Goal: Transaction & Acquisition: Obtain resource

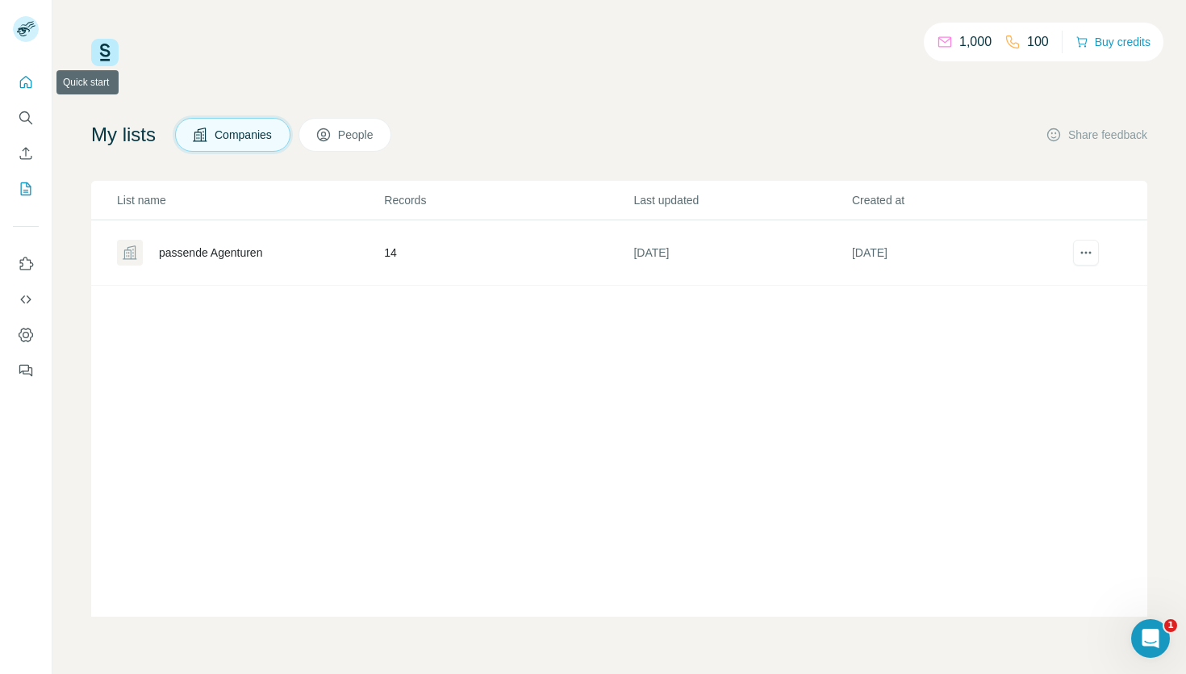
click at [27, 85] on icon "Quick start" at bounding box center [26, 82] width 12 height 12
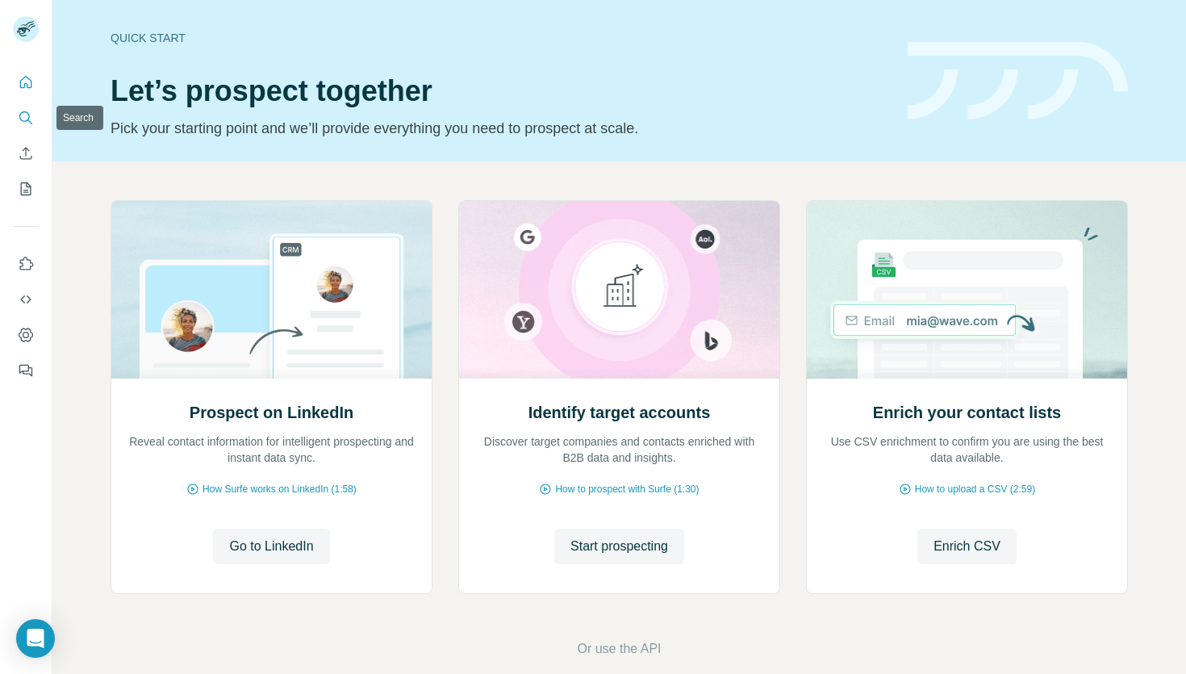
click at [30, 114] on icon "Search" at bounding box center [26, 118] width 16 height 16
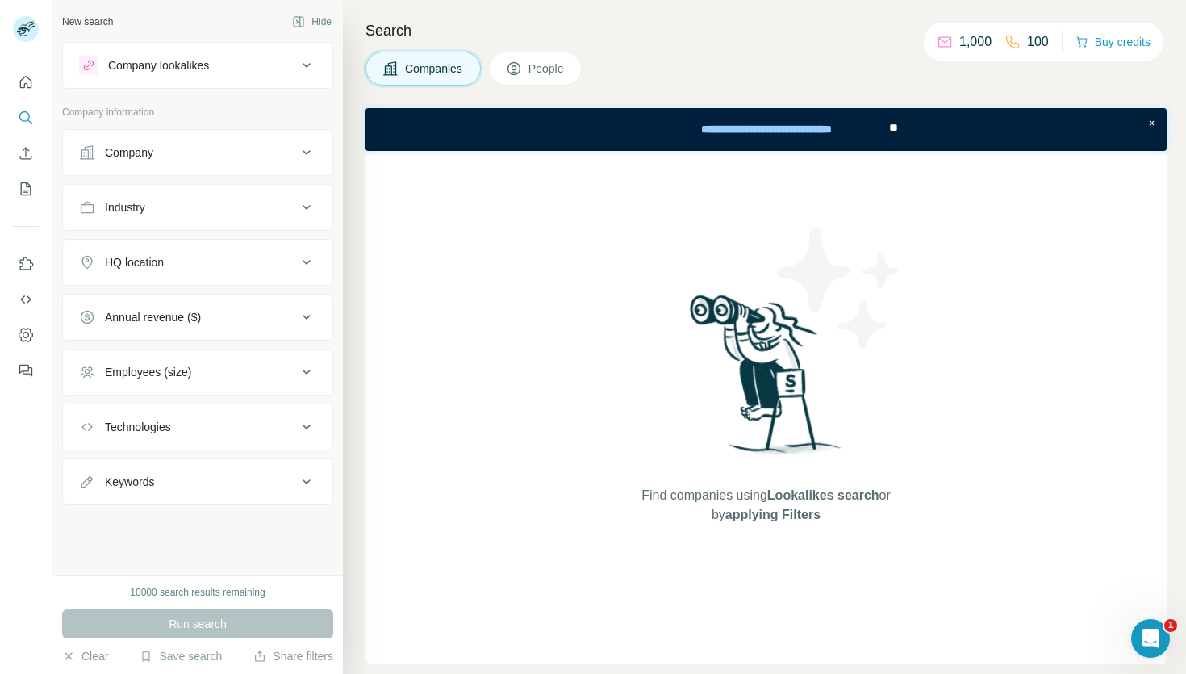
click at [148, 154] on div "Company" at bounding box center [129, 152] width 48 height 16
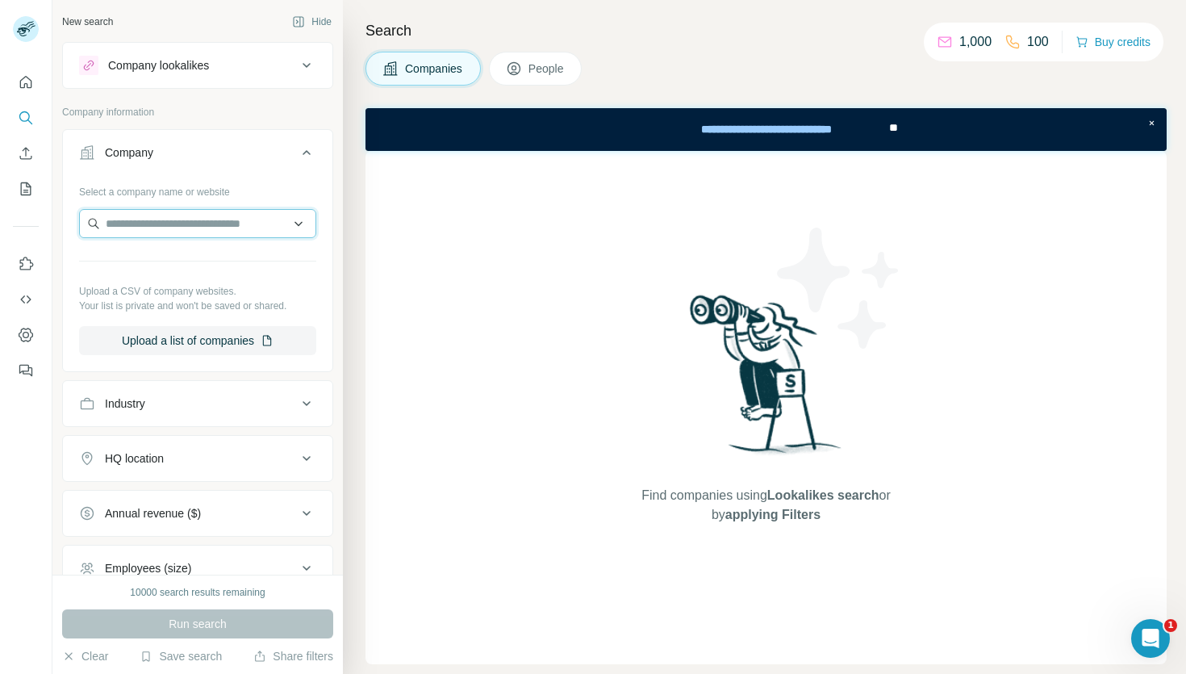
click at [159, 236] on input "text" at bounding box center [197, 223] width 237 height 29
click at [160, 115] on p "Company information" at bounding box center [197, 112] width 271 height 15
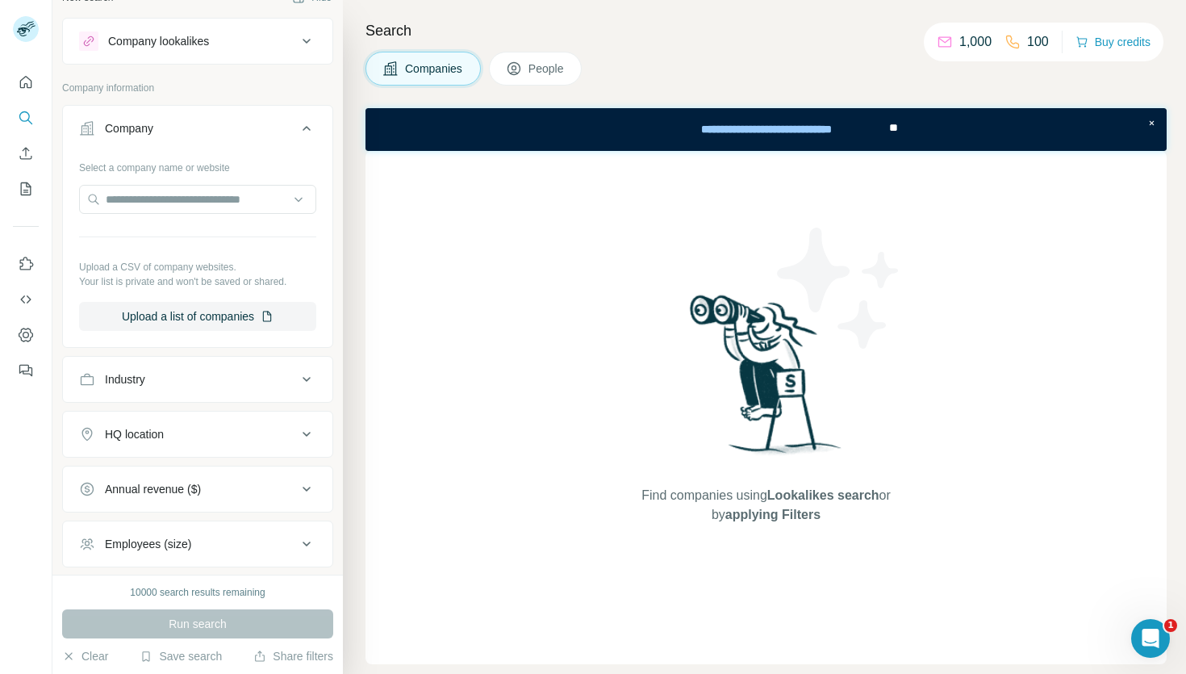
scroll to position [27, 0]
click at [198, 54] on button "Company lookalikes" at bounding box center [197, 38] width 269 height 39
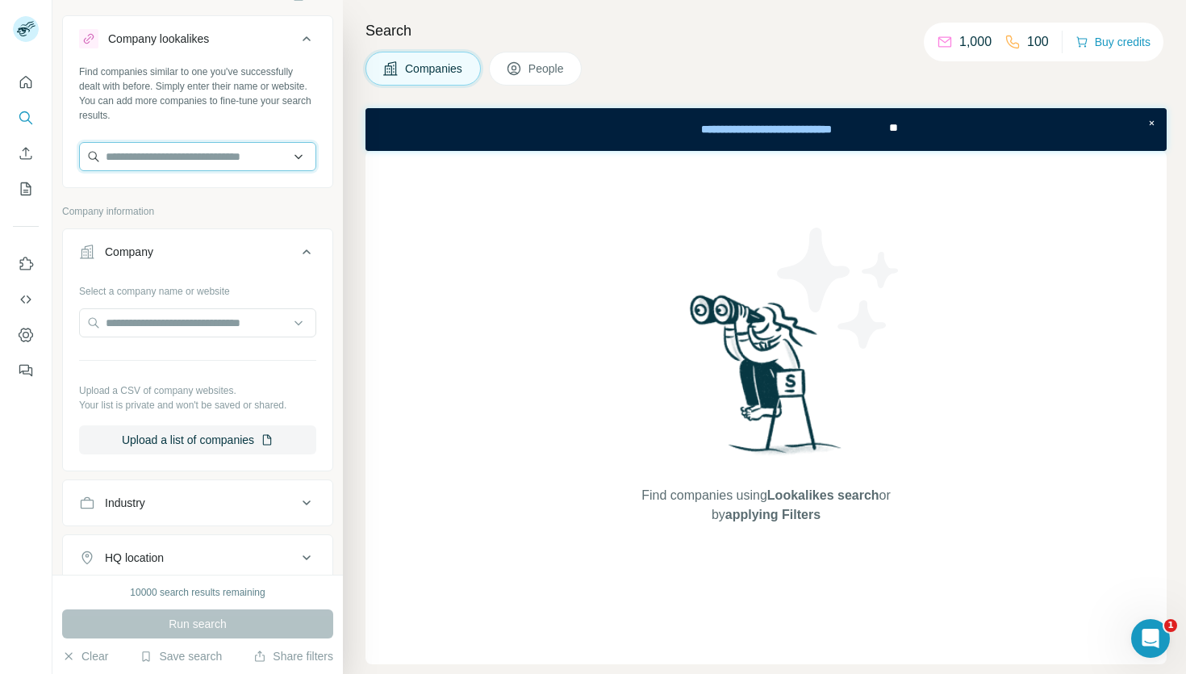
click at [147, 167] on input "text" at bounding box center [197, 156] width 237 height 29
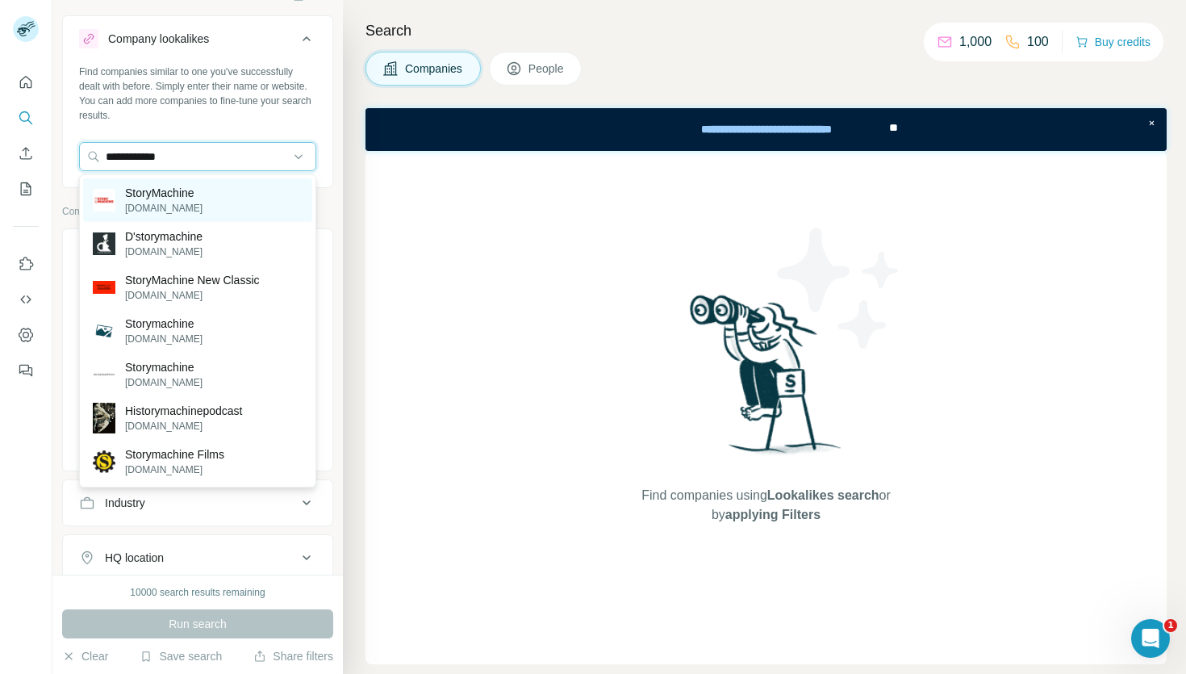
type input "**********"
click at [146, 203] on p "[DOMAIN_NAME]" at bounding box center [163, 208] width 77 height 15
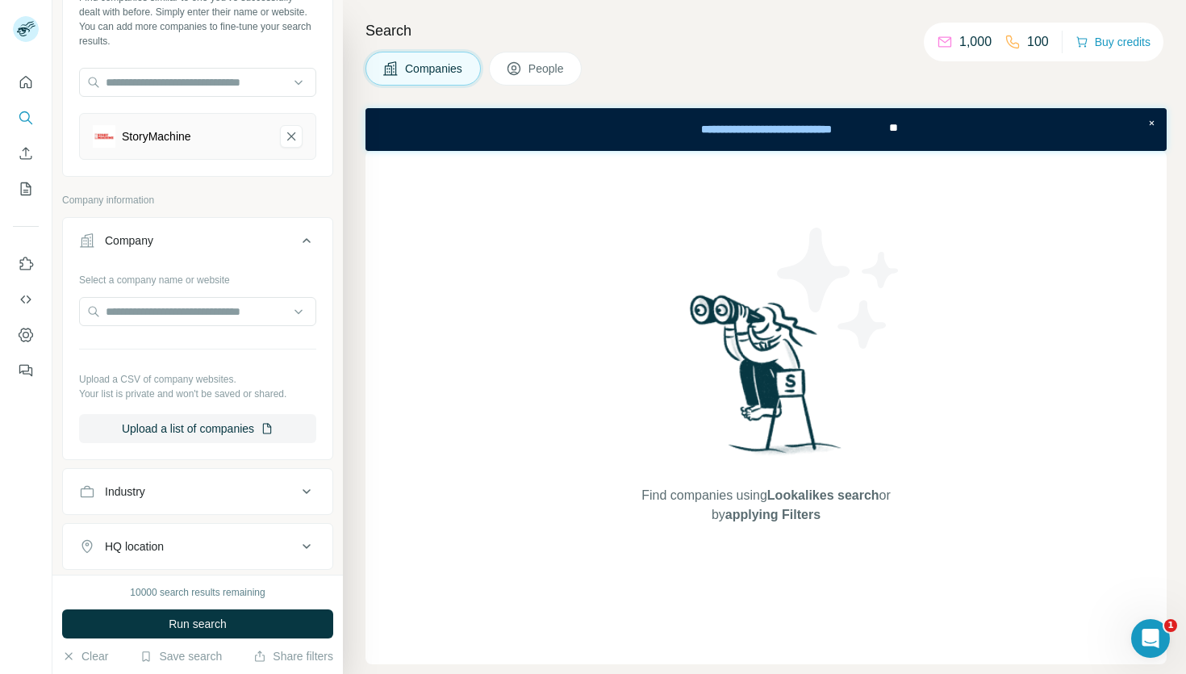
scroll to position [353, 0]
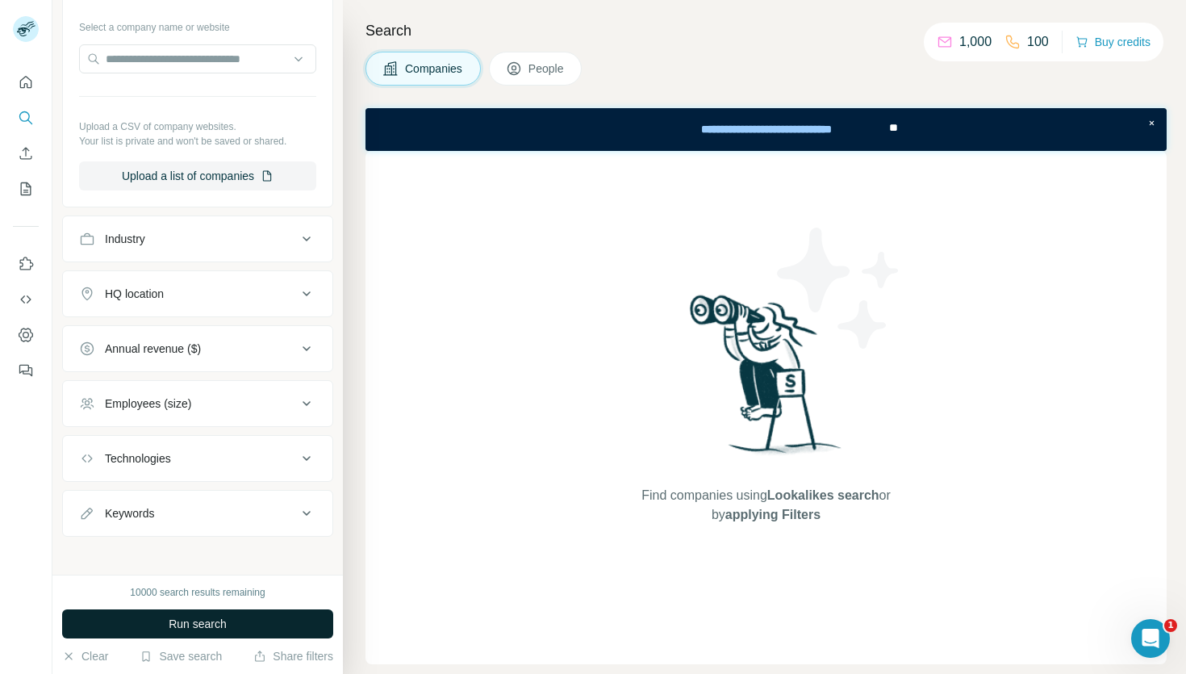
click at [178, 617] on span "Run search" at bounding box center [198, 624] width 58 height 16
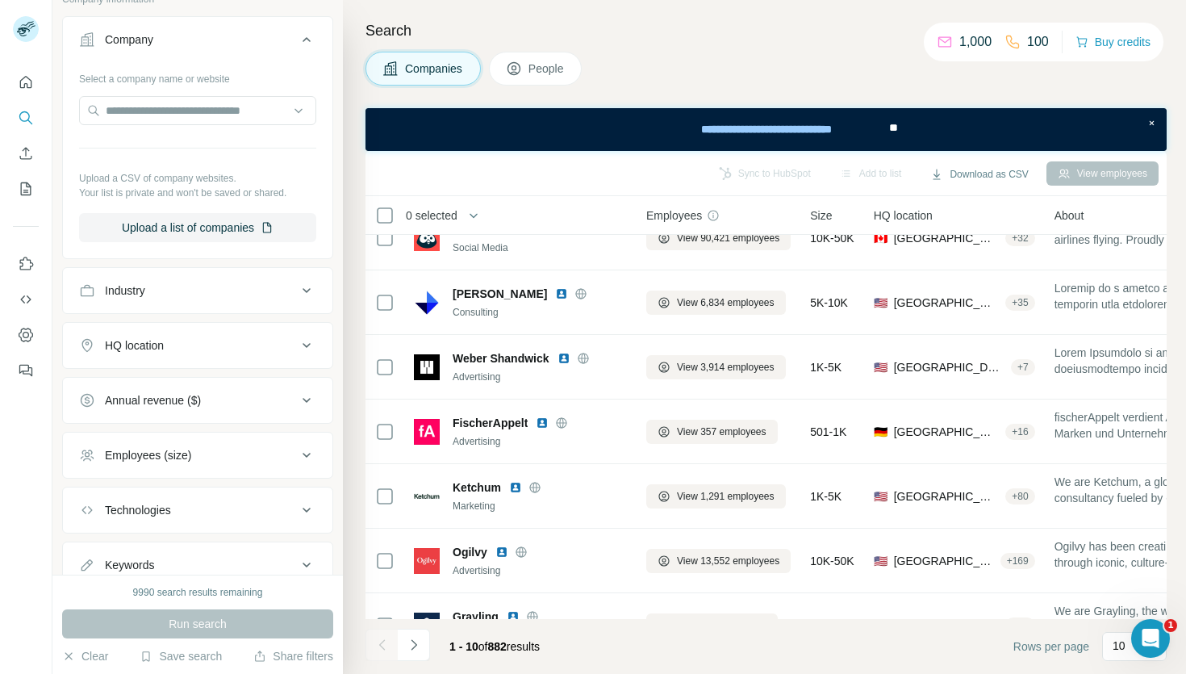
scroll to position [361, 0]
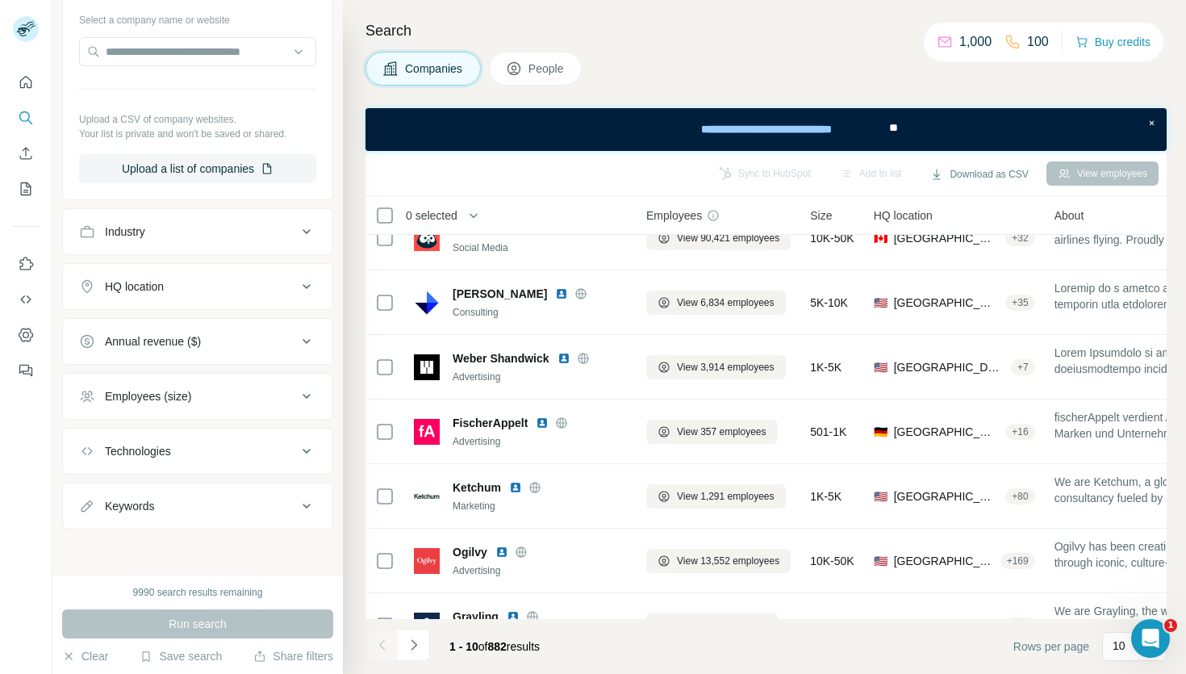
click at [249, 284] on div "HQ location" at bounding box center [188, 286] width 218 height 16
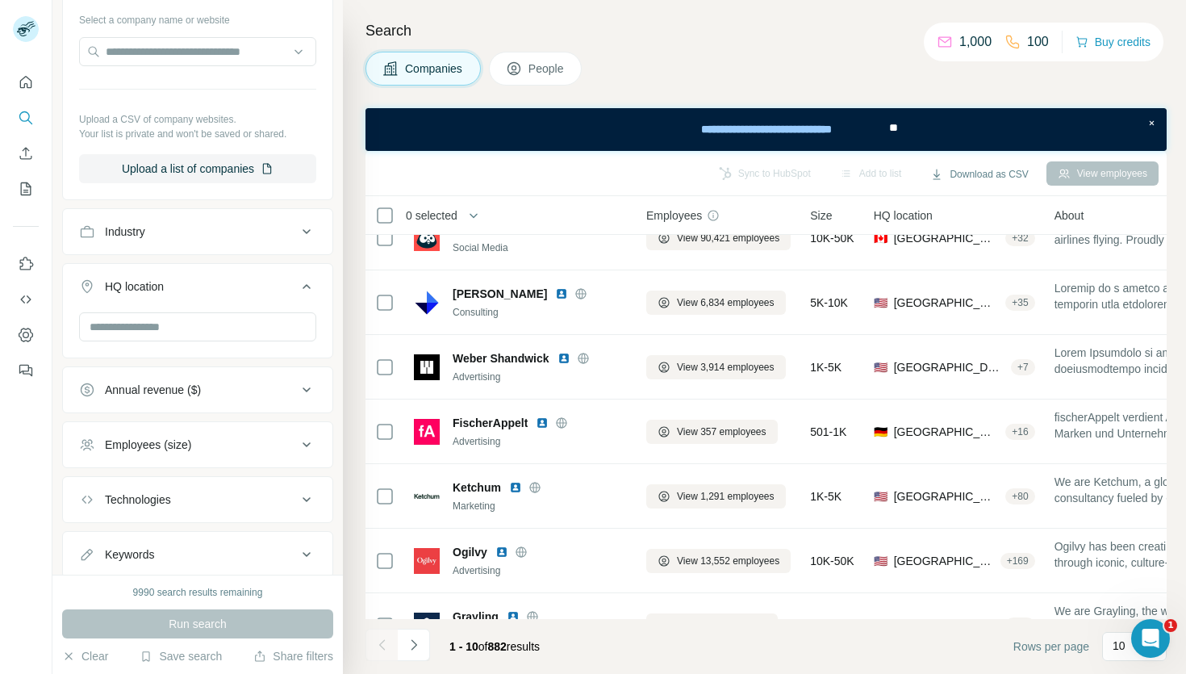
click at [208, 341] on div at bounding box center [197, 328] width 237 height 32
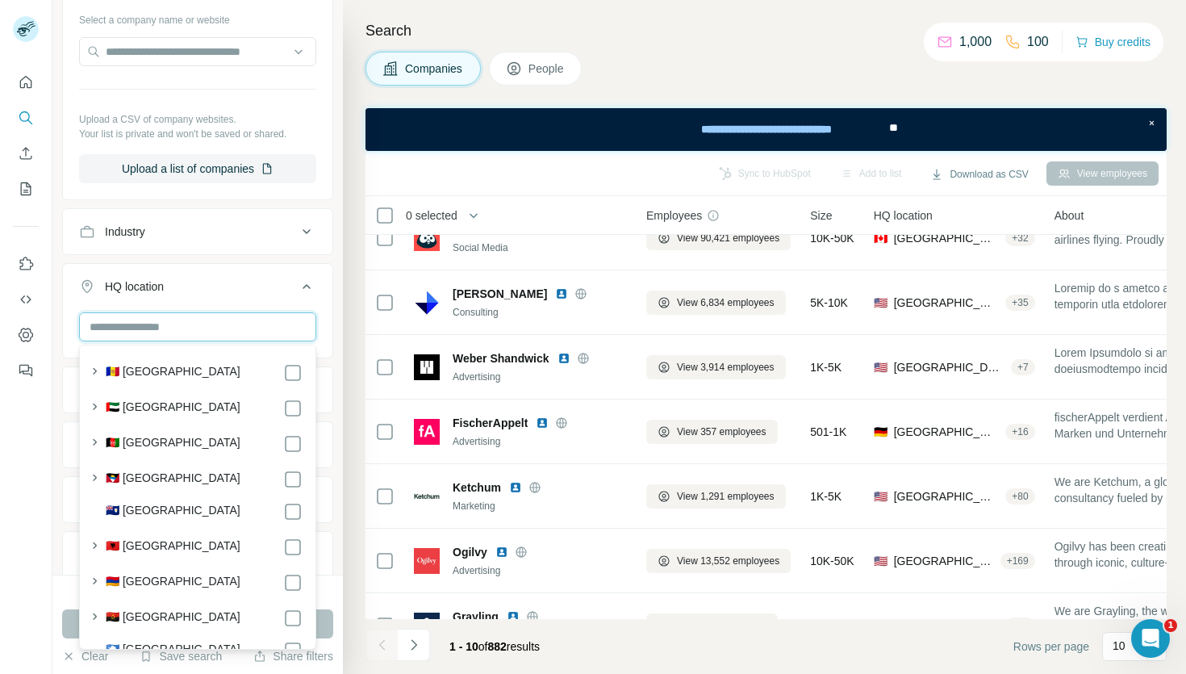
click at [208, 332] on input "text" at bounding box center [197, 326] width 237 height 29
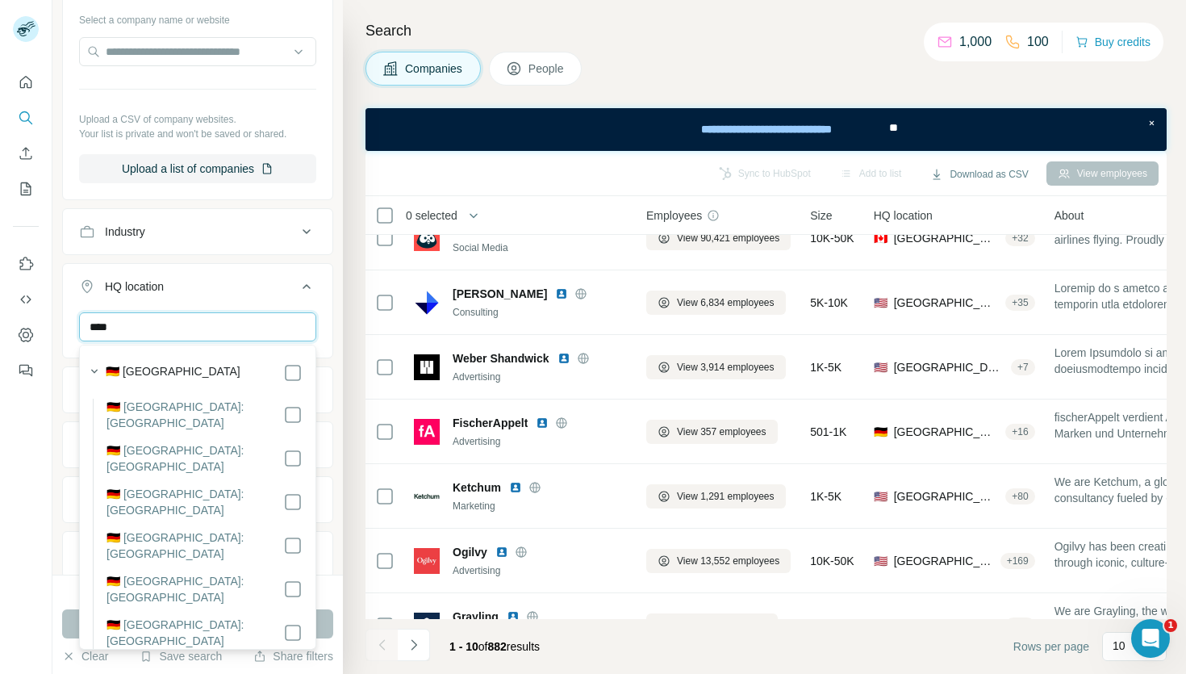
type input "****"
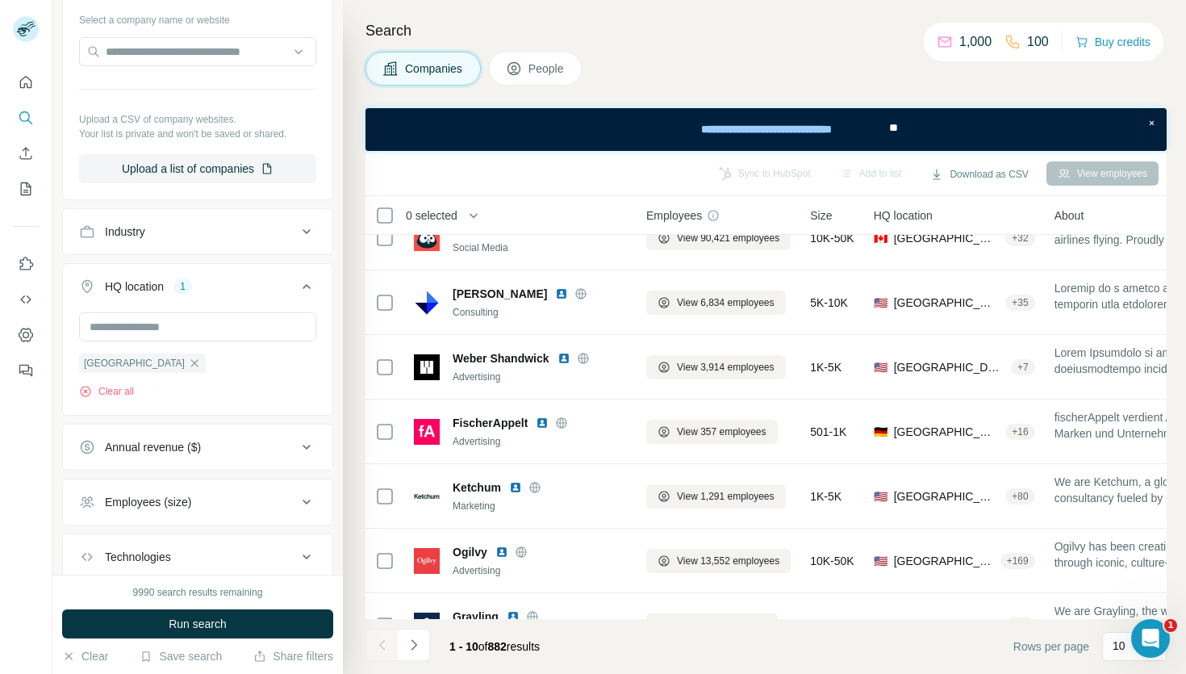
click at [331, 263] on li "HQ location 1 Germany Clear all" at bounding box center [197, 339] width 271 height 152
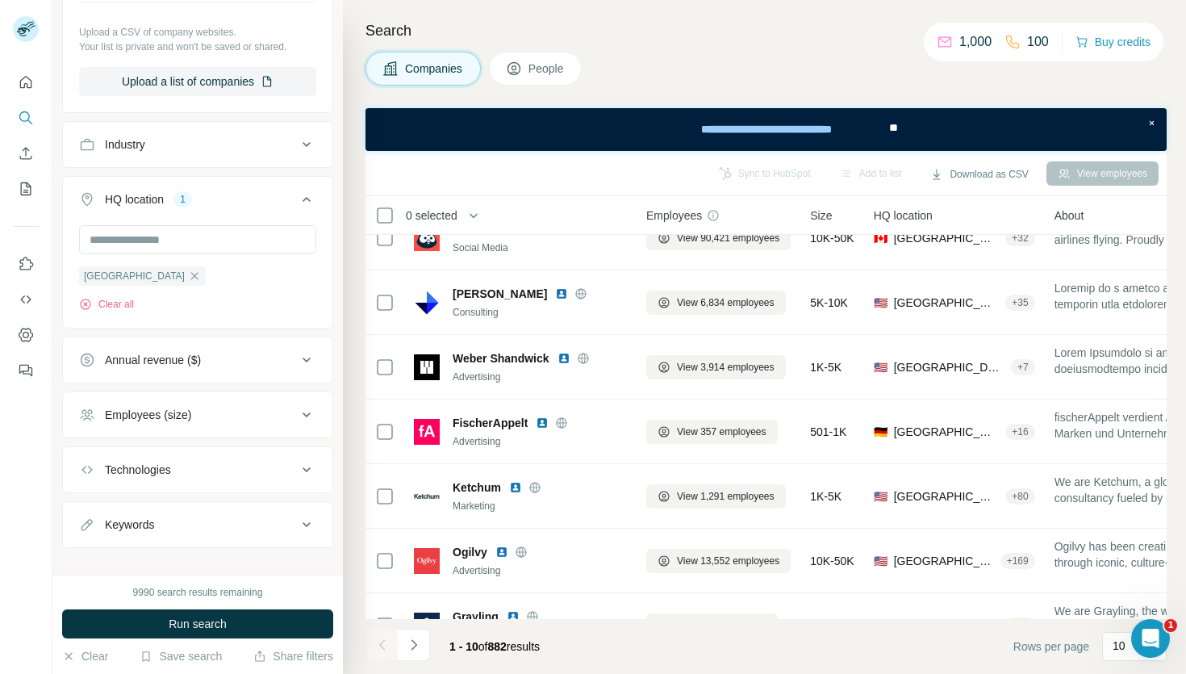
scroll to position [466, 0]
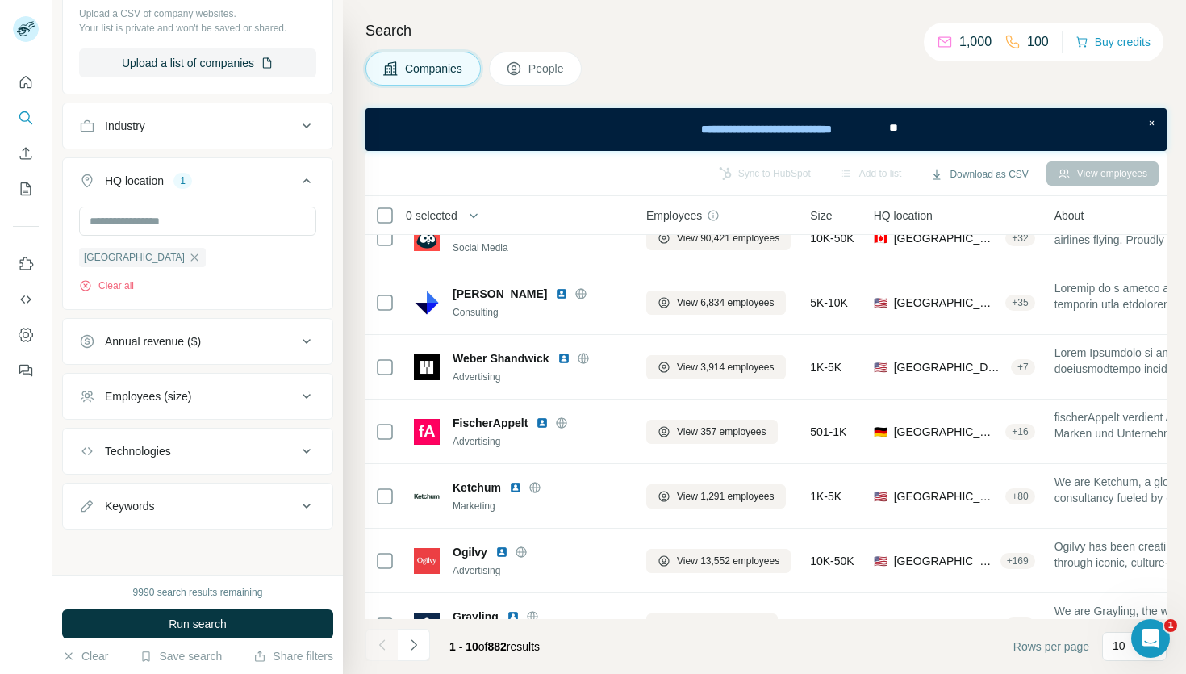
click at [297, 344] on icon at bounding box center [306, 341] width 19 height 19
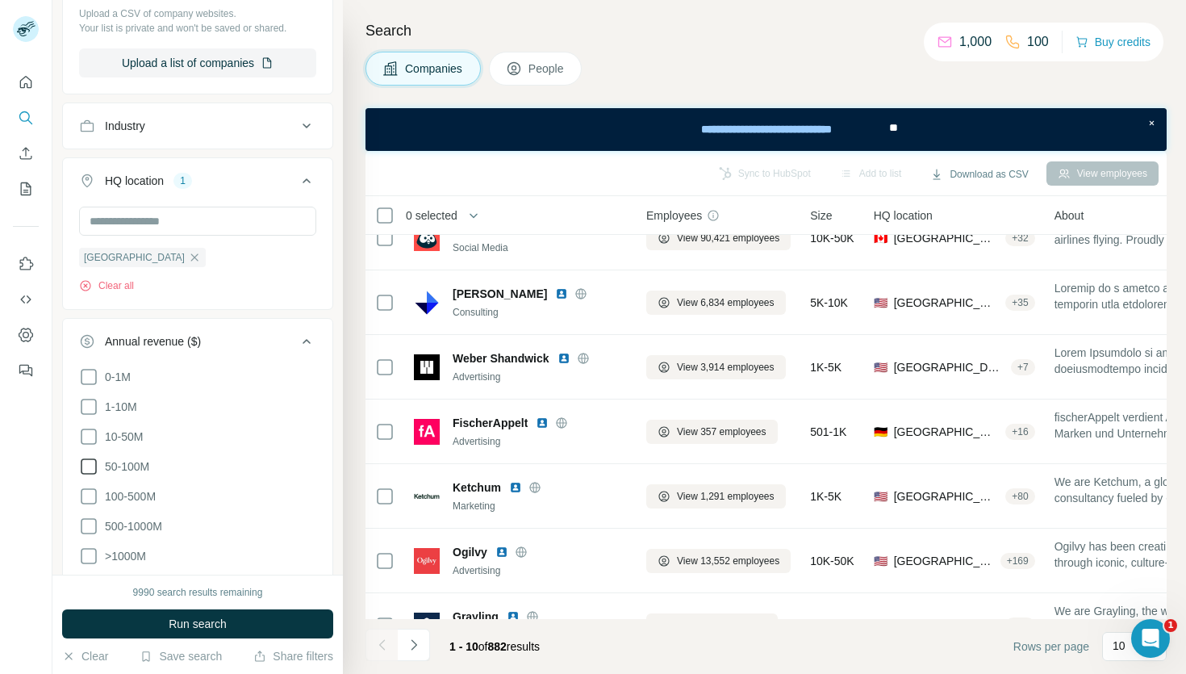
click at [92, 463] on icon at bounding box center [88, 466] width 19 height 19
click at [90, 430] on icon at bounding box center [88, 436] width 19 height 19
click at [90, 416] on icon at bounding box center [88, 406] width 19 height 19
click at [89, 409] on icon at bounding box center [89, 407] width 16 height 16
click at [89, 438] on icon at bounding box center [89, 436] width 16 height 16
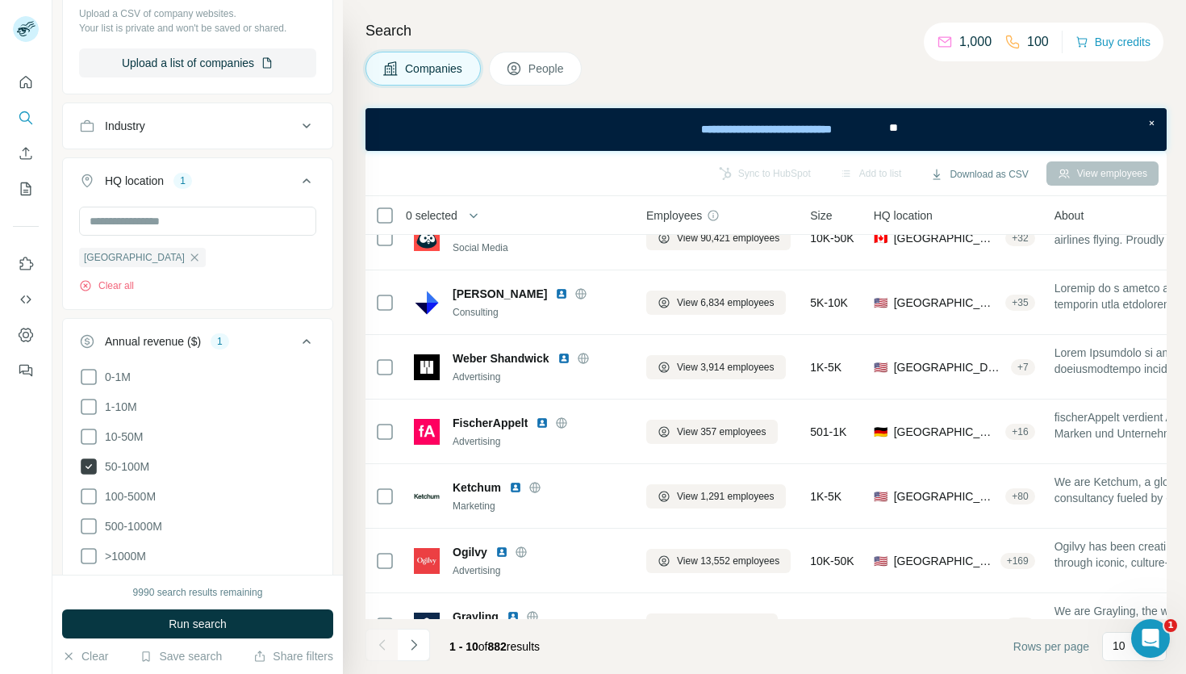
click at [89, 459] on icon at bounding box center [89, 466] width 16 height 16
click at [337, 316] on div "New search Hide Company lookalikes 1 Find companies similar to one you've succe…" at bounding box center [197, 287] width 290 height 574
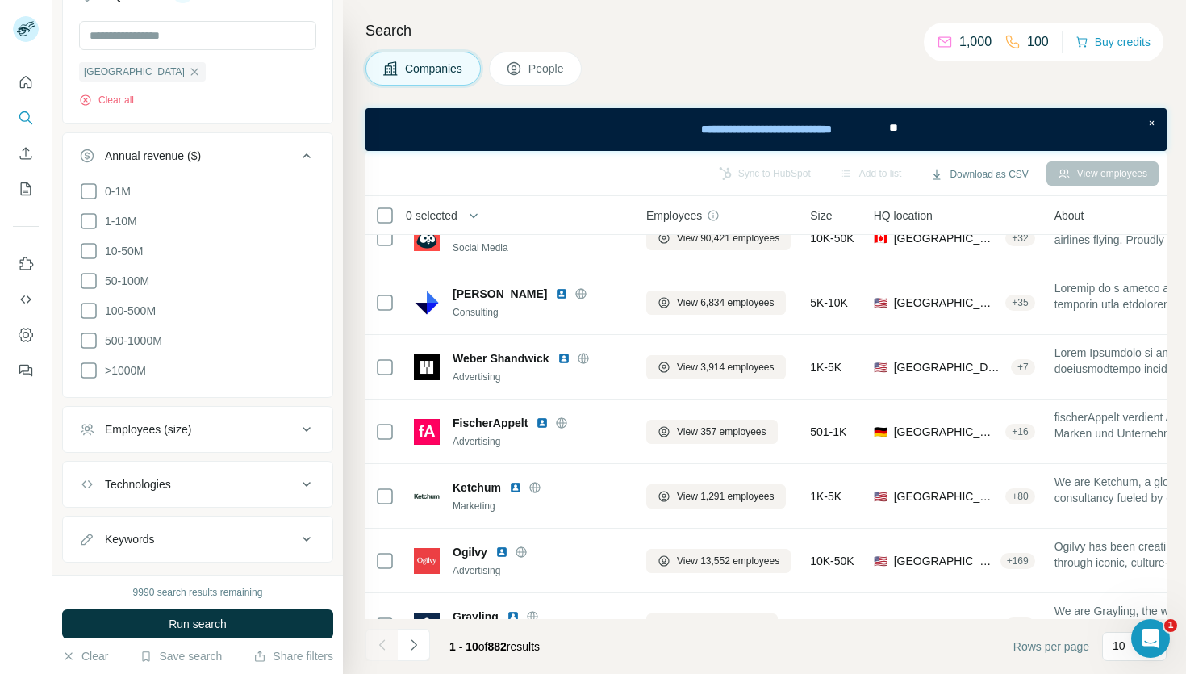
scroll to position [683, 0]
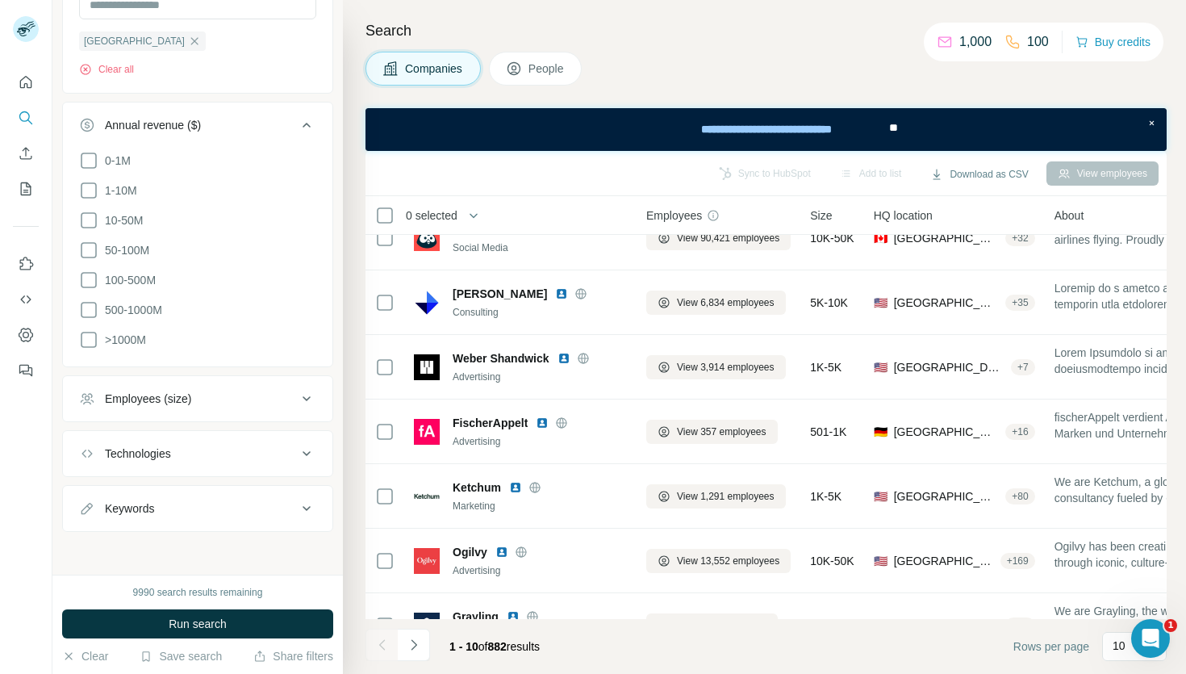
click at [208, 405] on button "Employees (size)" at bounding box center [197, 398] width 269 height 39
click at [89, 462] on icon at bounding box center [88, 463] width 19 height 19
click at [89, 485] on icon at bounding box center [88, 493] width 19 height 19
click at [89, 514] on icon at bounding box center [88, 523] width 19 height 19
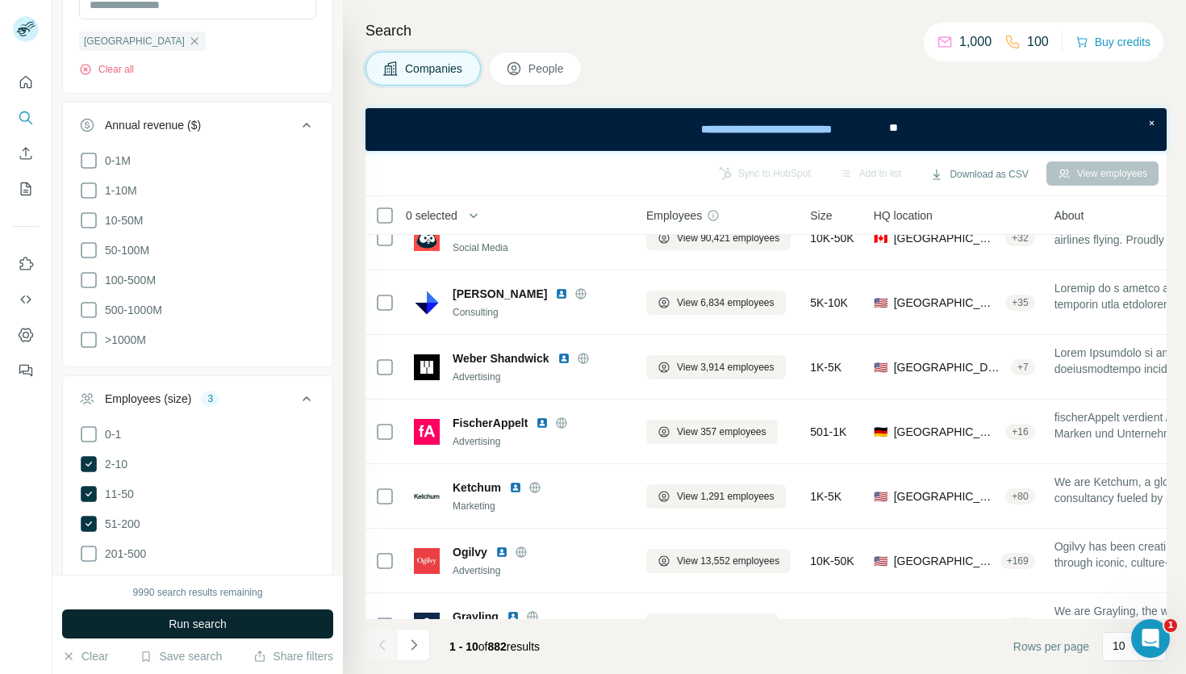
click at [177, 622] on span "Run search" at bounding box center [198, 624] width 58 height 16
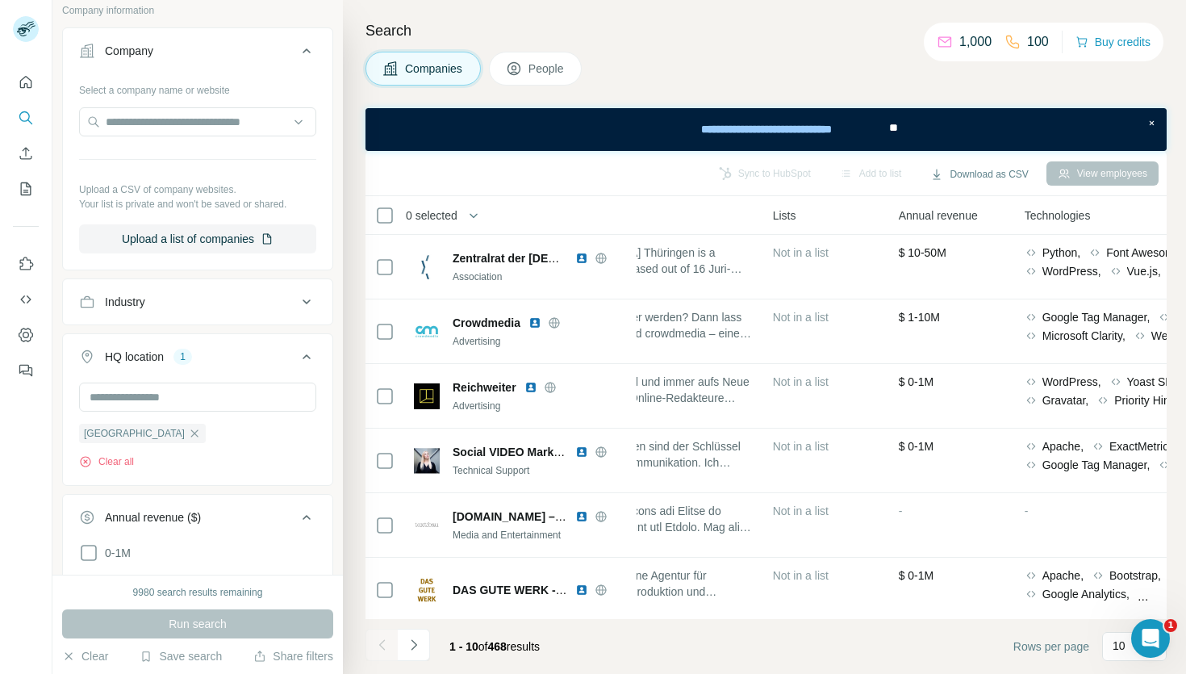
scroll to position [291, 0]
click at [257, 310] on button "Industry" at bounding box center [197, 301] width 269 height 39
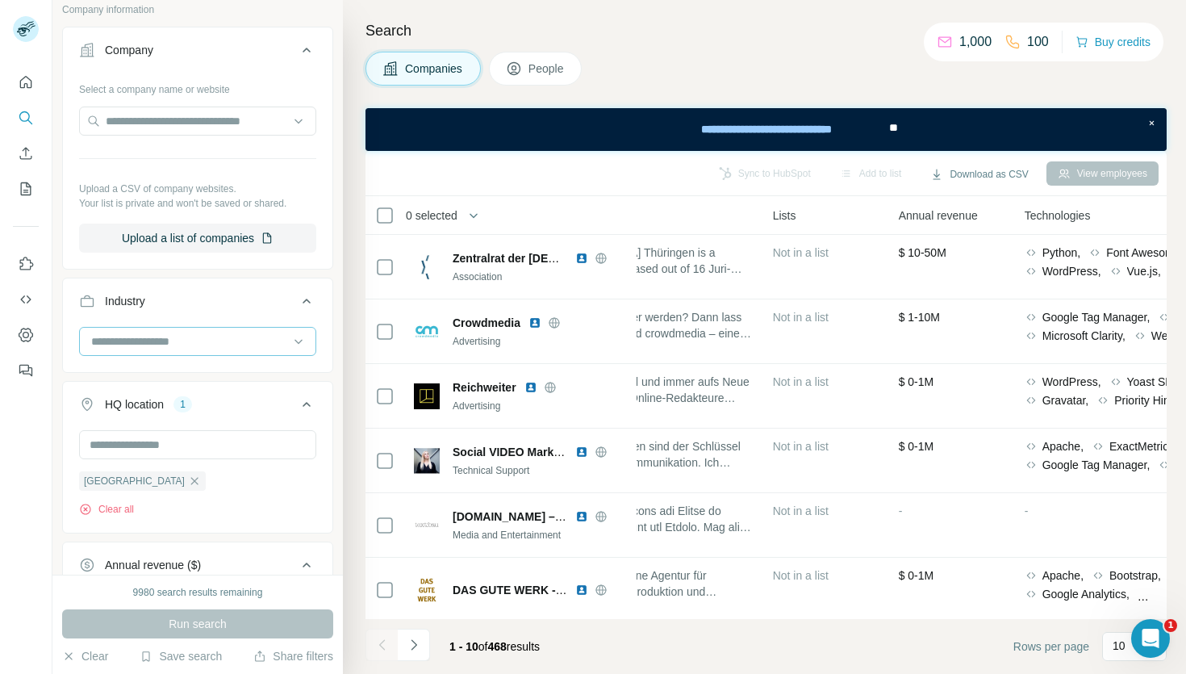
click at [171, 344] on input at bounding box center [189, 341] width 199 height 18
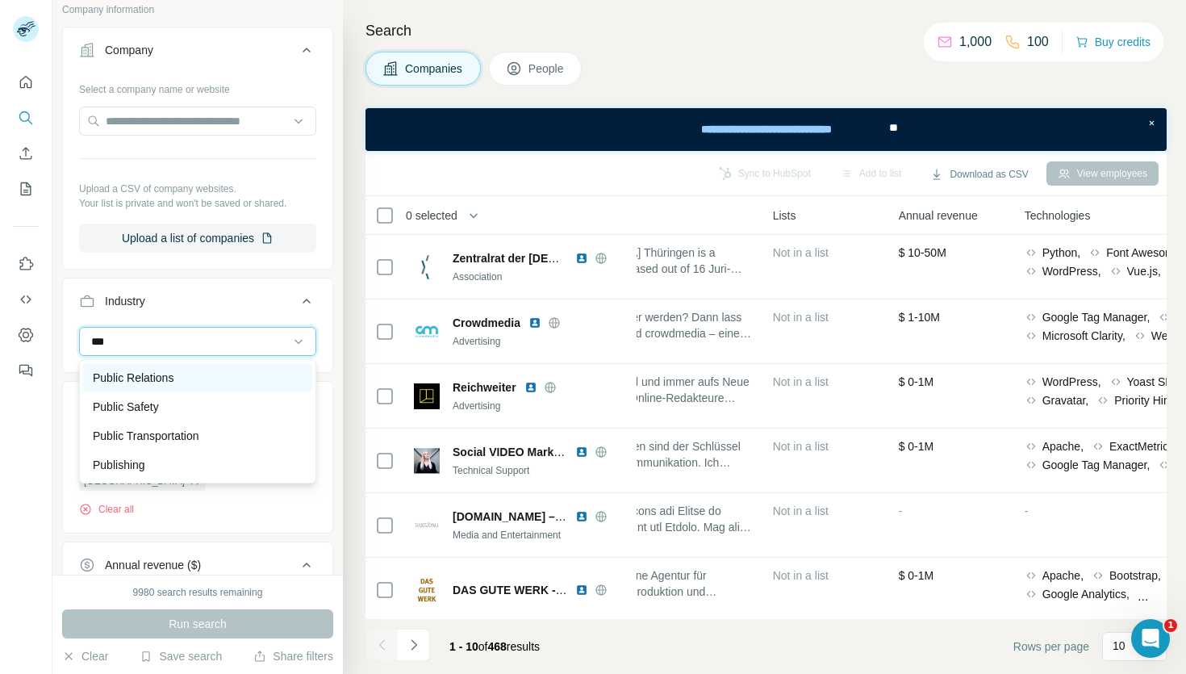
type input "***"
click at [183, 383] on div "Public Relations" at bounding box center [198, 378] width 210 height 16
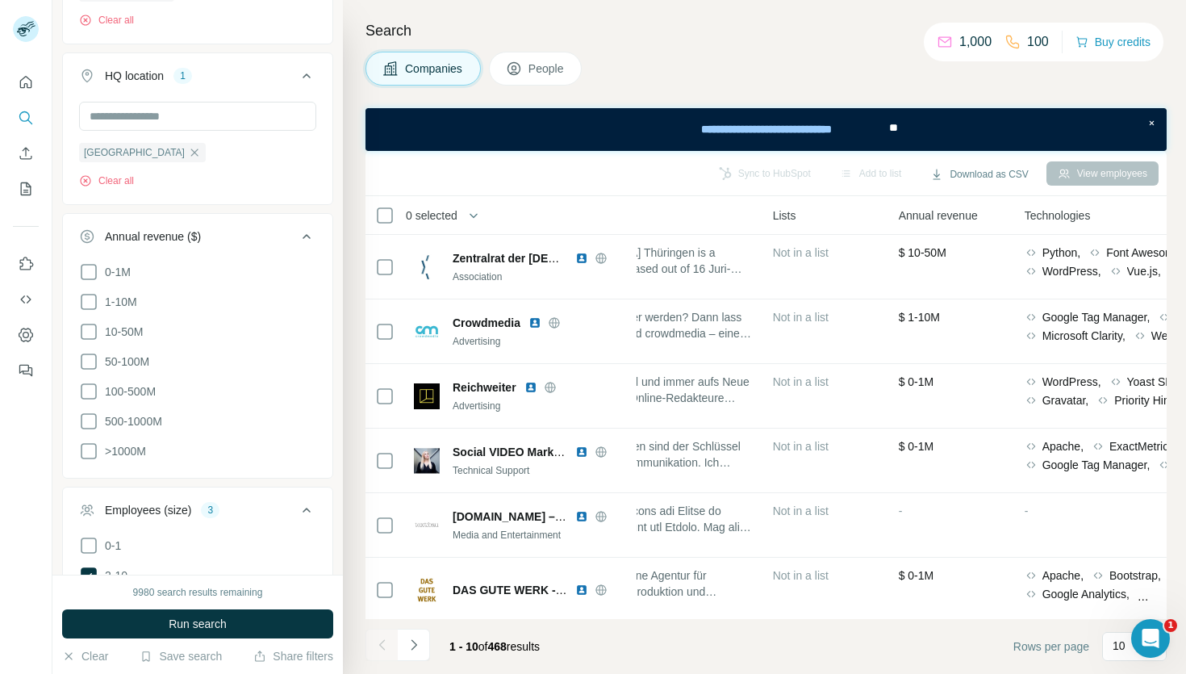
scroll to position [807, 0]
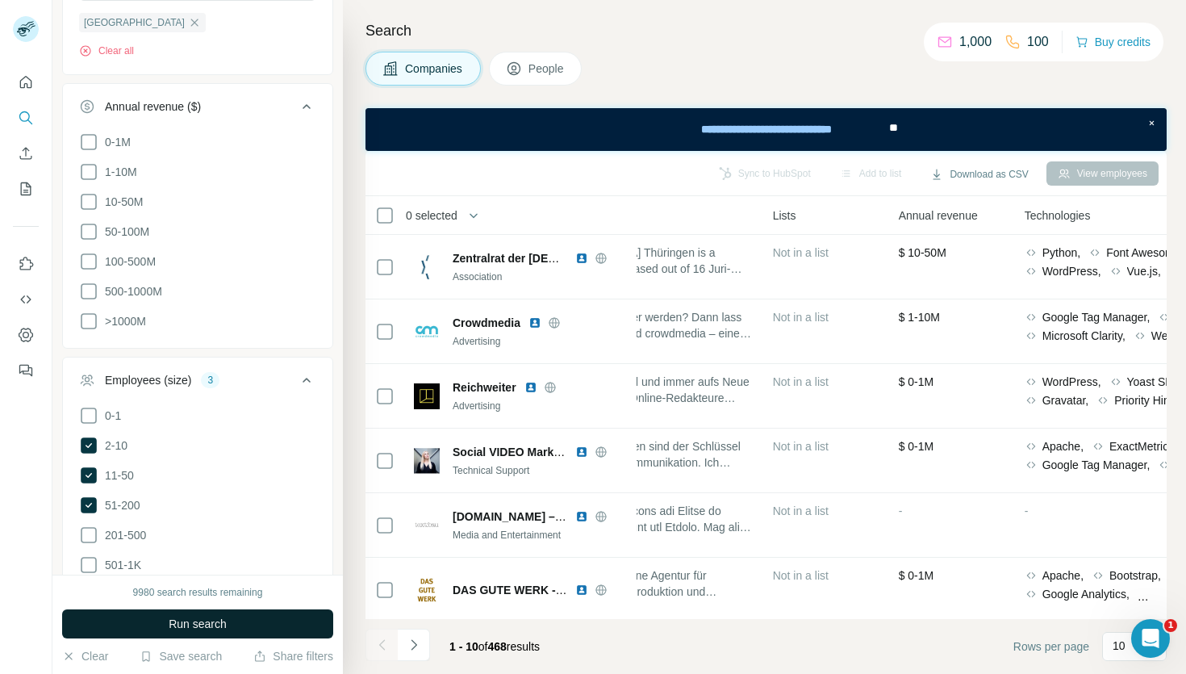
click at [186, 631] on span "Run search" at bounding box center [198, 624] width 58 height 16
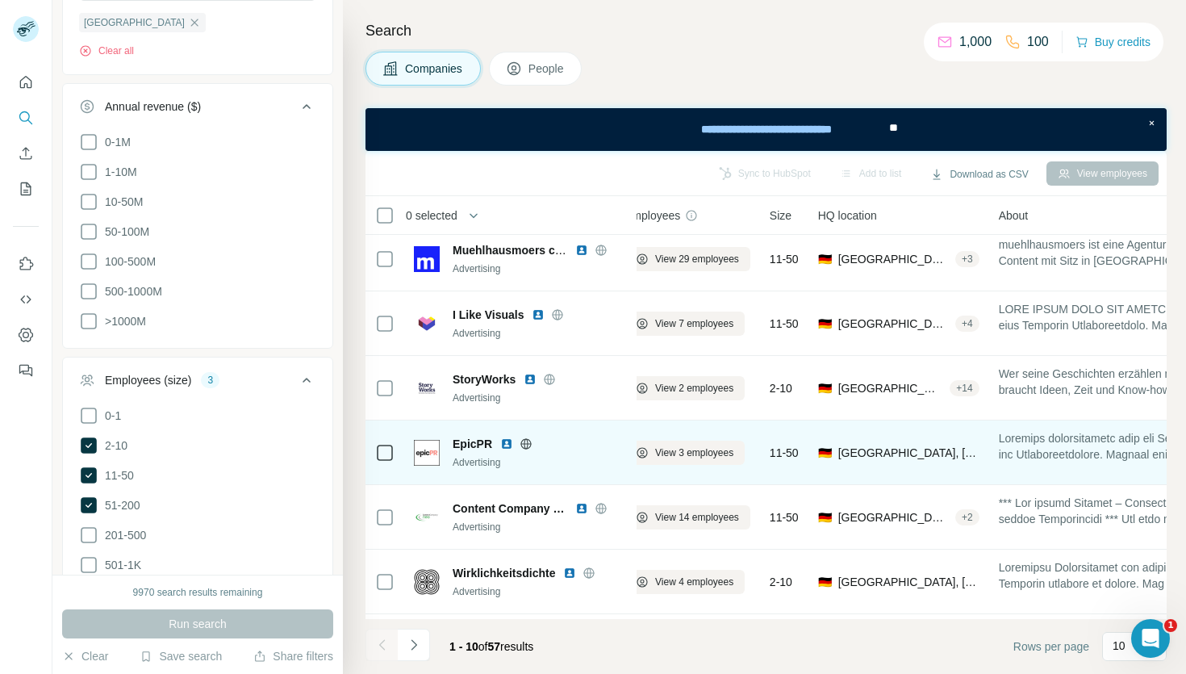
scroll to position [202, 0]
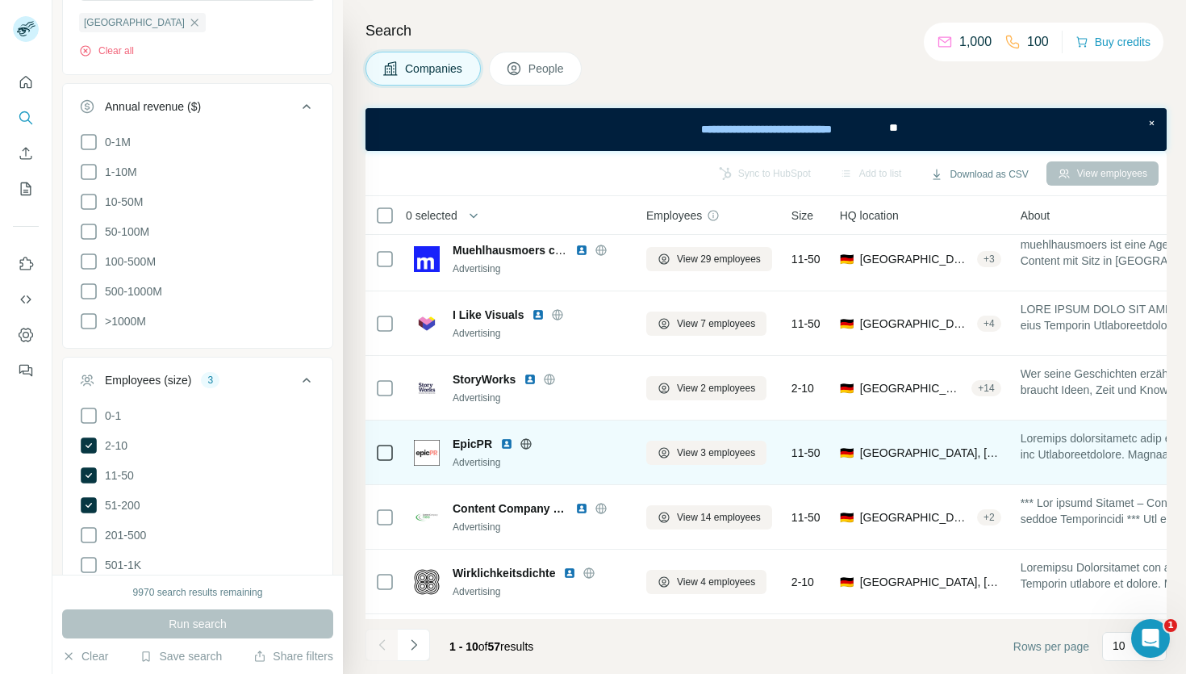
click at [571, 450] on div "EpicPR" at bounding box center [540, 444] width 174 height 16
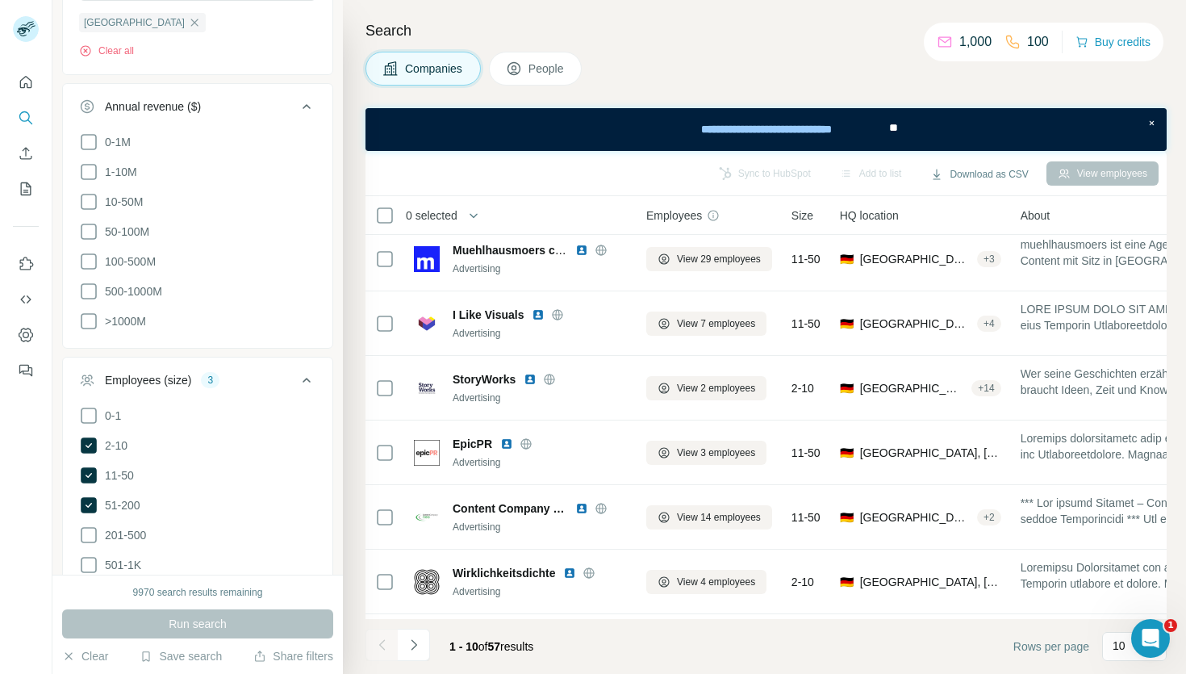
click at [544, 48] on div "Search Companies People Sync to HubSpot Add to list Download as CSV View employ…" at bounding box center [764, 337] width 843 height 674
click at [544, 56] on button "People" at bounding box center [536, 69] width 94 height 34
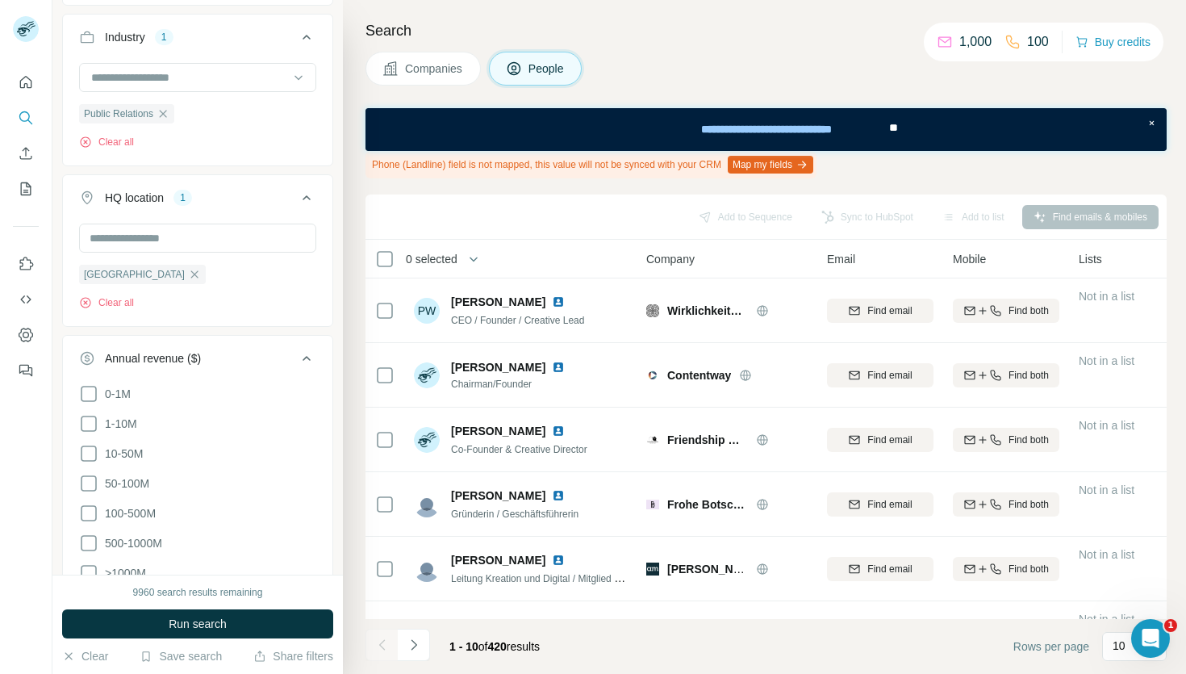
click at [457, 71] on span "Companies" at bounding box center [434, 69] width 59 height 16
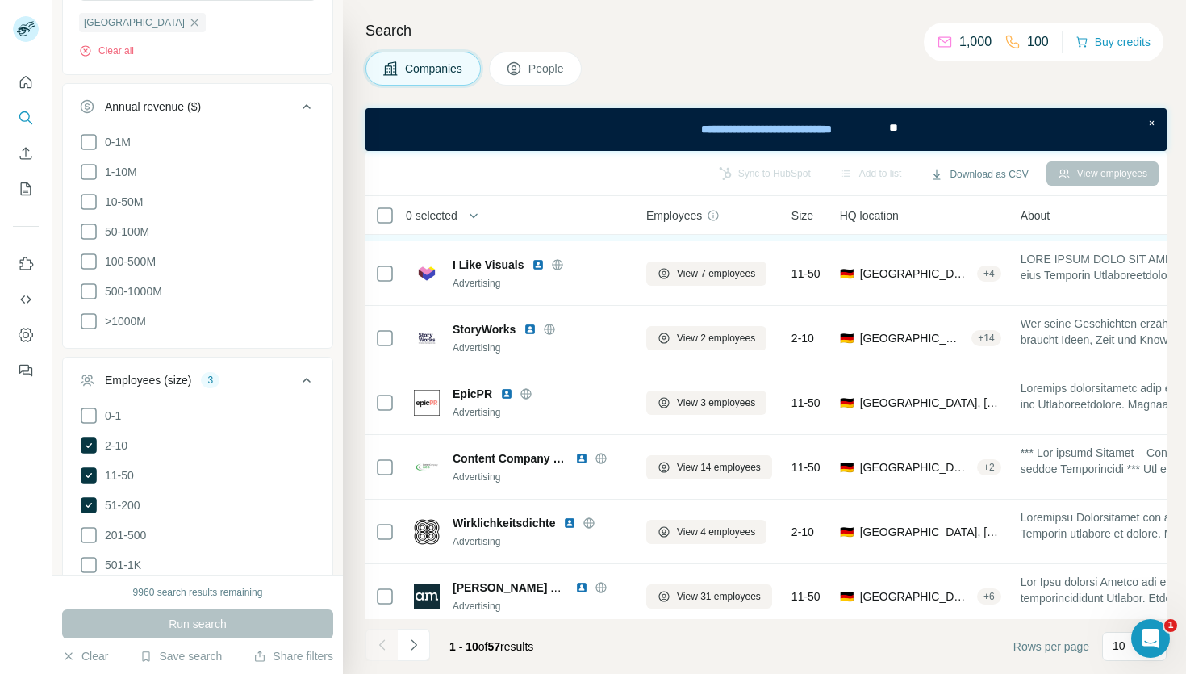
scroll to position [253, 0]
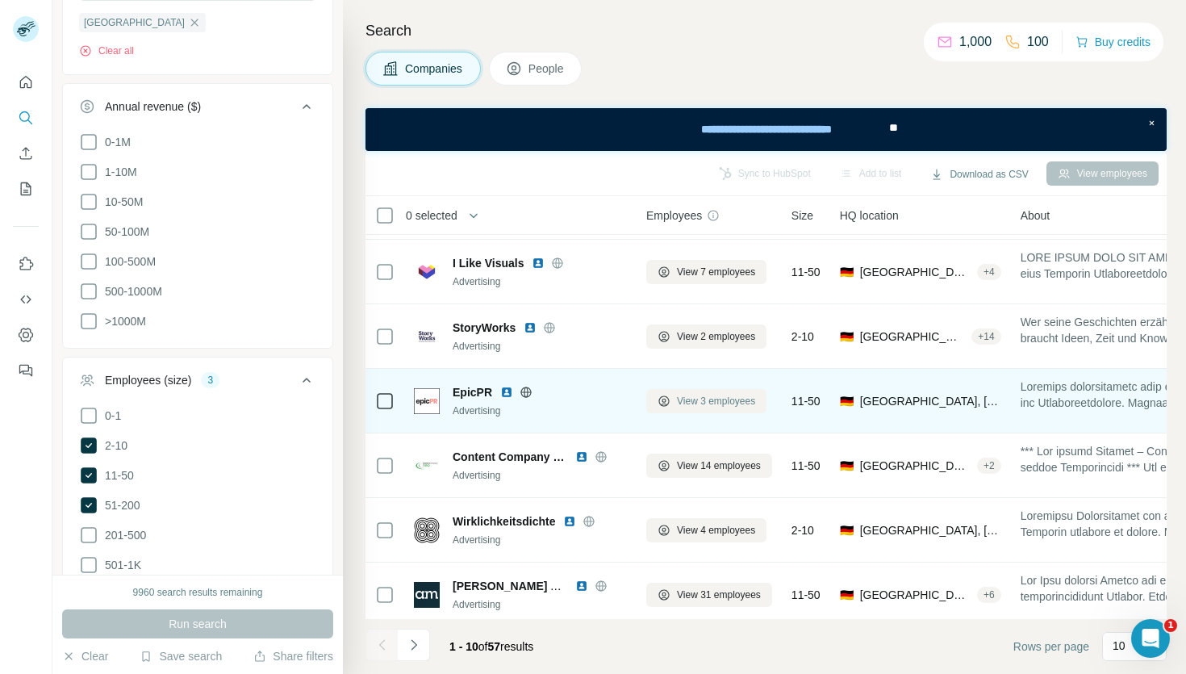
click at [676, 403] on button "View 3 employees" at bounding box center [706, 401] width 120 height 24
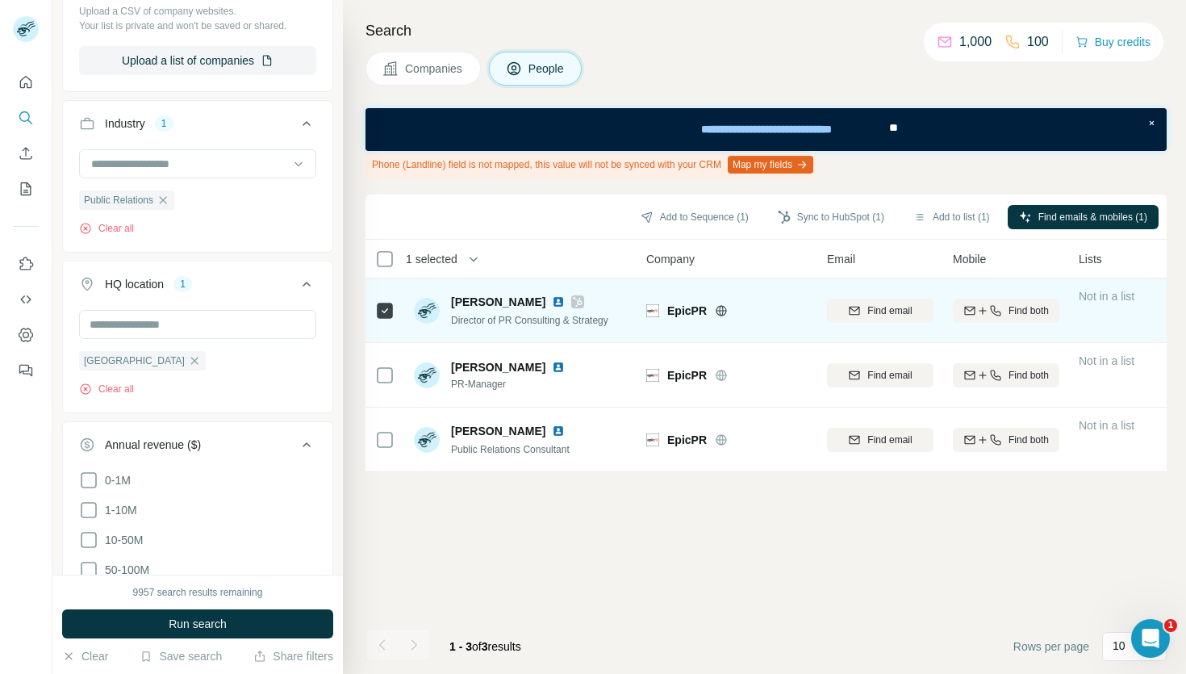
click at [718, 311] on icon at bounding box center [721, 310] width 13 height 13
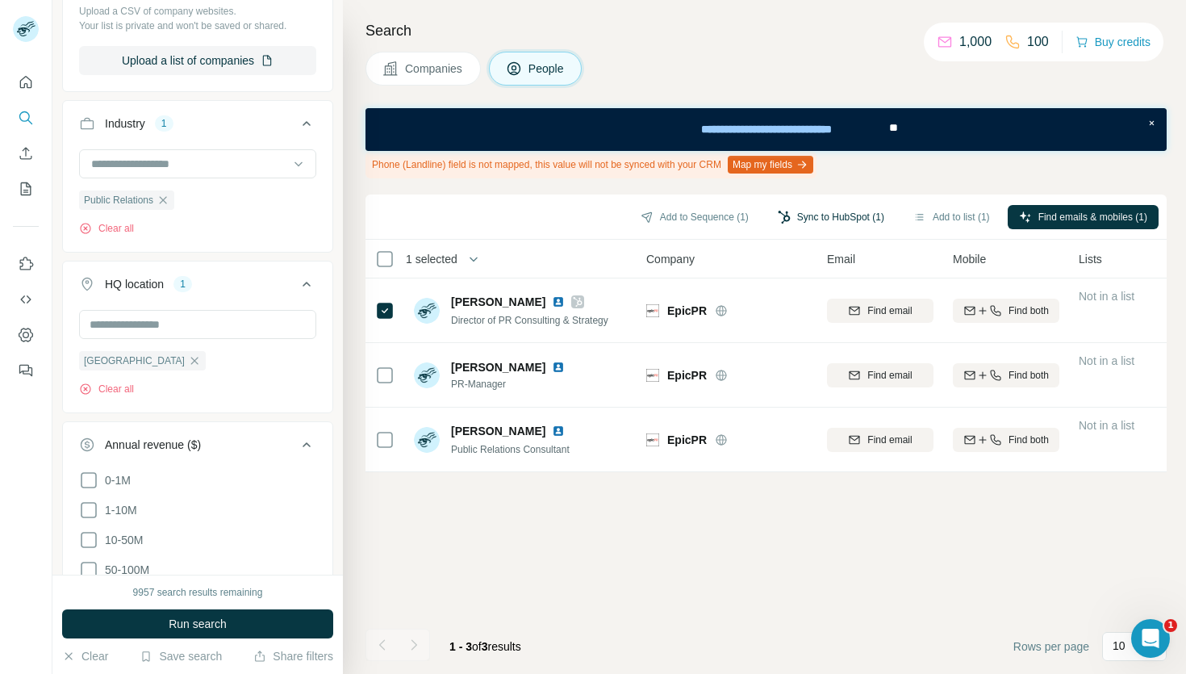
click at [796, 215] on button "Sync to HubSpot (1)" at bounding box center [831, 217] width 129 height 24
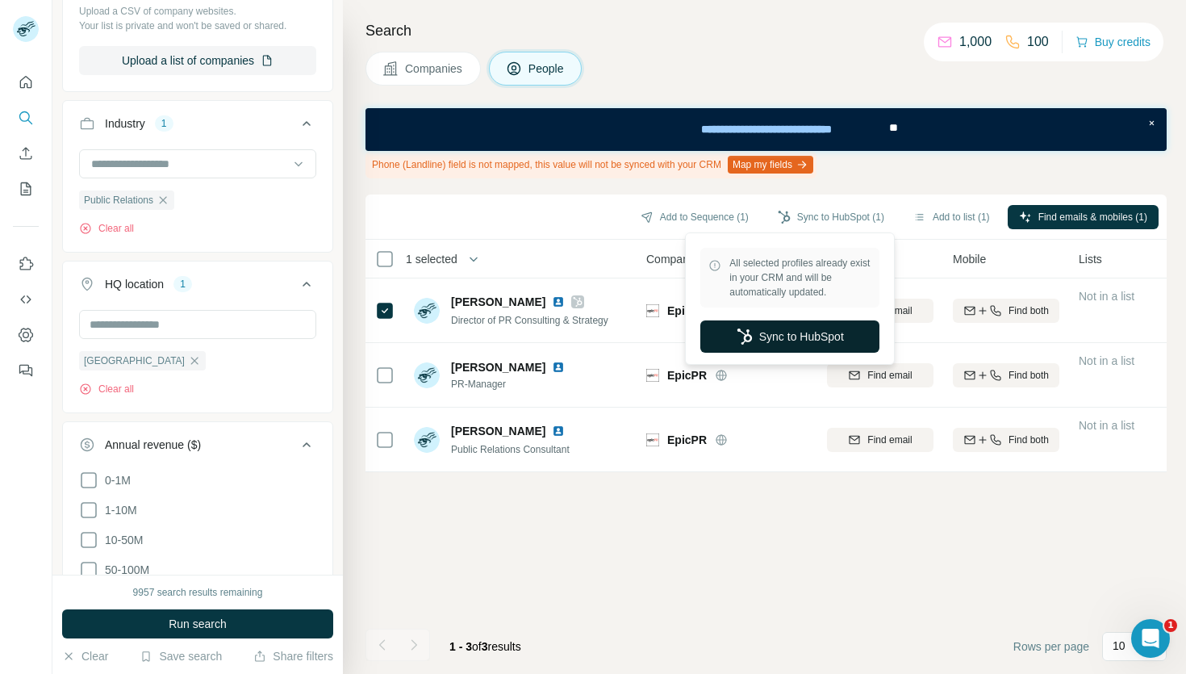
click at [792, 329] on button "Sync to HubSpot" at bounding box center [789, 336] width 179 height 32
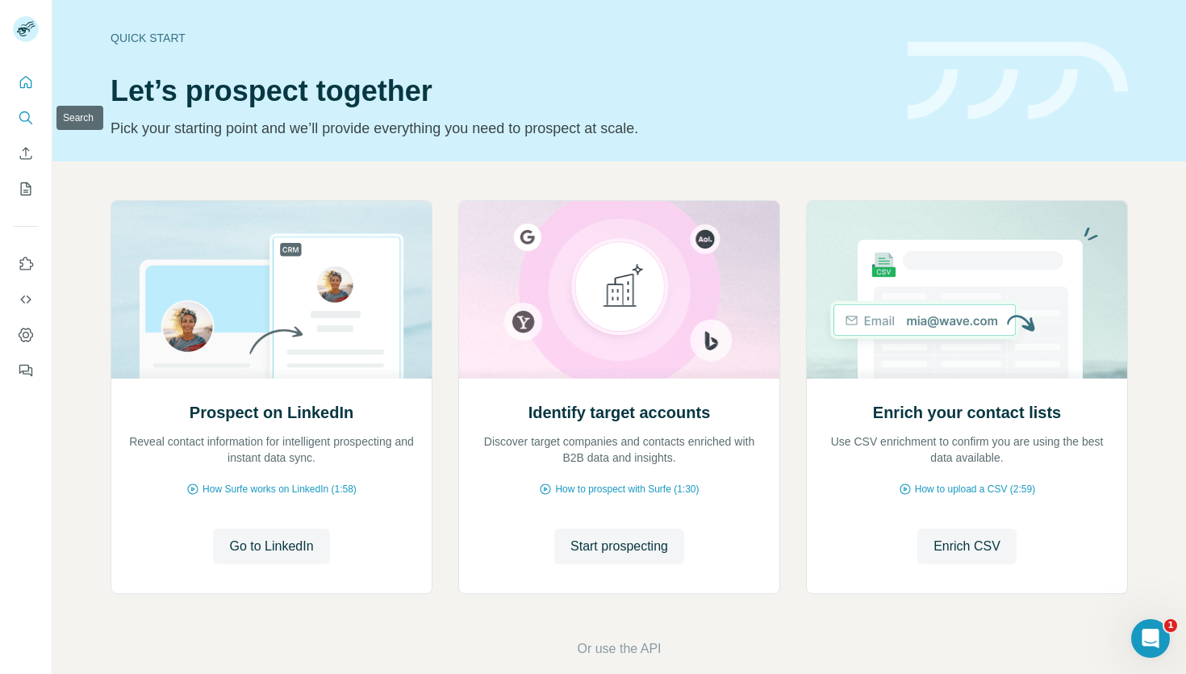
click at [28, 123] on icon "Search" at bounding box center [26, 118] width 16 height 16
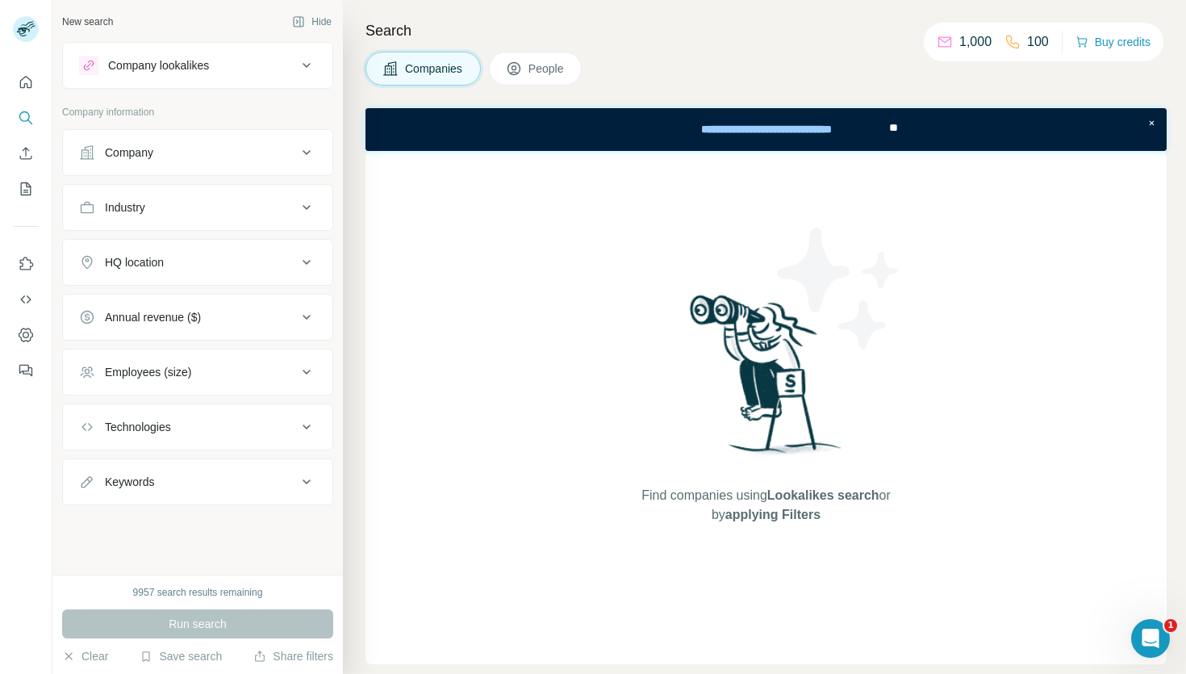
click at [186, 148] on div "Company" at bounding box center [188, 152] width 218 height 16
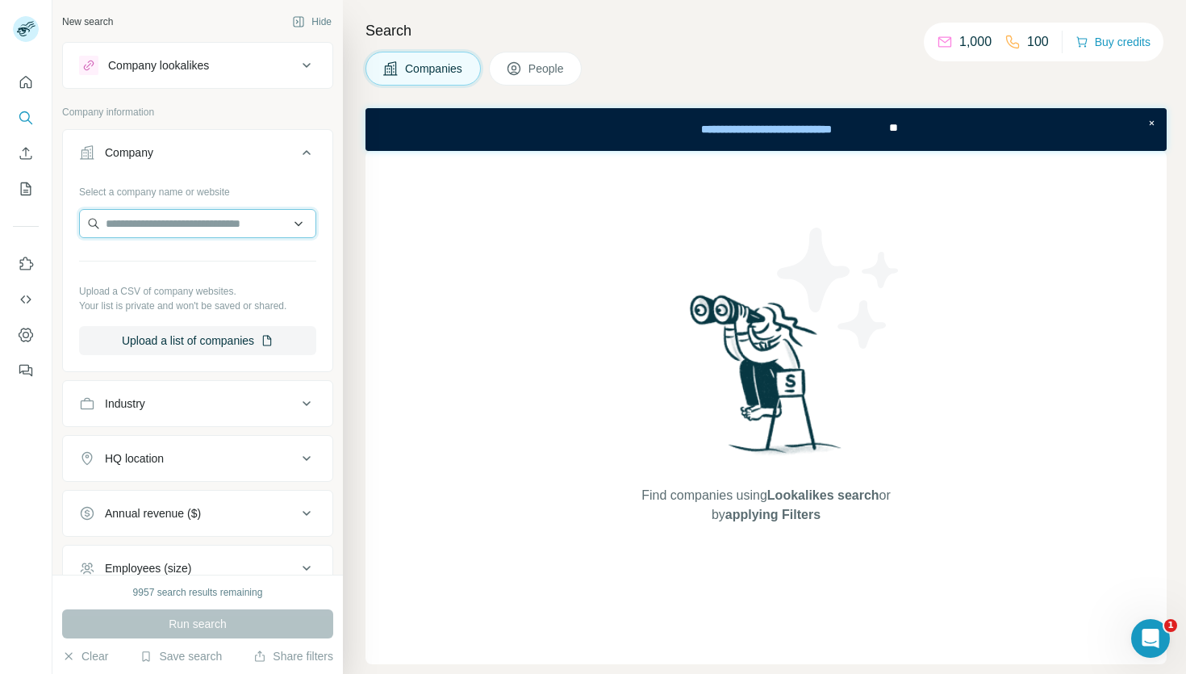
click at [193, 223] on input "text" at bounding box center [197, 223] width 237 height 29
click at [251, 420] on button "Industry" at bounding box center [197, 403] width 269 height 39
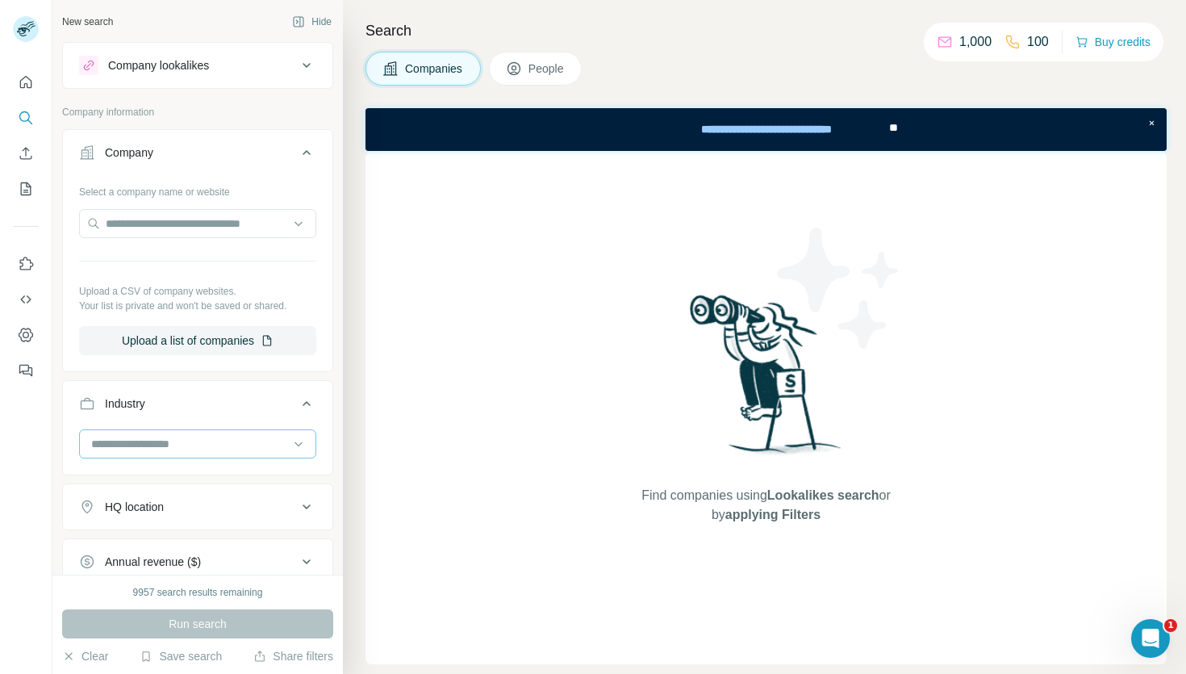
click at [246, 440] on input at bounding box center [189, 444] width 199 height 18
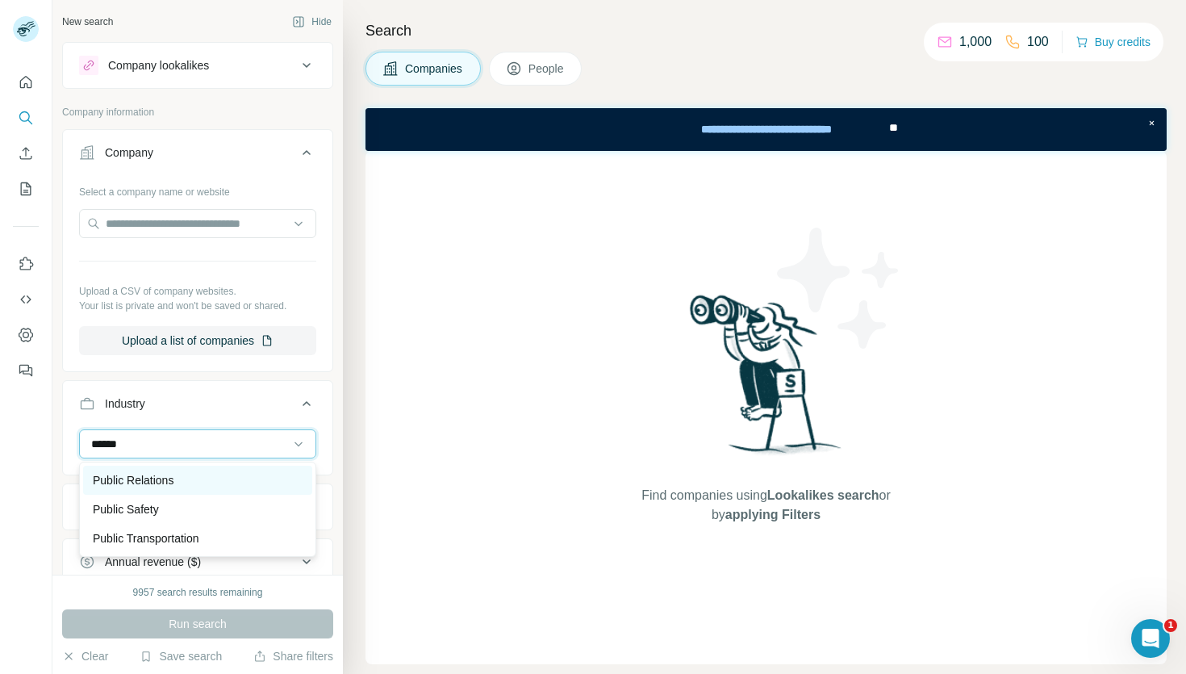
type input "******"
click at [215, 481] on div "Public Relations" at bounding box center [198, 480] width 210 height 16
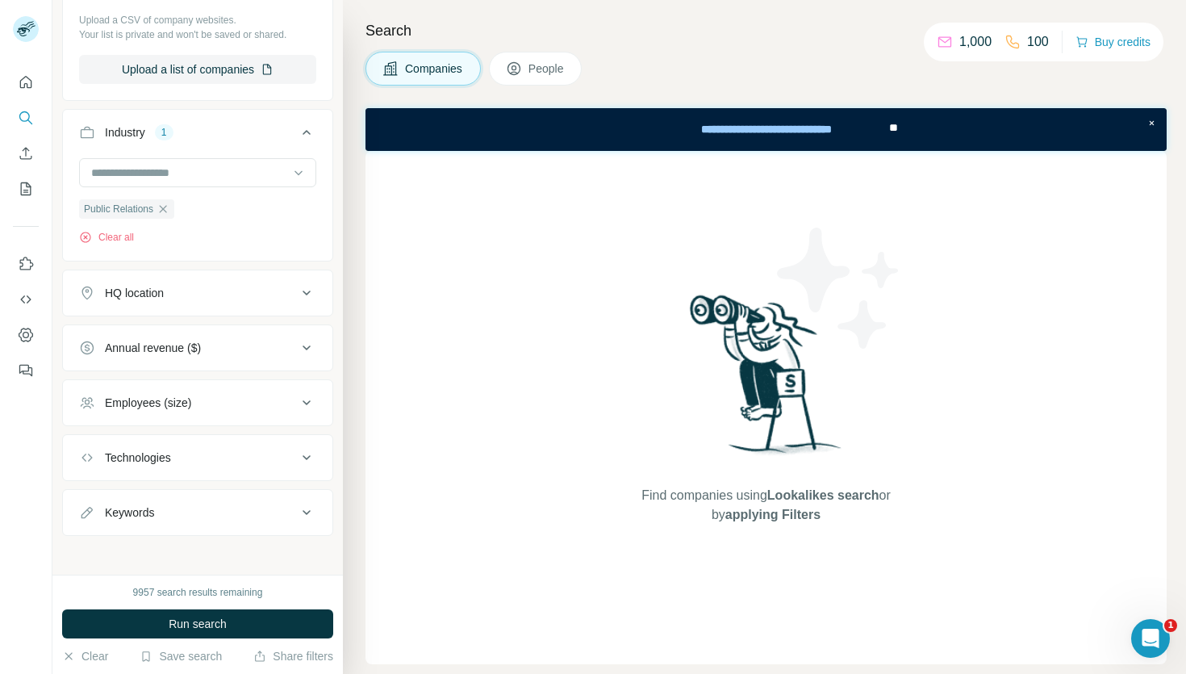
scroll to position [278, 0]
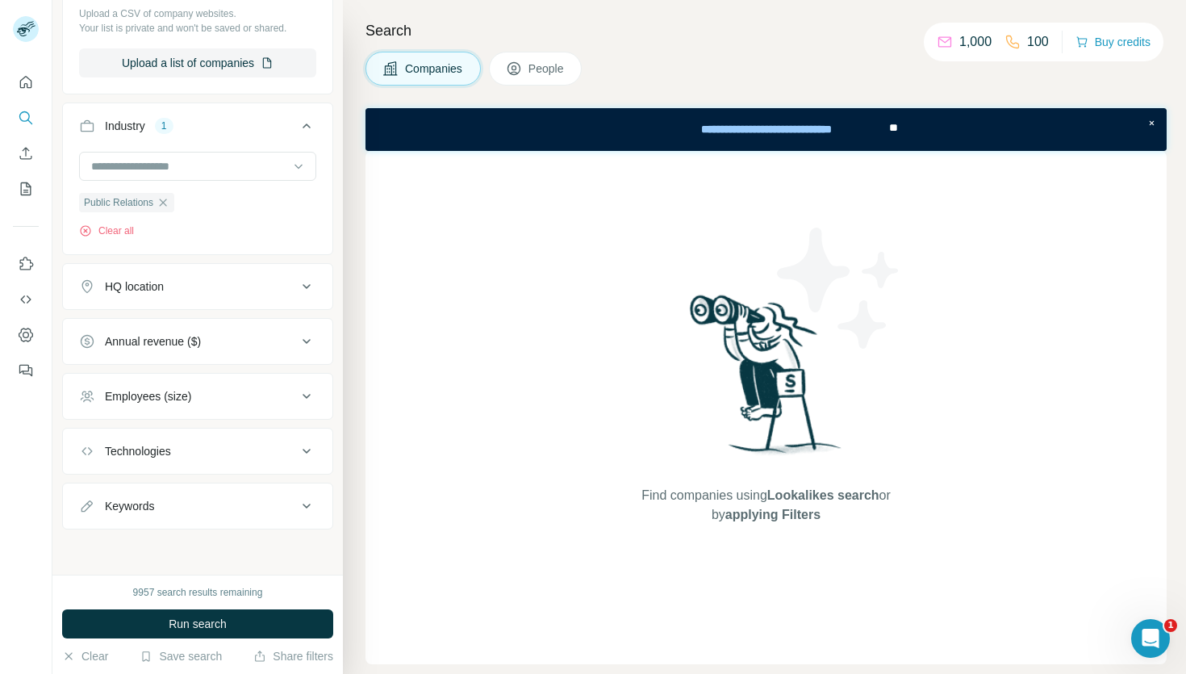
click at [134, 267] on button "HQ location" at bounding box center [197, 286] width 269 height 39
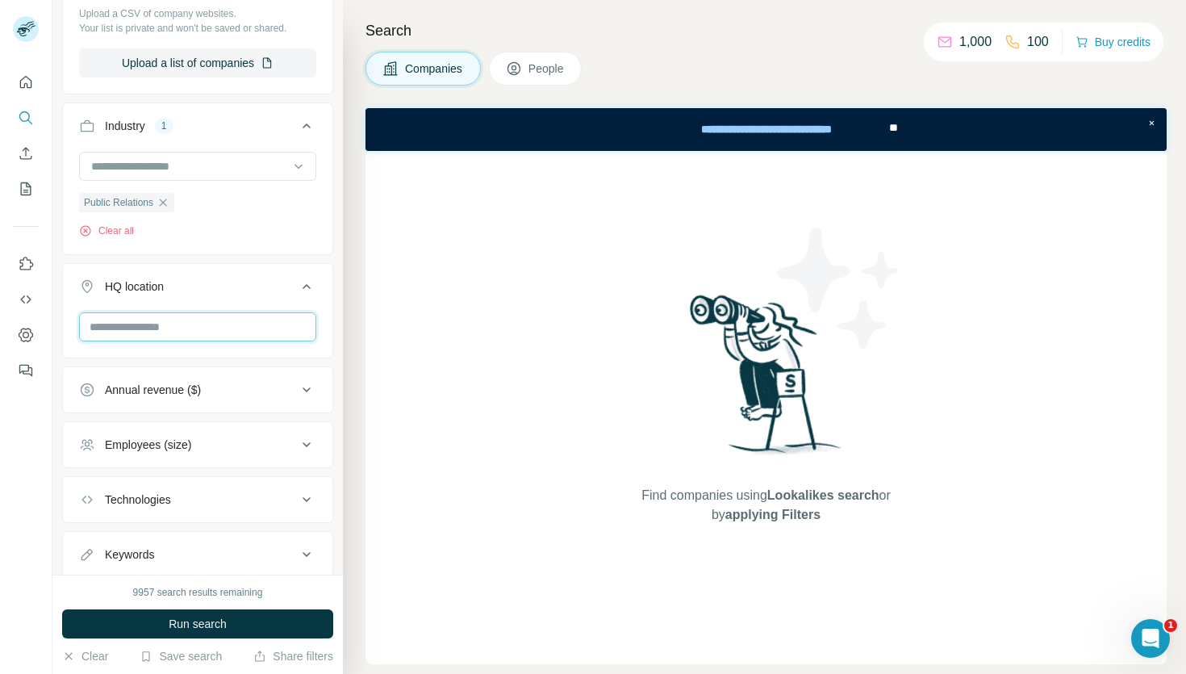
click at [152, 330] on input "text" at bounding box center [197, 326] width 237 height 29
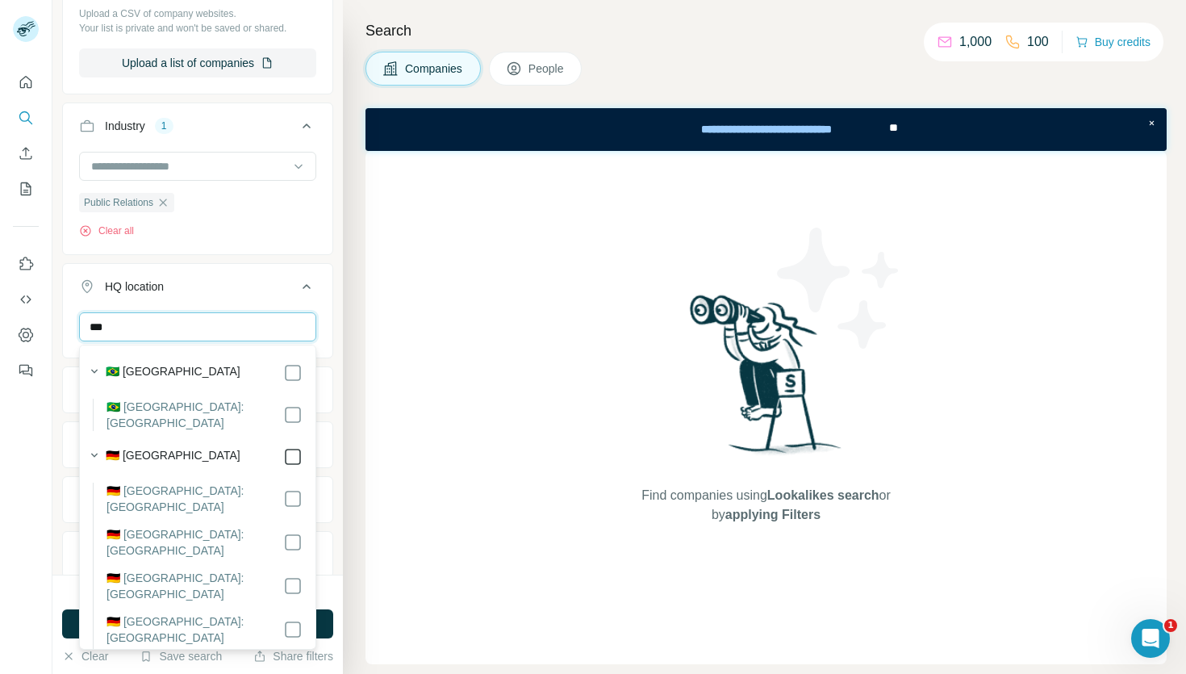
type input "***"
click at [325, 324] on div "Germany Clear all" at bounding box center [197, 361] width 269 height 99
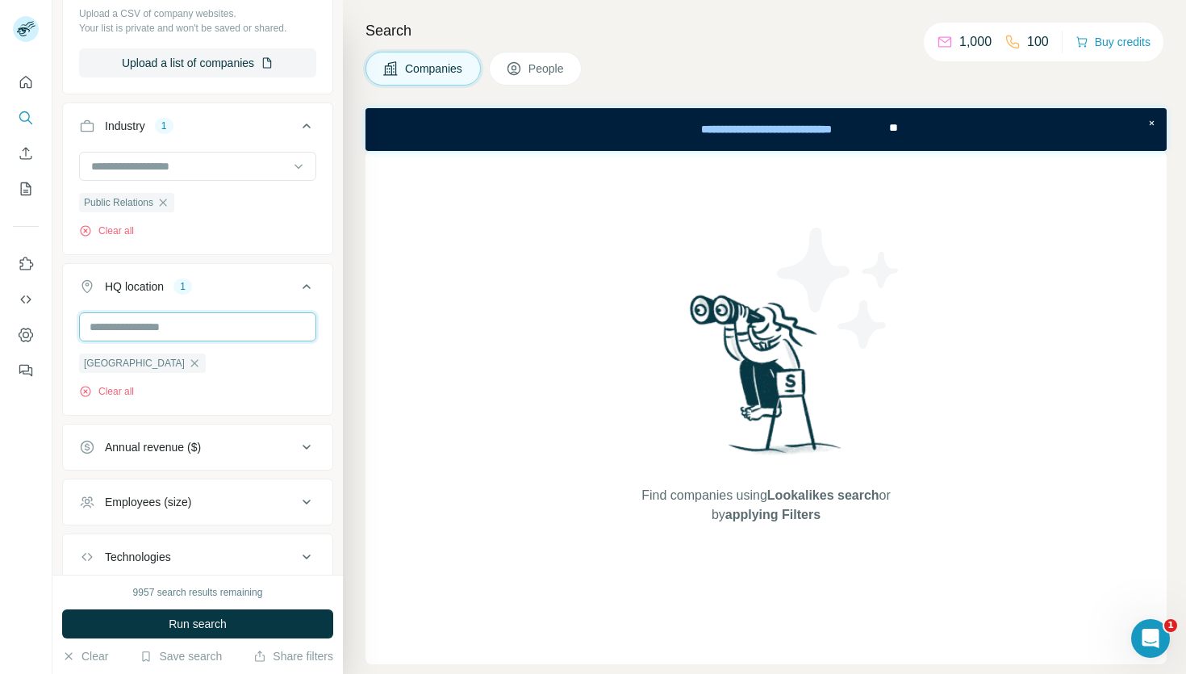
click at [269, 325] on input "text" at bounding box center [197, 326] width 237 height 29
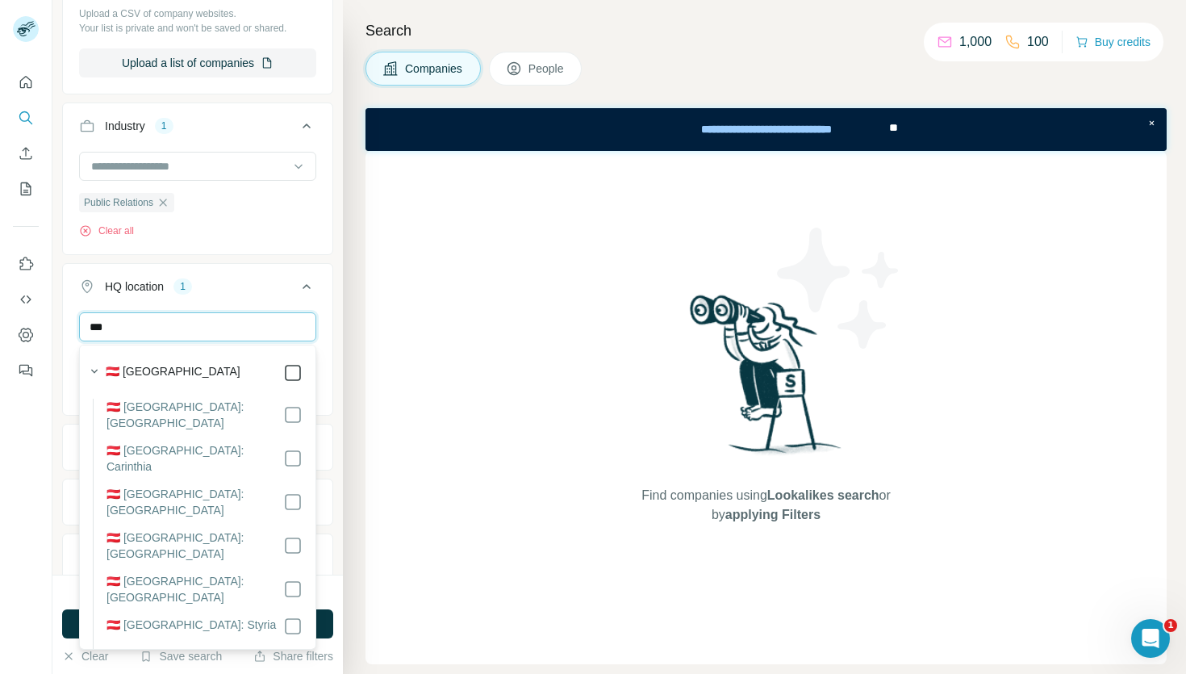
type input "***"
click at [343, 378] on div "Search Companies People Find companies using Lookalikes search or by applying F…" at bounding box center [764, 337] width 843 height 674
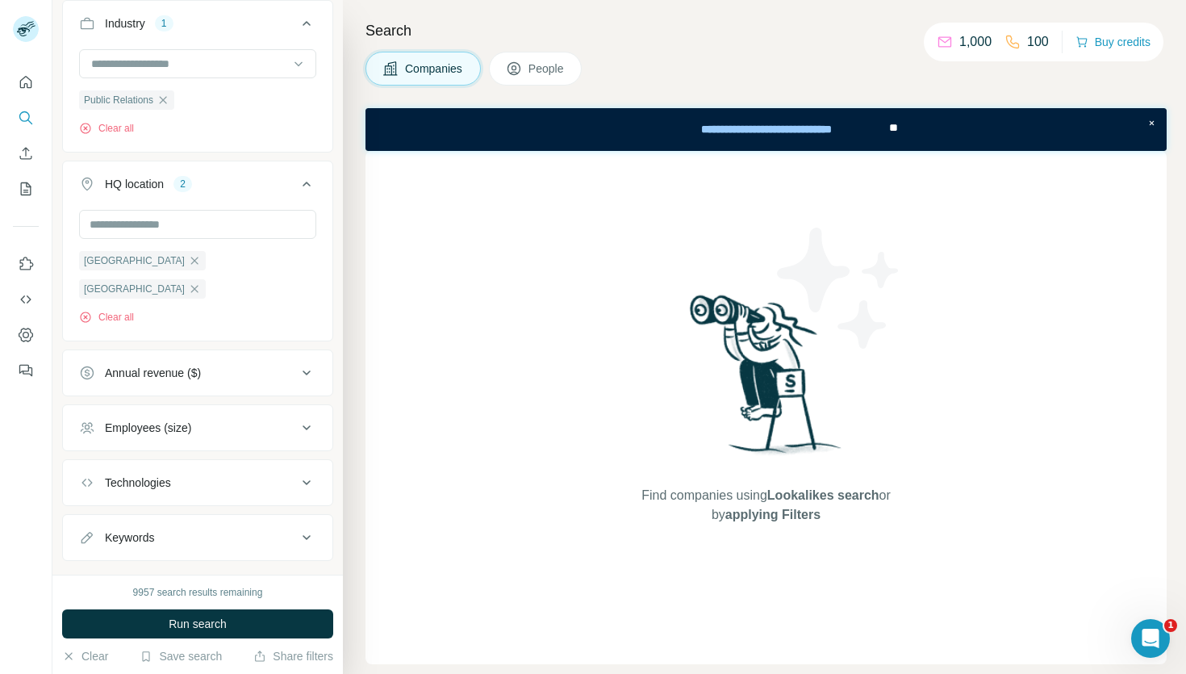
scroll to position [383, 0]
click at [236, 416] on div "Employees (size)" at bounding box center [188, 424] width 218 height 16
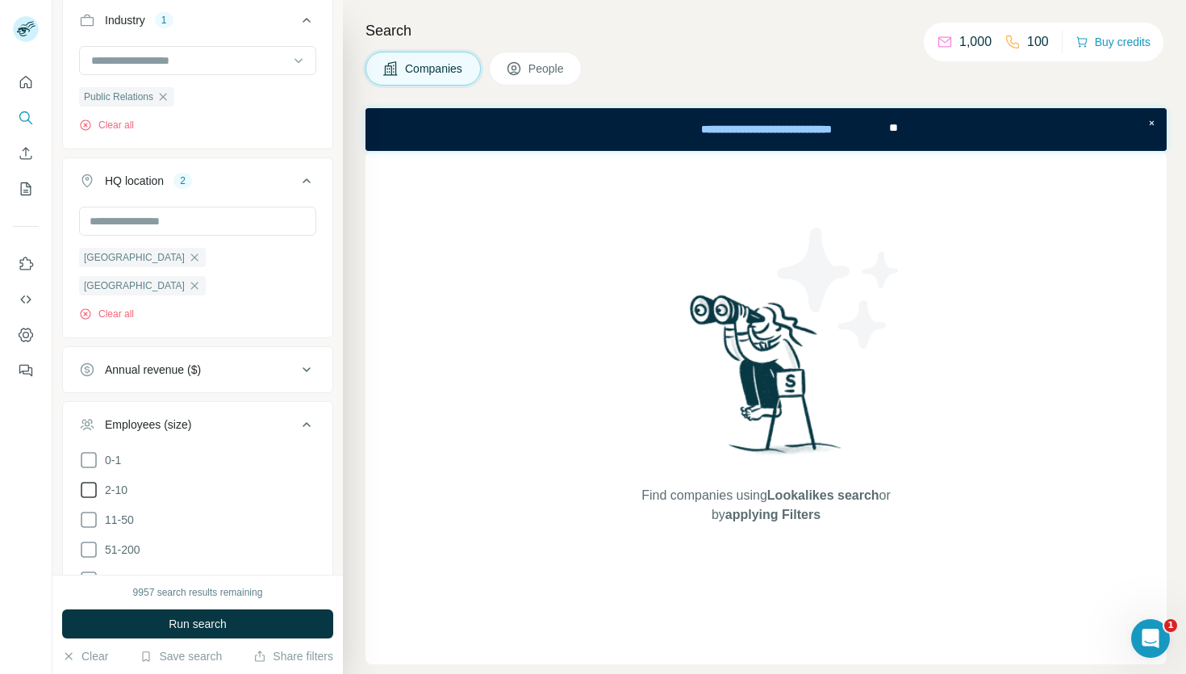
click at [88, 480] on icon at bounding box center [88, 489] width 19 height 19
click at [91, 510] on icon at bounding box center [88, 519] width 19 height 19
click at [90, 540] on icon at bounding box center [88, 549] width 19 height 19
click at [337, 411] on div "New search Hide Company lookalikes Company information Company Select a company…" at bounding box center [197, 287] width 290 height 574
click at [311, 415] on icon at bounding box center [306, 424] width 19 height 19
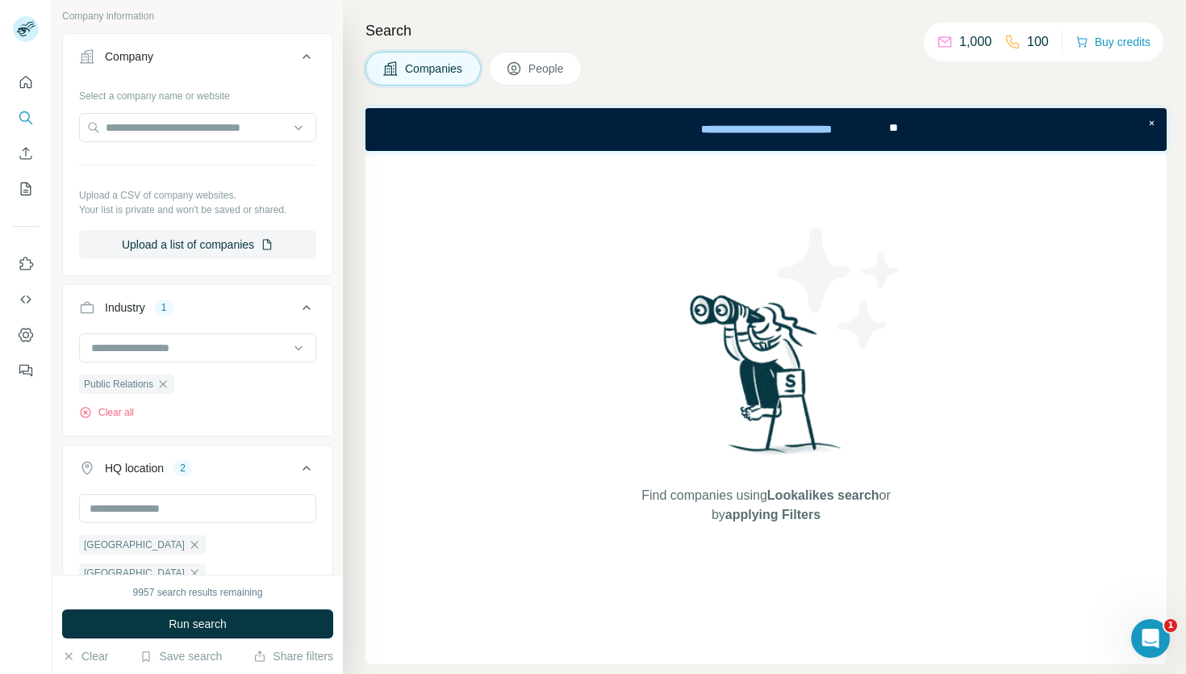
scroll to position [384, 0]
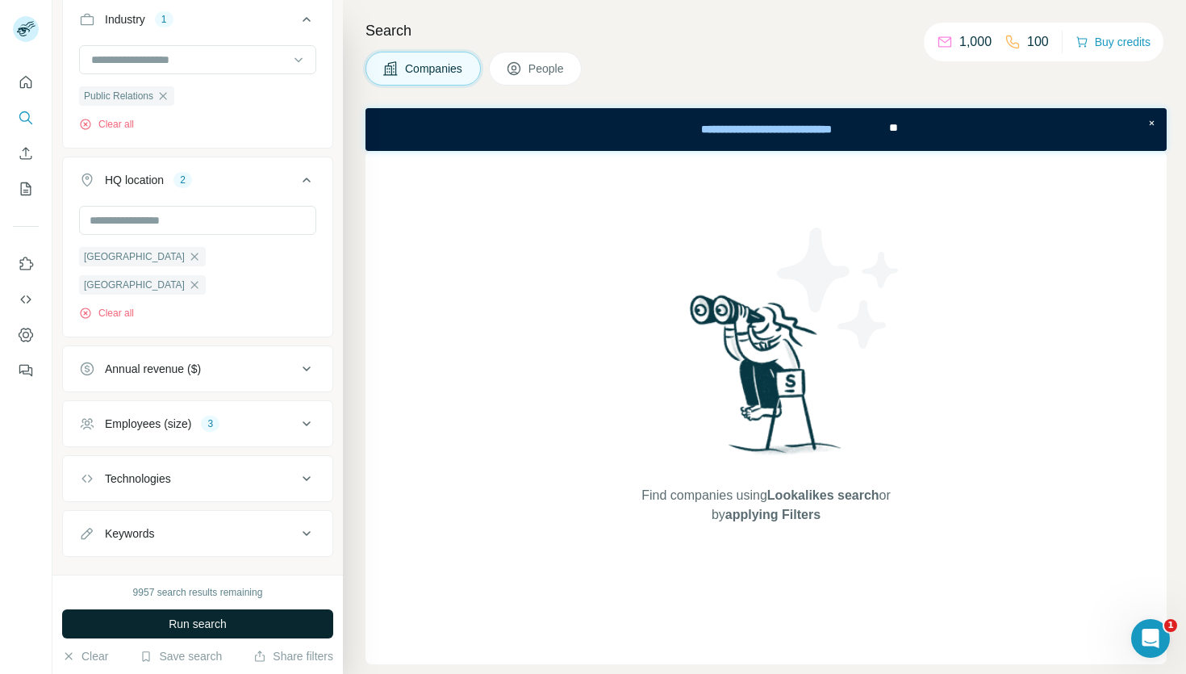
click at [266, 622] on button "Run search" at bounding box center [197, 623] width 271 height 29
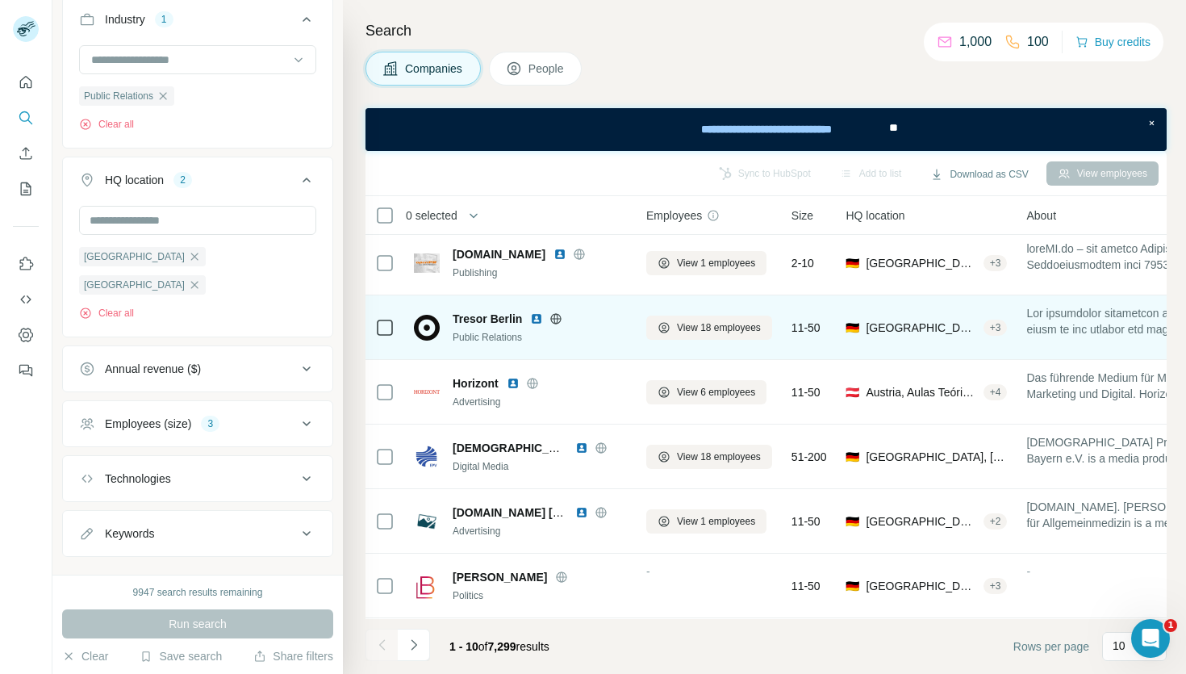
scroll to position [71, 0]
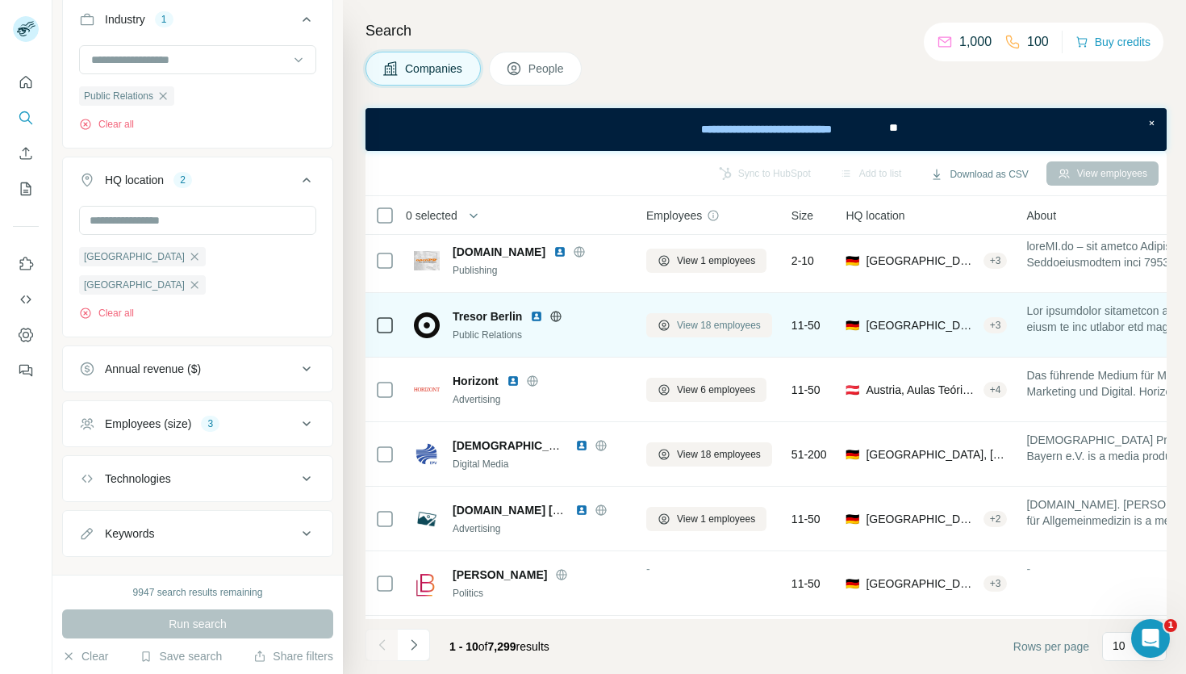
click at [687, 321] on span "View 18 employees" at bounding box center [719, 325] width 84 height 15
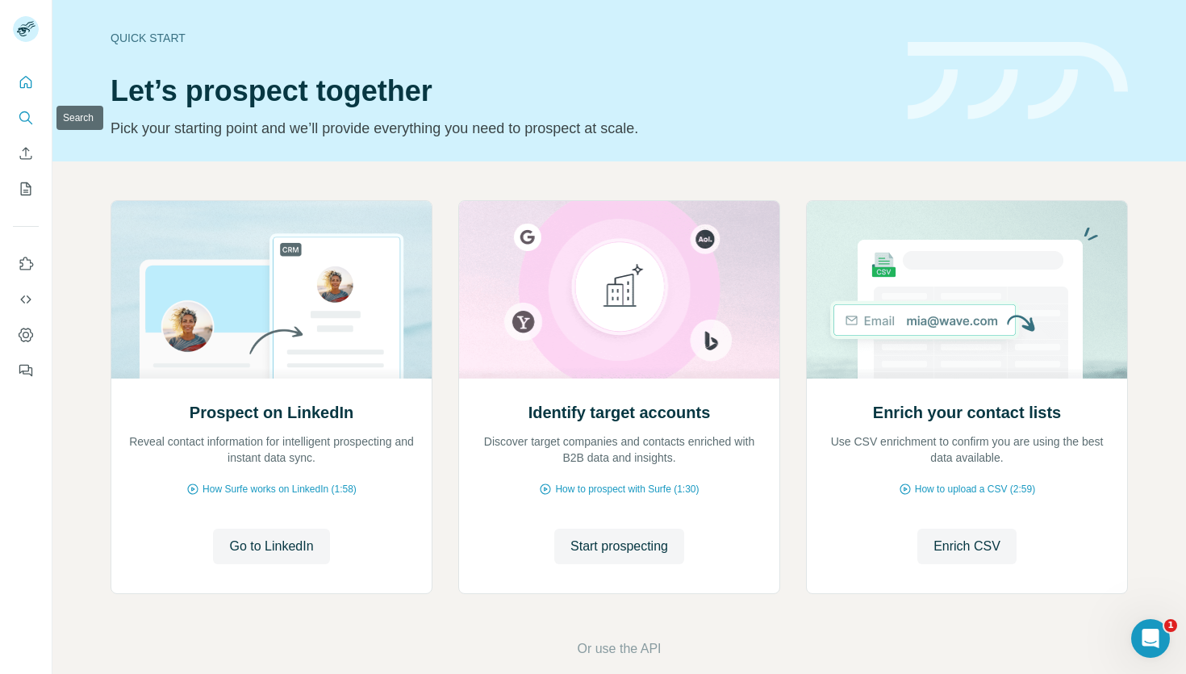
click at [17, 108] on button "Search" at bounding box center [26, 117] width 26 height 29
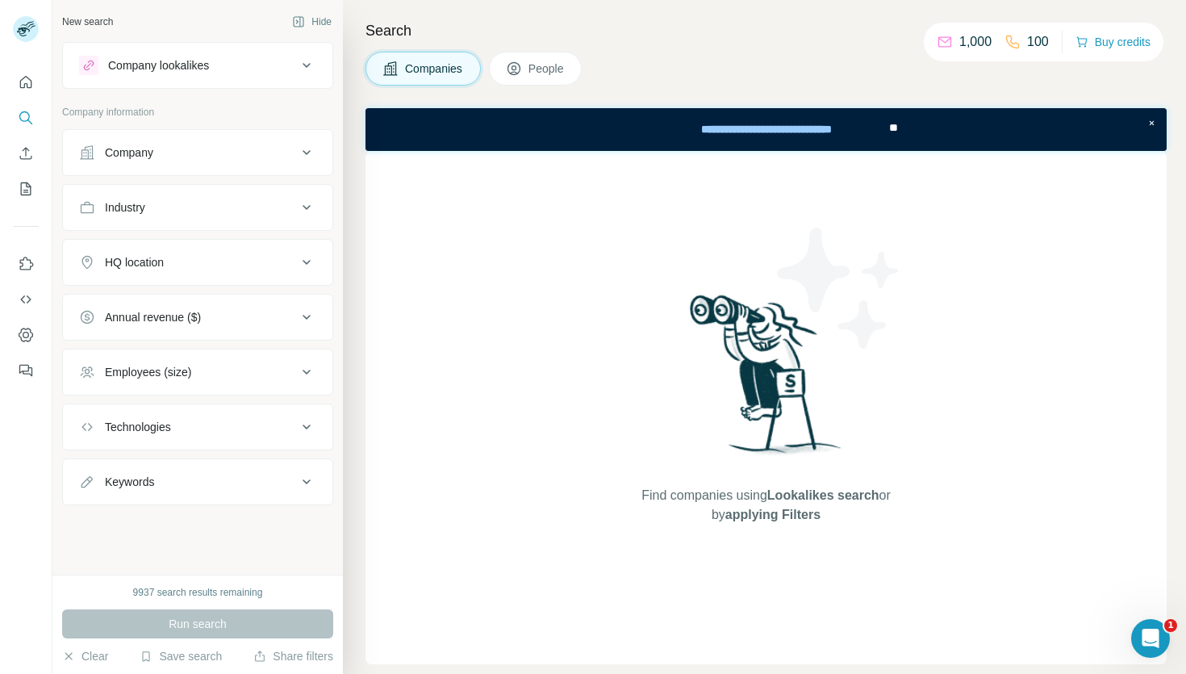
click at [215, 210] on div "Industry" at bounding box center [188, 207] width 218 height 16
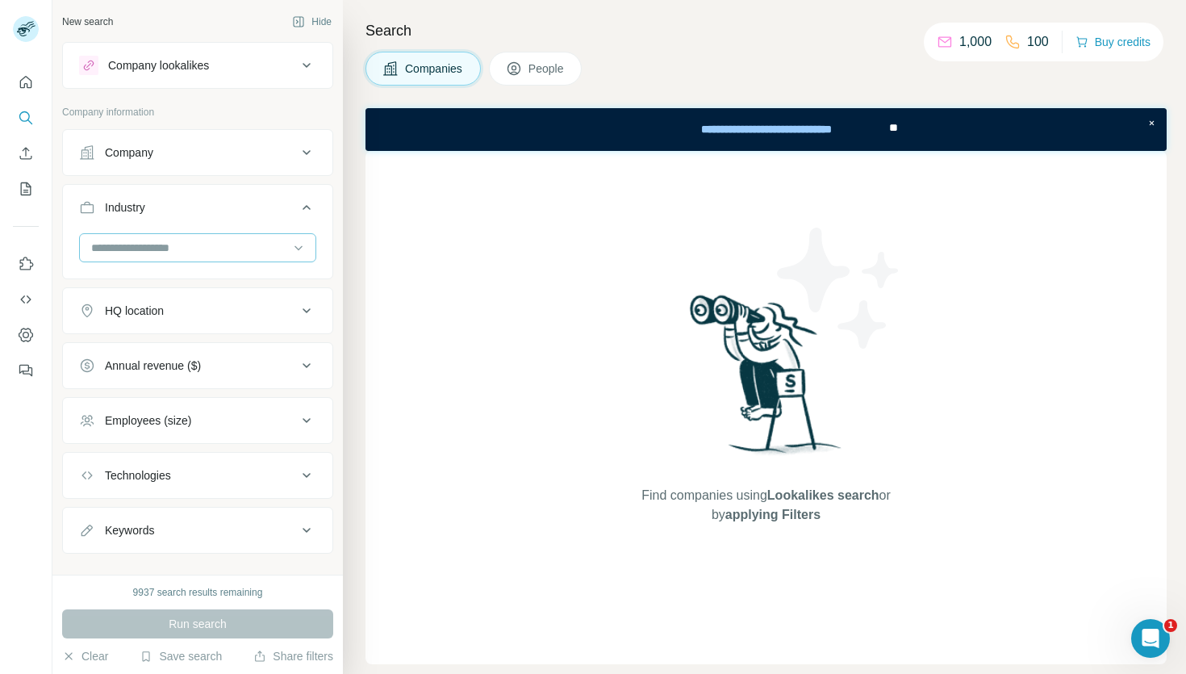
click at [206, 244] on input at bounding box center [189, 248] width 199 height 18
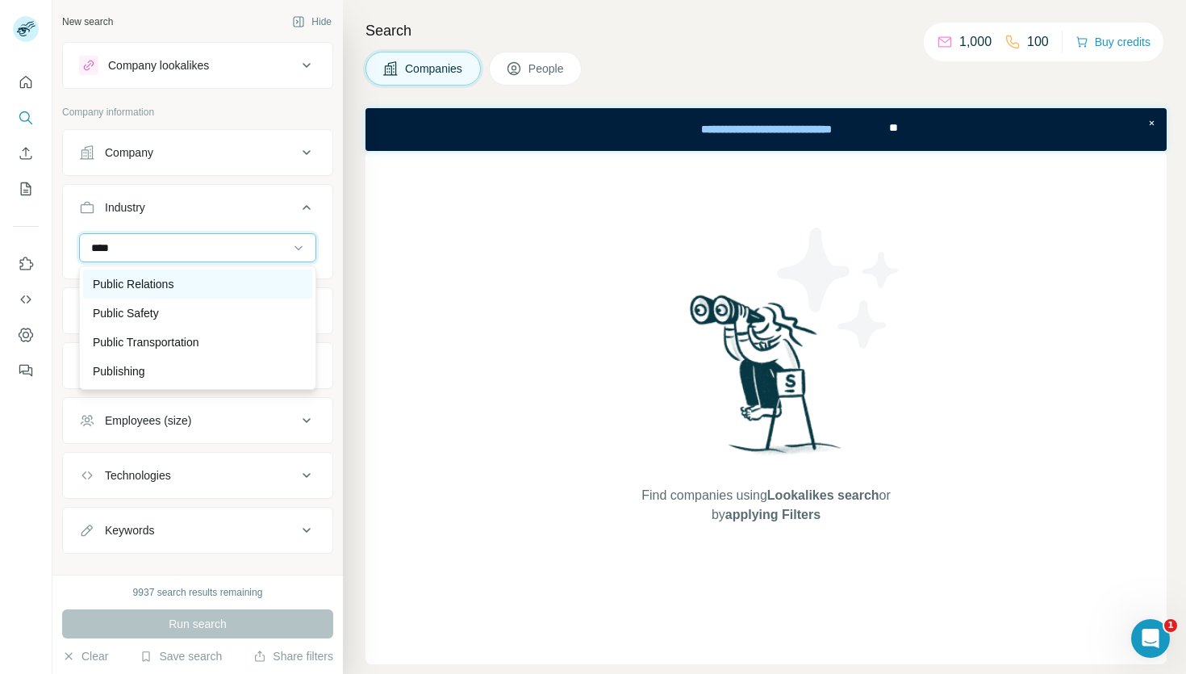
type input "****"
click at [205, 280] on div "Public Relations" at bounding box center [198, 284] width 210 height 16
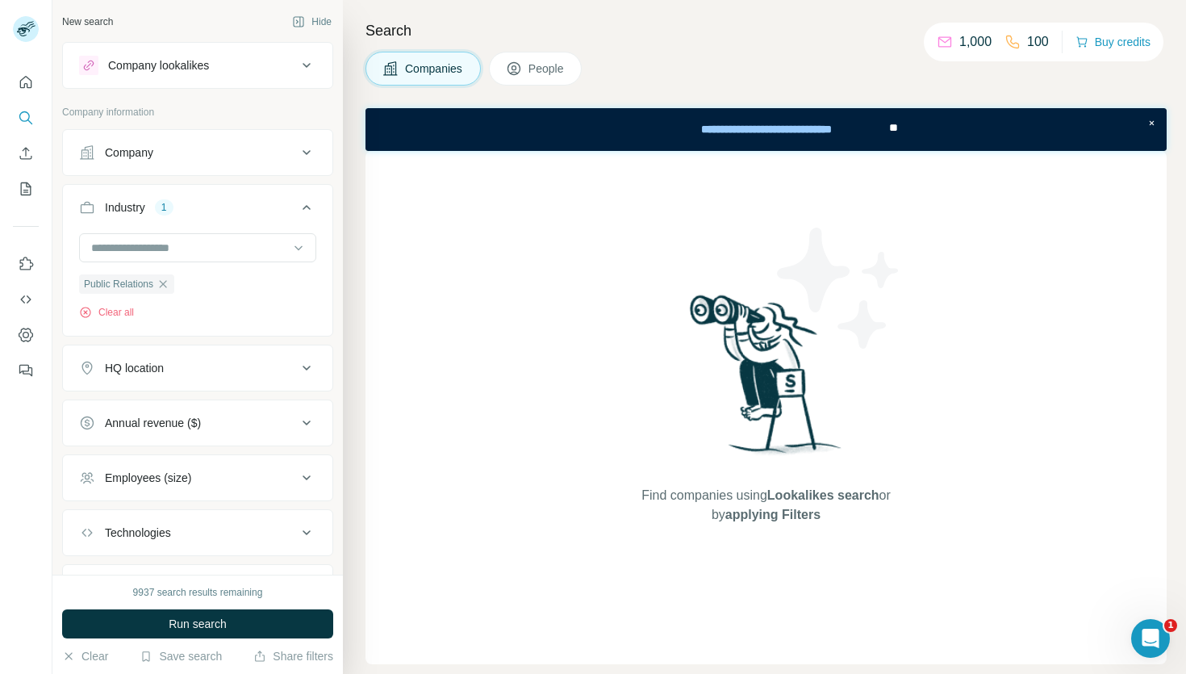
click at [203, 366] on div "HQ location" at bounding box center [188, 368] width 218 height 16
click at [190, 405] on input "text" at bounding box center [197, 408] width 237 height 29
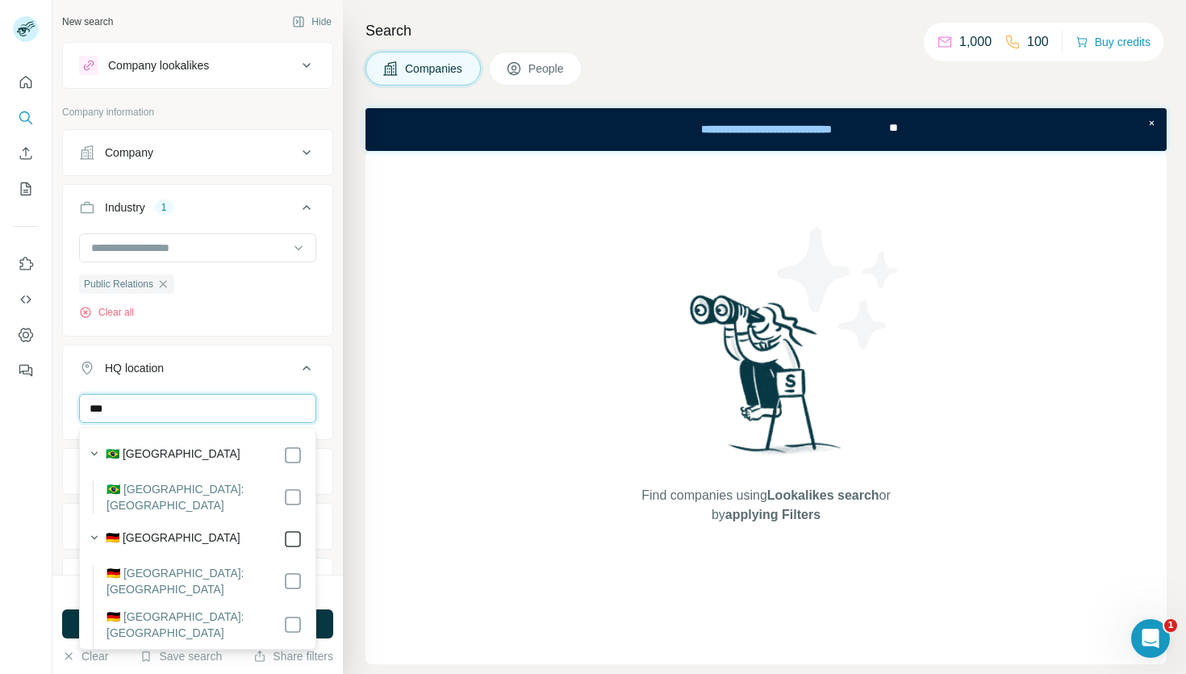
type input "***"
click at [239, 415] on input "***" at bounding box center [197, 408] width 237 height 29
type input "****"
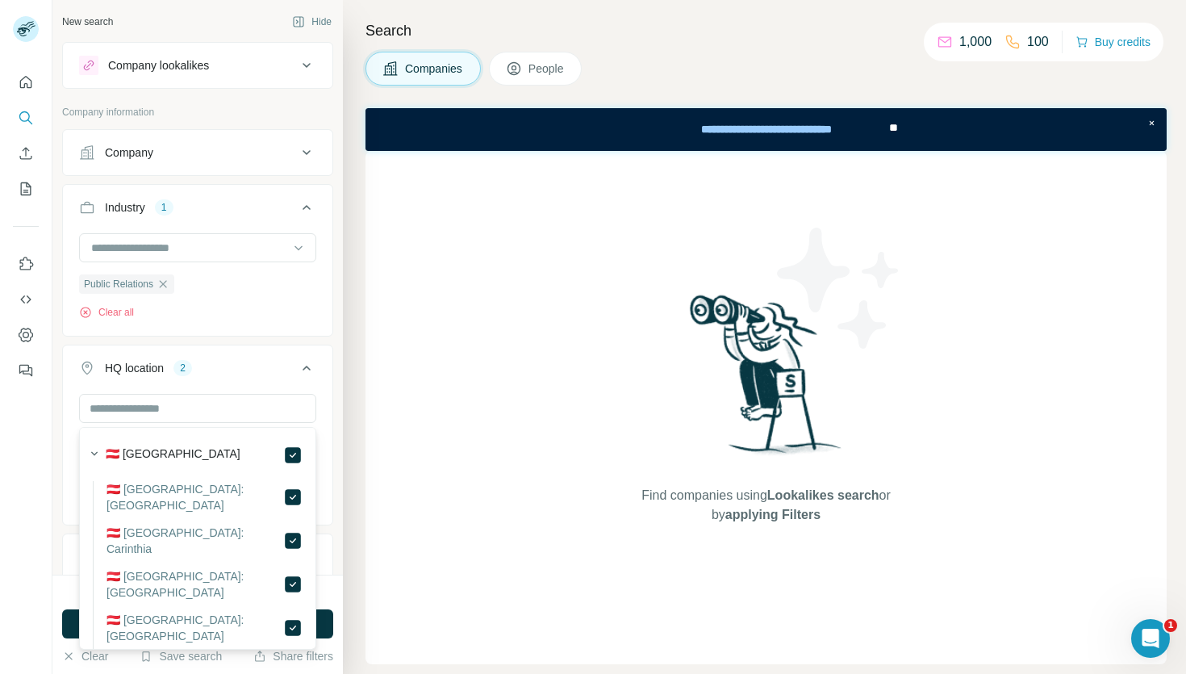
click at [348, 457] on div "Search Companies People Find companies using Lookalikes search or by applying F…" at bounding box center [764, 337] width 843 height 674
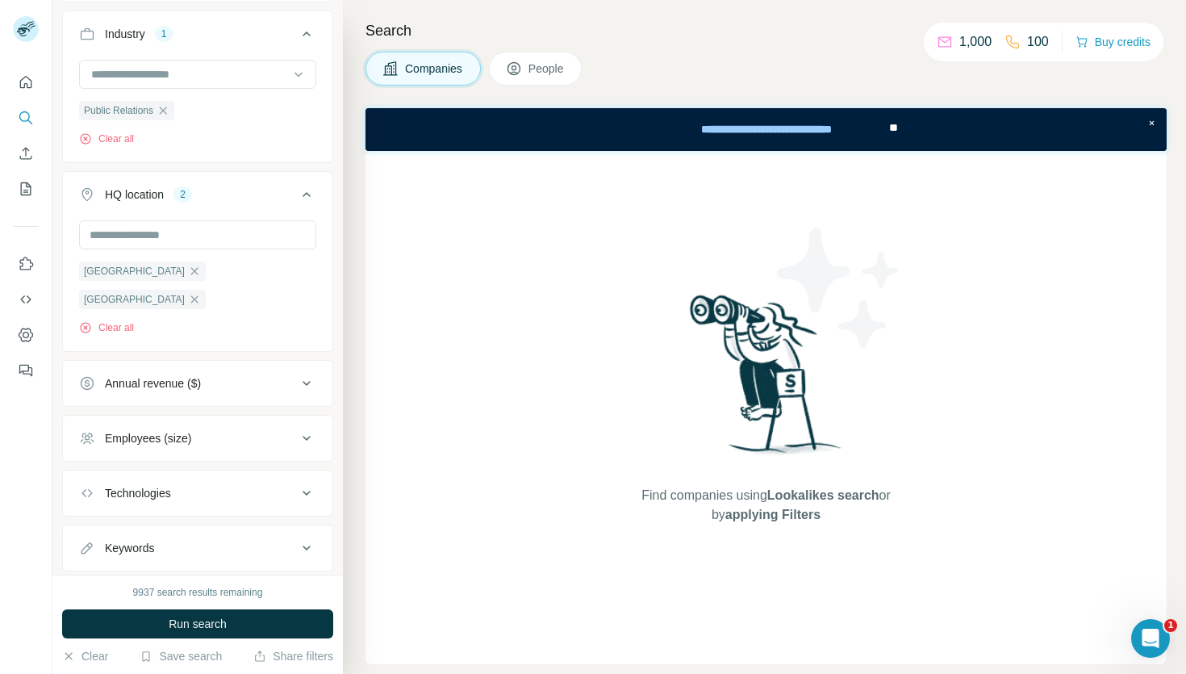
scroll to position [188, 0]
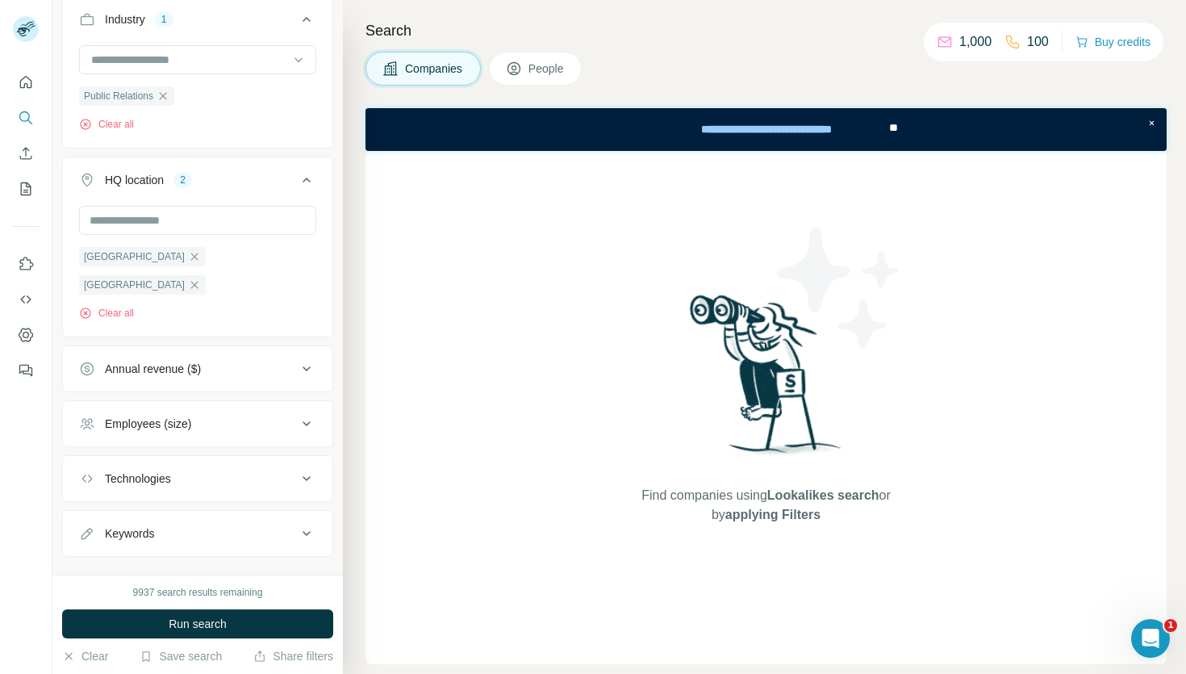
click at [224, 416] on div "Employees (size)" at bounding box center [188, 424] width 218 height 16
click at [88, 479] on icon at bounding box center [88, 488] width 19 height 19
click at [88, 509] on icon at bounding box center [88, 518] width 19 height 19
click at [88, 539] on icon at bounding box center [88, 548] width 19 height 19
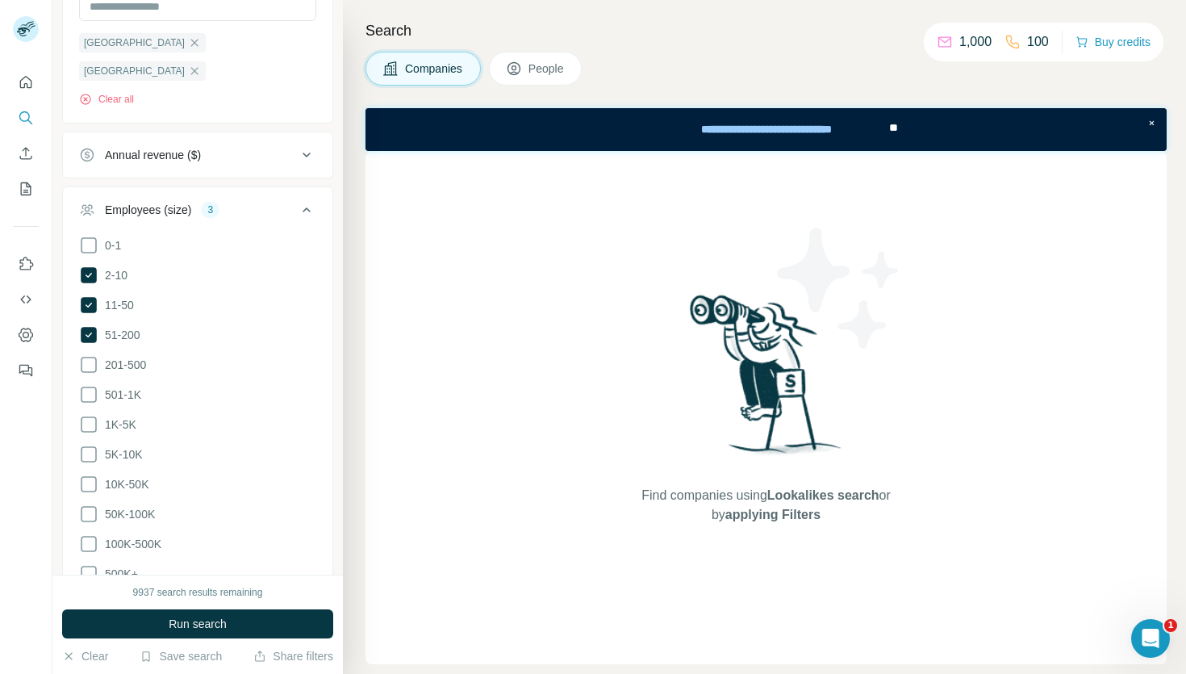
scroll to position [575, 0]
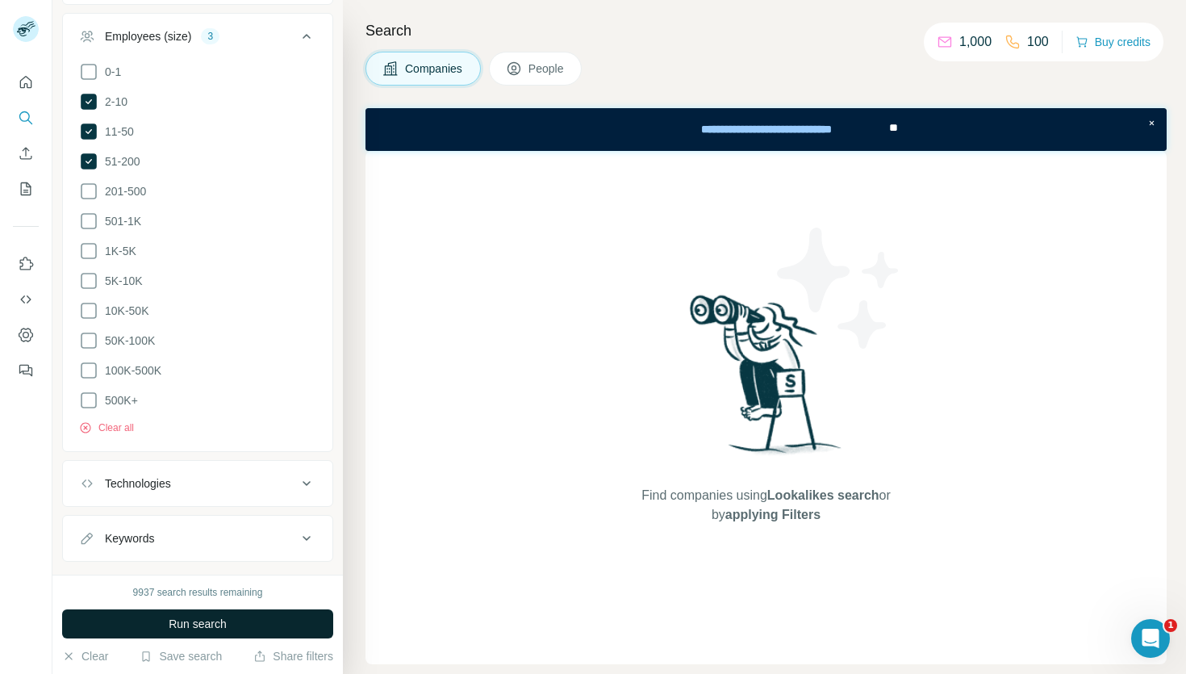
click at [195, 625] on span "Run search" at bounding box center [198, 624] width 58 height 16
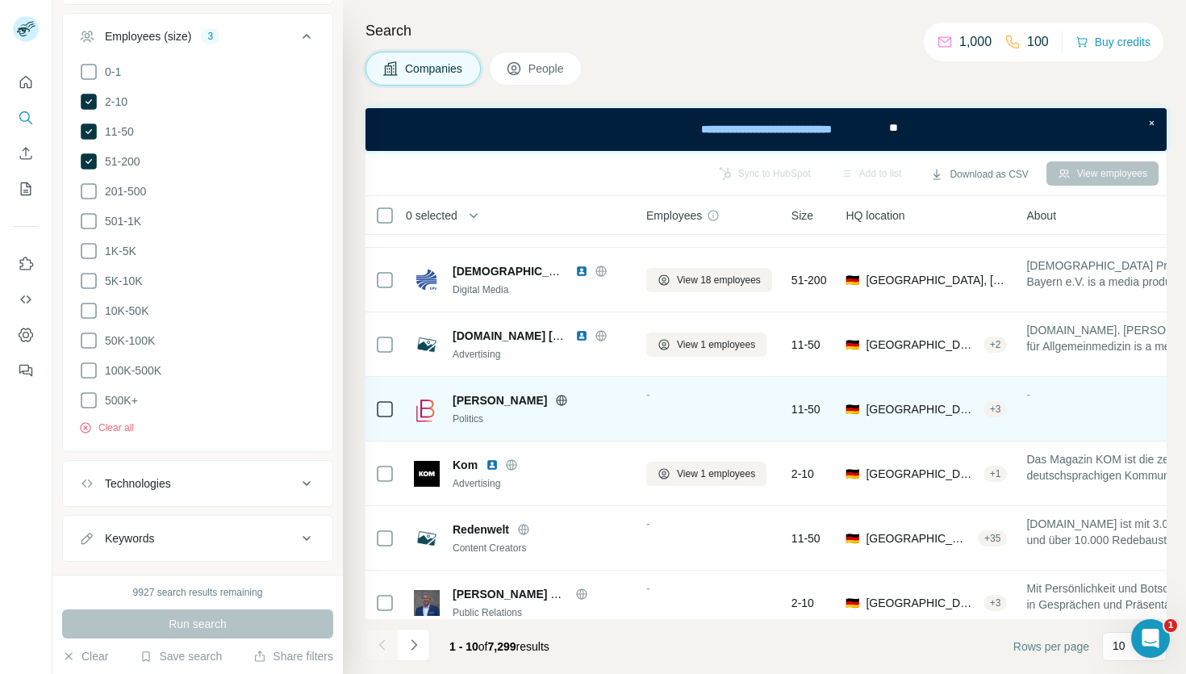
scroll to position [261, 0]
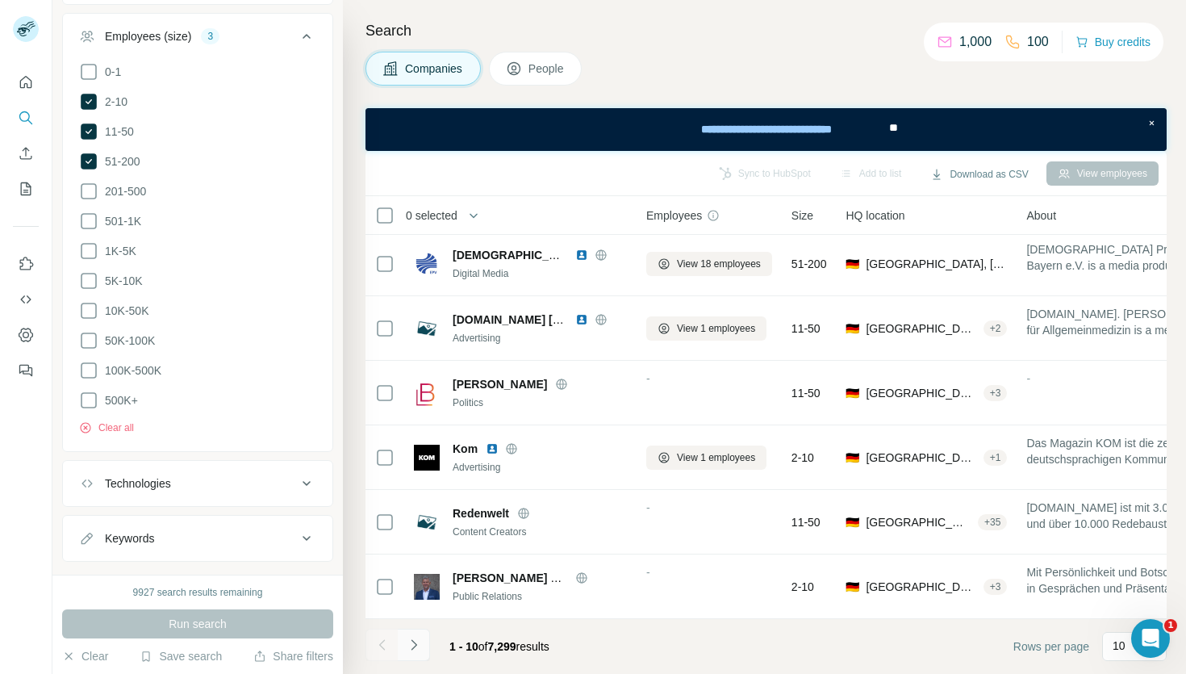
click at [416, 646] on icon "Navigate to next page" at bounding box center [414, 645] width 16 height 16
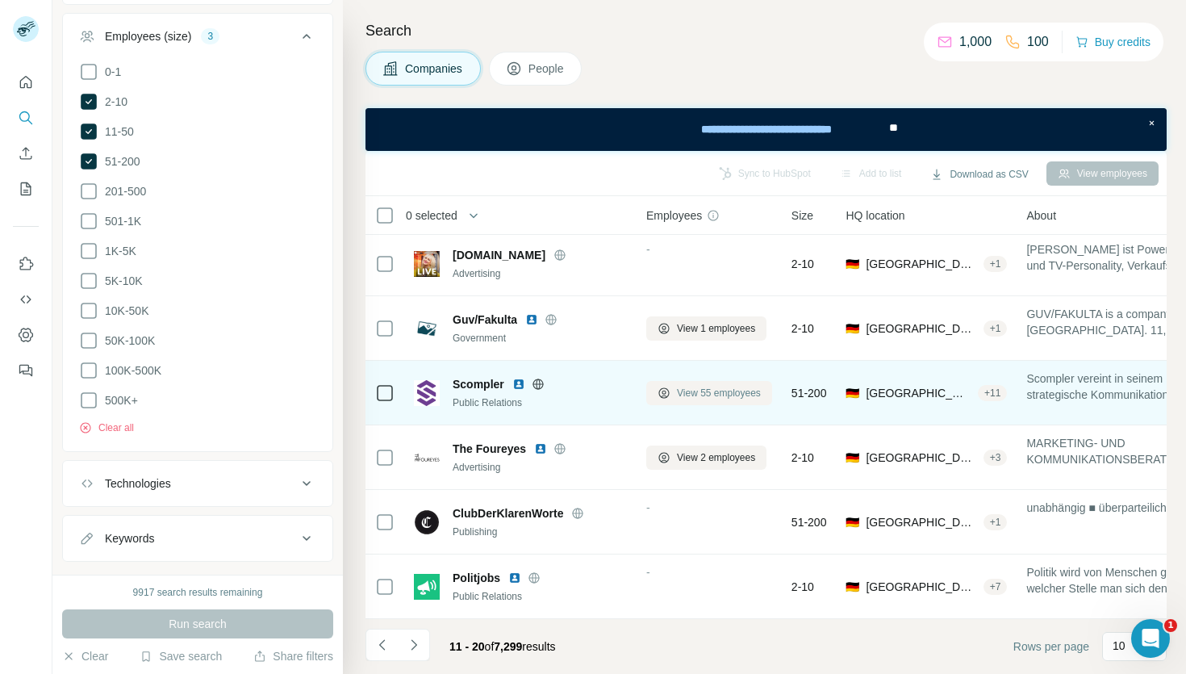
click at [700, 390] on span "View 55 employees" at bounding box center [719, 393] width 84 height 15
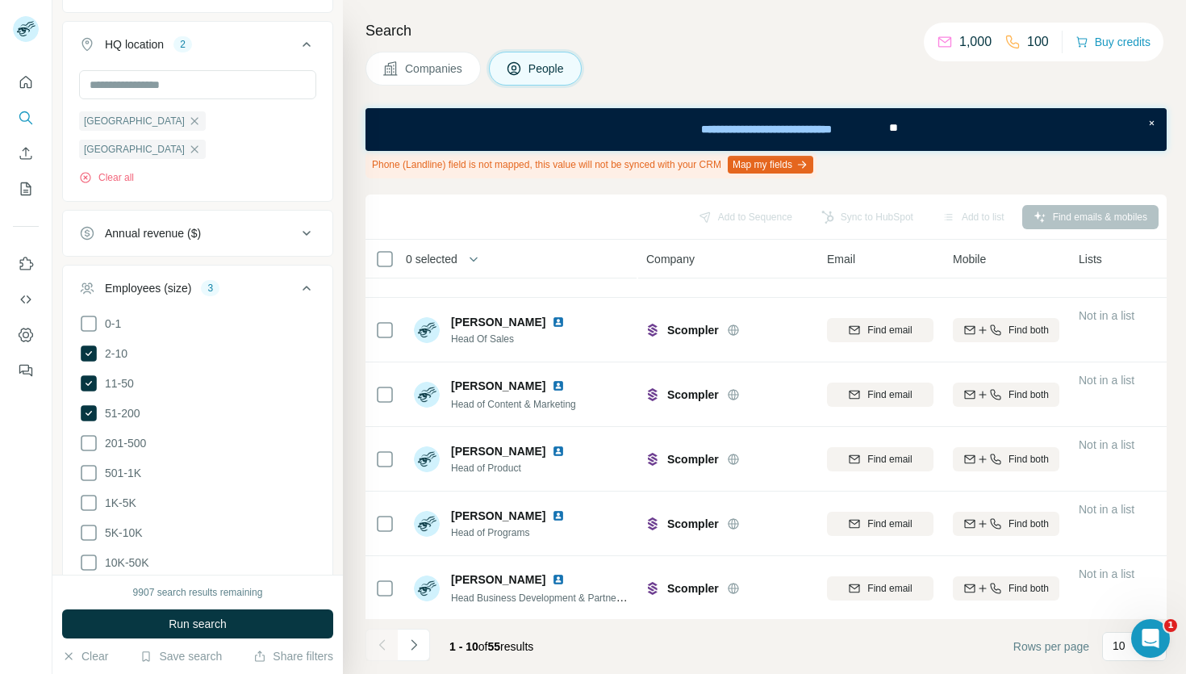
scroll to position [305, 0]
click at [410, 649] on icon "Navigate to next page" at bounding box center [414, 645] width 16 height 16
click at [416, 642] on icon "Navigate to next page" at bounding box center [414, 645] width 16 height 16
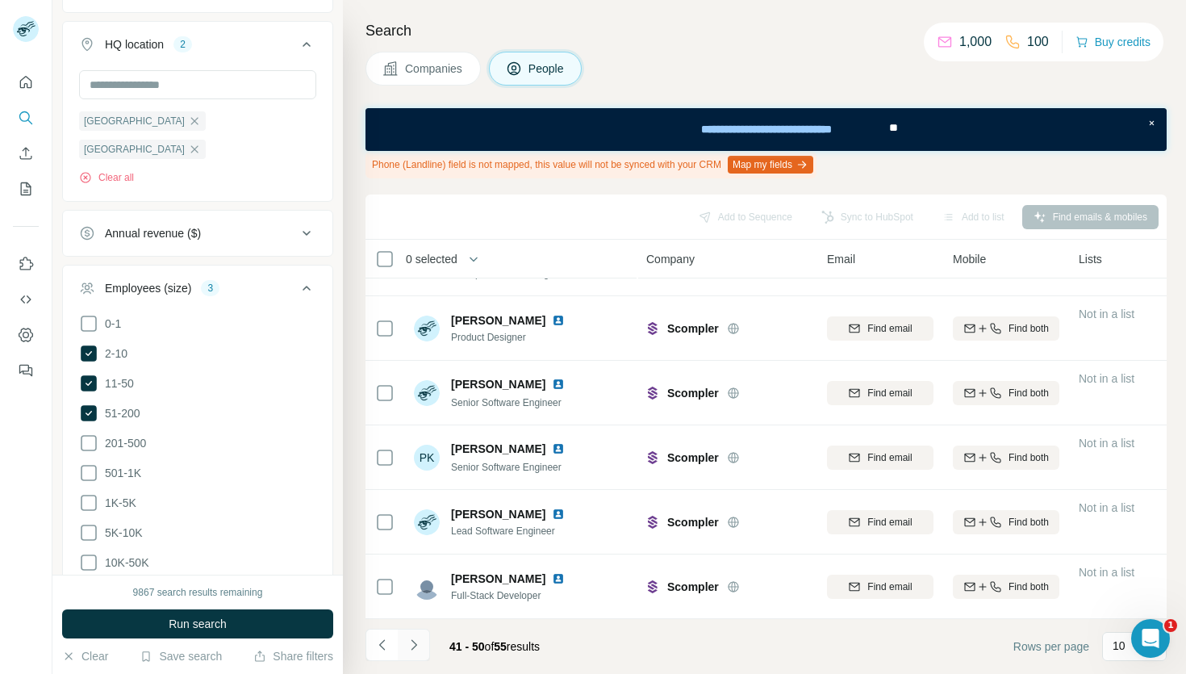
click at [416, 642] on icon "Navigate to next page" at bounding box center [414, 645] width 16 height 16
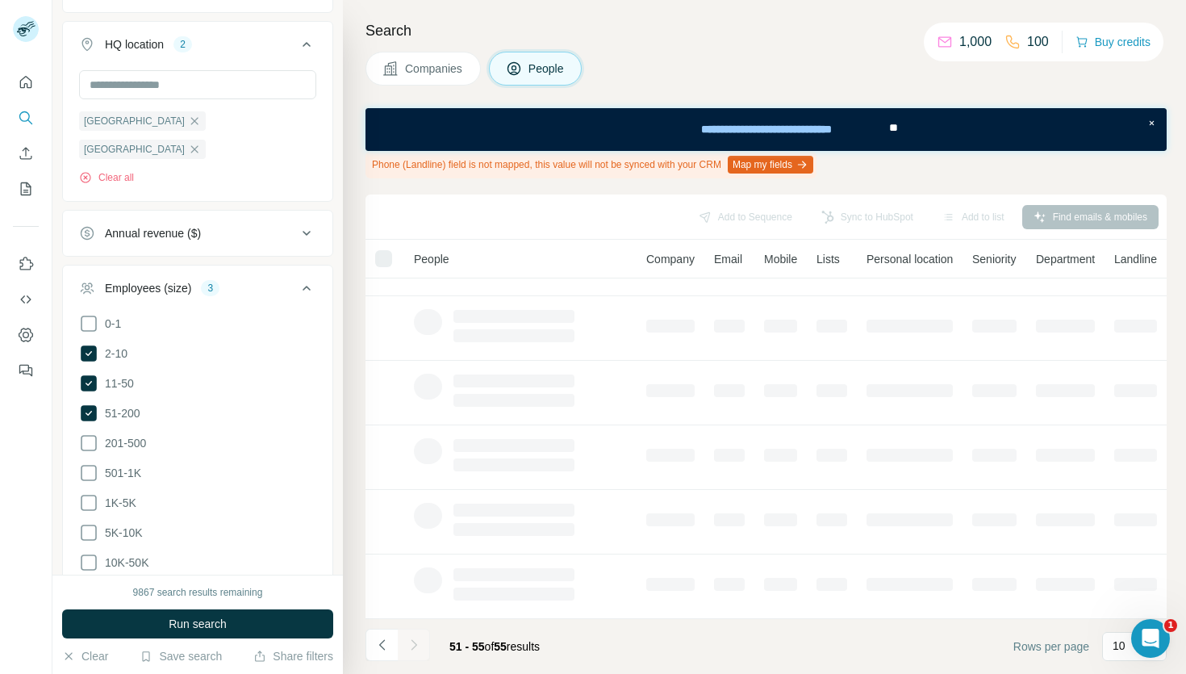
scroll to position [0, 0]
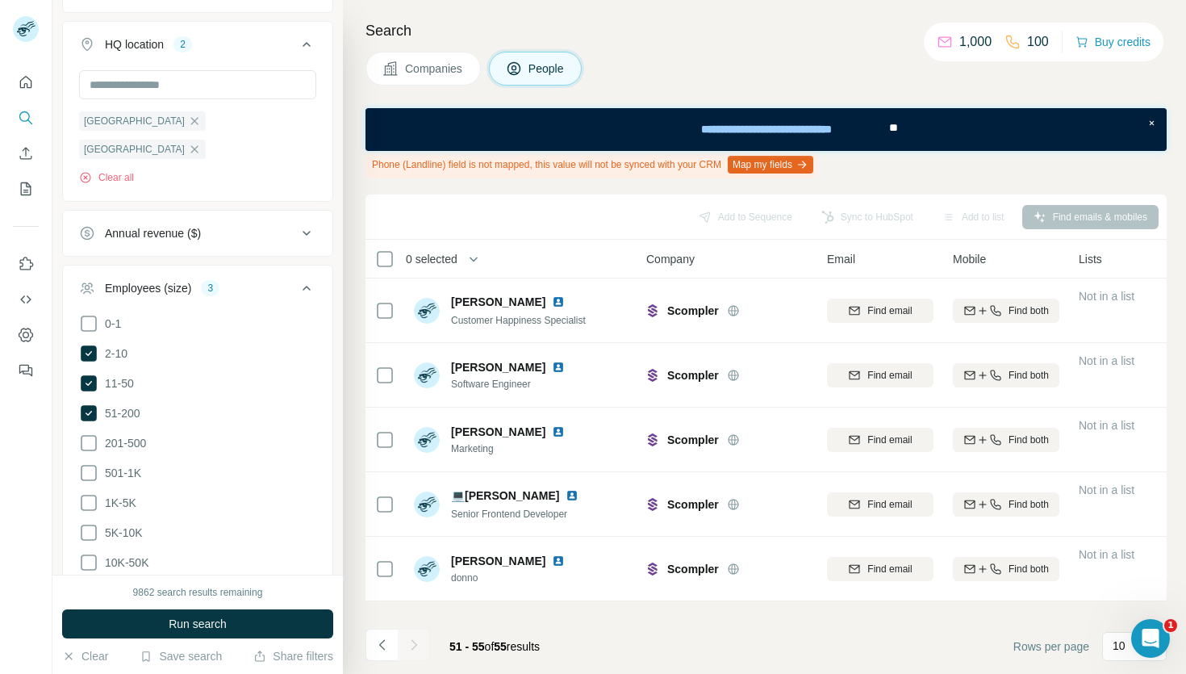
click at [416, 642] on div at bounding box center [414, 645] width 32 height 32
click at [380, 645] on icon "Navigate to previous page" at bounding box center [381, 644] width 6 height 10
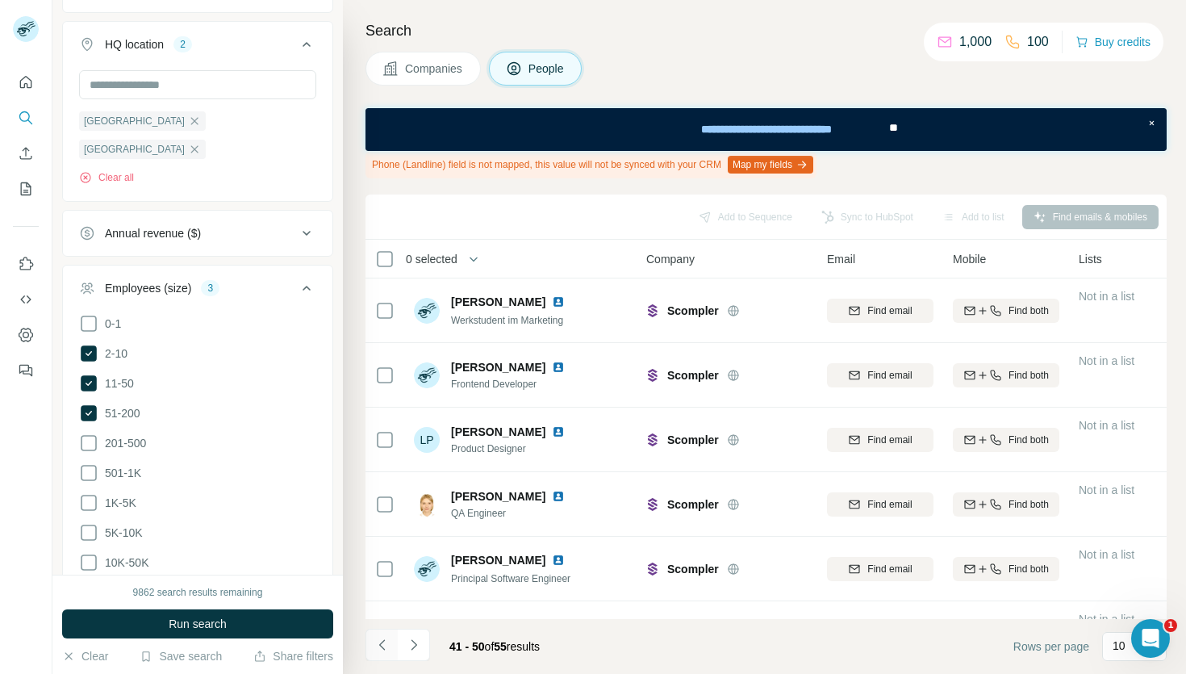
click at [380, 645] on icon "Navigate to previous page" at bounding box center [381, 644] width 6 height 10
click at [380, 645] on div at bounding box center [382, 645] width 32 height 32
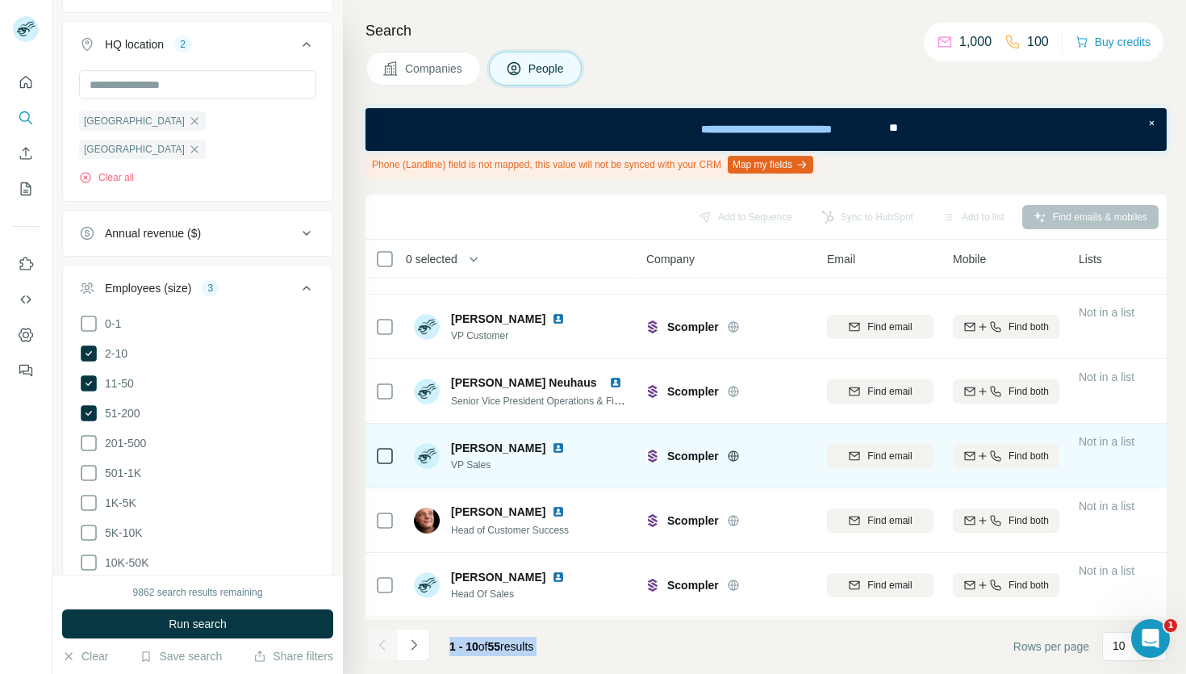
scroll to position [67, 0]
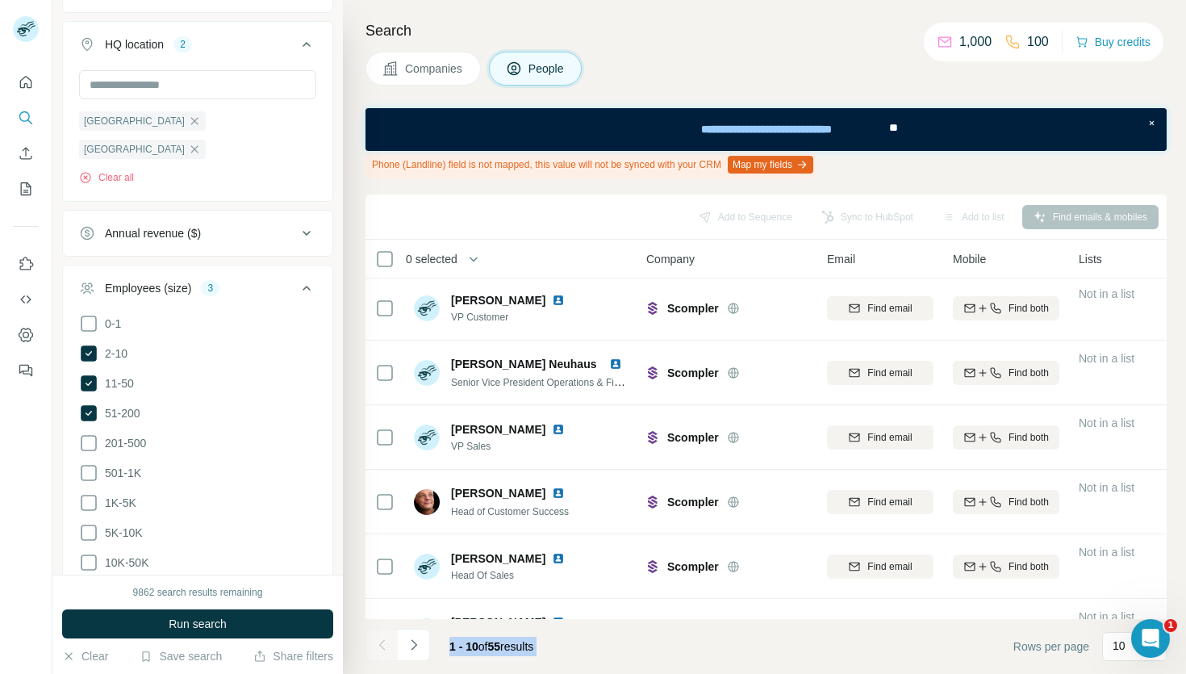
click at [425, 83] on button "Companies" at bounding box center [423, 69] width 115 height 34
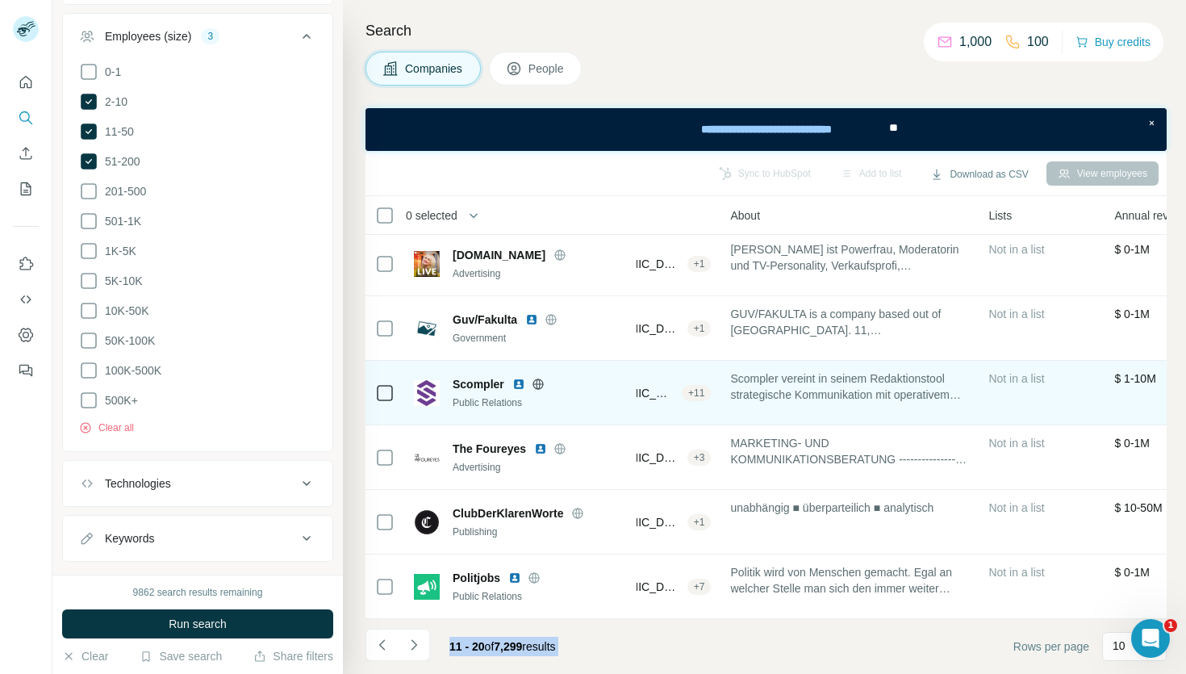
scroll to position [261, 0]
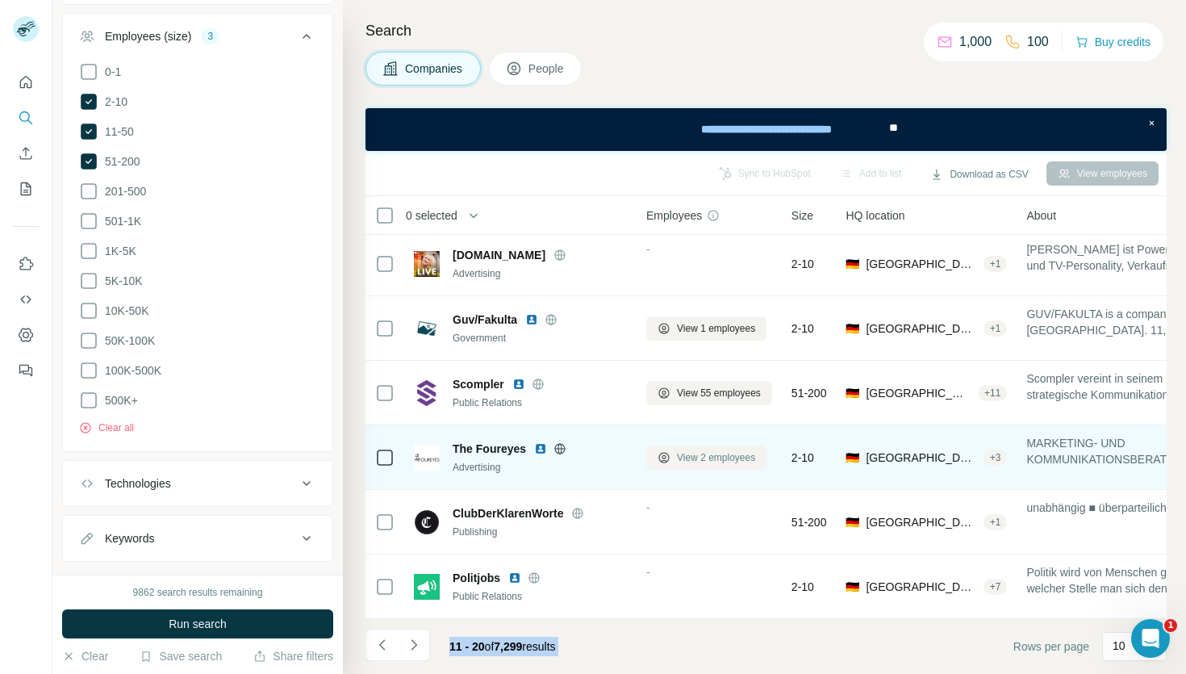
click at [672, 457] on button "View 2 employees" at bounding box center [706, 457] width 120 height 24
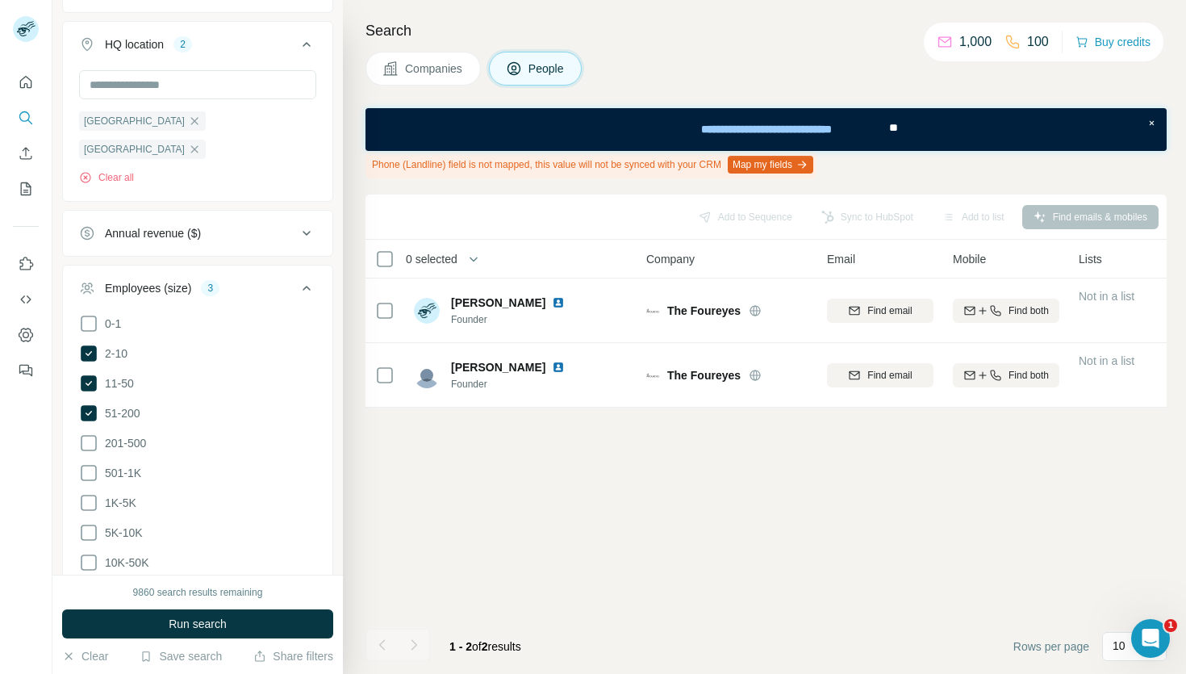
click at [436, 77] on button "Companies" at bounding box center [423, 69] width 115 height 34
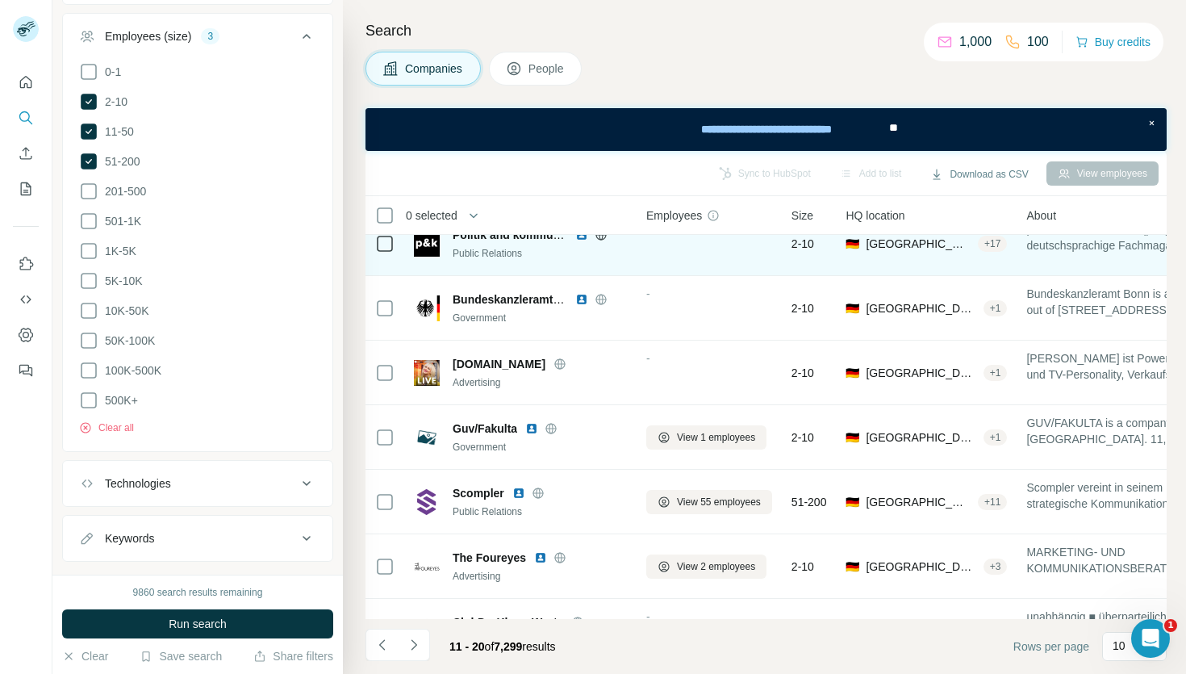
scroll to position [261, 0]
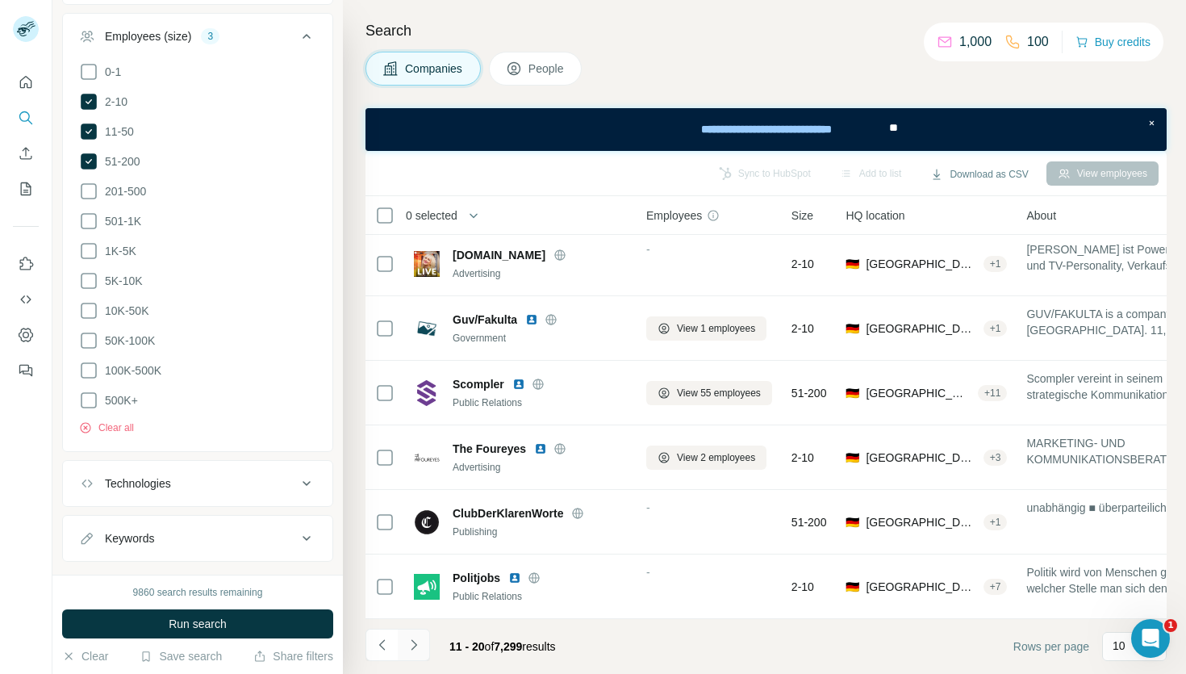
click at [414, 645] on icon "Navigate to next page" at bounding box center [414, 645] width 16 height 16
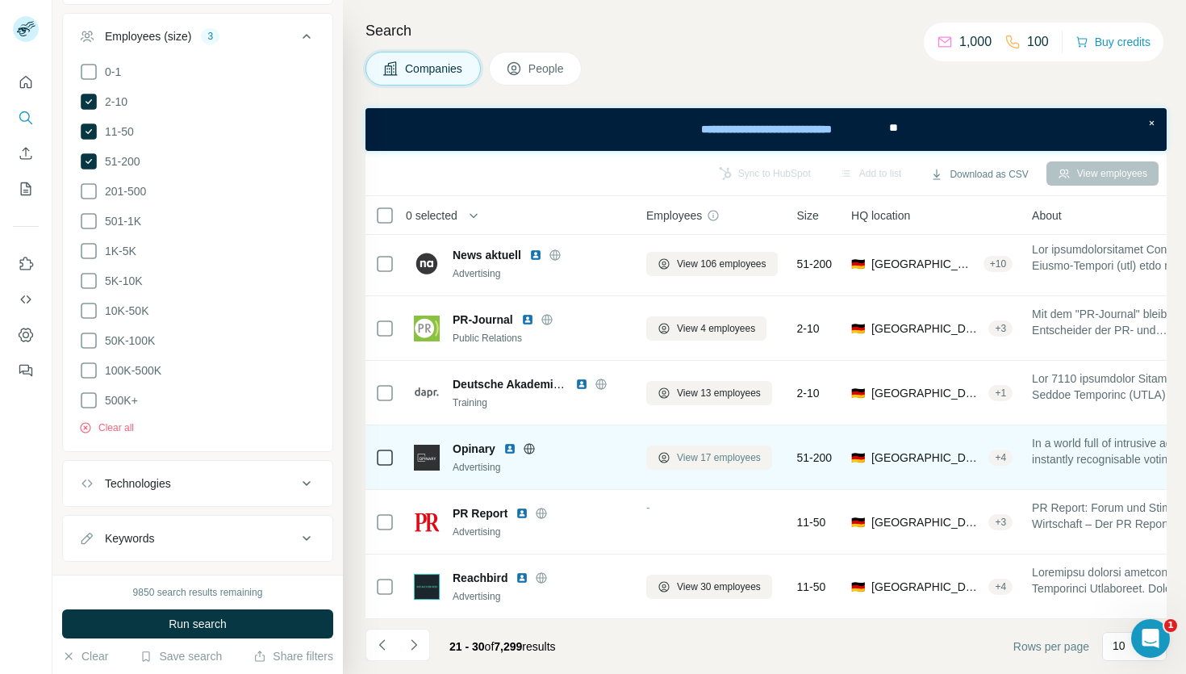
click at [683, 458] on span "View 17 employees" at bounding box center [719, 457] width 84 height 15
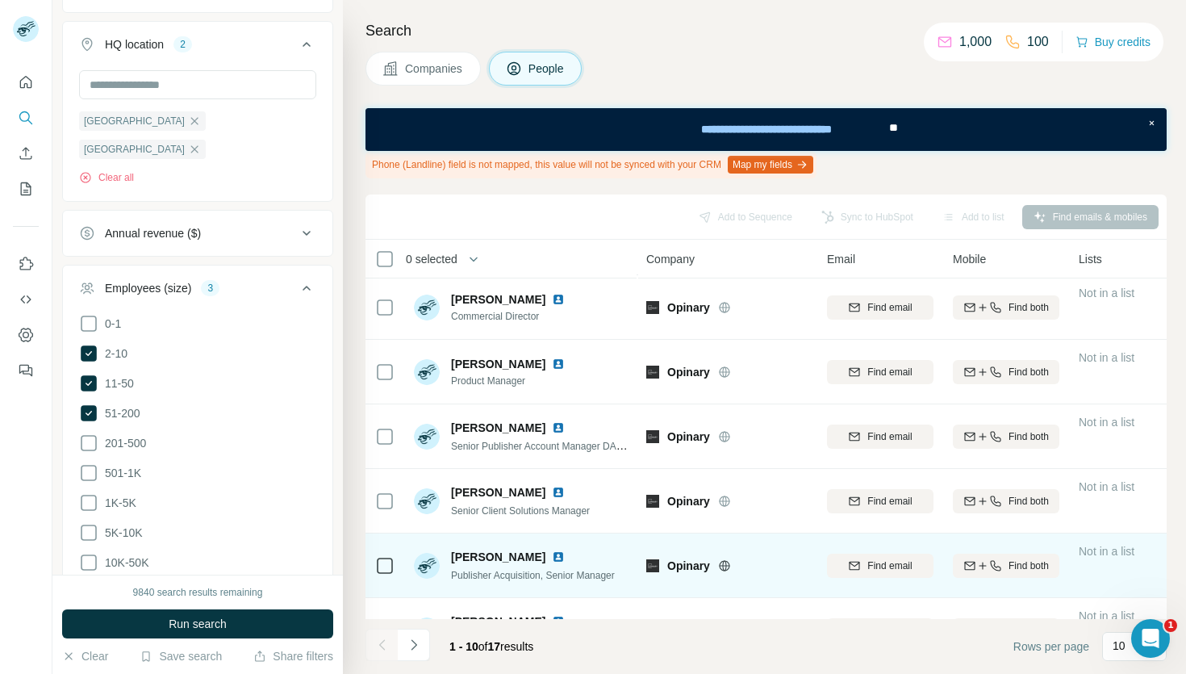
scroll to position [305, 0]
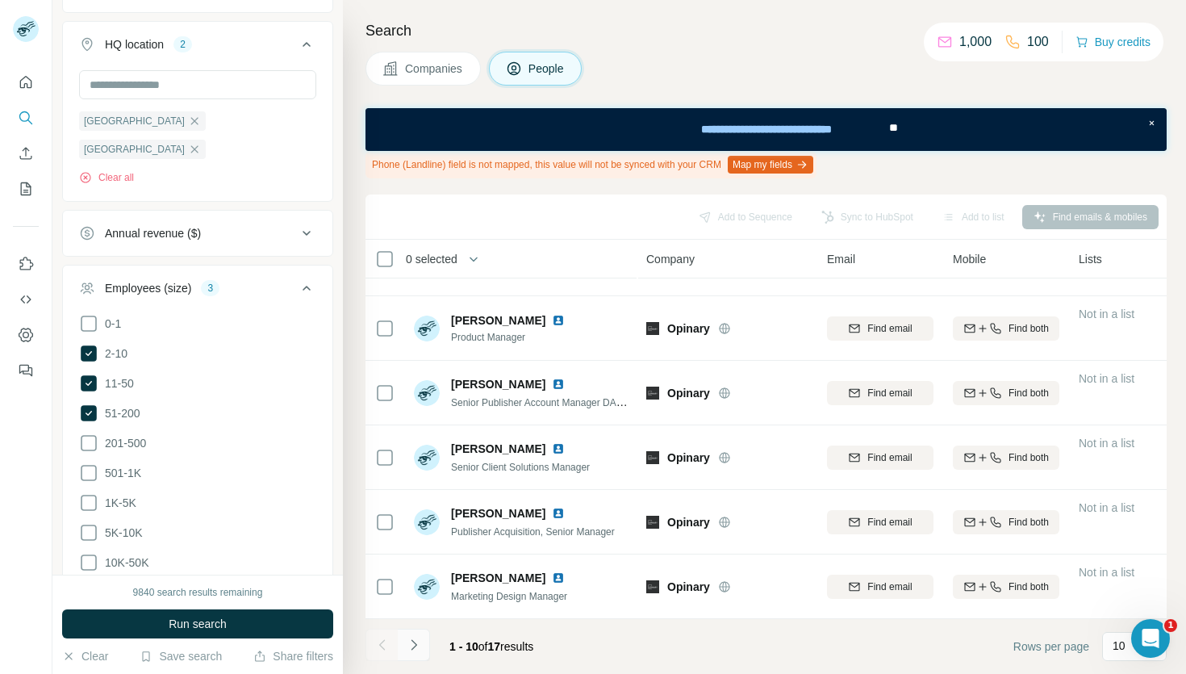
click at [417, 646] on icon "Navigate to next page" at bounding box center [414, 645] width 16 height 16
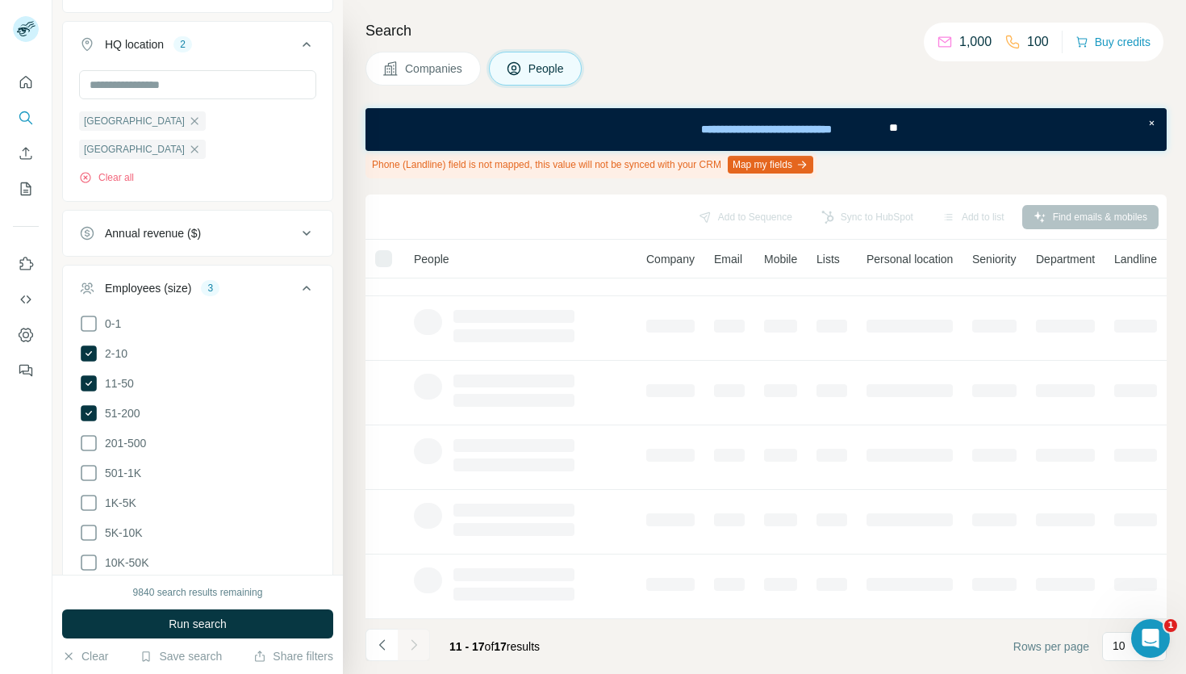
scroll to position [111, 0]
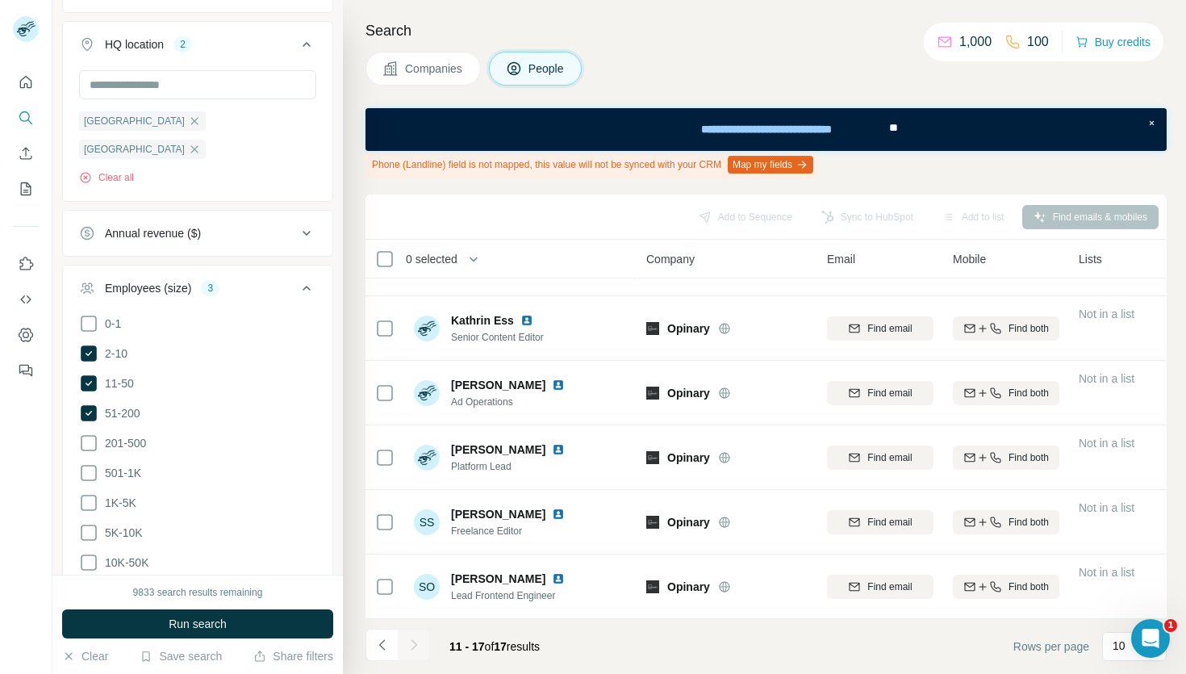
click at [396, 70] on icon at bounding box center [390, 69] width 16 height 16
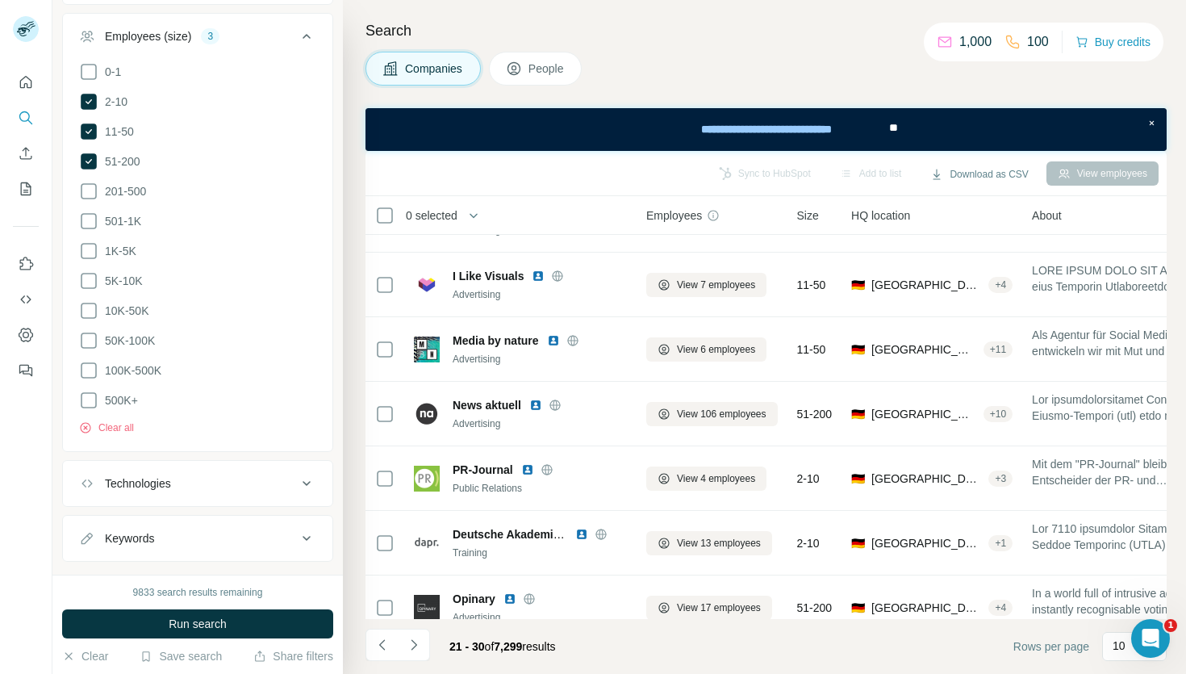
scroll to position [261, 0]
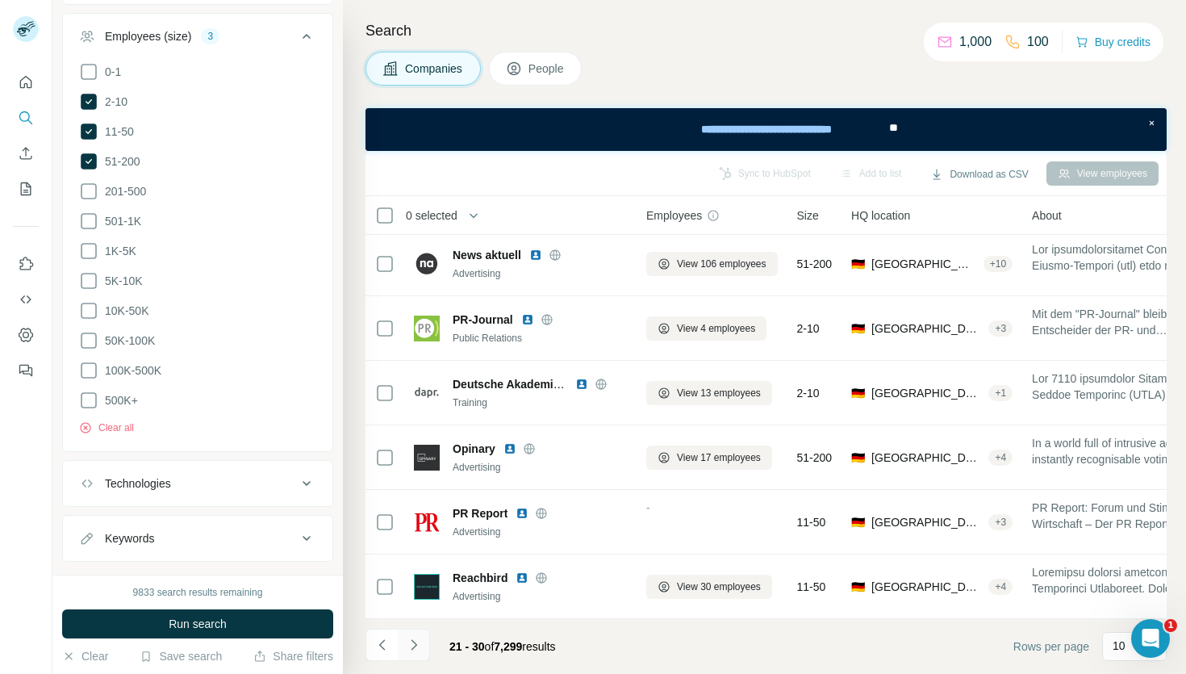
click at [413, 651] on icon "Navigate to next page" at bounding box center [414, 645] width 16 height 16
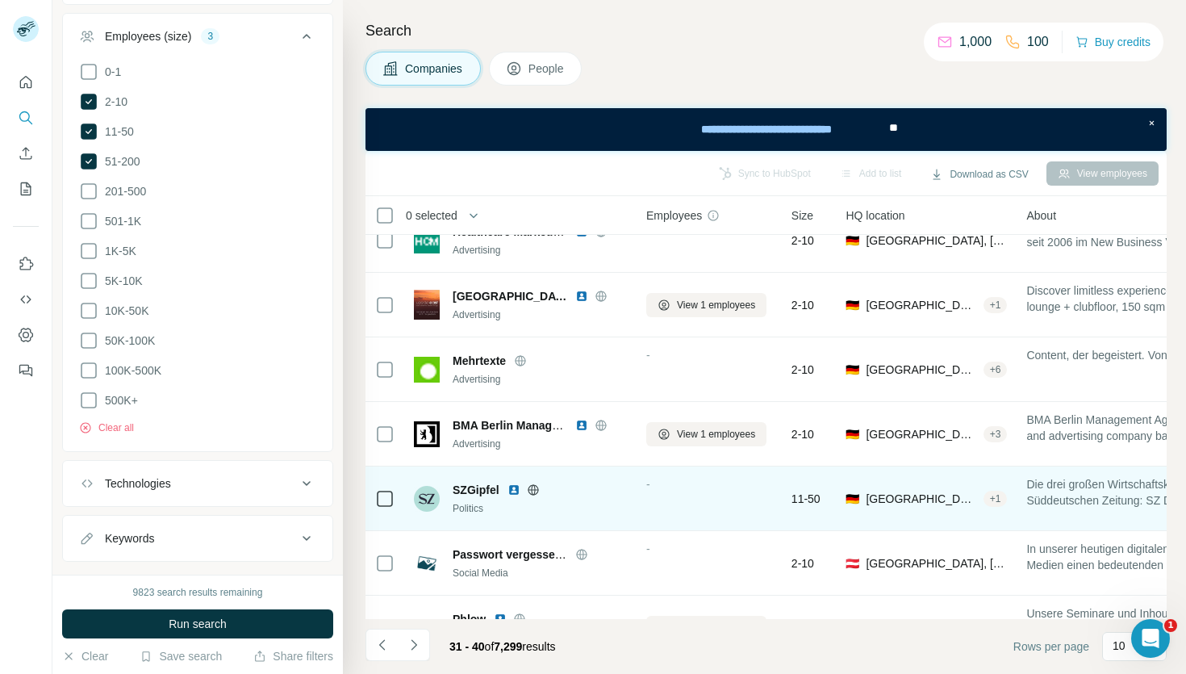
scroll to position [261, 0]
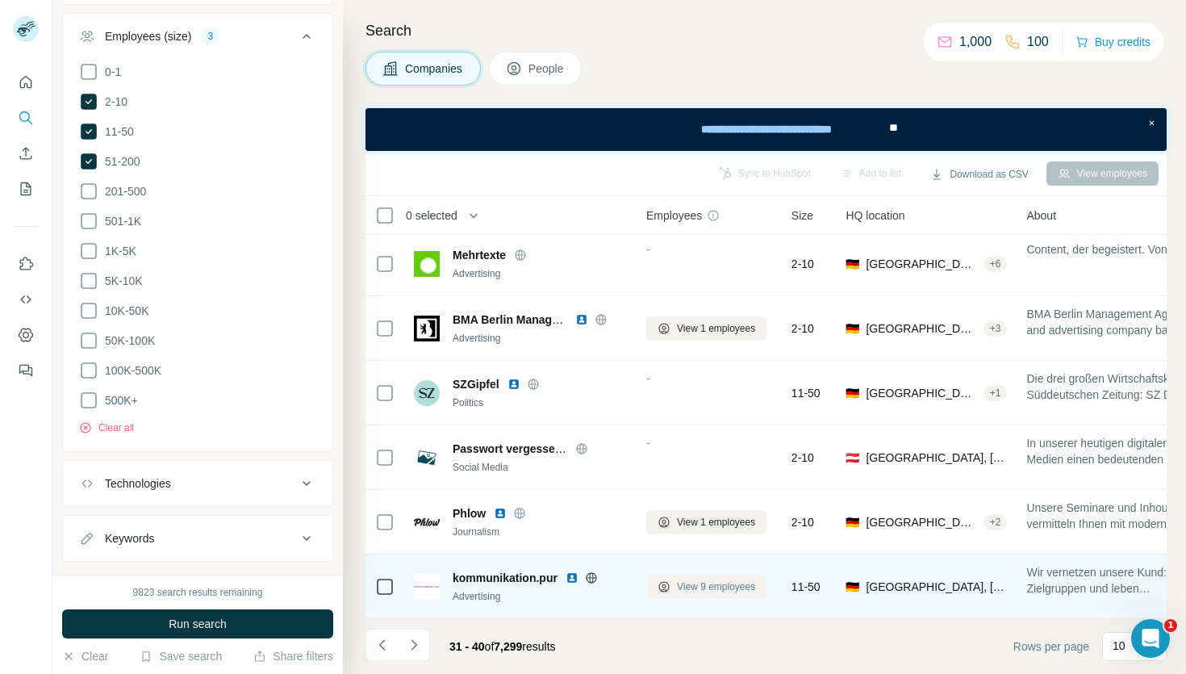
click at [689, 588] on span "View 9 employees" at bounding box center [716, 586] width 78 height 15
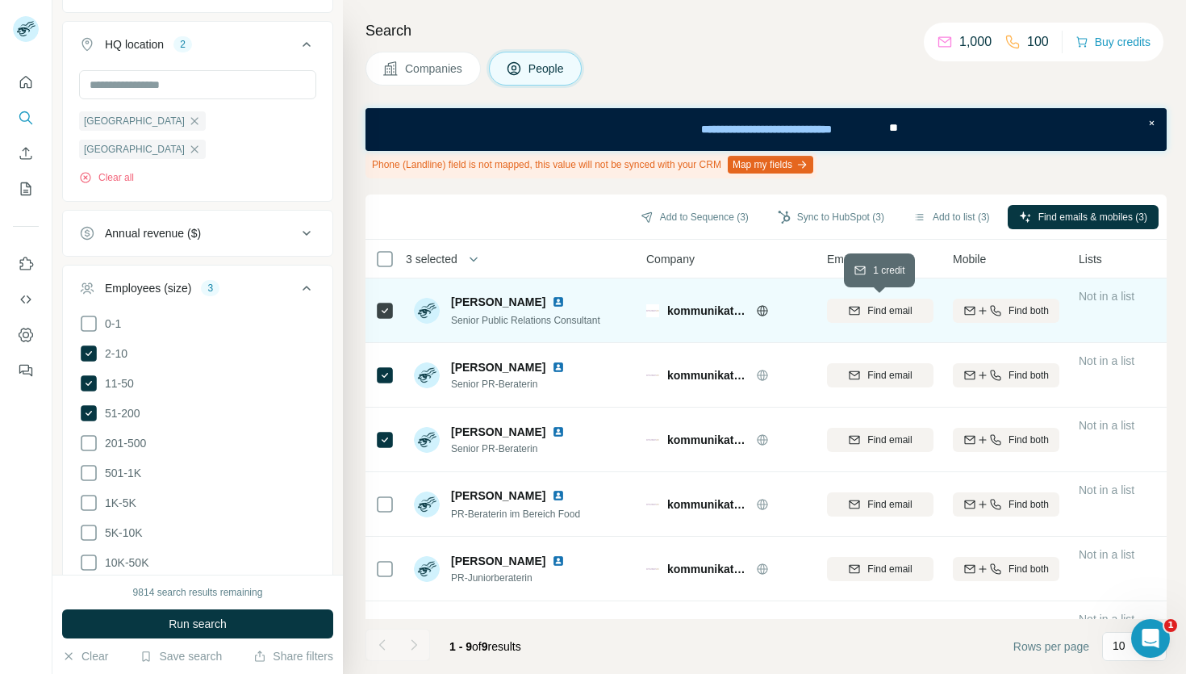
click at [897, 308] on span "Find email" at bounding box center [889, 310] width 44 height 15
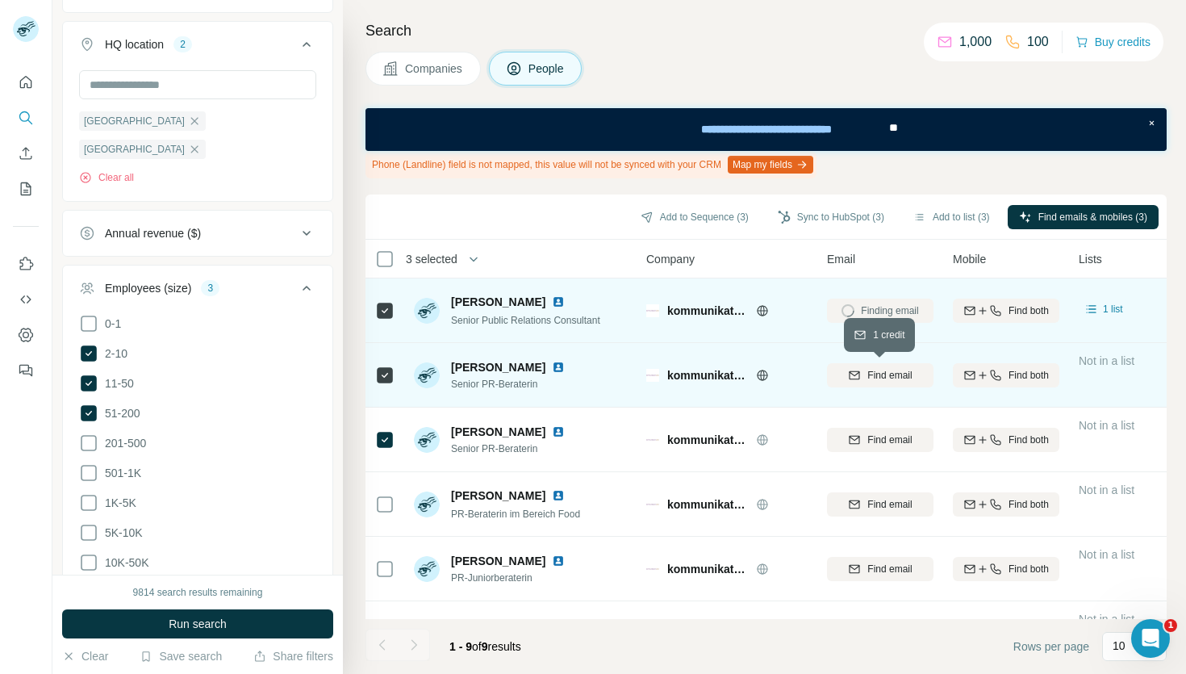
click at [873, 371] on span "Find email" at bounding box center [889, 375] width 44 height 15
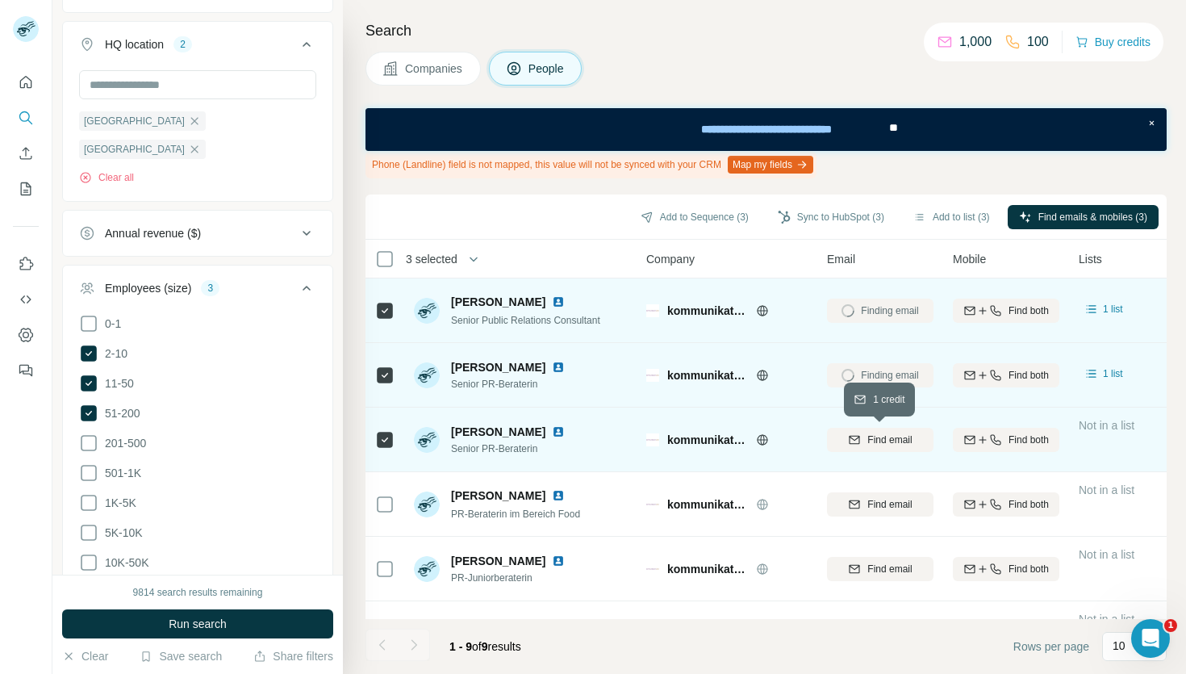
click at [870, 443] on span "Find email" at bounding box center [889, 439] width 44 height 15
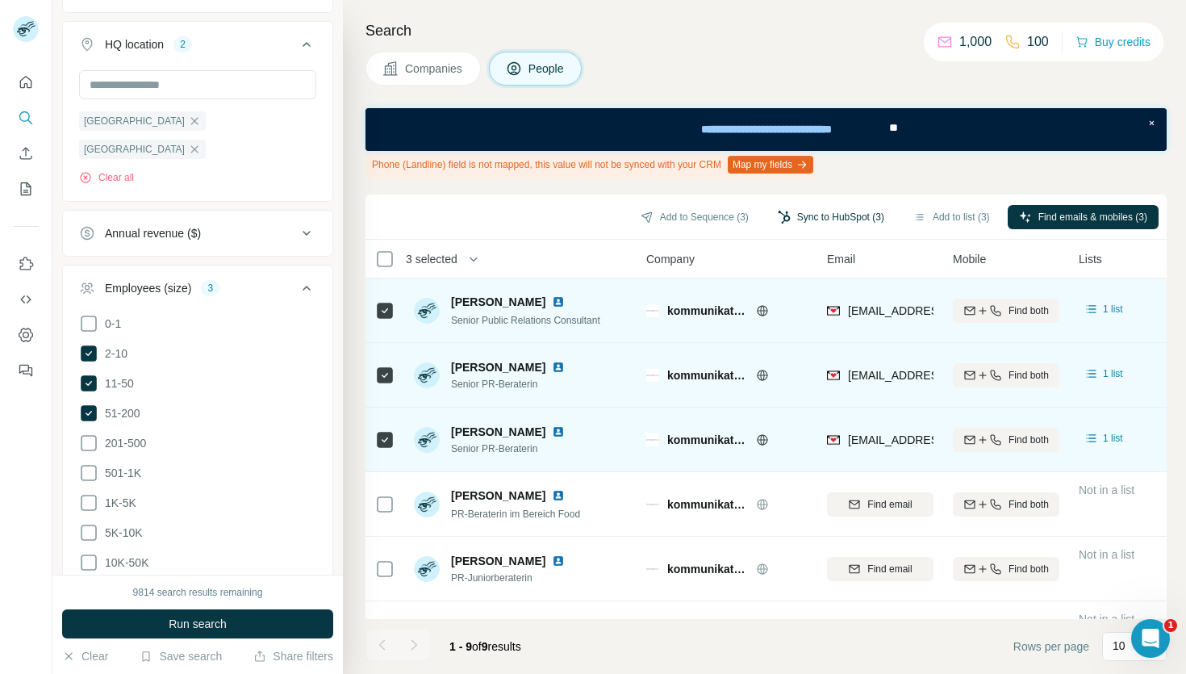
click at [801, 212] on button "Sync to HubSpot (3)" at bounding box center [831, 217] width 129 height 24
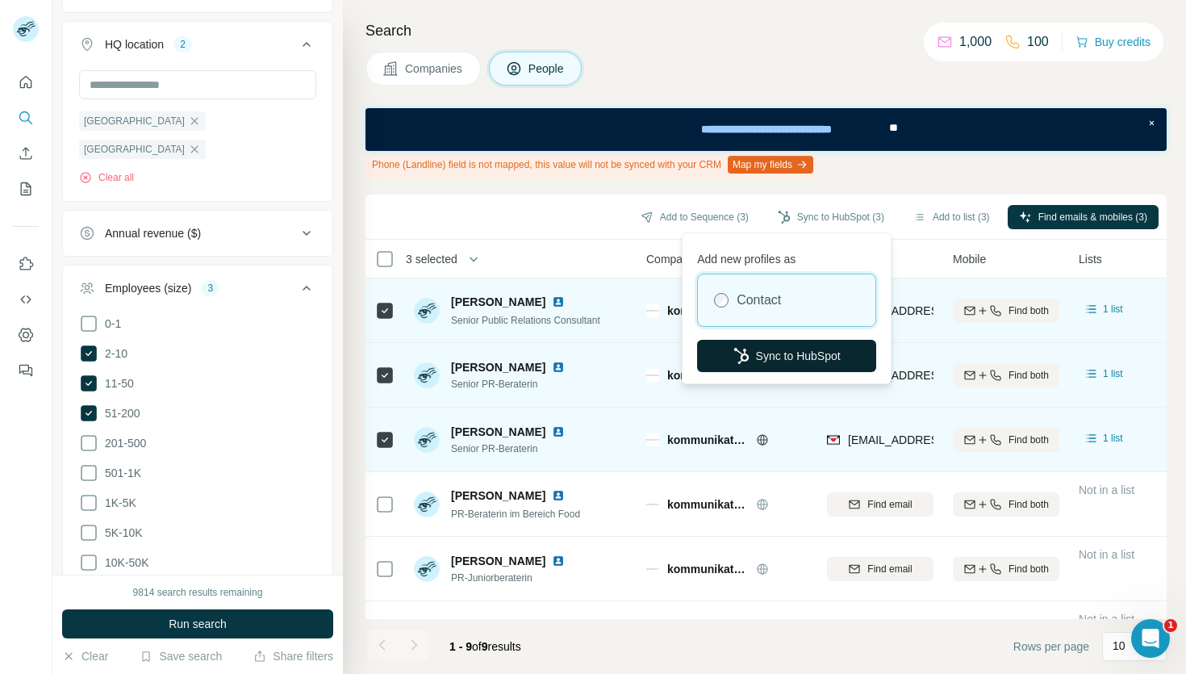
click at [753, 351] on button "Sync to HubSpot" at bounding box center [786, 356] width 179 height 32
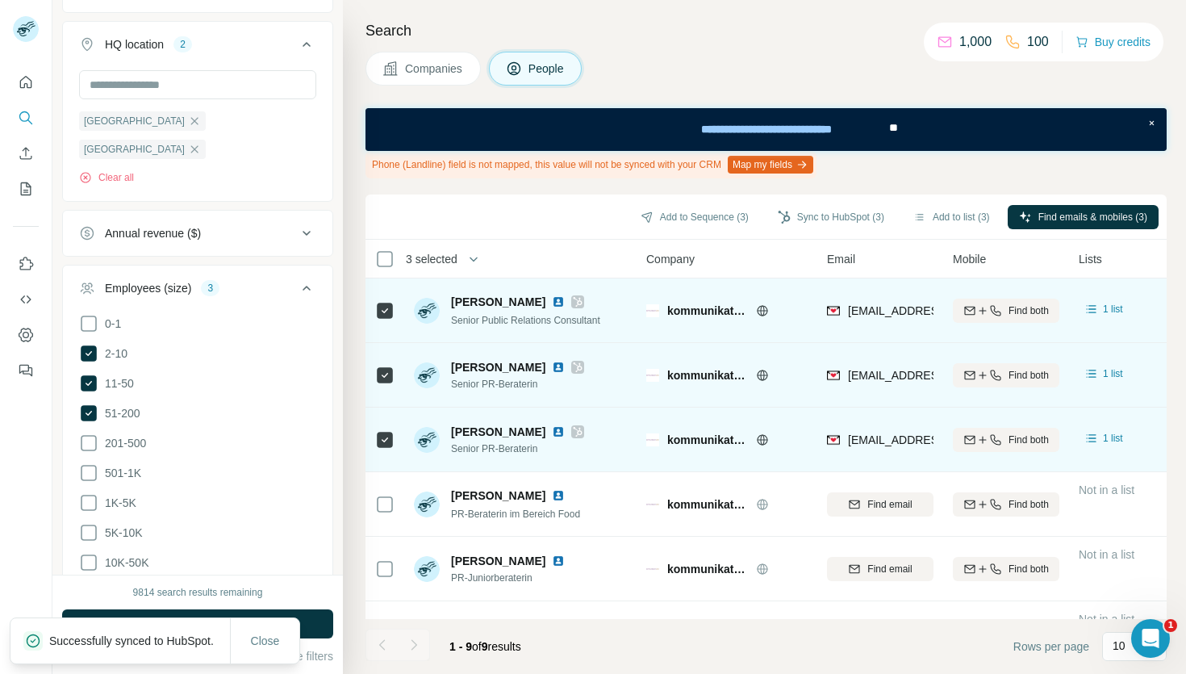
click at [424, 56] on button "Companies" at bounding box center [423, 69] width 115 height 34
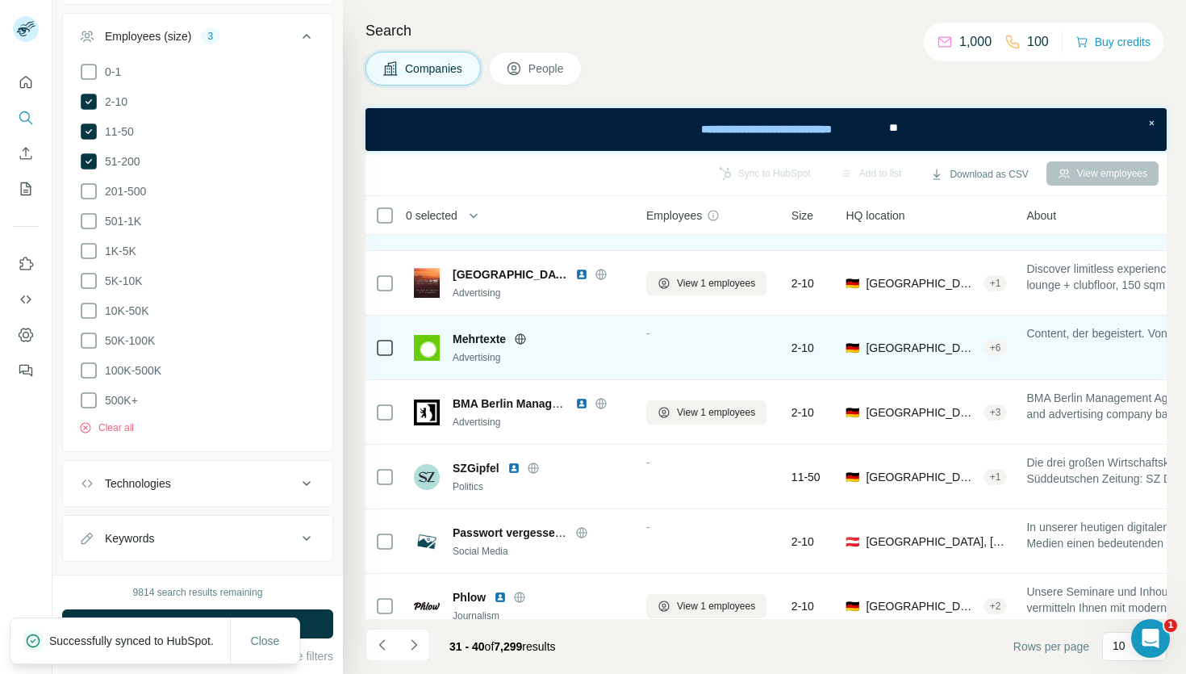
scroll to position [261, 0]
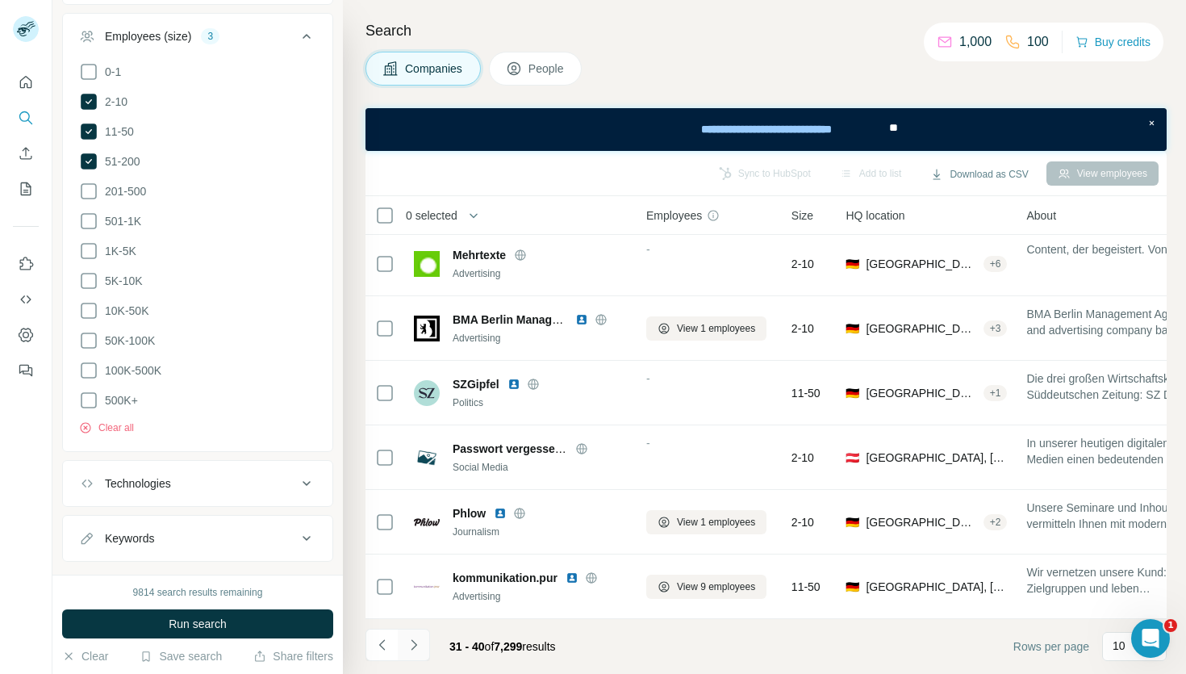
click at [413, 645] on icon "Navigate to next page" at bounding box center [414, 645] width 16 height 16
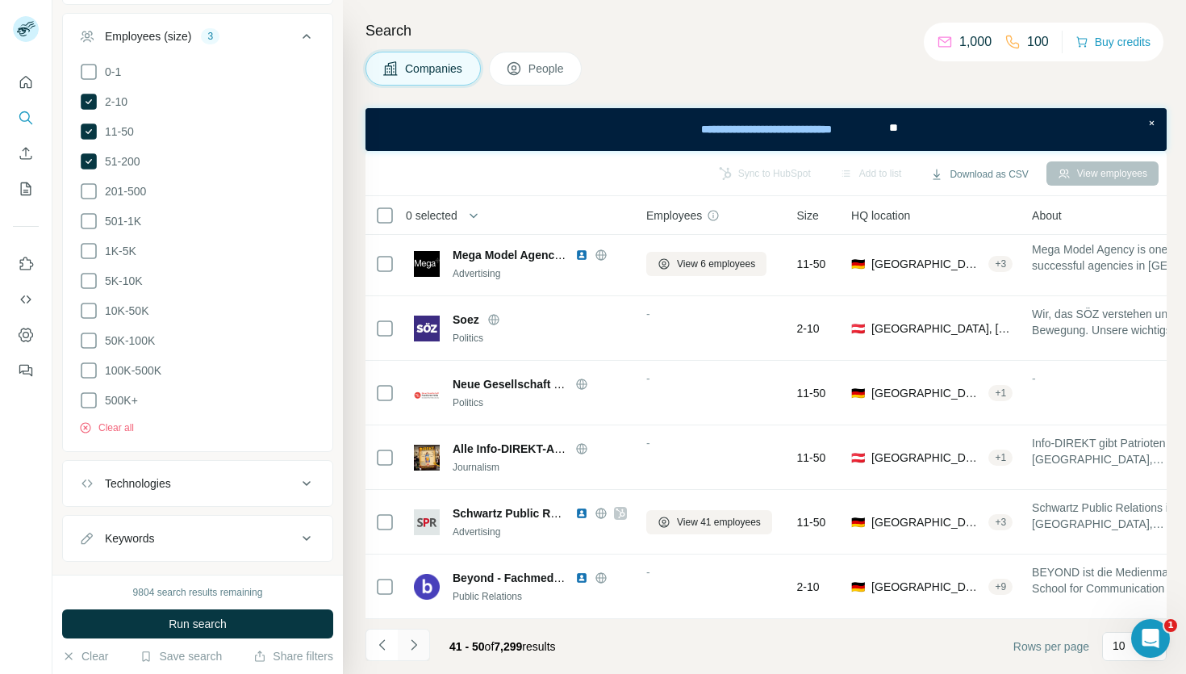
click at [407, 649] on icon "Navigate to next page" at bounding box center [414, 645] width 16 height 16
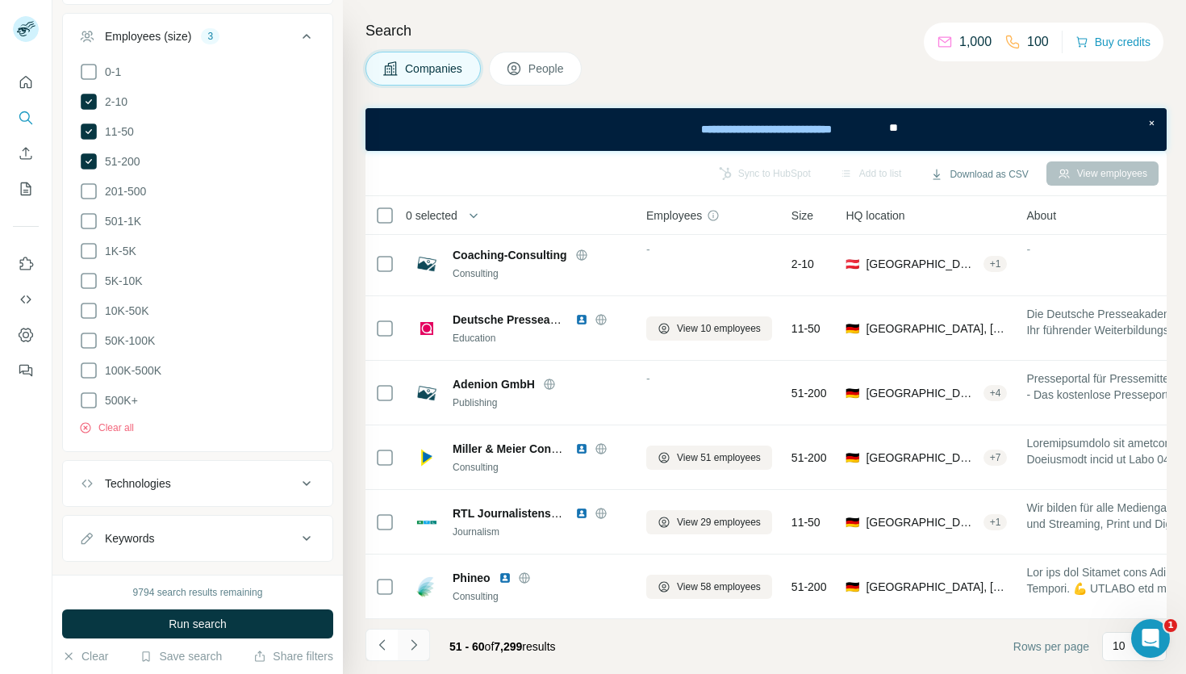
click at [410, 643] on icon "Navigate to next page" at bounding box center [414, 645] width 16 height 16
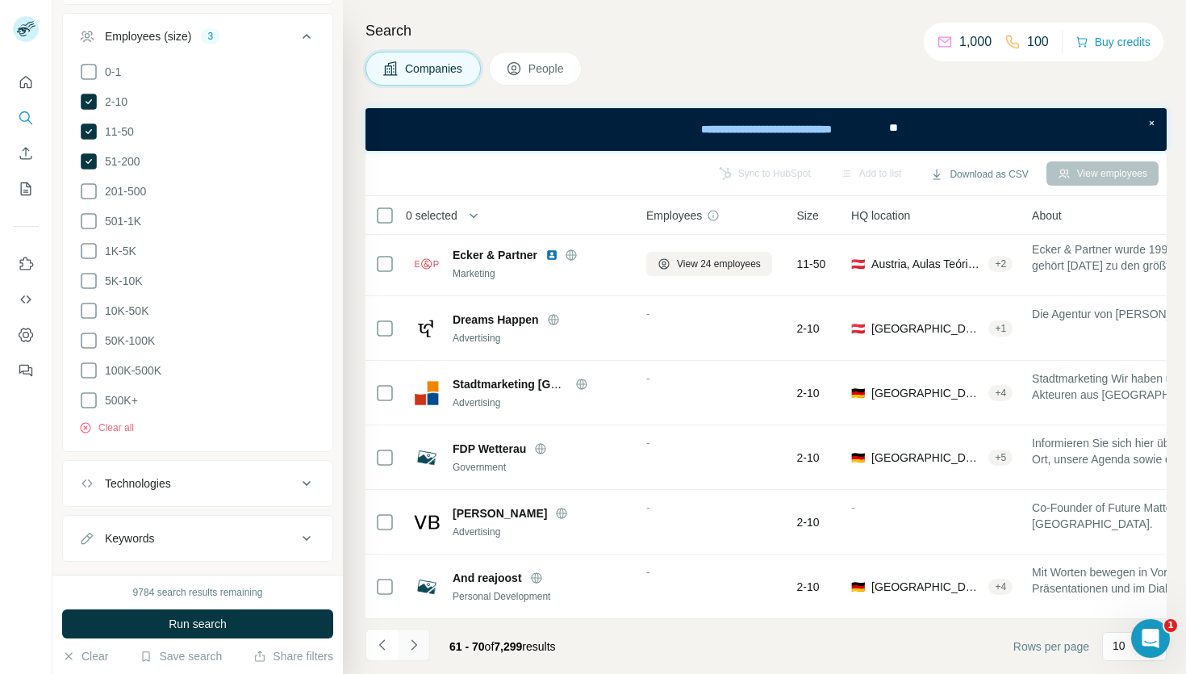
click at [411, 650] on icon "Navigate to next page" at bounding box center [414, 645] width 16 height 16
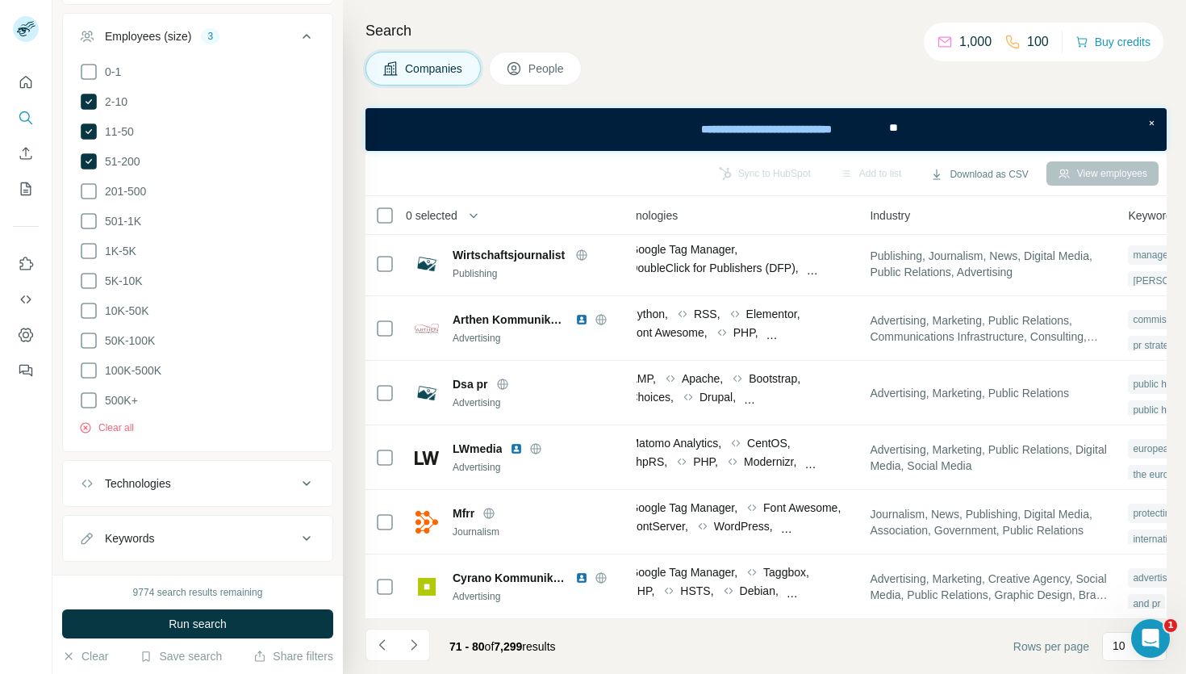
scroll to position [261, 933]
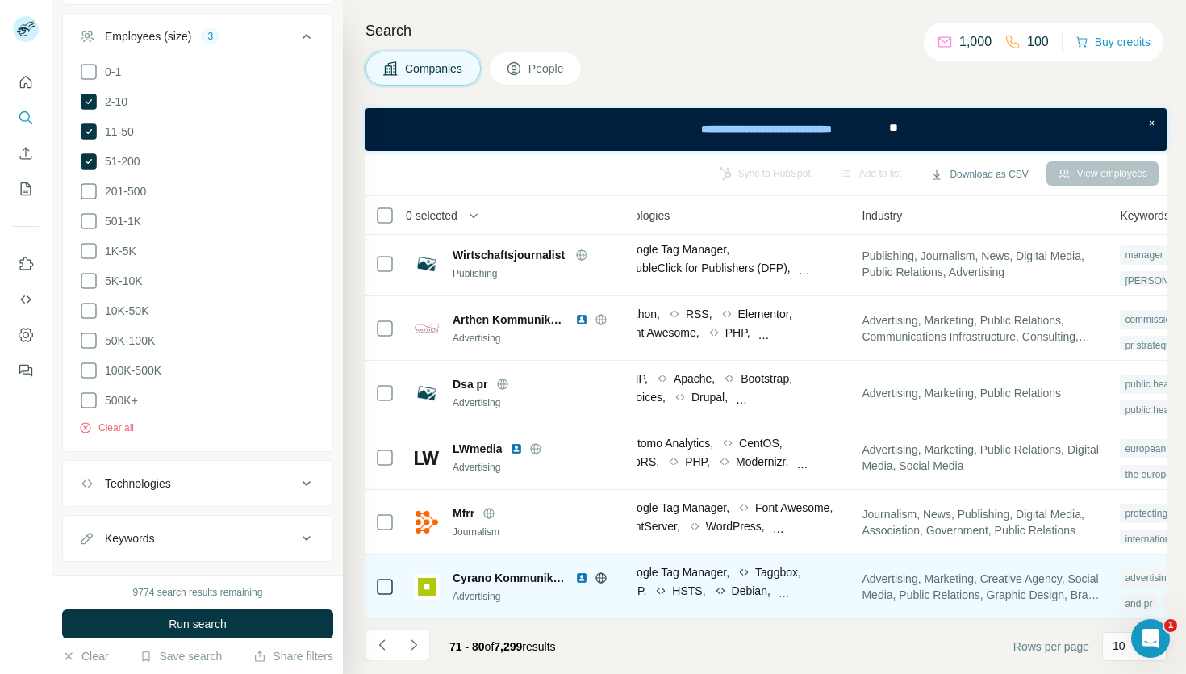
click at [602, 574] on icon at bounding box center [601, 577] width 4 height 10
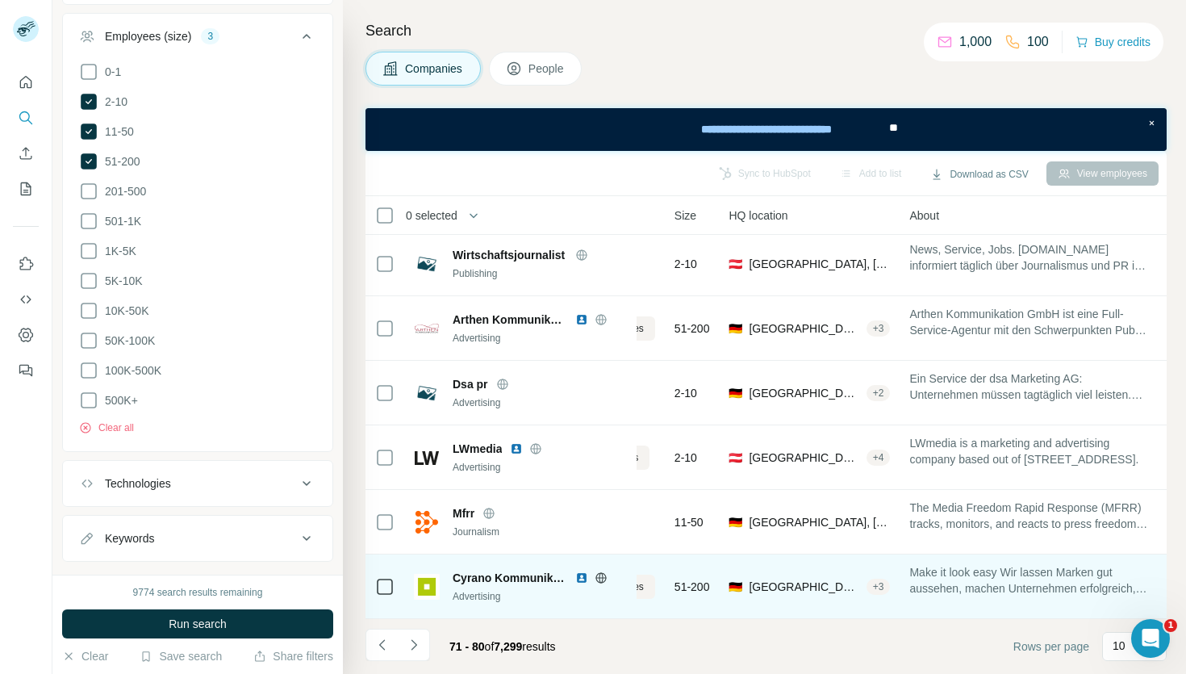
scroll to position [261, 0]
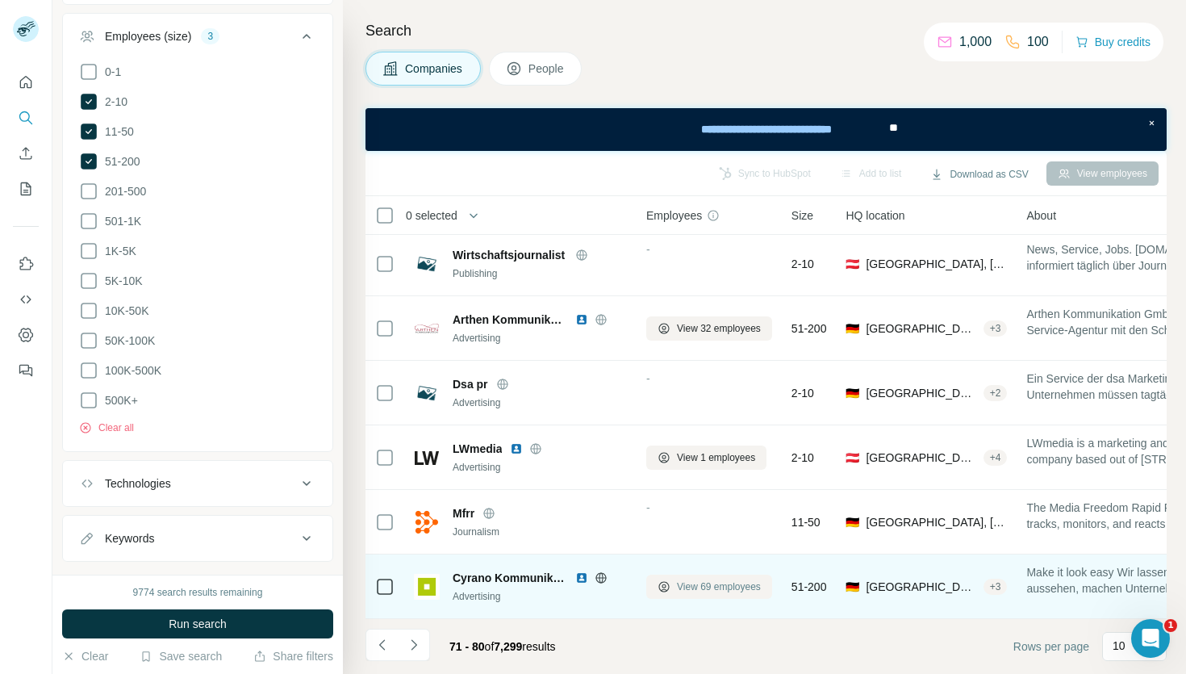
click at [700, 586] on span "View 69 employees" at bounding box center [719, 586] width 84 height 15
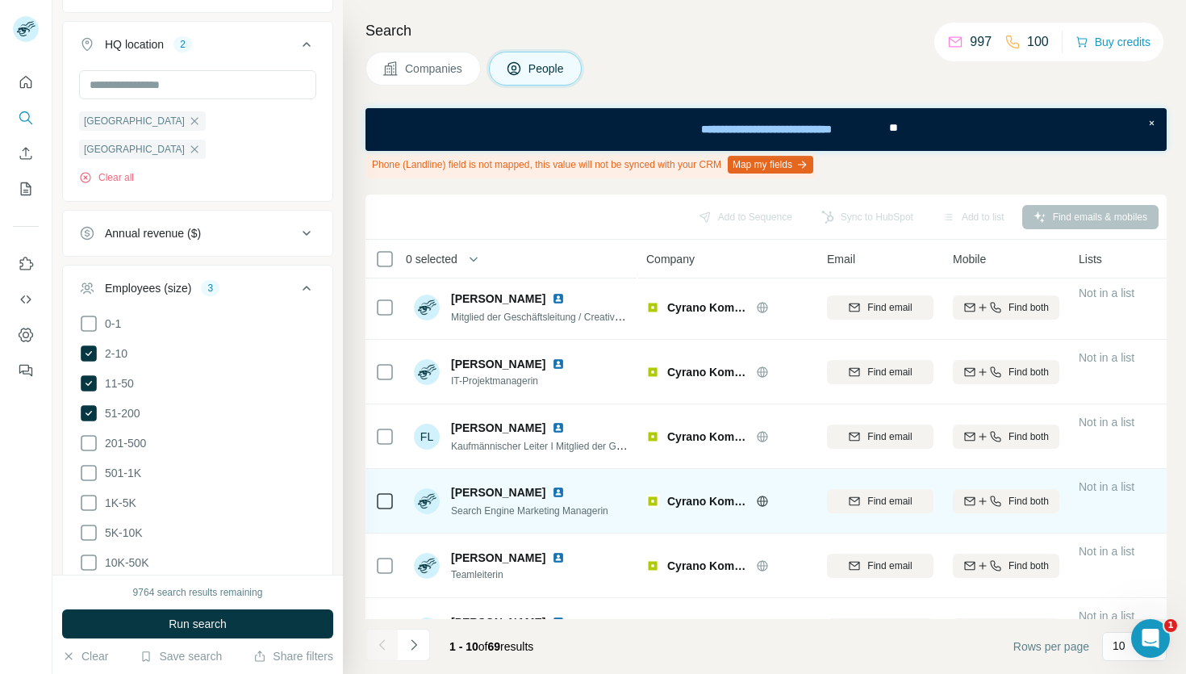
scroll to position [305, 0]
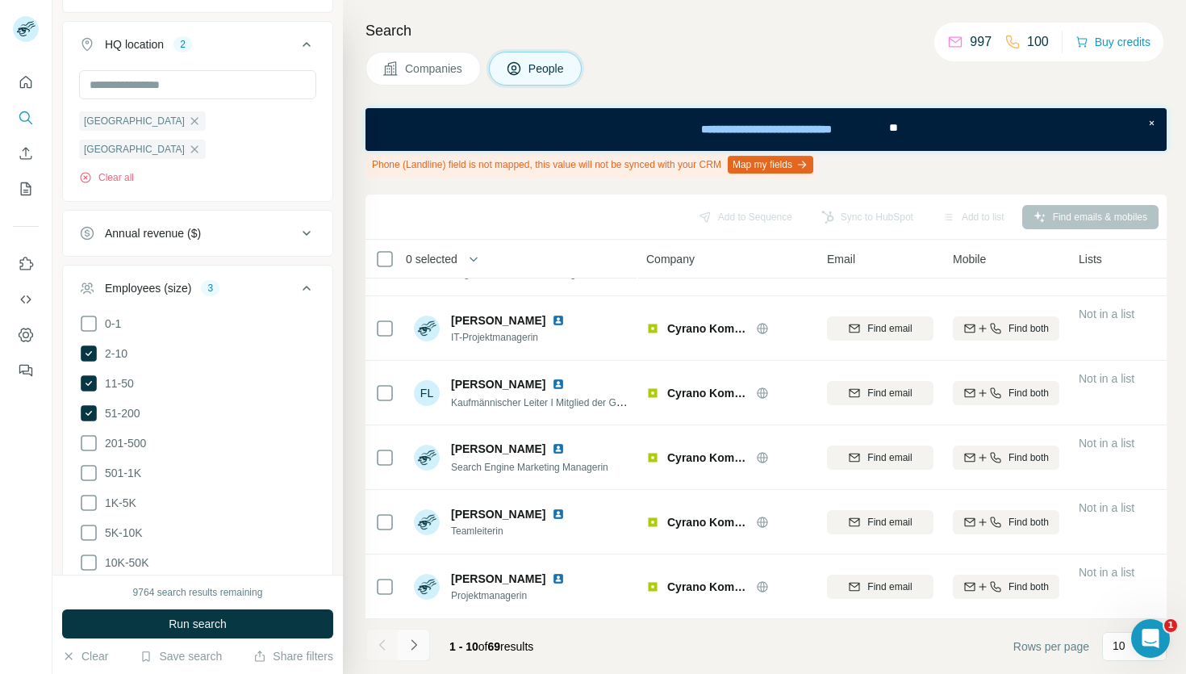
click at [415, 635] on button "Navigate to next page" at bounding box center [414, 645] width 32 height 32
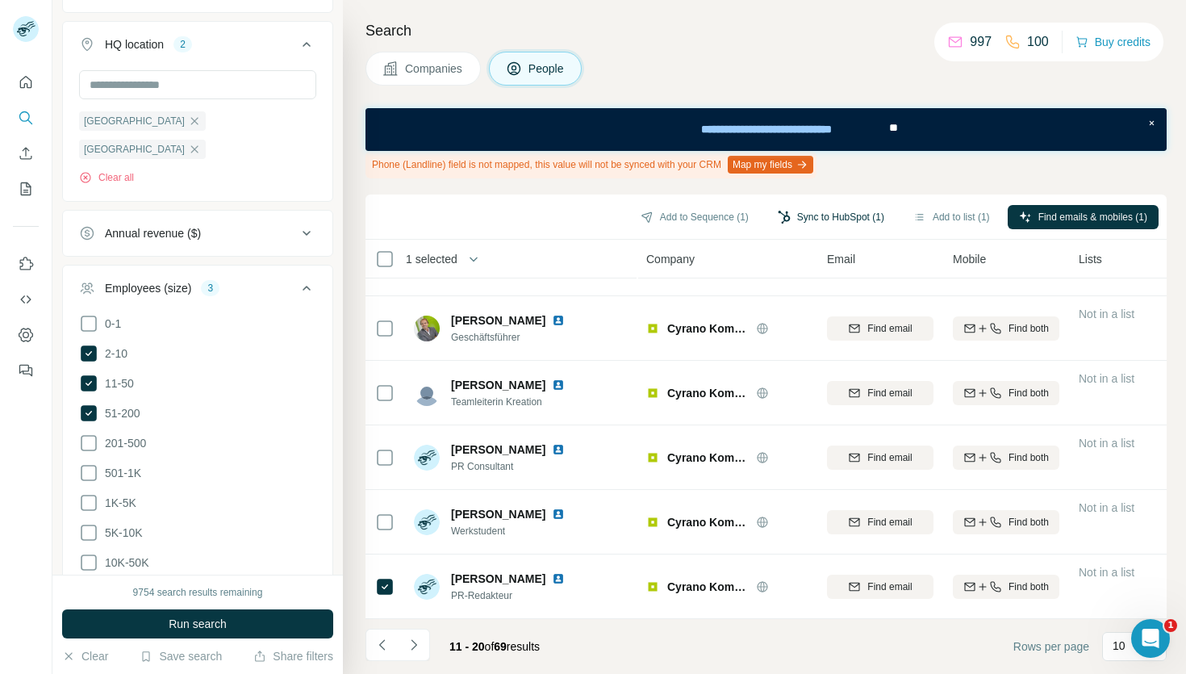
click at [806, 219] on button "Sync to HubSpot (1)" at bounding box center [831, 217] width 129 height 24
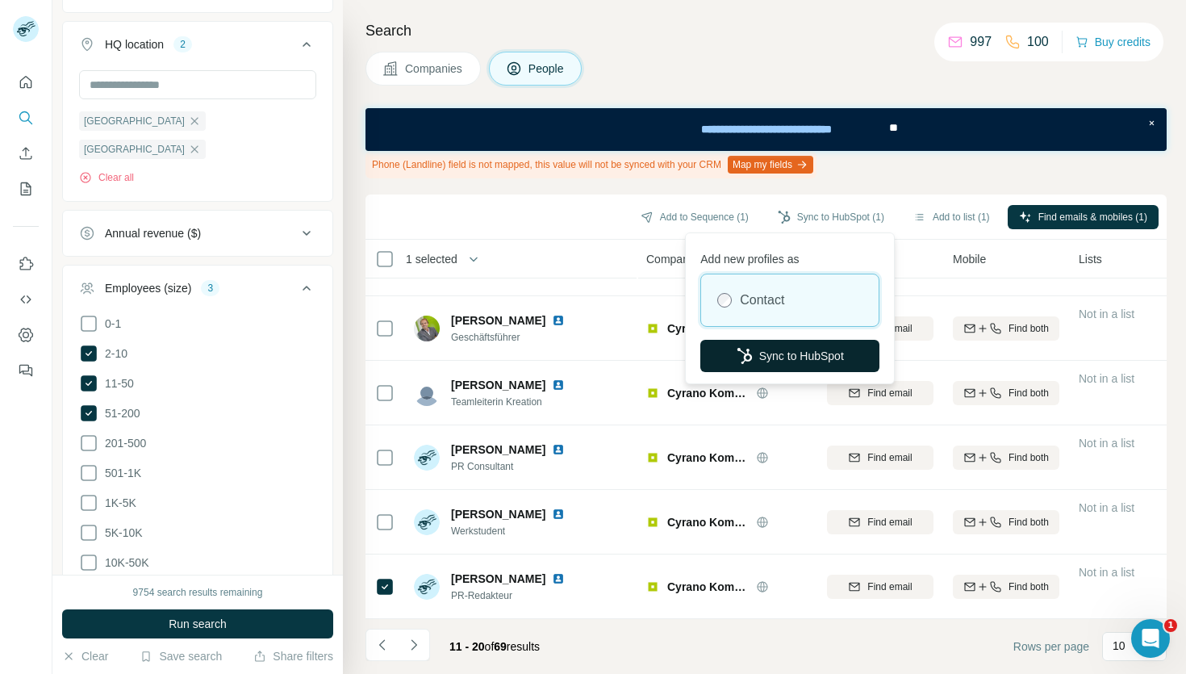
click at [765, 347] on button "Sync to HubSpot" at bounding box center [789, 356] width 179 height 32
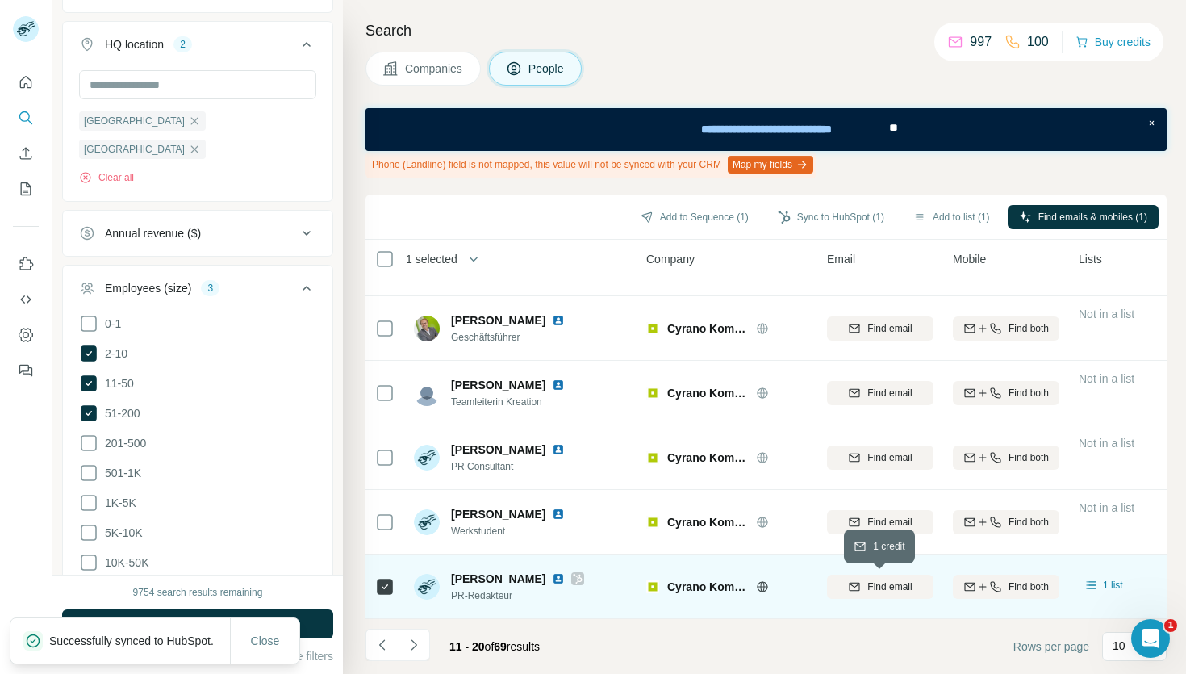
click at [888, 591] on span "Find email" at bounding box center [889, 586] width 44 height 15
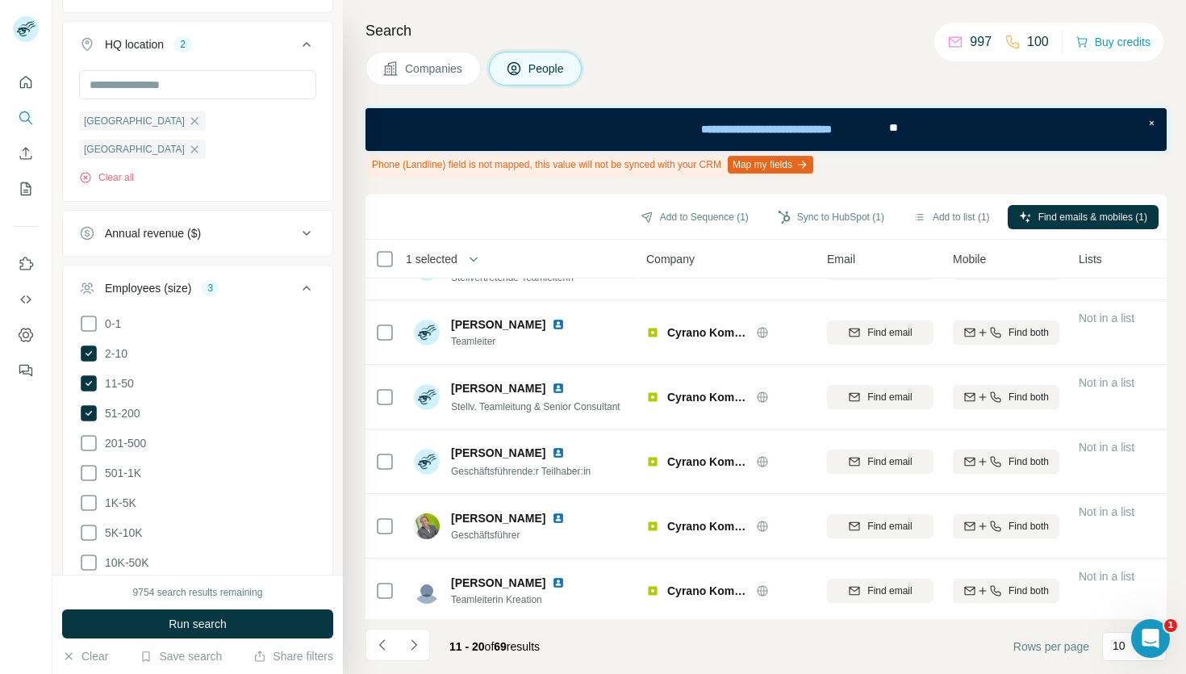
scroll to position [0, 0]
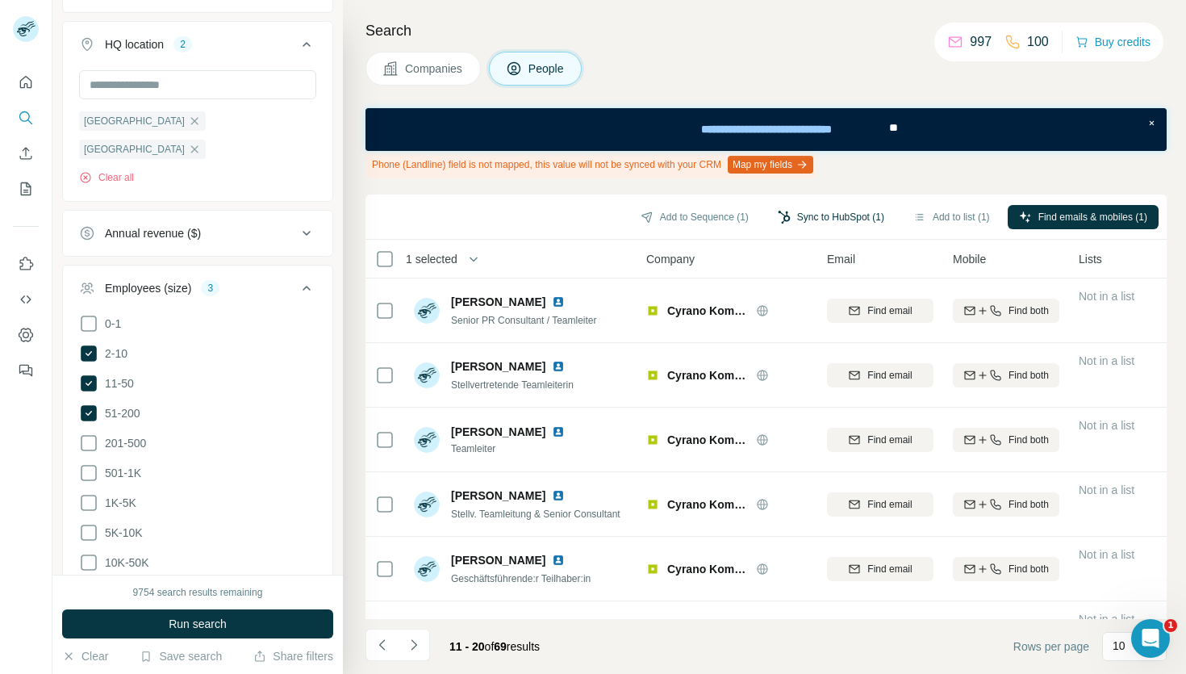
click at [808, 224] on button "Sync to HubSpot (1)" at bounding box center [831, 217] width 129 height 24
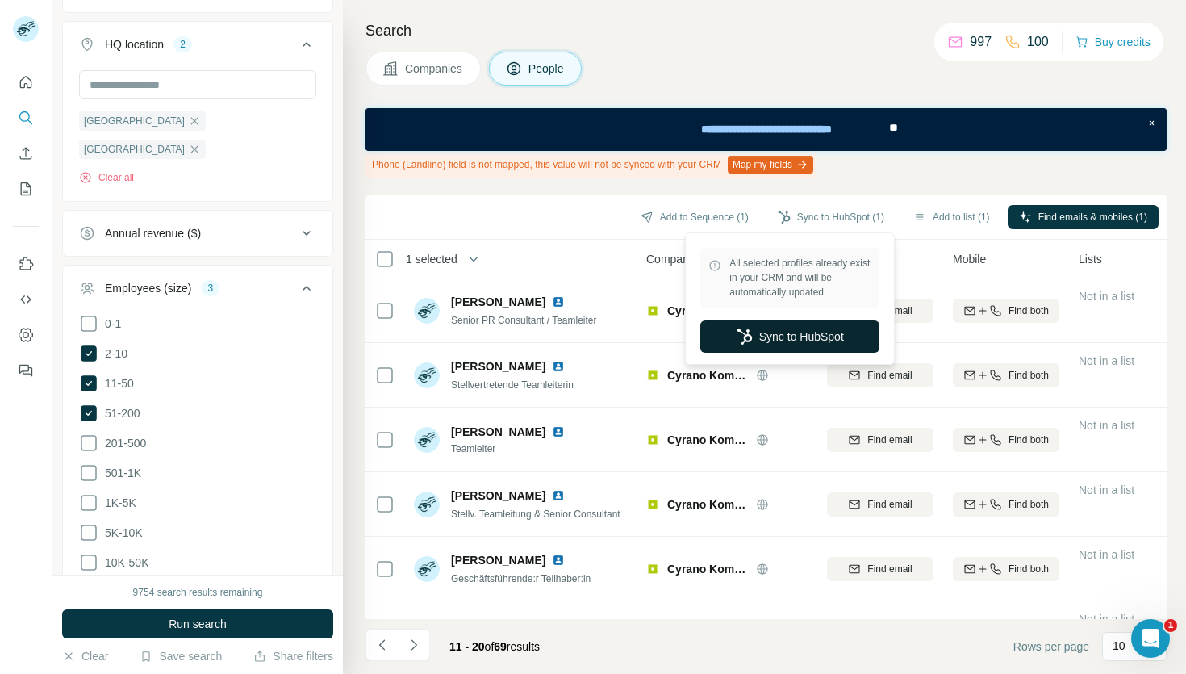
click at [789, 330] on button "Sync to HubSpot" at bounding box center [789, 336] width 179 height 32
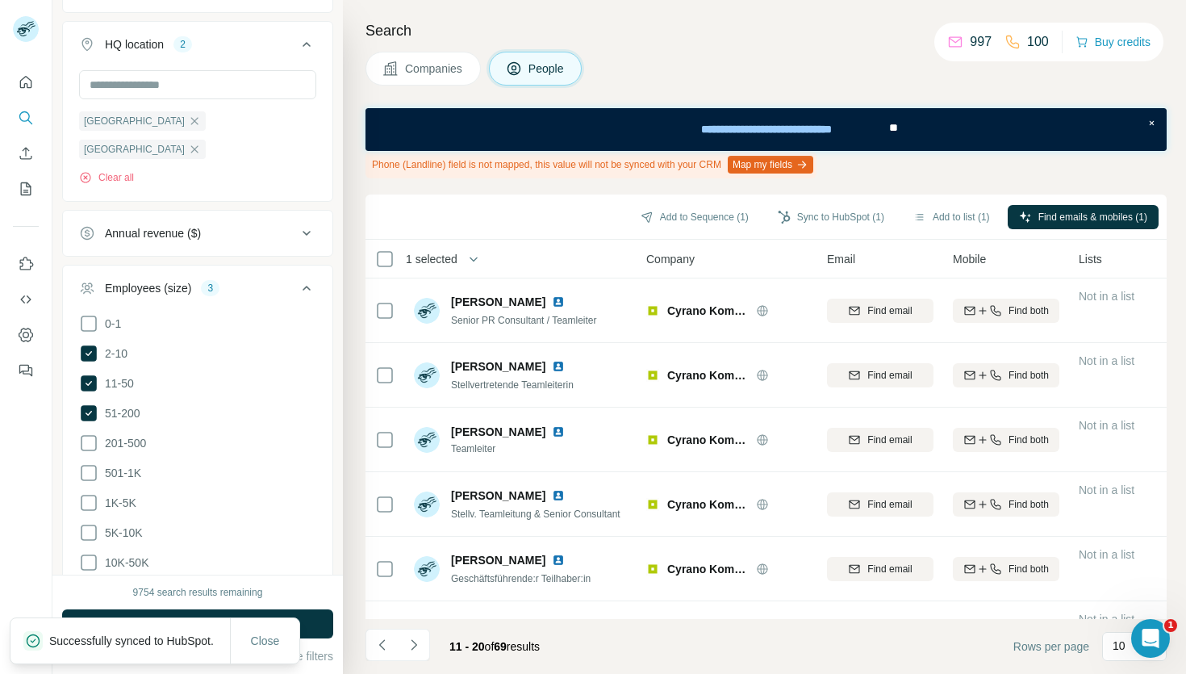
click at [408, 81] on button "Companies" at bounding box center [423, 69] width 115 height 34
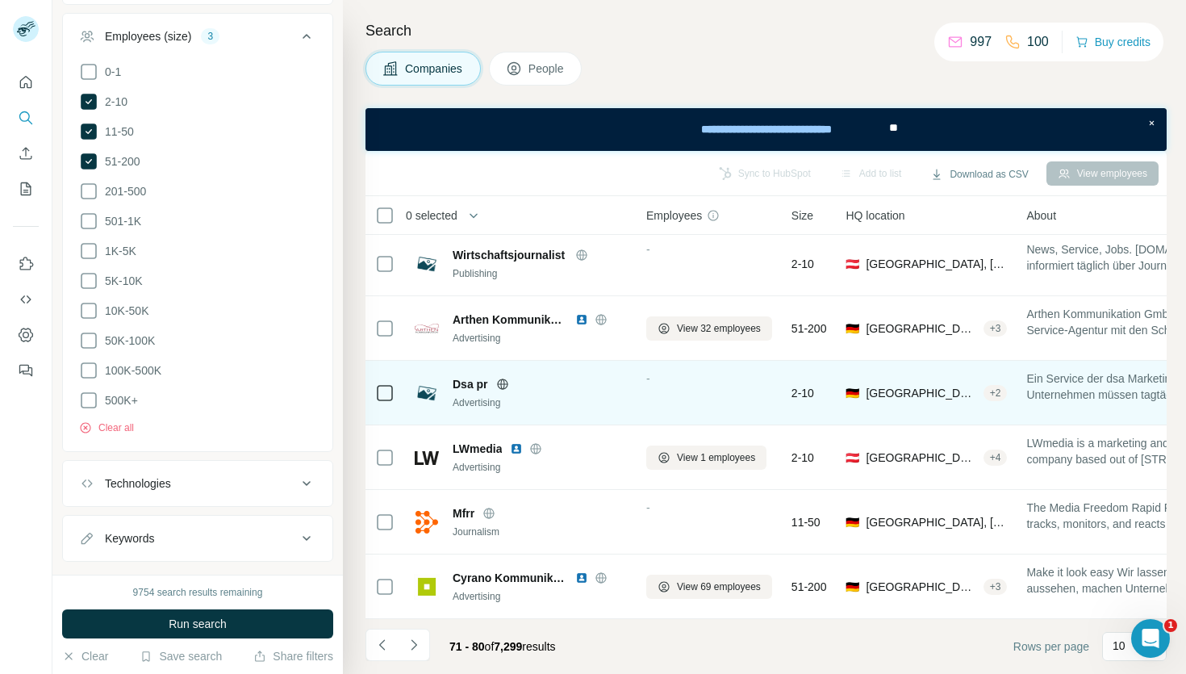
scroll to position [261, 9]
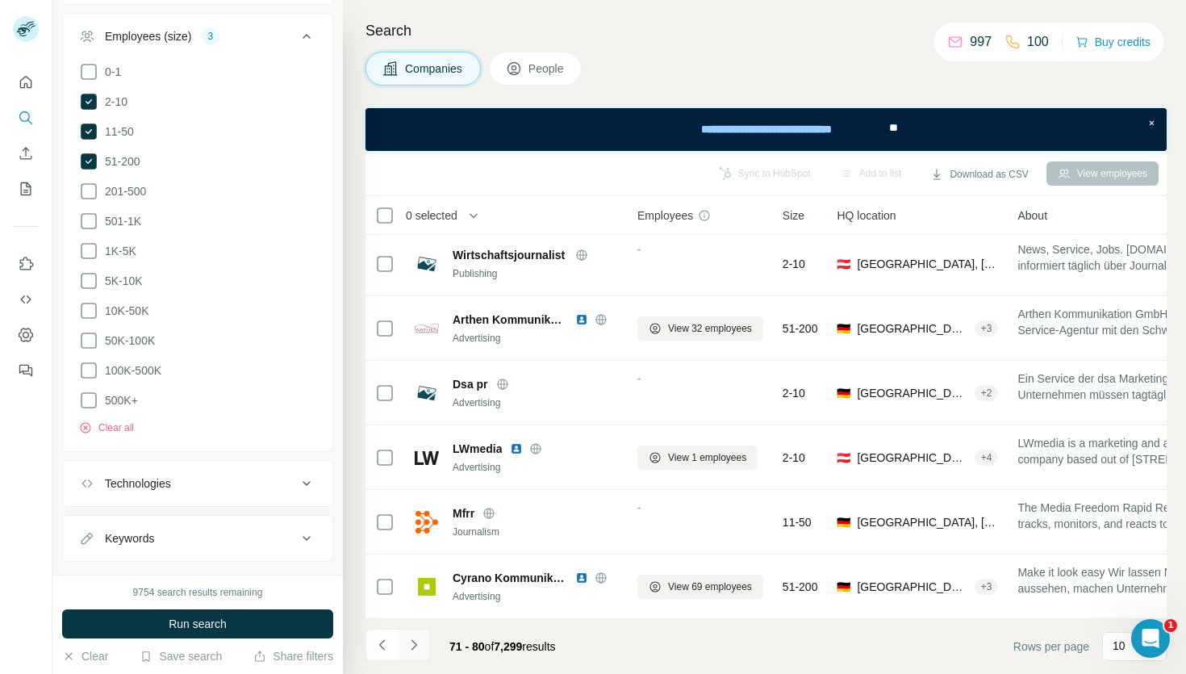
click at [417, 645] on icon "Navigate to next page" at bounding box center [414, 645] width 16 height 16
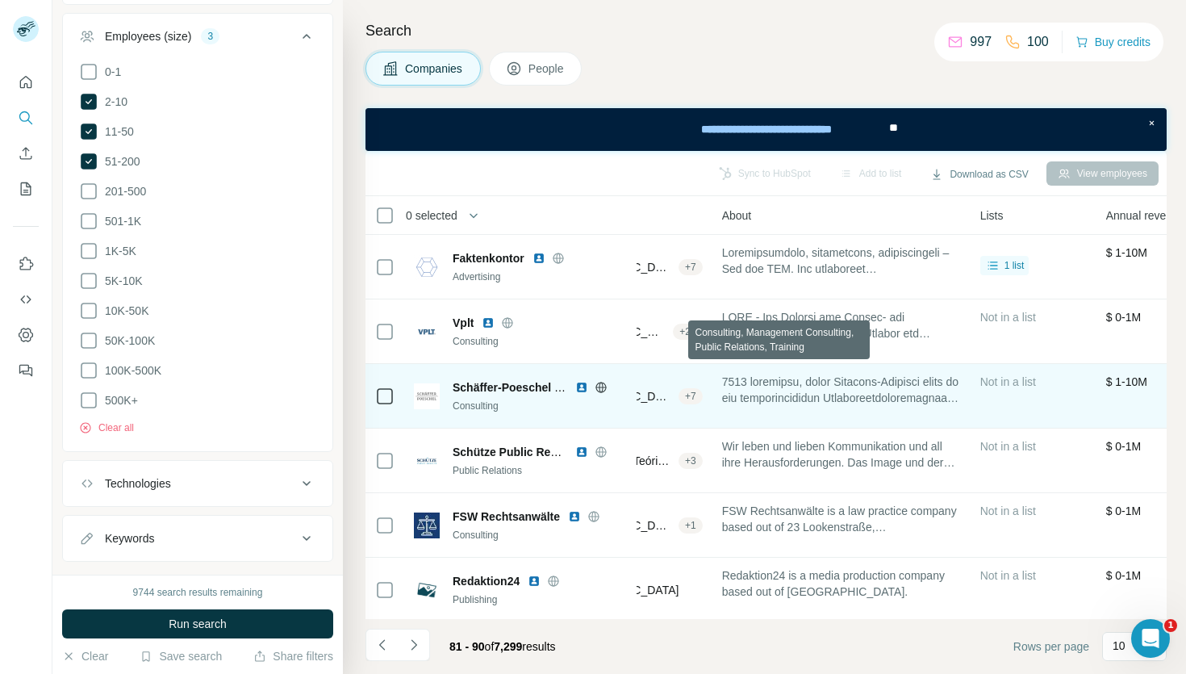
scroll to position [0, 0]
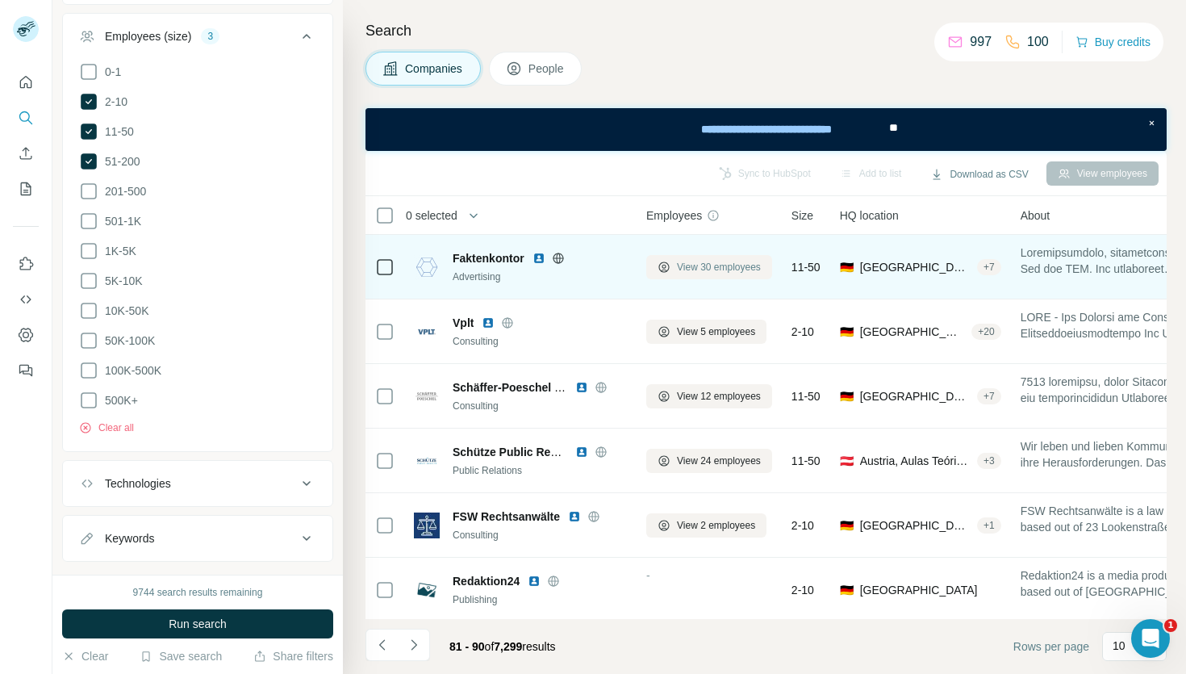
click at [679, 269] on span "View 30 employees" at bounding box center [719, 267] width 84 height 15
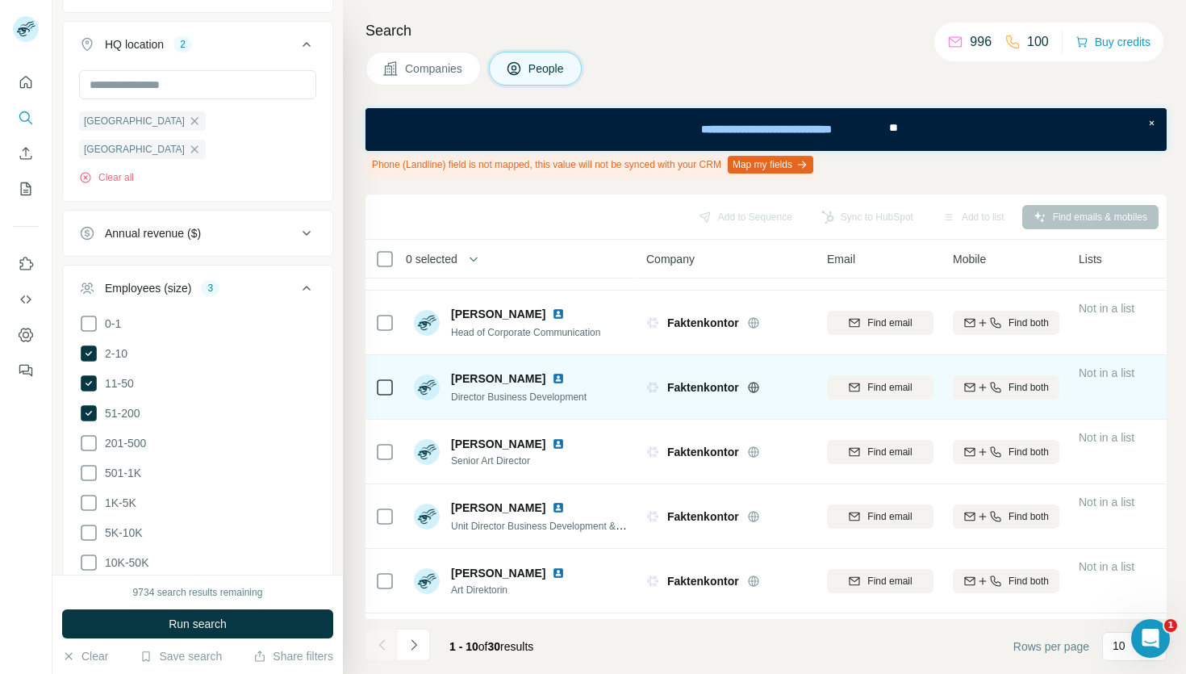
scroll to position [305, 0]
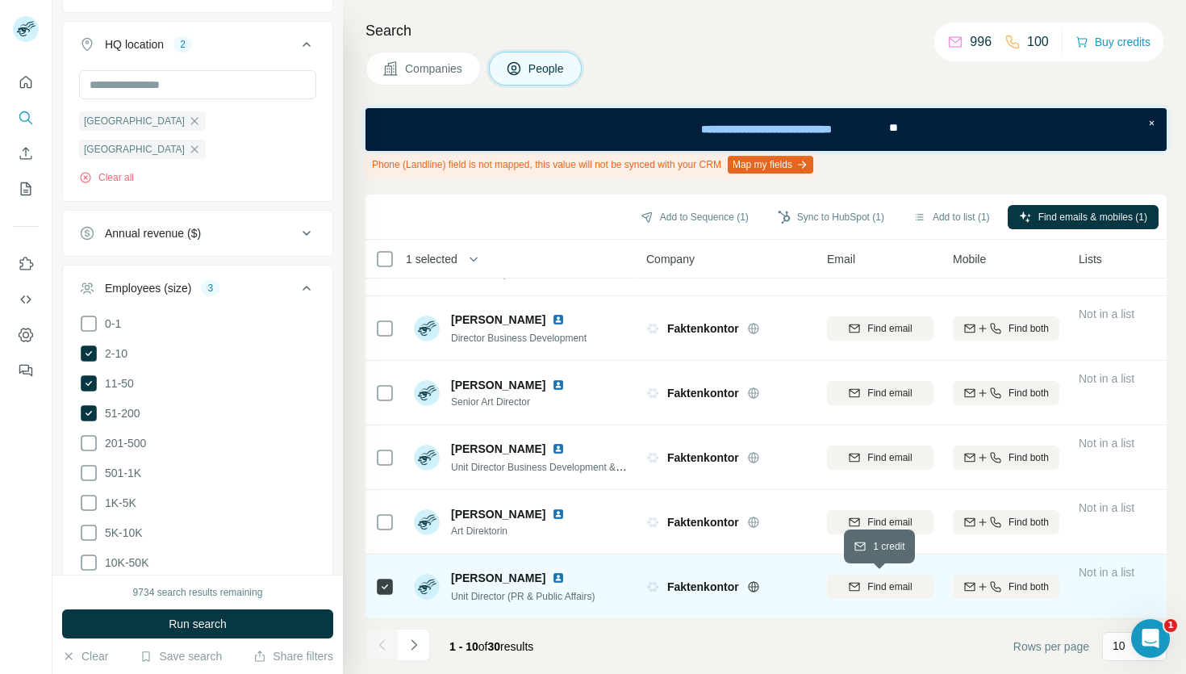
click at [879, 591] on span "Find email" at bounding box center [889, 586] width 44 height 15
click at [830, 219] on button "Sync to HubSpot (1)" at bounding box center [831, 217] width 129 height 24
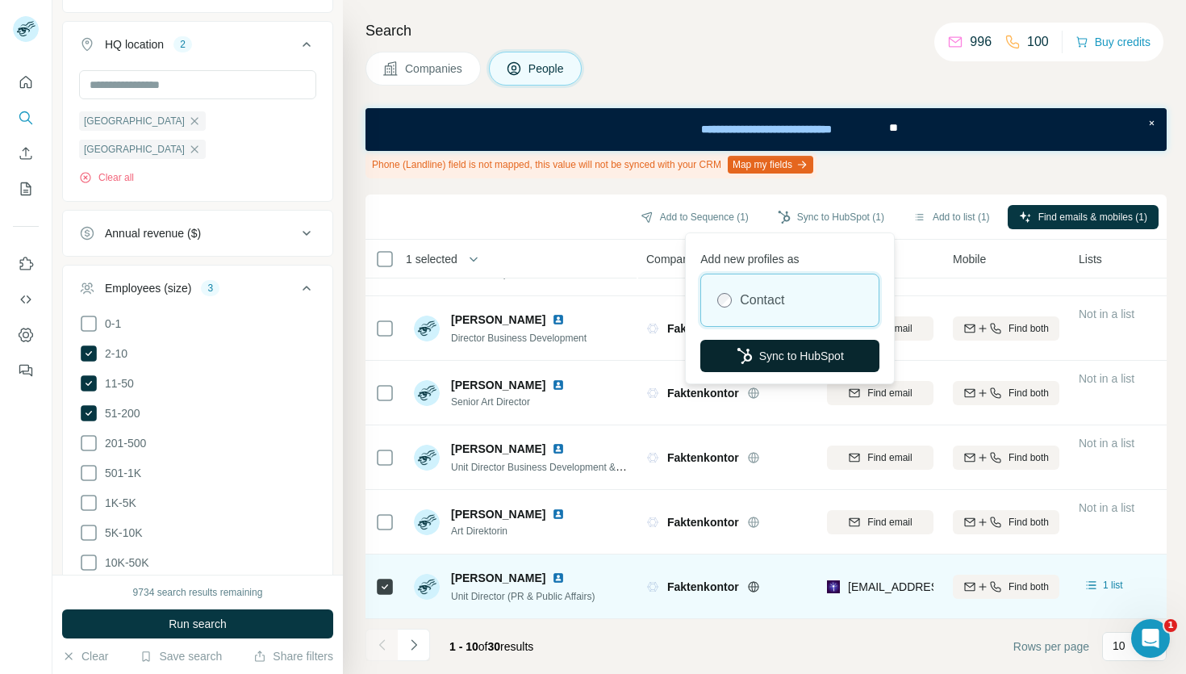
click at [800, 355] on button "Sync to HubSpot" at bounding box center [789, 356] width 179 height 32
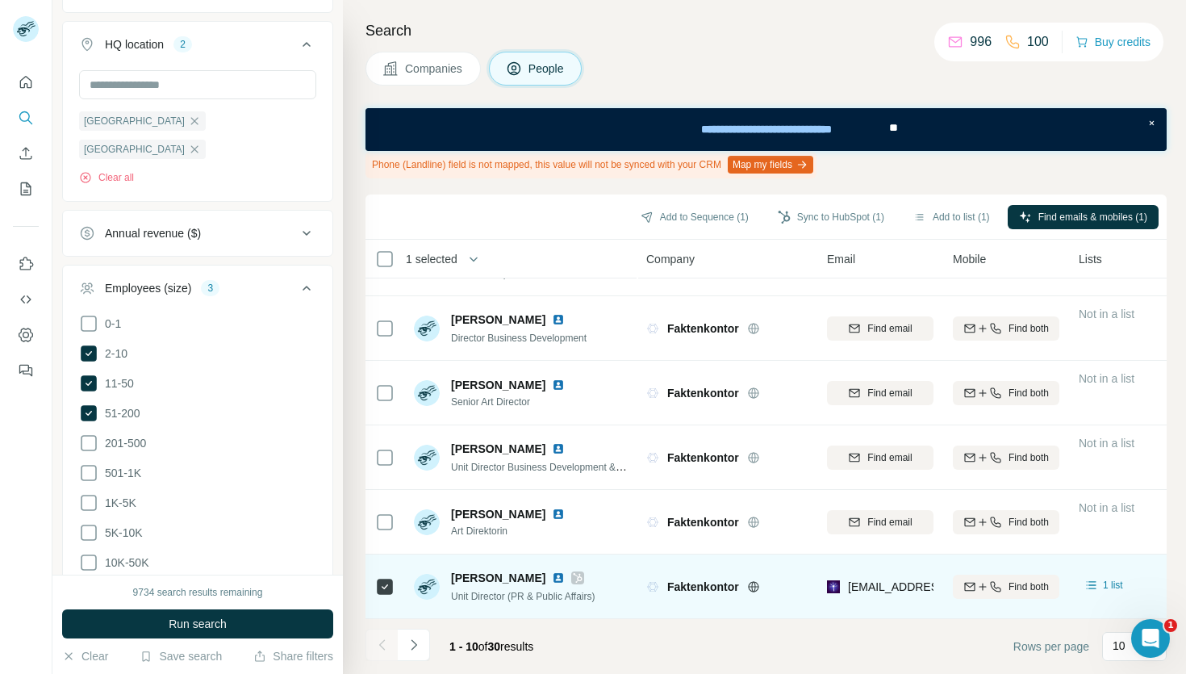
click at [449, 87] on div "Search Companies People Phone (Landline) field is not mapped, this value will n…" at bounding box center [764, 337] width 843 height 674
click at [454, 74] on span "Companies" at bounding box center [434, 69] width 59 height 16
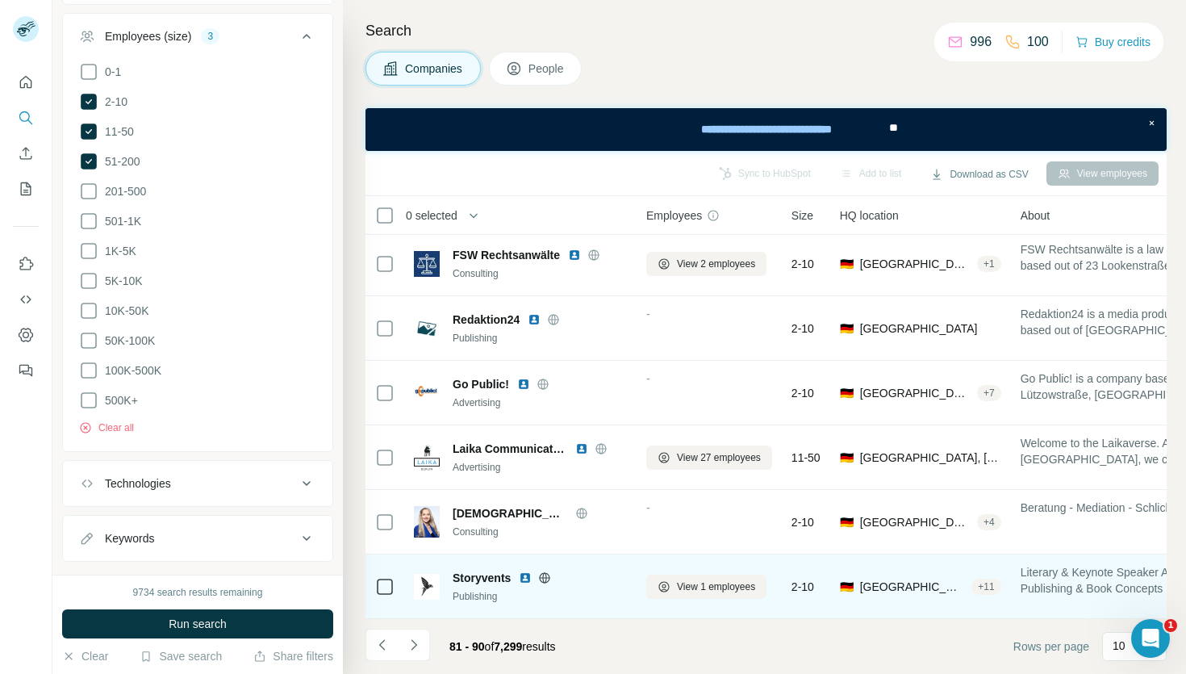
scroll to position [261, 0]
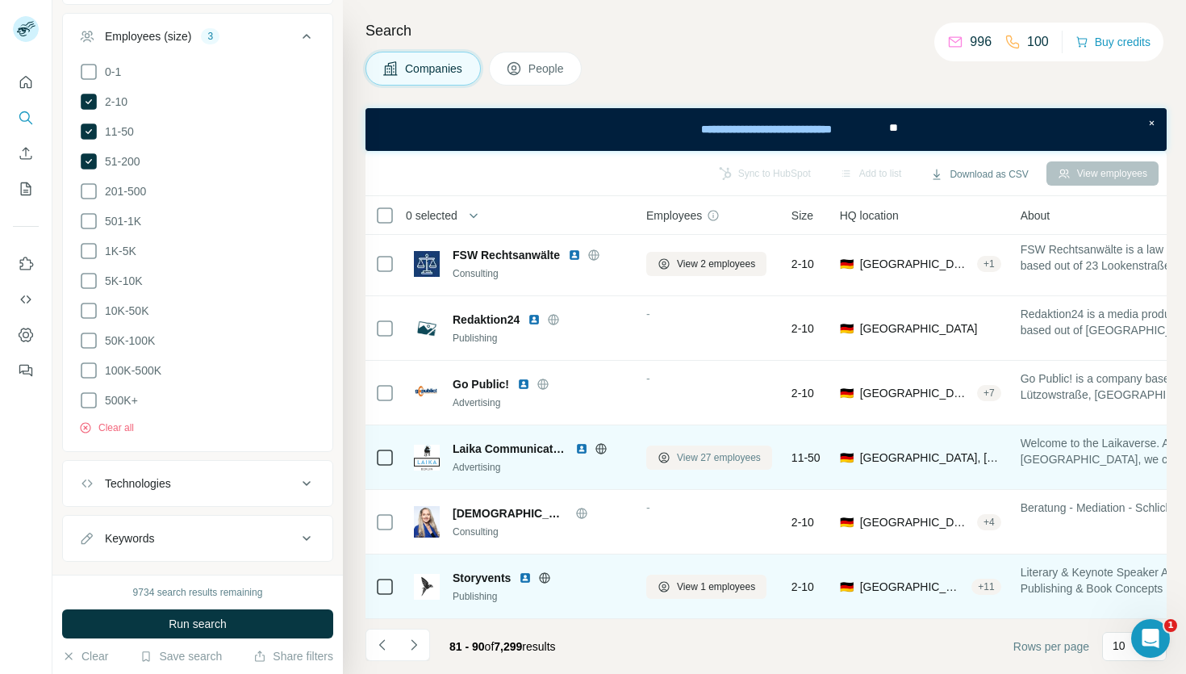
click at [658, 462] on icon at bounding box center [664, 457] width 13 height 13
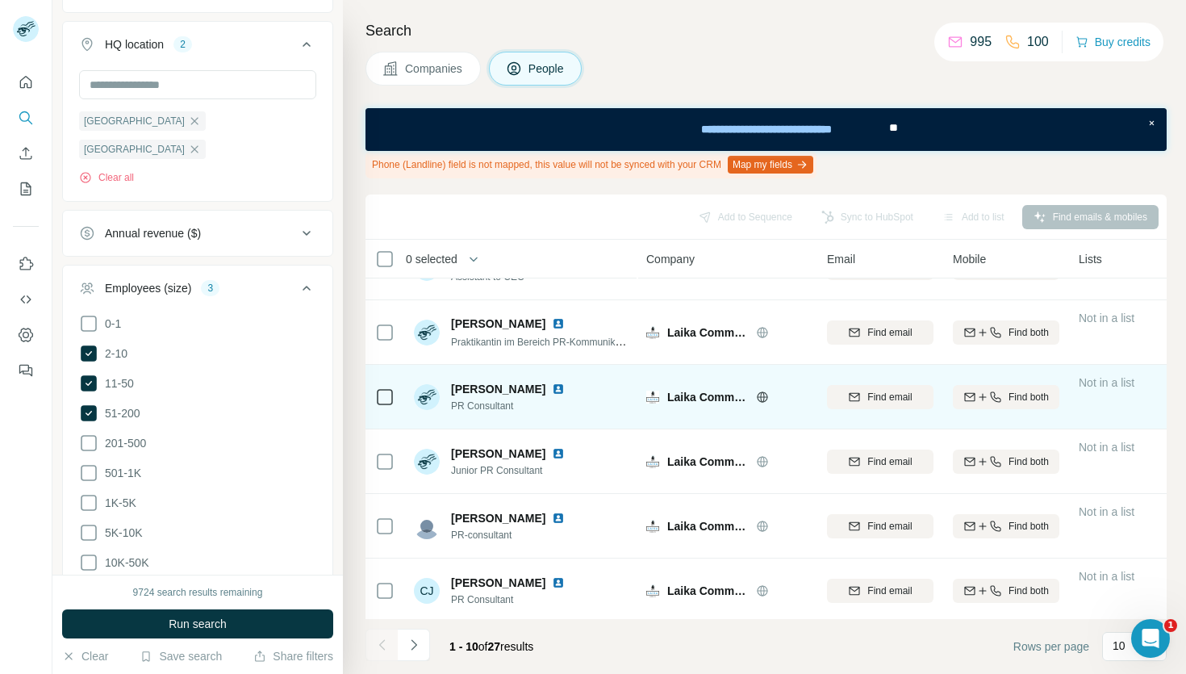
scroll to position [305, 0]
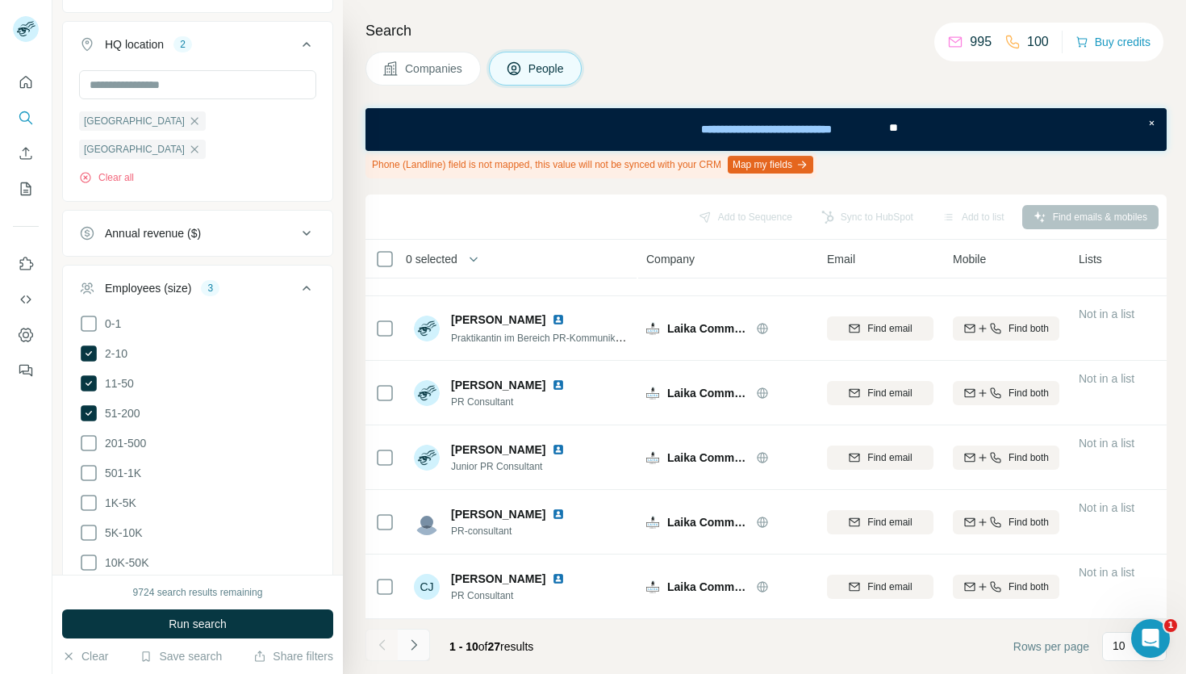
click at [411, 642] on icon "Navigate to next page" at bounding box center [414, 645] width 16 height 16
click at [403, 648] on button "Navigate to next page" at bounding box center [414, 645] width 32 height 32
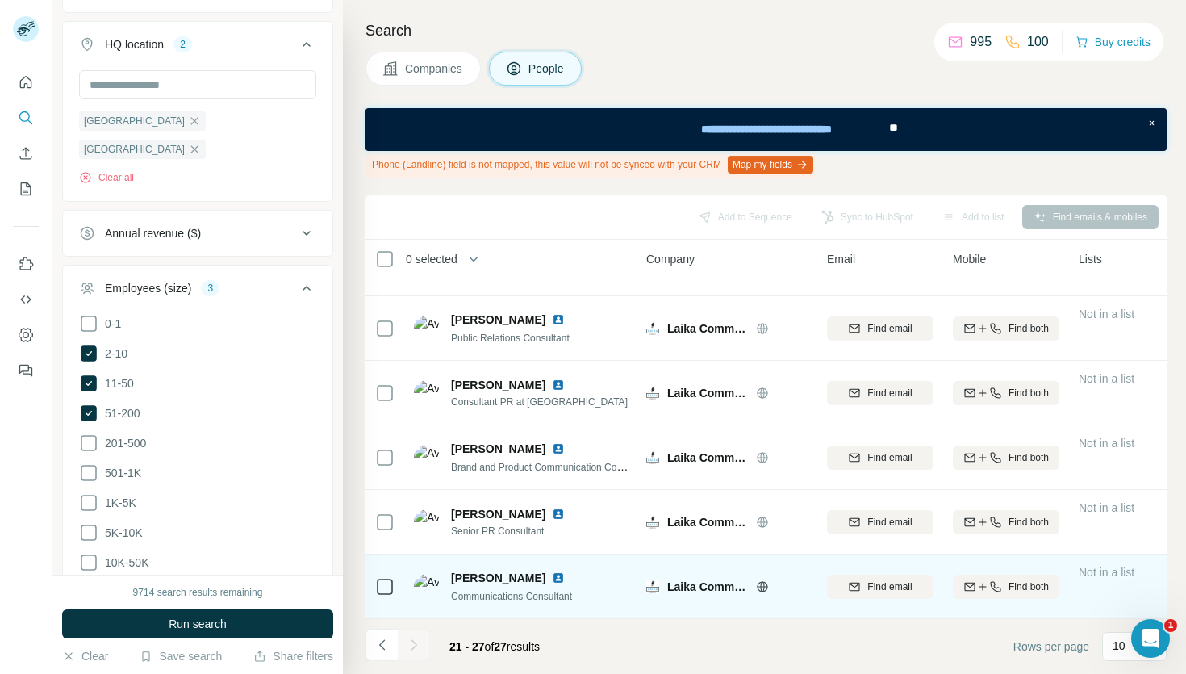
scroll to position [111, 0]
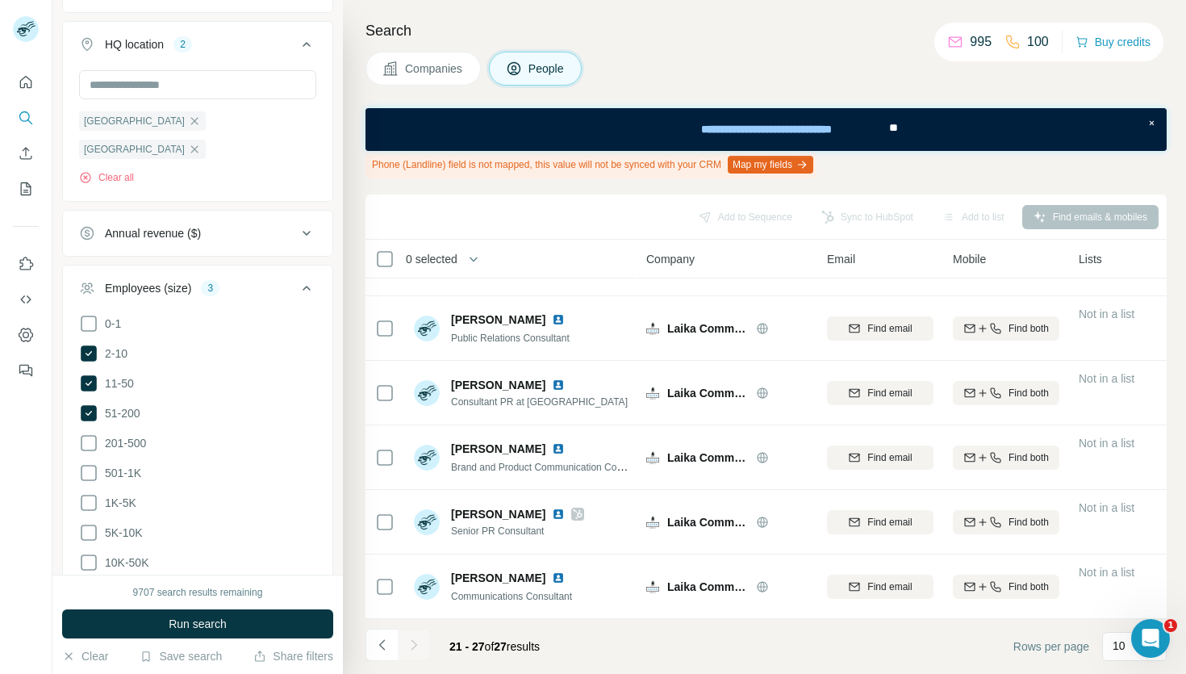
click at [411, 653] on div at bounding box center [414, 645] width 32 height 32
click at [411, 644] on div at bounding box center [414, 645] width 32 height 32
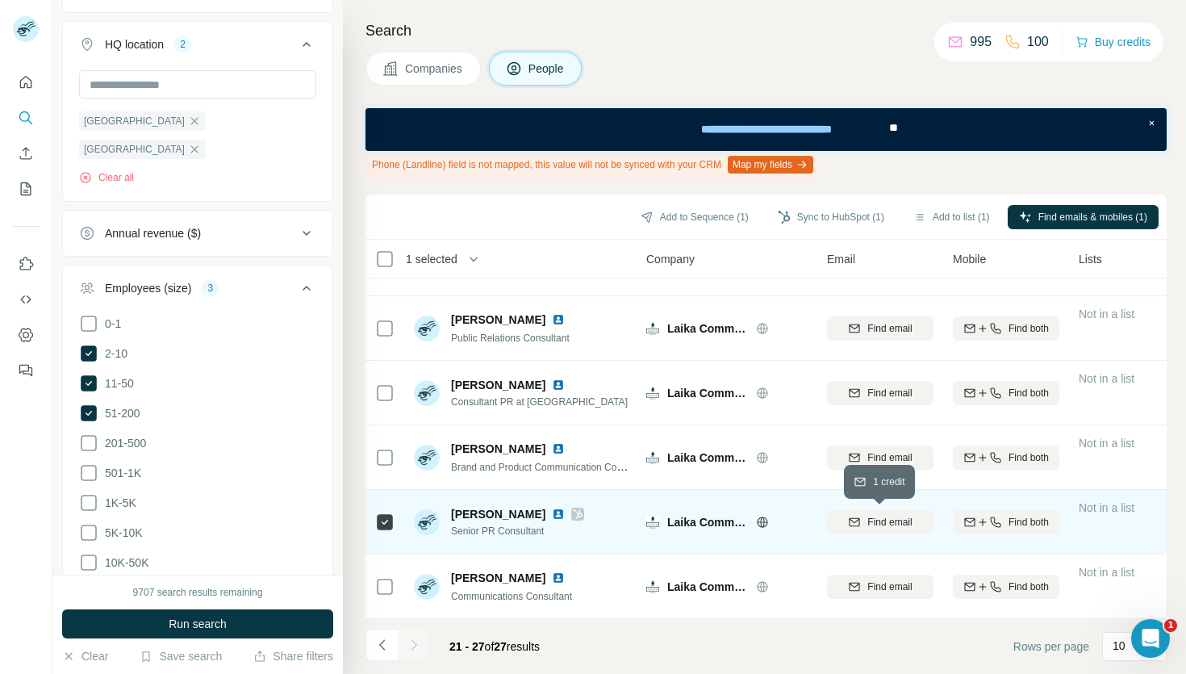
click at [888, 524] on span "Find email" at bounding box center [889, 522] width 44 height 15
click at [817, 207] on button "Sync to HubSpot (1)" at bounding box center [831, 217] width 129 height 24
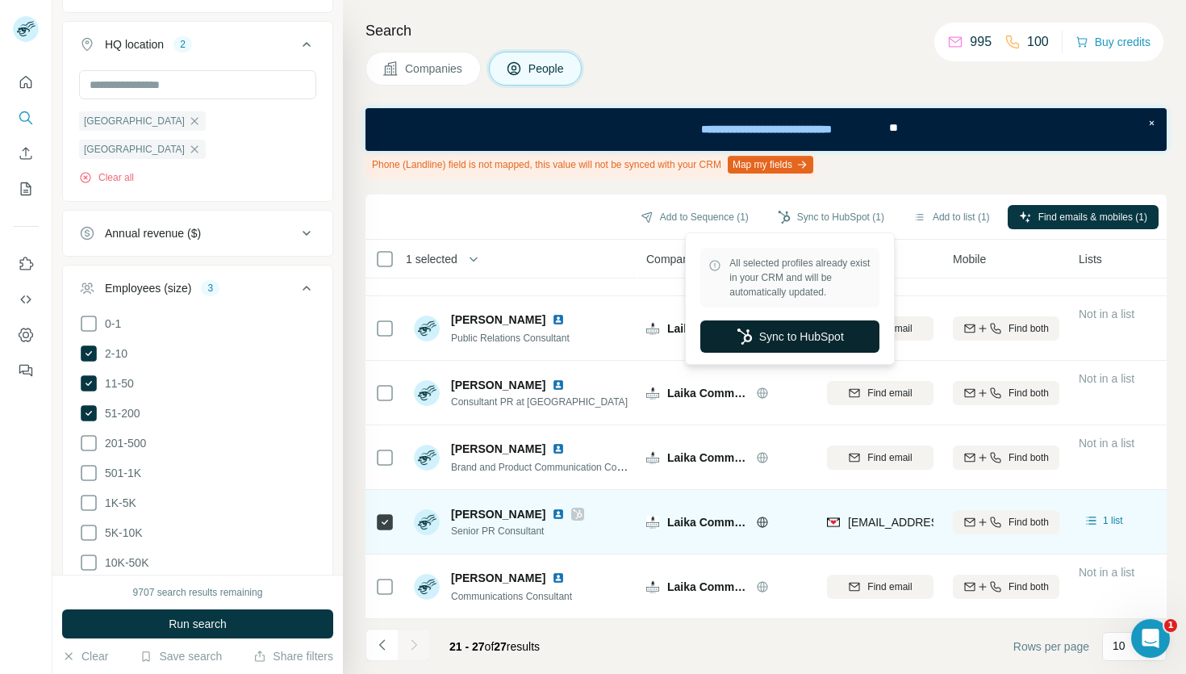
click at [782, 333] on button "Sync to HubSpot" at bounding box center [789, 336] width 179 height 32
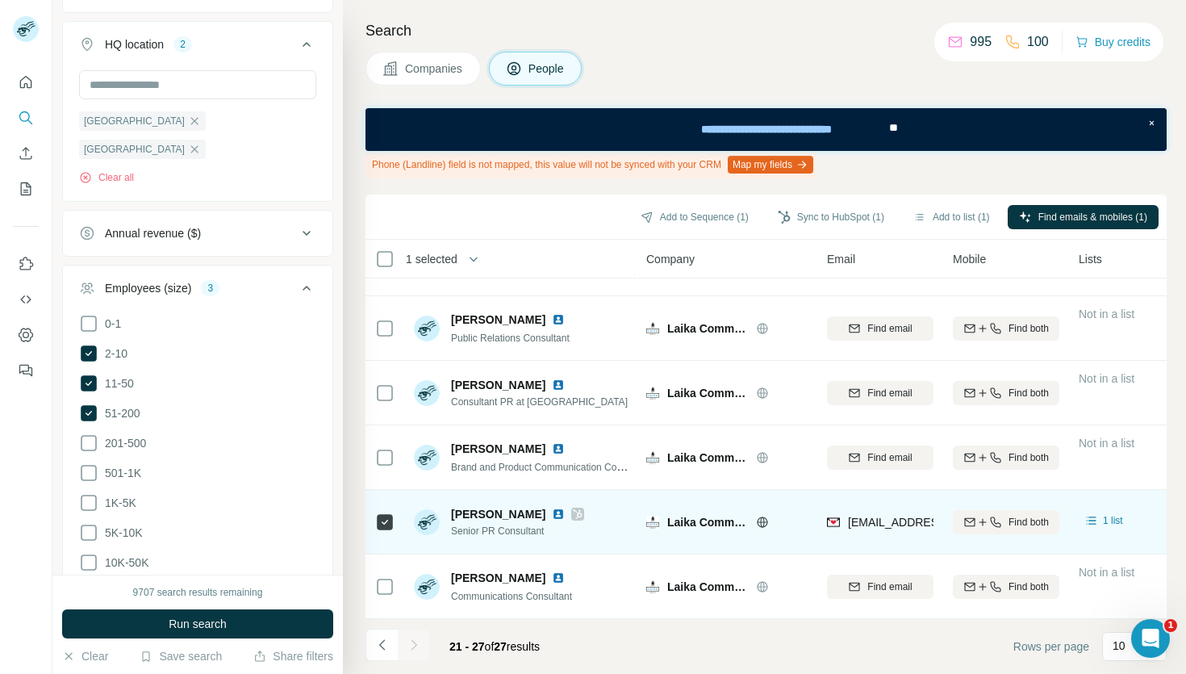
click at [439, 65] on span "Companies" at bounding box center [434, 69] width 59 height 16
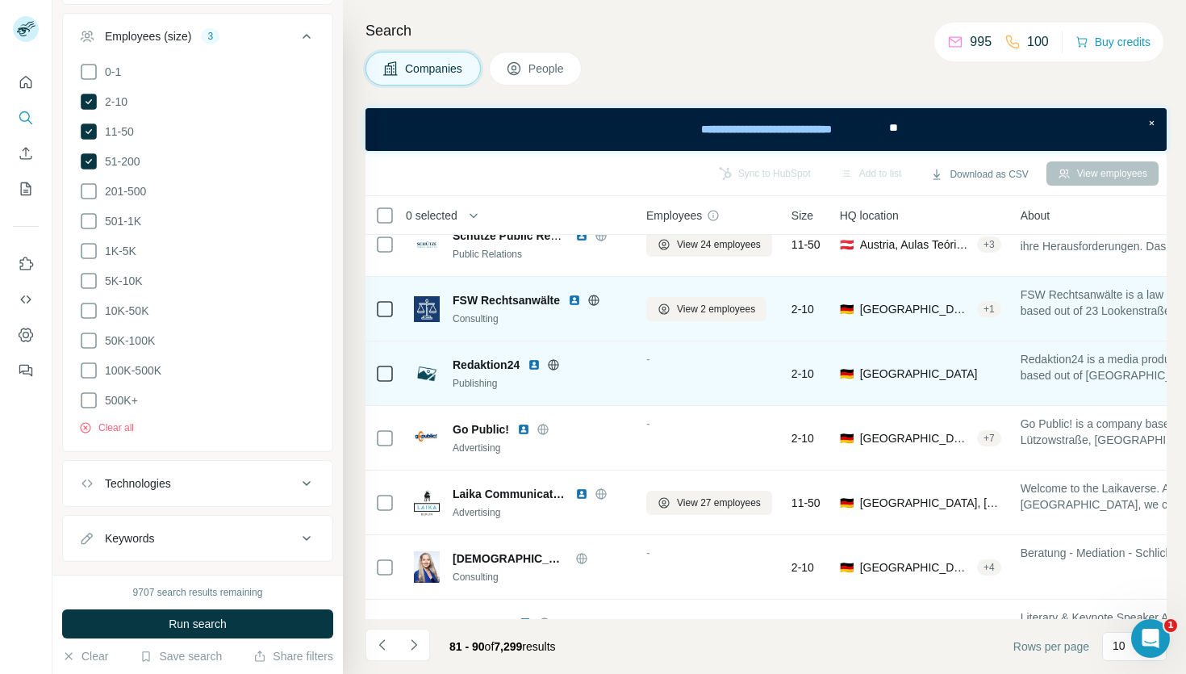
scroll to position [261, 0]
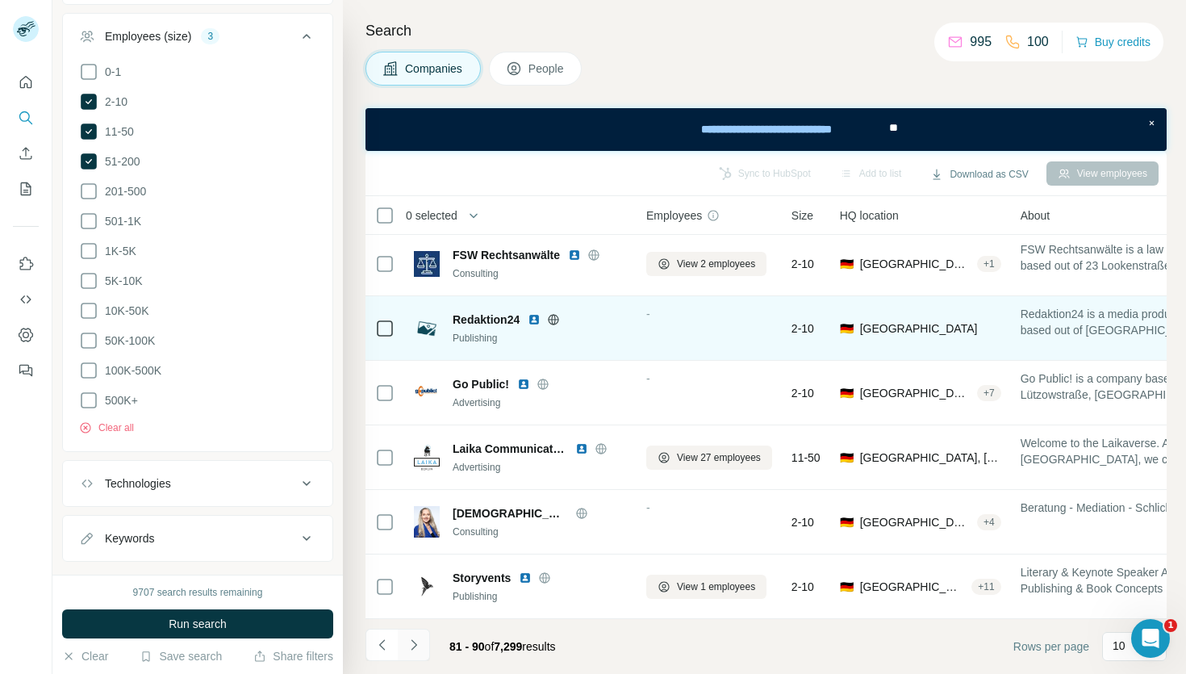
click at [413, 638] on icon "Navigate to next page" at bounding box center [414, 645] width 16 height 16
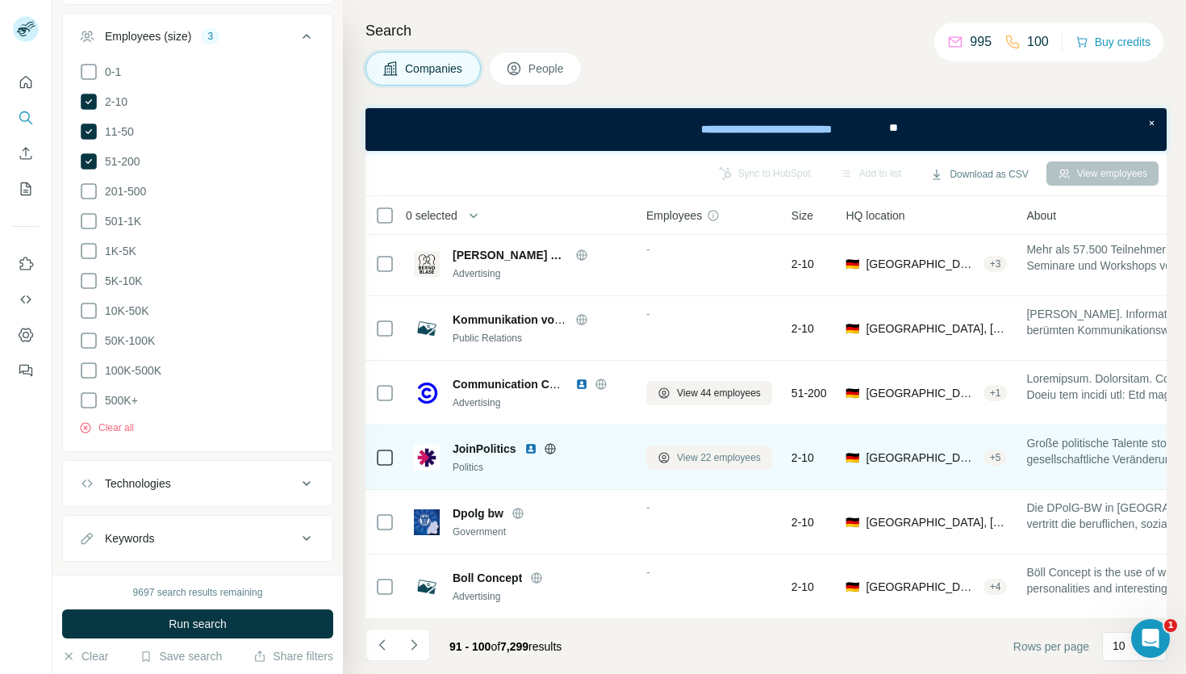
click at [699, 457] on span "View 22 employees" at bounding box center [719, 457] width 84 height 15
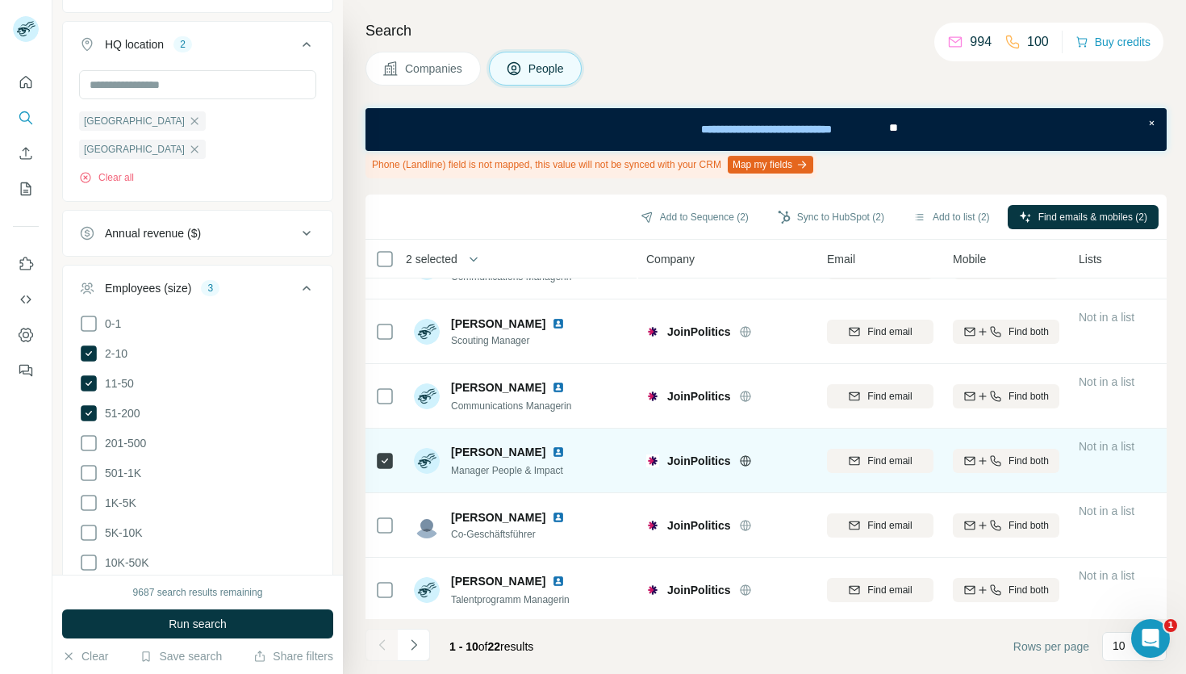
scroll to position [305, 0]
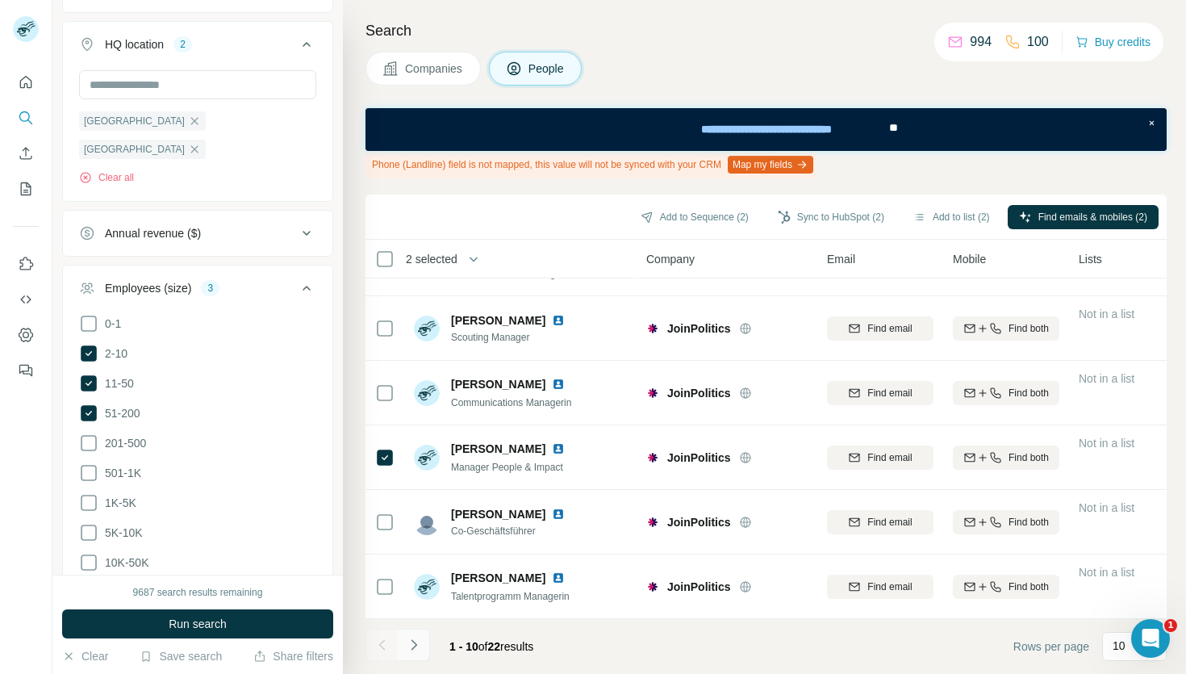
click at [408, 649] on icon "Navigate to next page" at bounding box center [414, 645] width 16 height 16
click at [412, 646] on icon "Navigate to next page" at bounding box center [414, 645] width 16 height 16
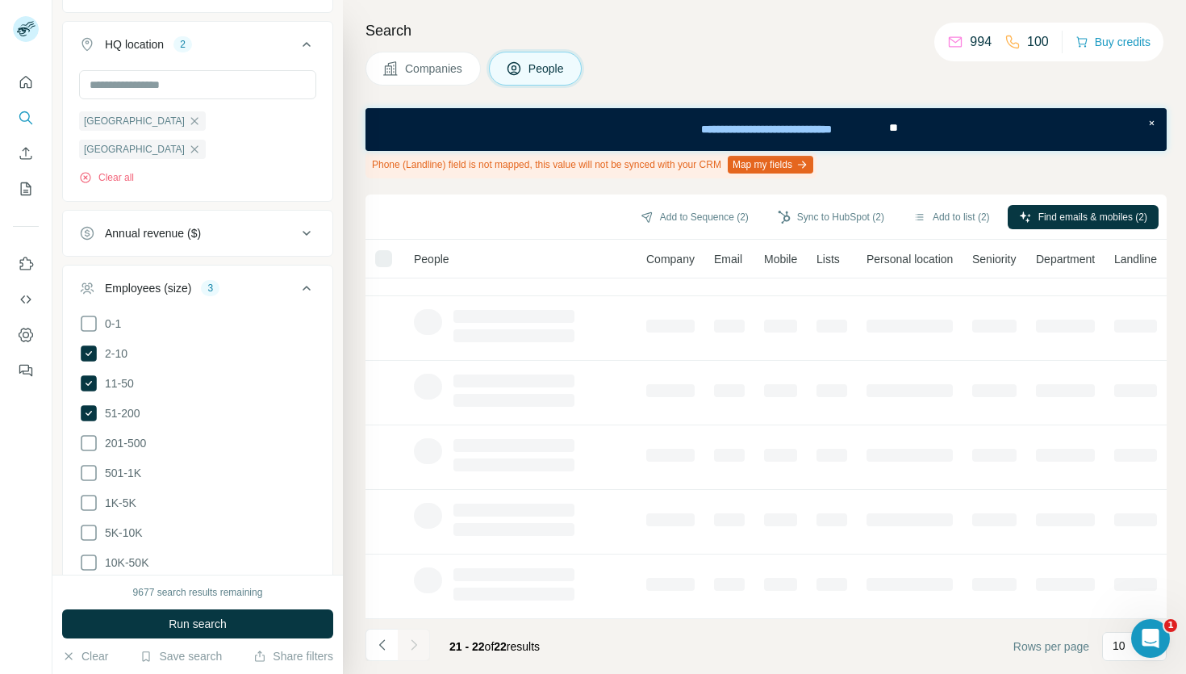
scroll to position [0, 0]
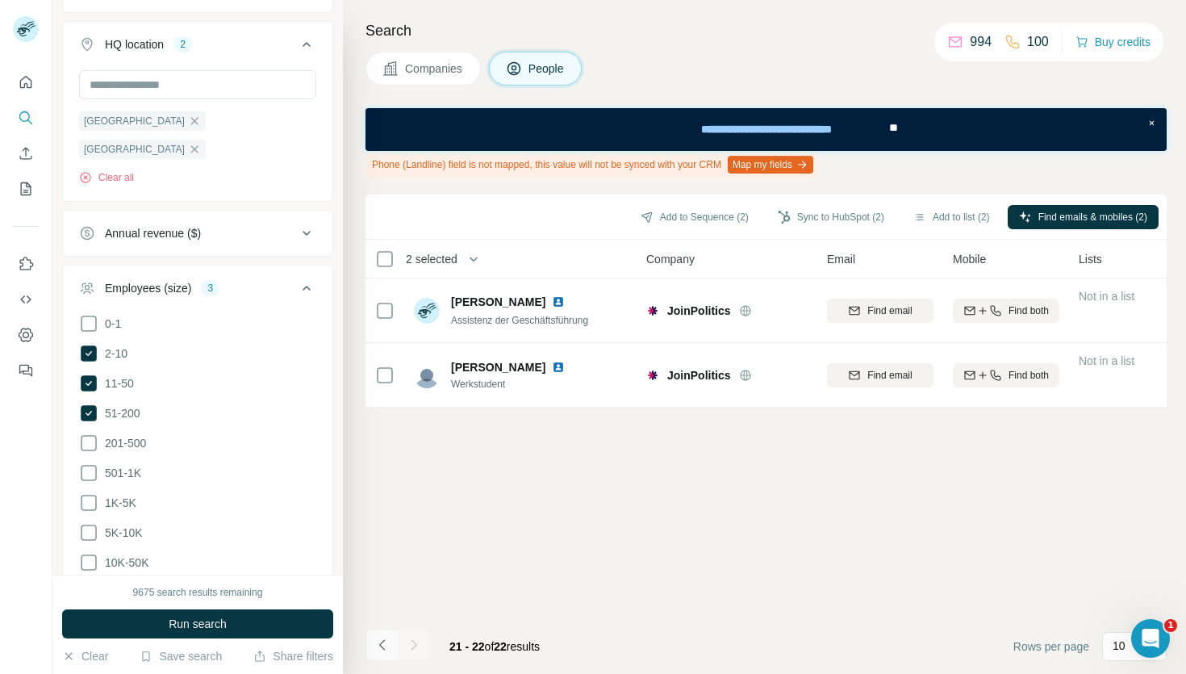
click at [382, 645] on icon "Navigate to previous page" at bounding box center [382, 645] width 16 height 16
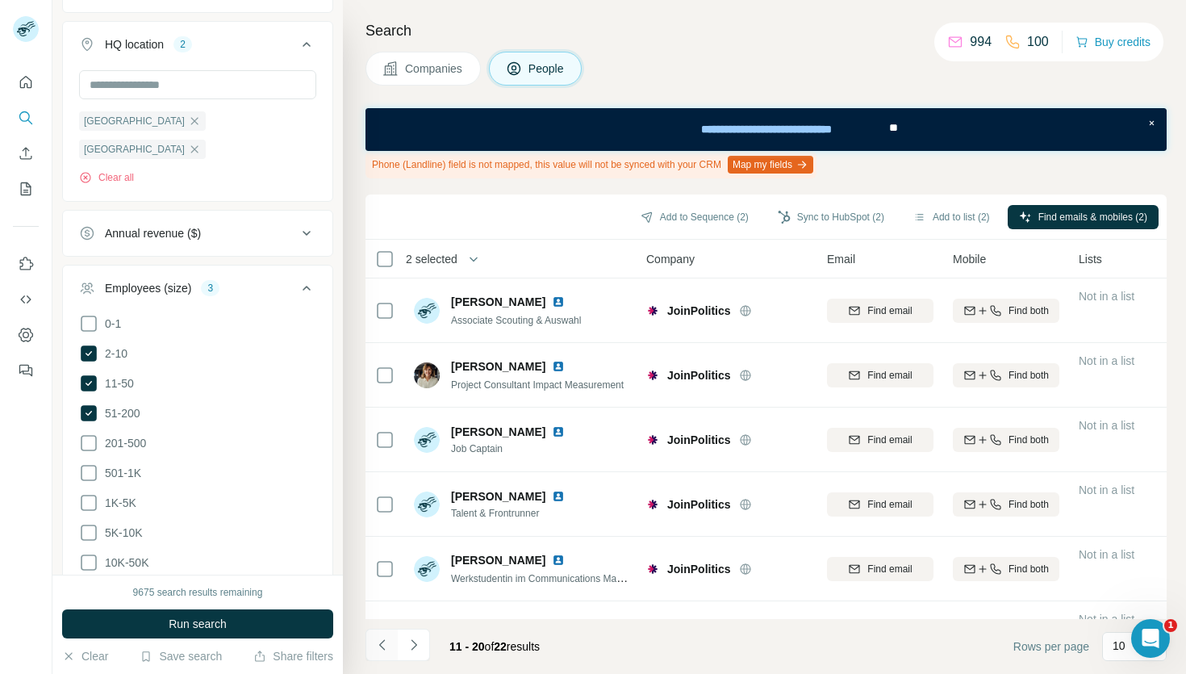
click at [382, 645] on icon "Navigate to previous page" at bounding box center [382, 645] width 16 height 16
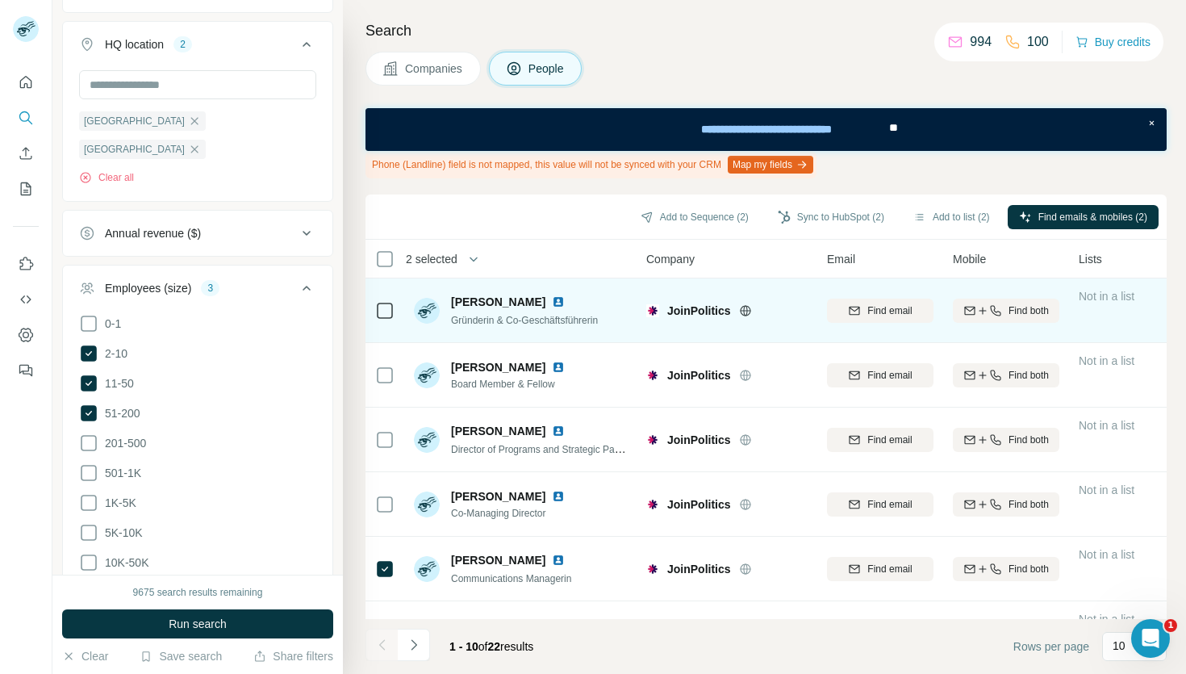
click at [745, 311] on icon at bounding box center [745, 310] width 13 height 13
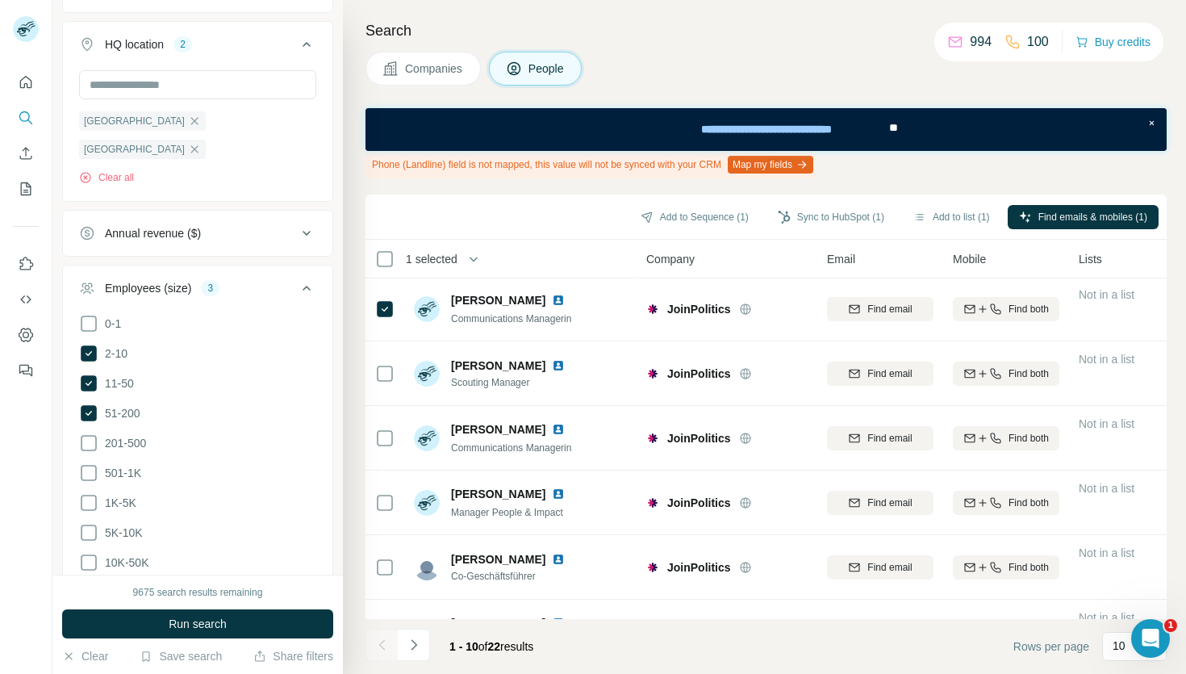
scroll to position [262, 0]
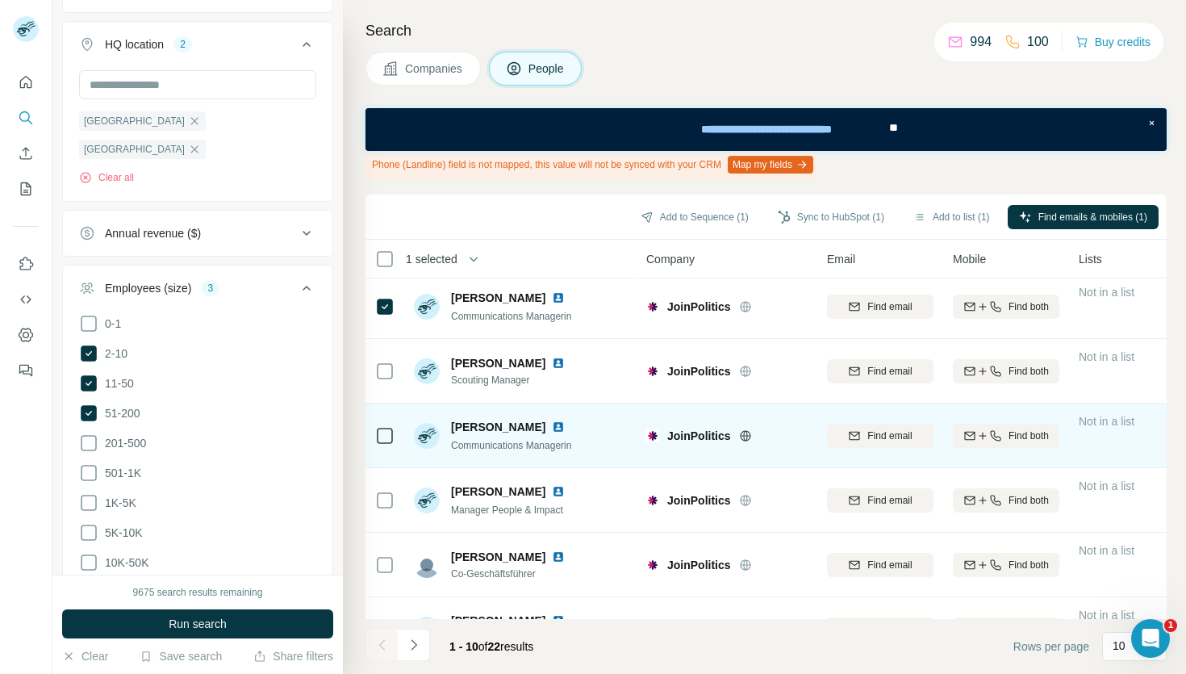
click at [374, 436] on td at bounding box center [385, 435] width 39 height 65
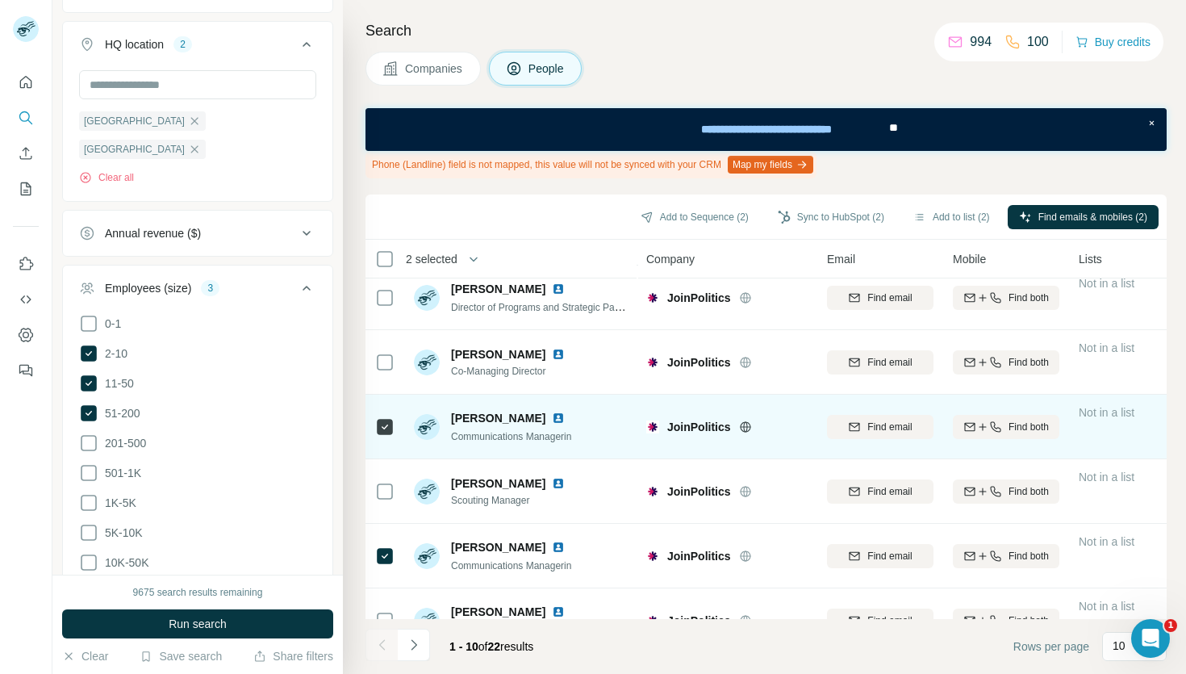
scroll to position [0, 0]
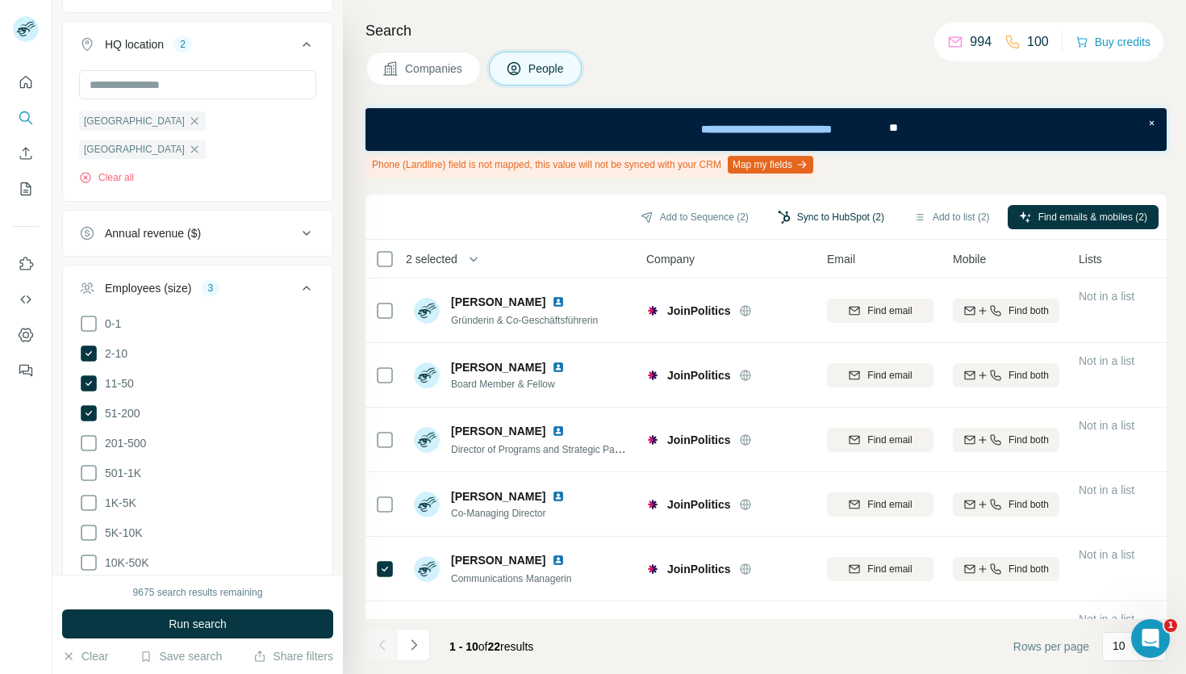
click at [818, 214] on button "Sync to HubSpot (2)" at bounding box center [831, 217] width 129 height 24
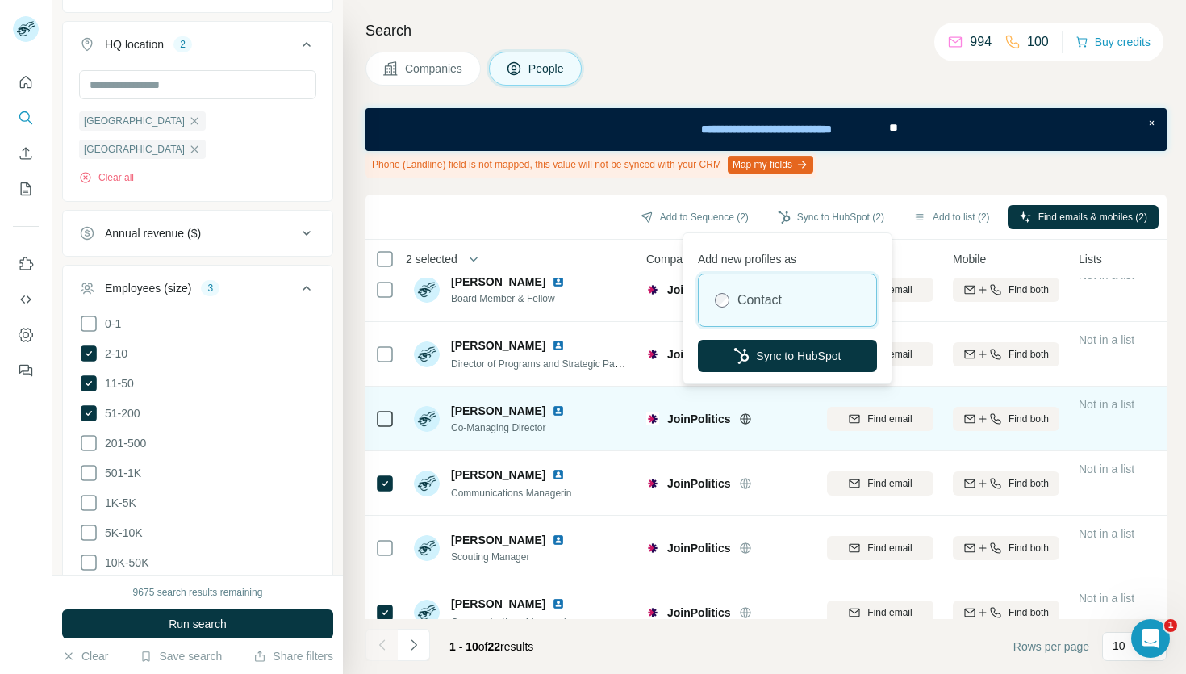
scroll to position [110, 0]
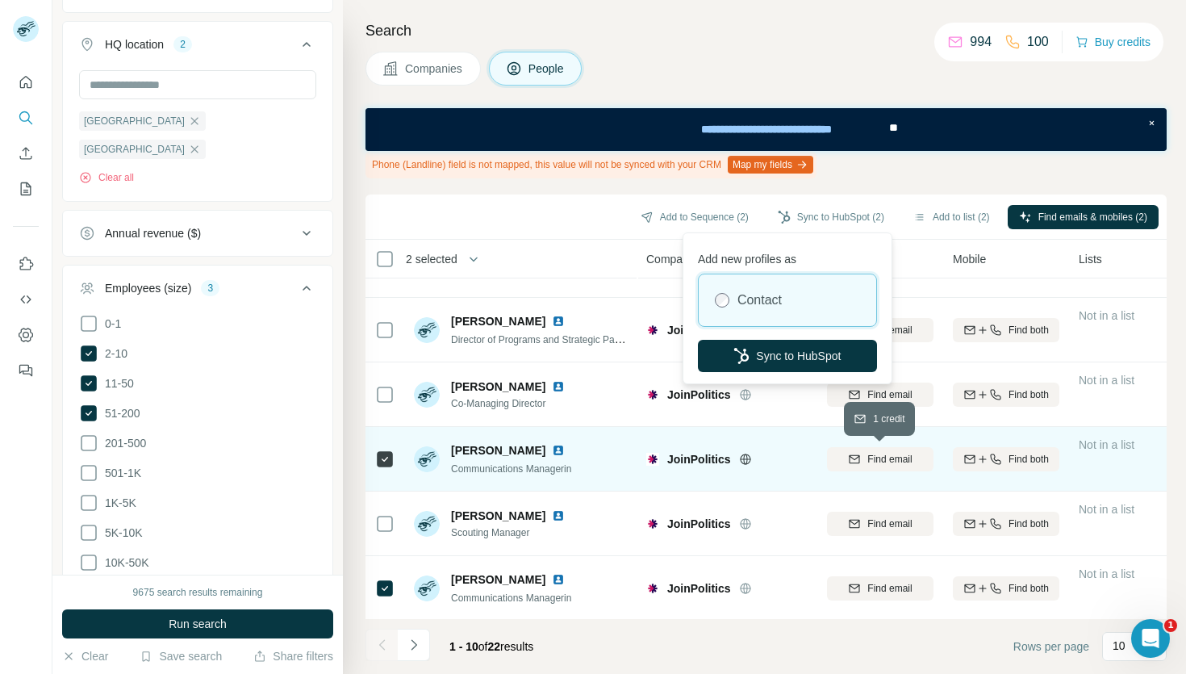
click at [849, 460] on icon "button" at bounding box center [854, 459] width 13 height 13
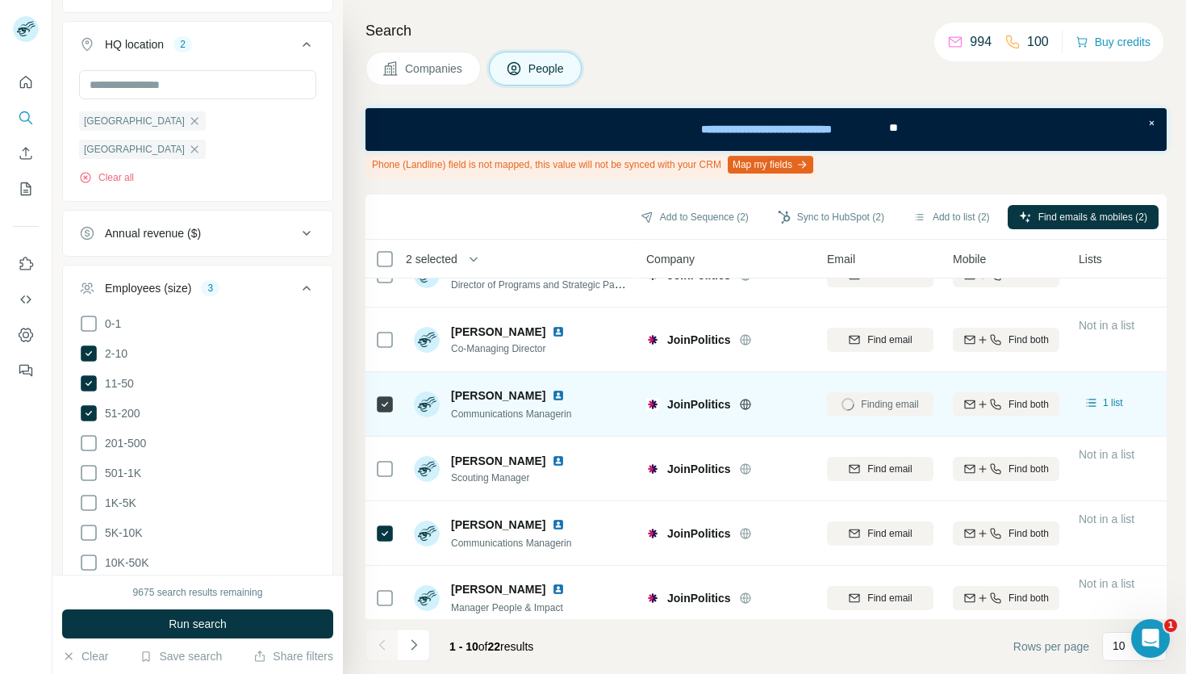
scroll to position [186, 0]
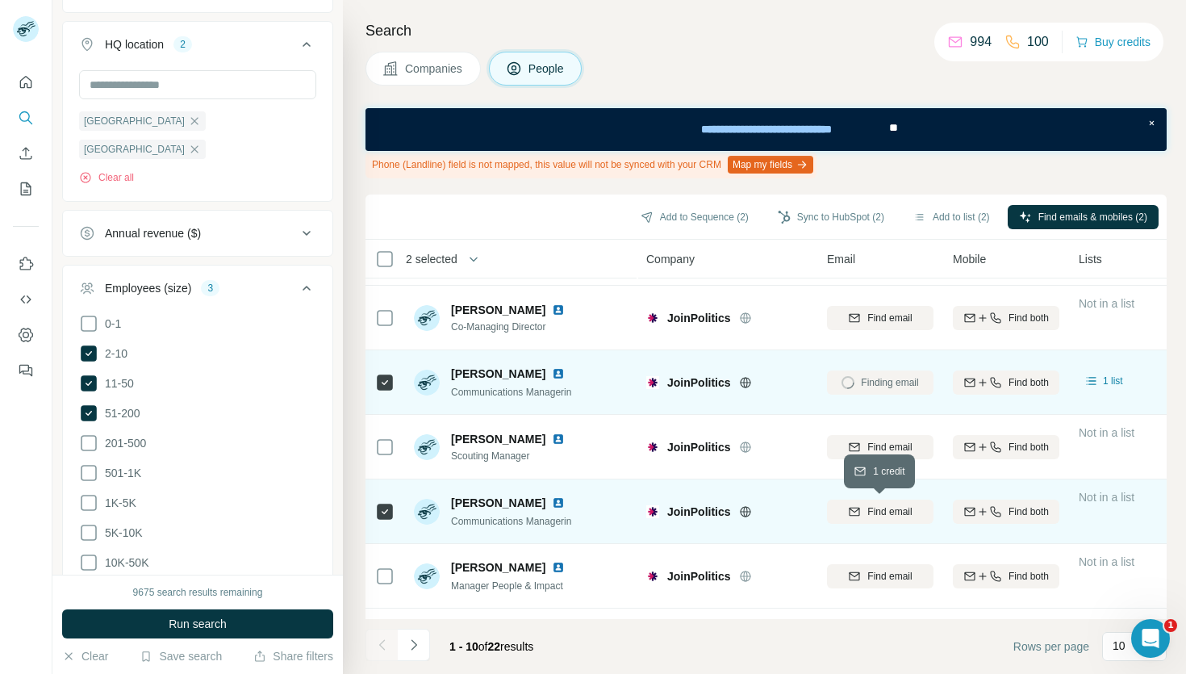
click at [877, 514] on span "Find email" at bounding box center [889, 511] width 44 height 15
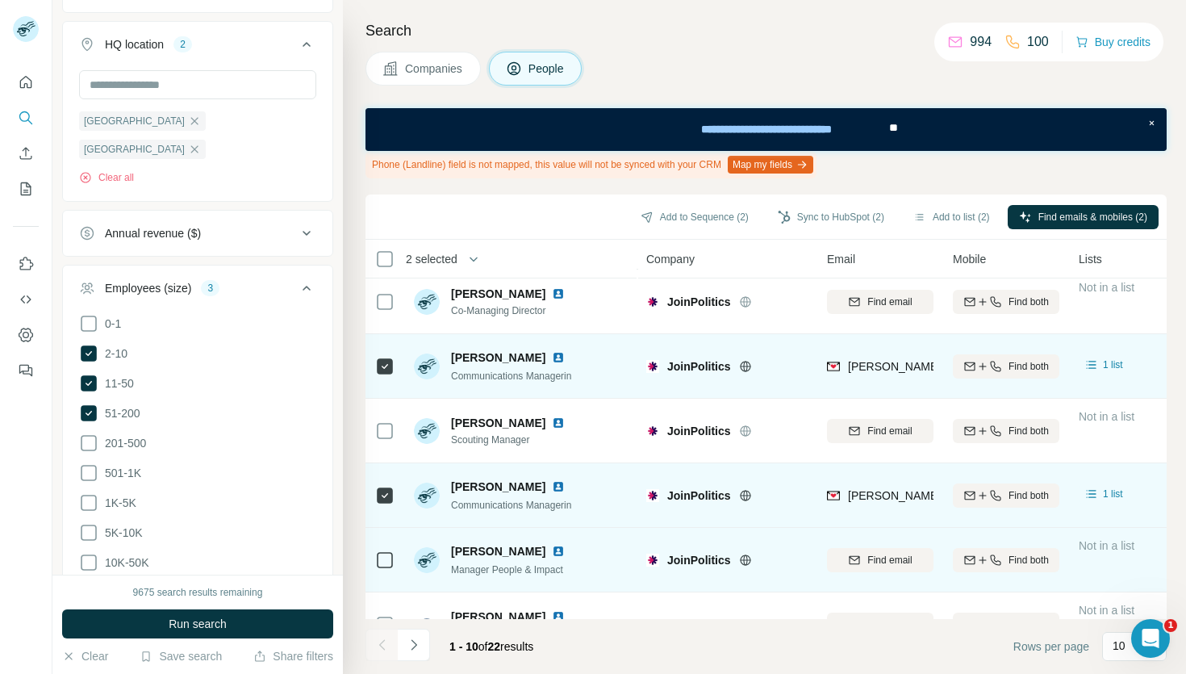
scroll to position [201, 0]
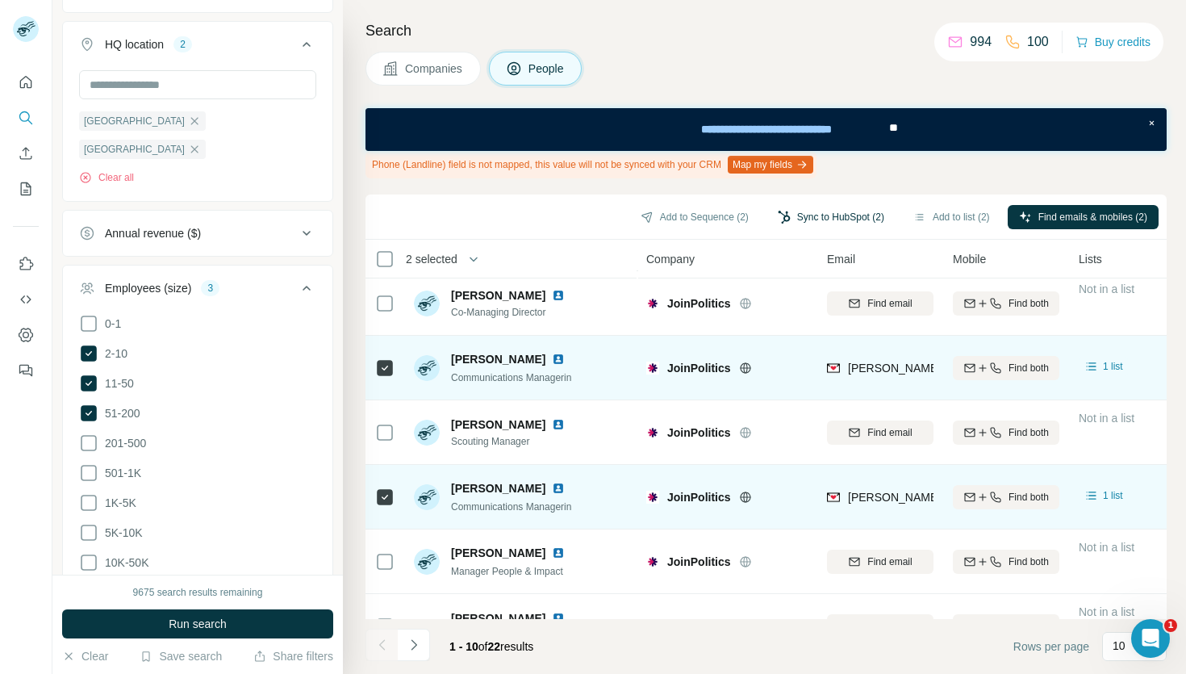
click at [801, 215] on button "Sync to HubSpot (2)" at bounding box center [831, 217] width 129 height 24
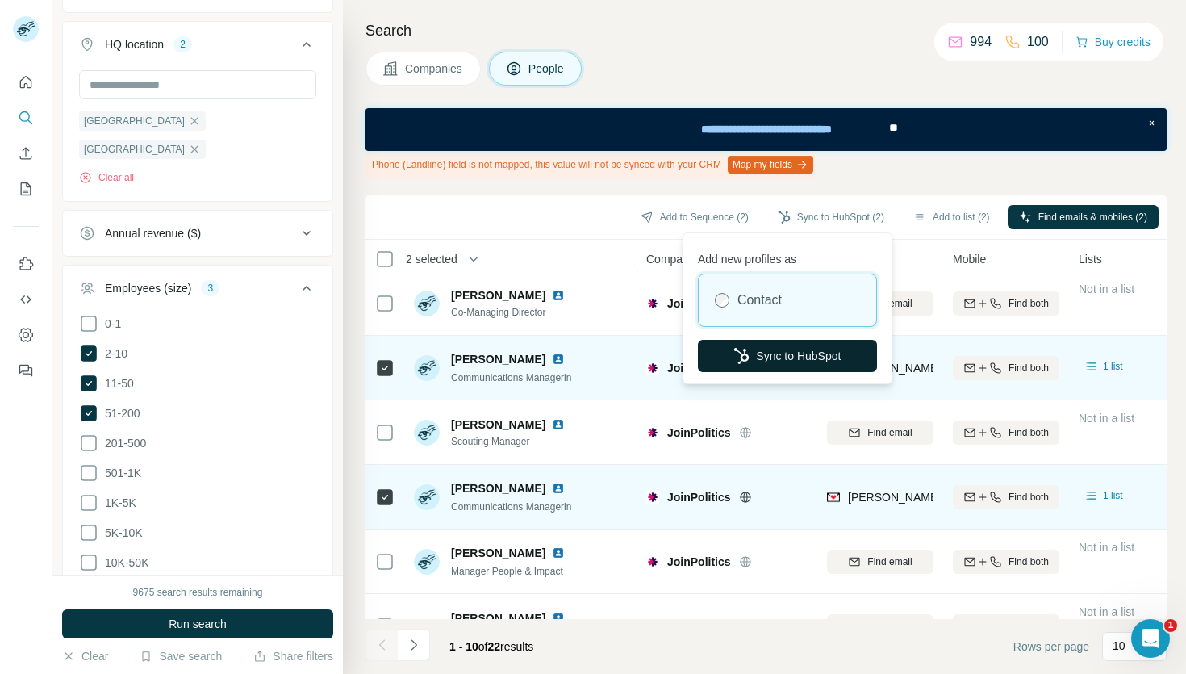
click at [775, 354] on button "Sync to HubSpot" at bounding box center [787, 356] width 179 height 32
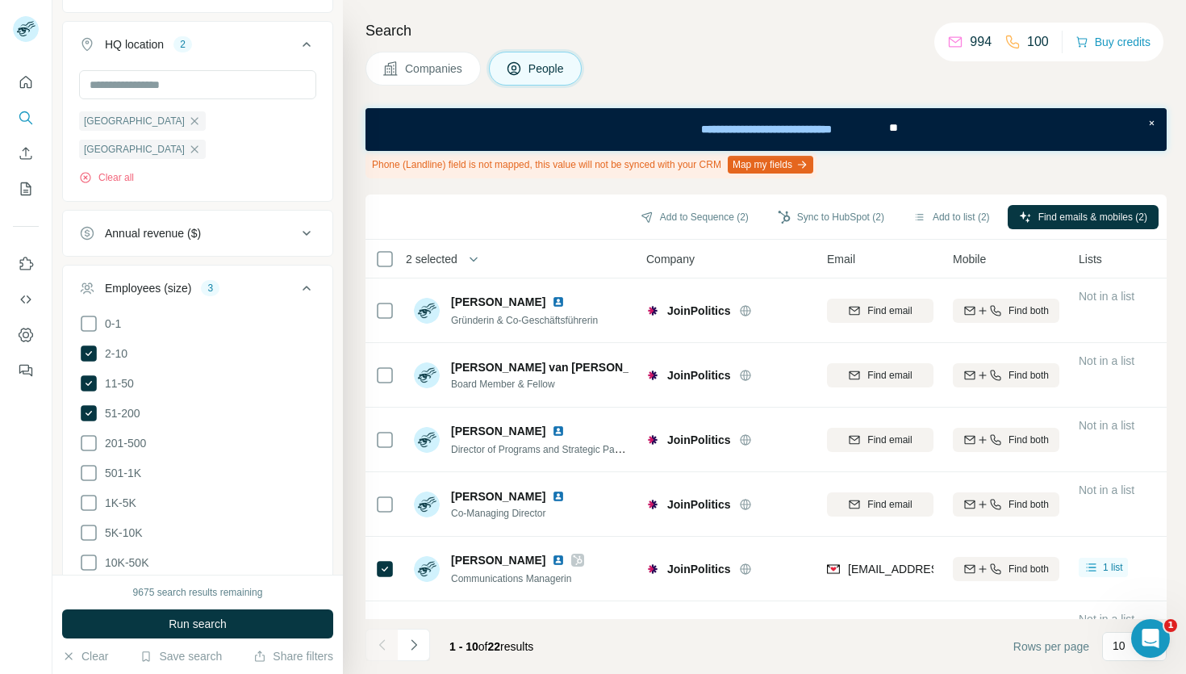
click at [441, 68] on span "Companies" at bounding box center [434, 69] width 59 height 16
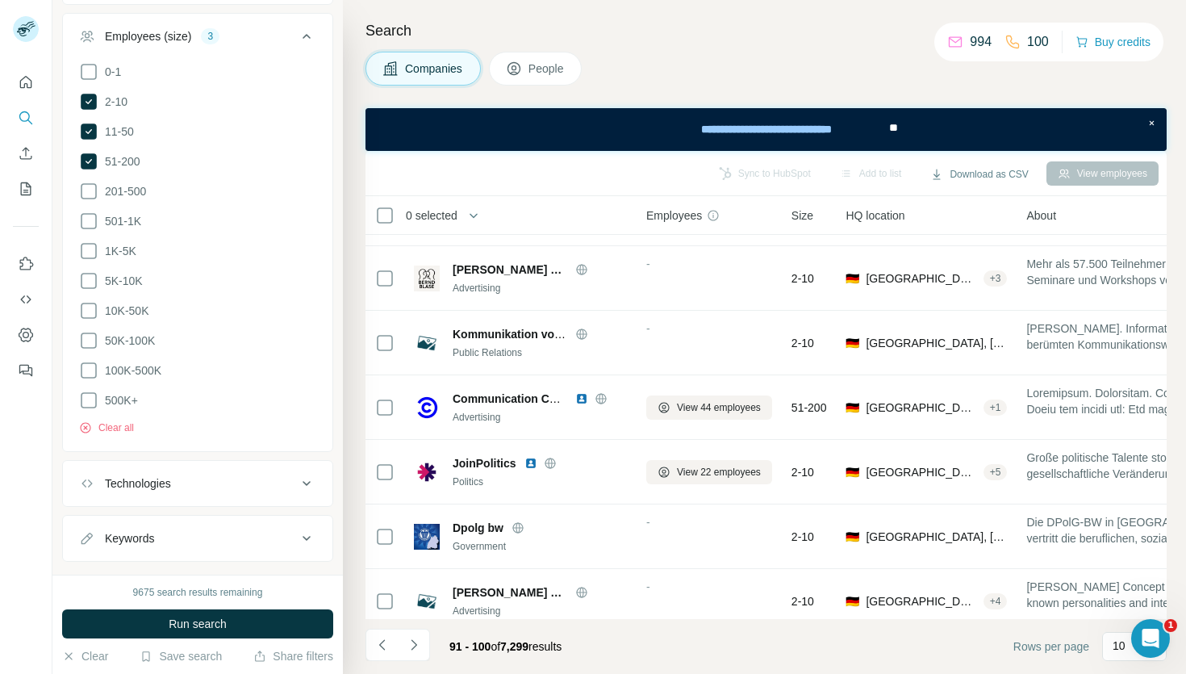
scroll to position [261, 0]
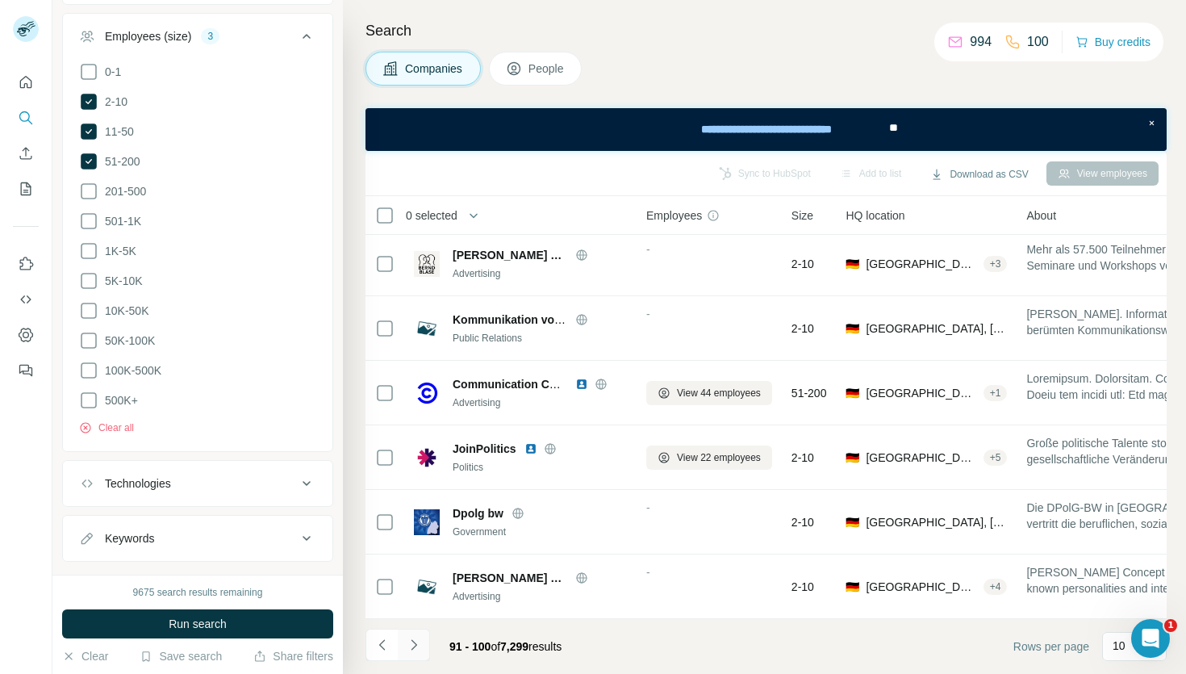
click at [412, 647] on icon "Navigate to next page" at bounding box center [414, 645] width 16 height 16
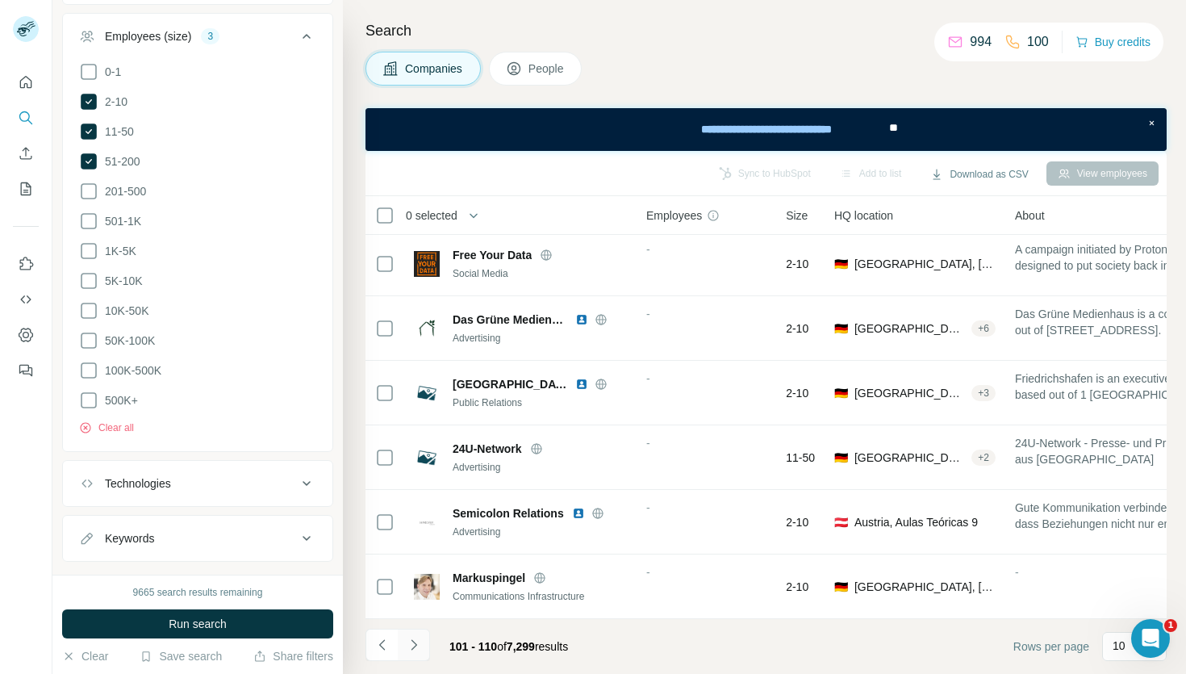
click at [413, 642] on icon "Navigate to next page" at bounding box center [414, 645] width 16 height 16
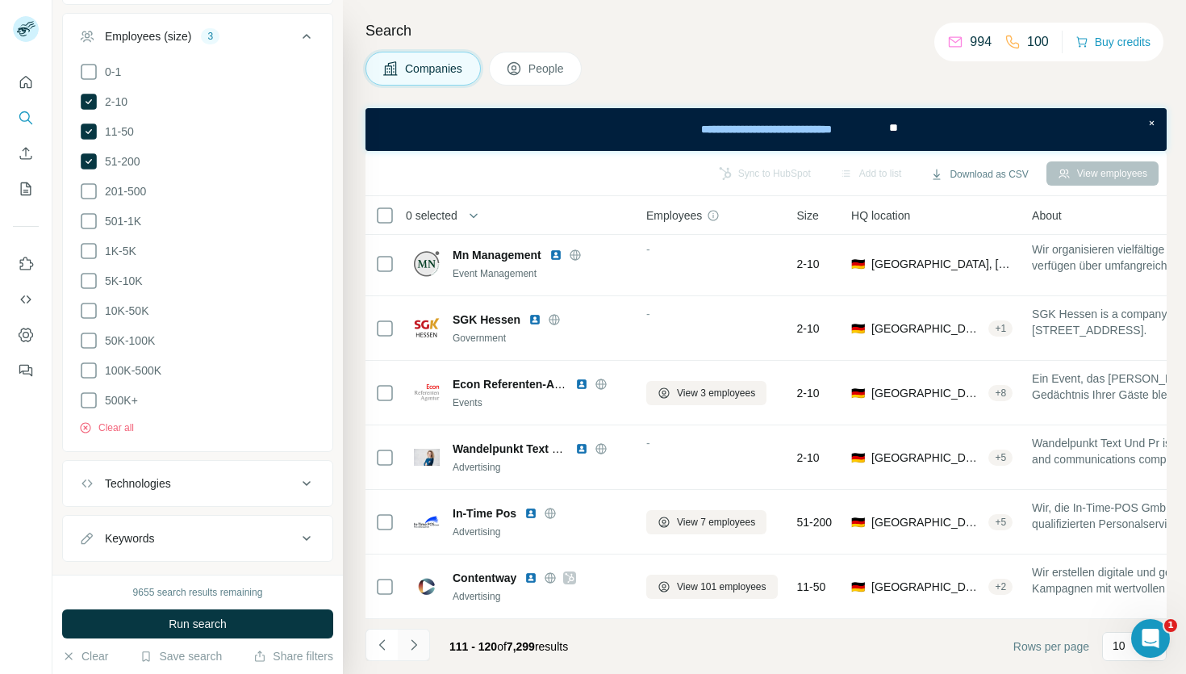
click at [420, 650] on icon "Navigate to next page" at bounding box center [414, 645] width 16 height 16
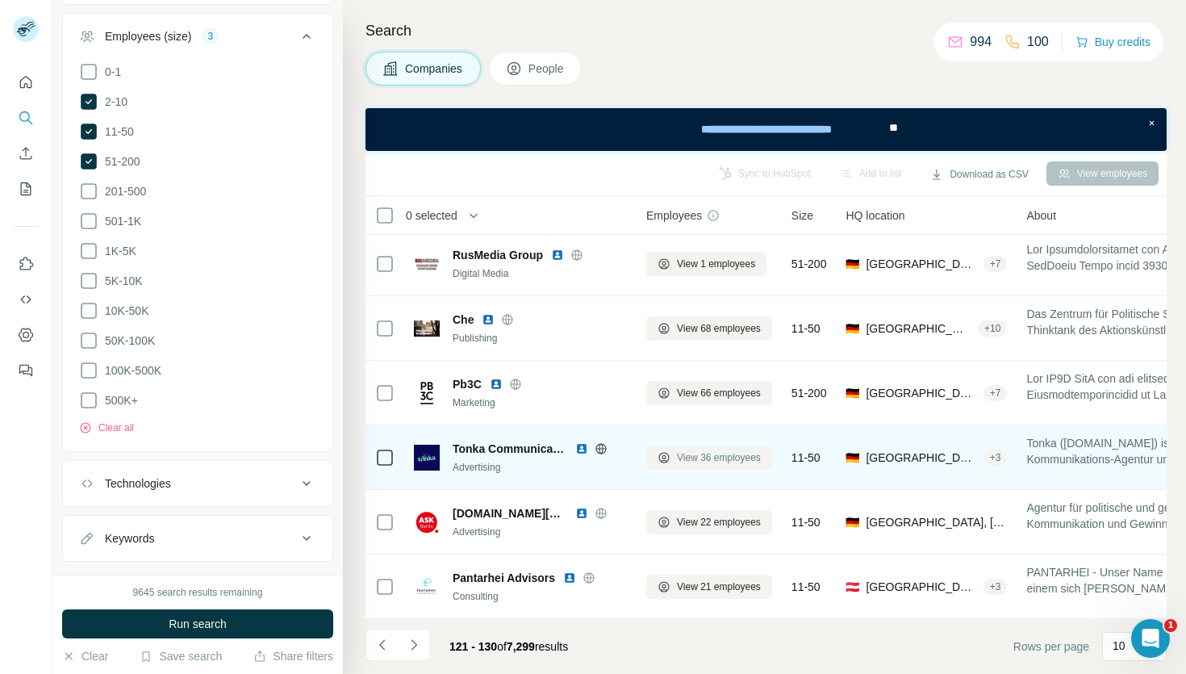
click at [683, 454] on span "View 36 employees" at bounding box center [719, 457] width 84 height 15
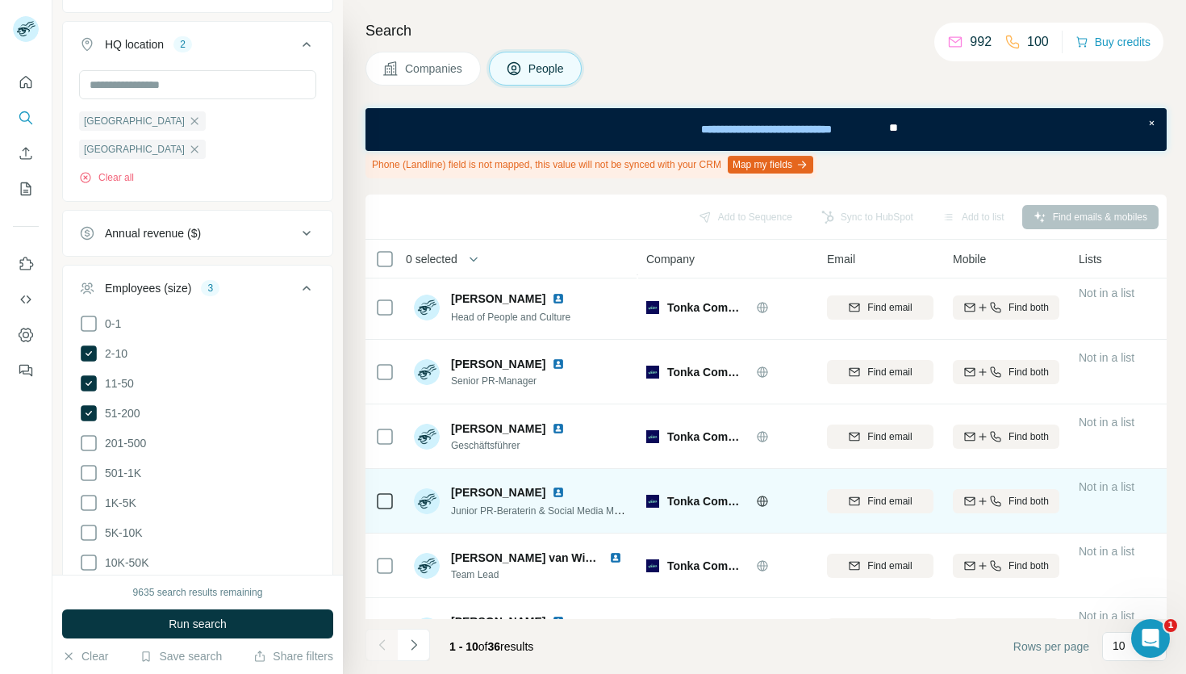
scroll to position [305, 0]
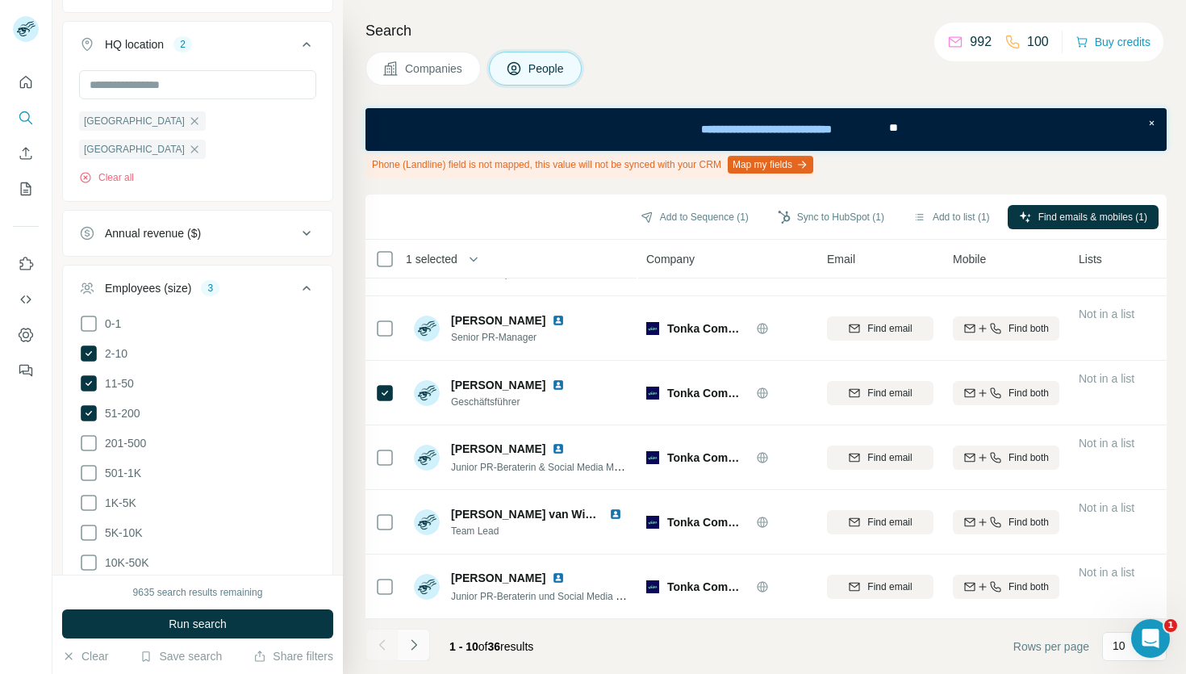
click at [410, 639] on icon "Navigate to next page" at bounding box center [414, 645] width 16 height 16
click at [411, 652] on icon "Navigate to next page" at bounding box center [414, 645] width 16 height 16
click at [414, 649] on icon "Navigate to next page" at bounding box center [414, 645] width 16 height 16
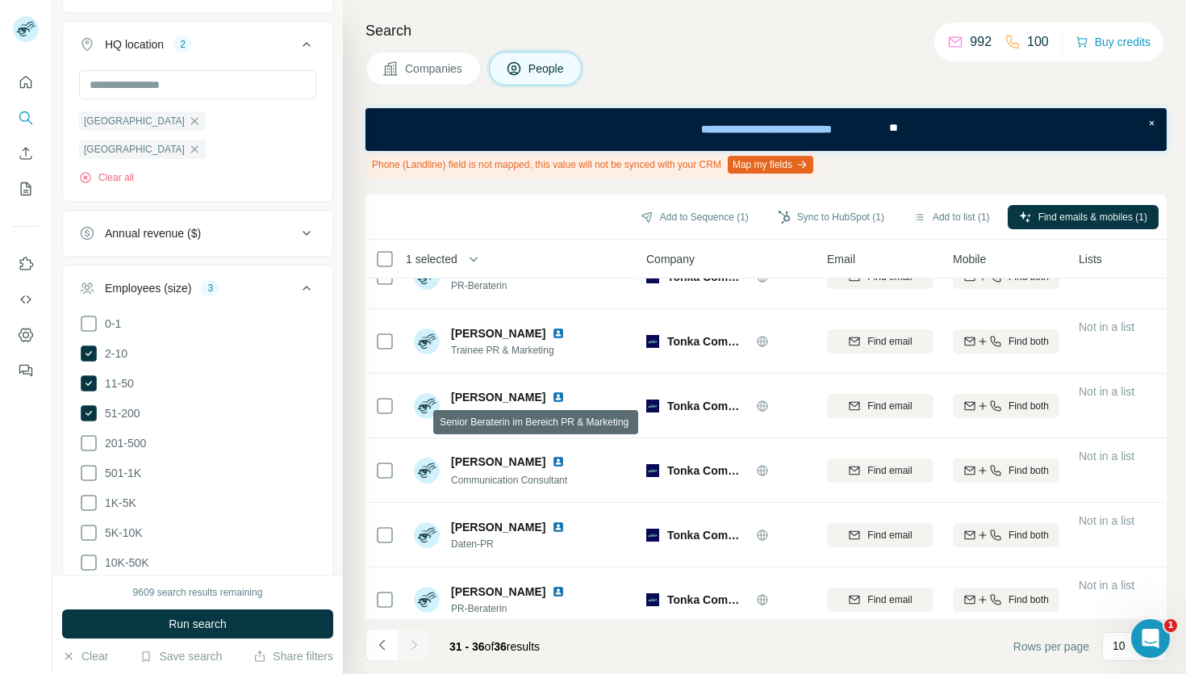
scroll to position [47, 0]
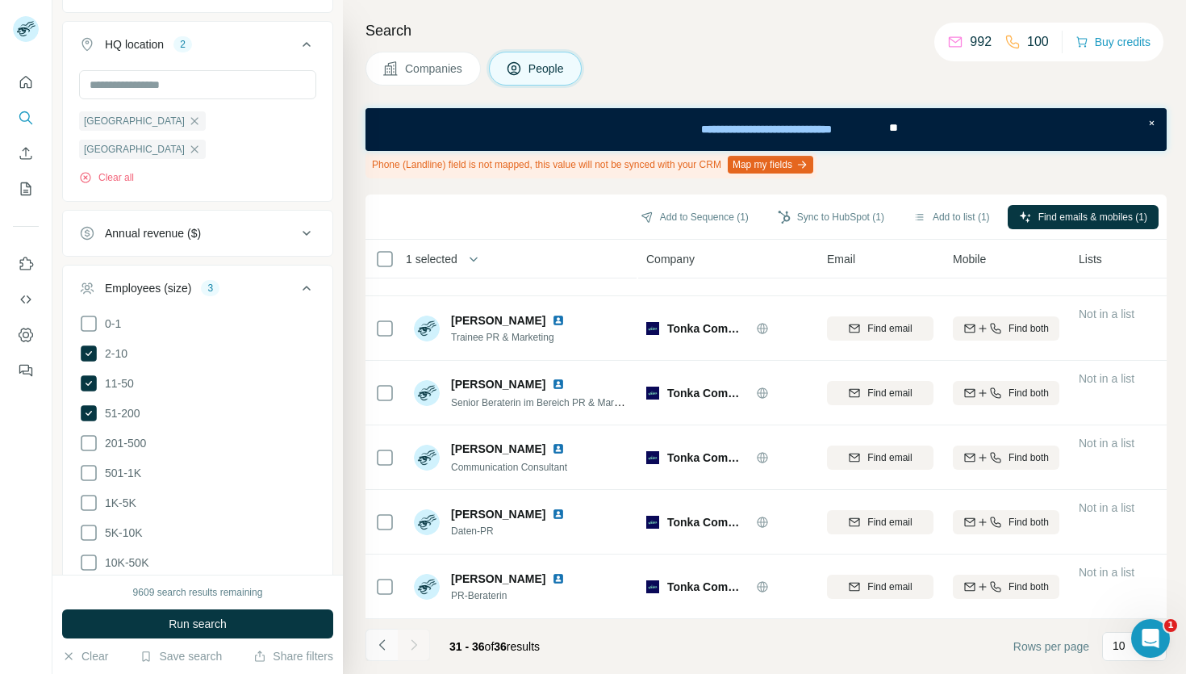
click at [383, 646] on icon "Navigate to previous page" at bounding box center [382, 645] width 16 height 16
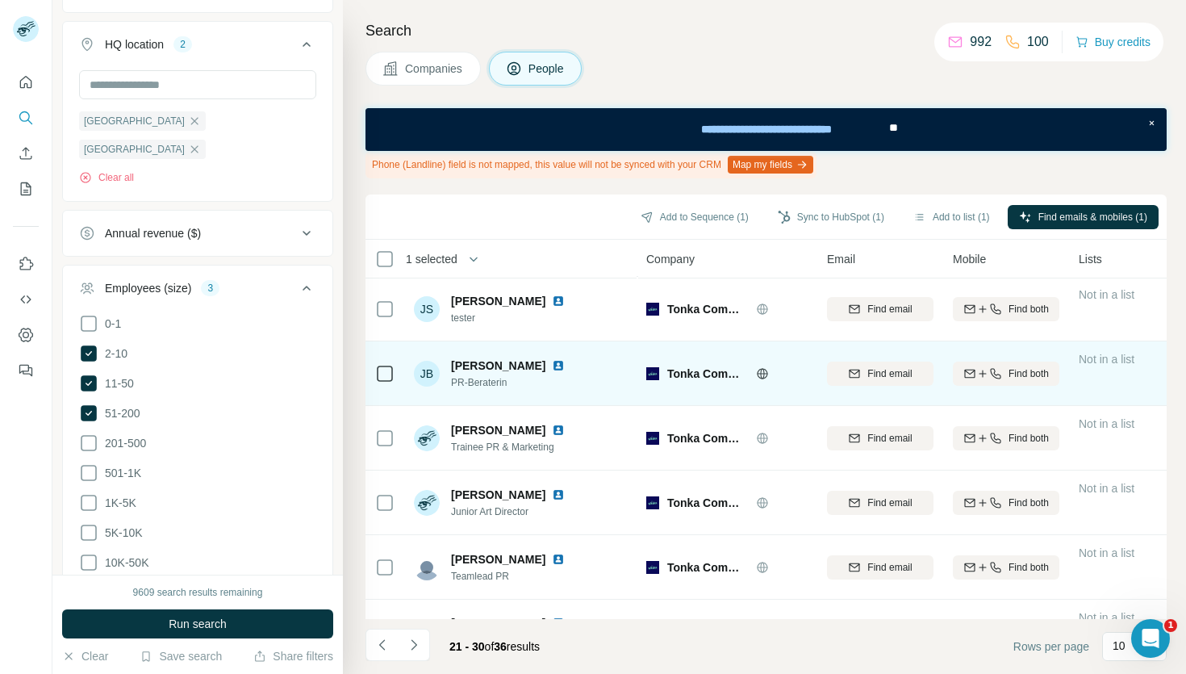
scroll to position [0, 0]
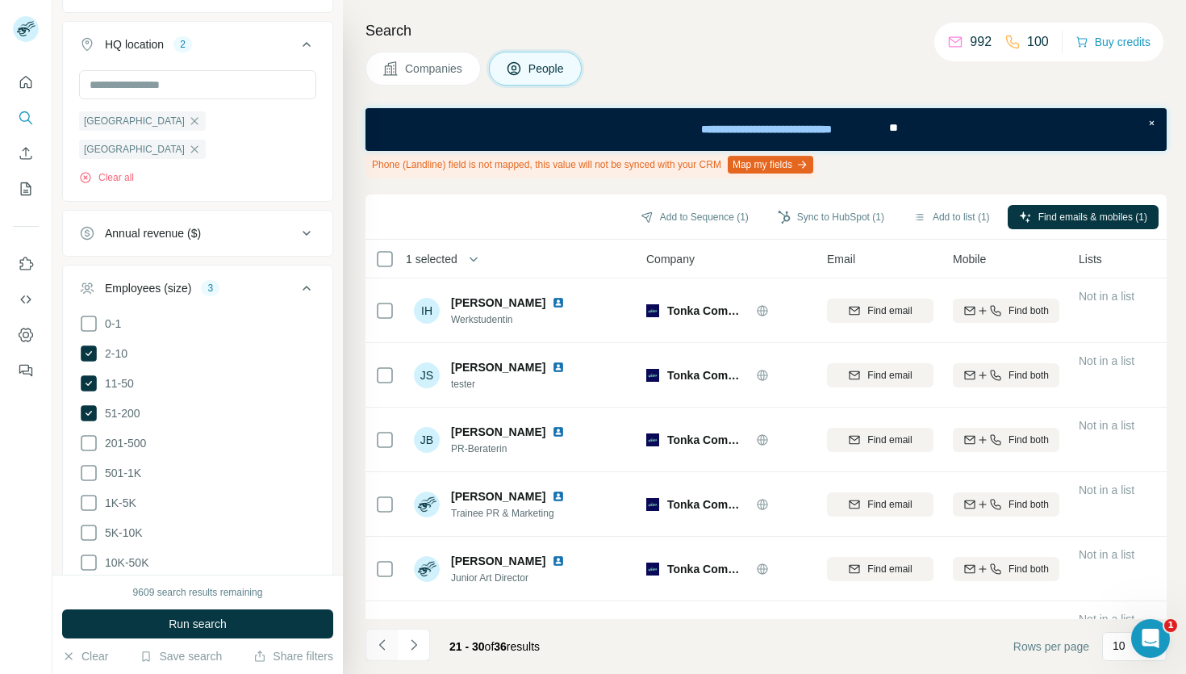
click at [377, 644] on icon "Navigate to previous page" at bounding box center [382, 645] width 16 height 16
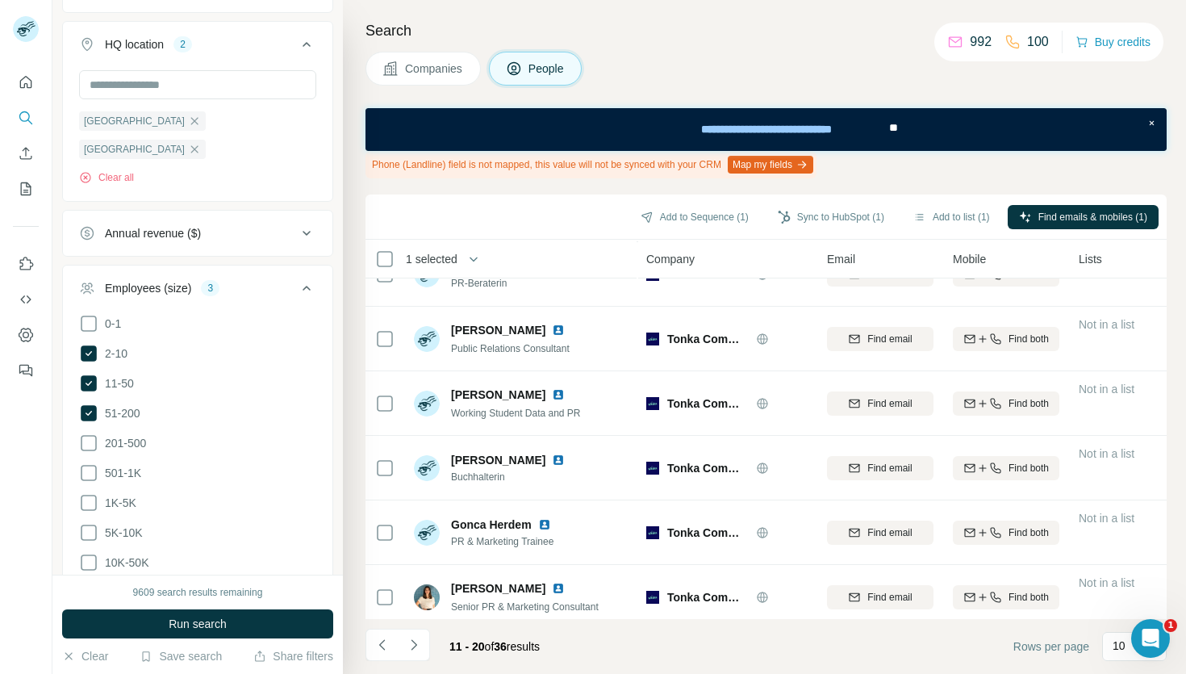
scroll to position [305, 0]
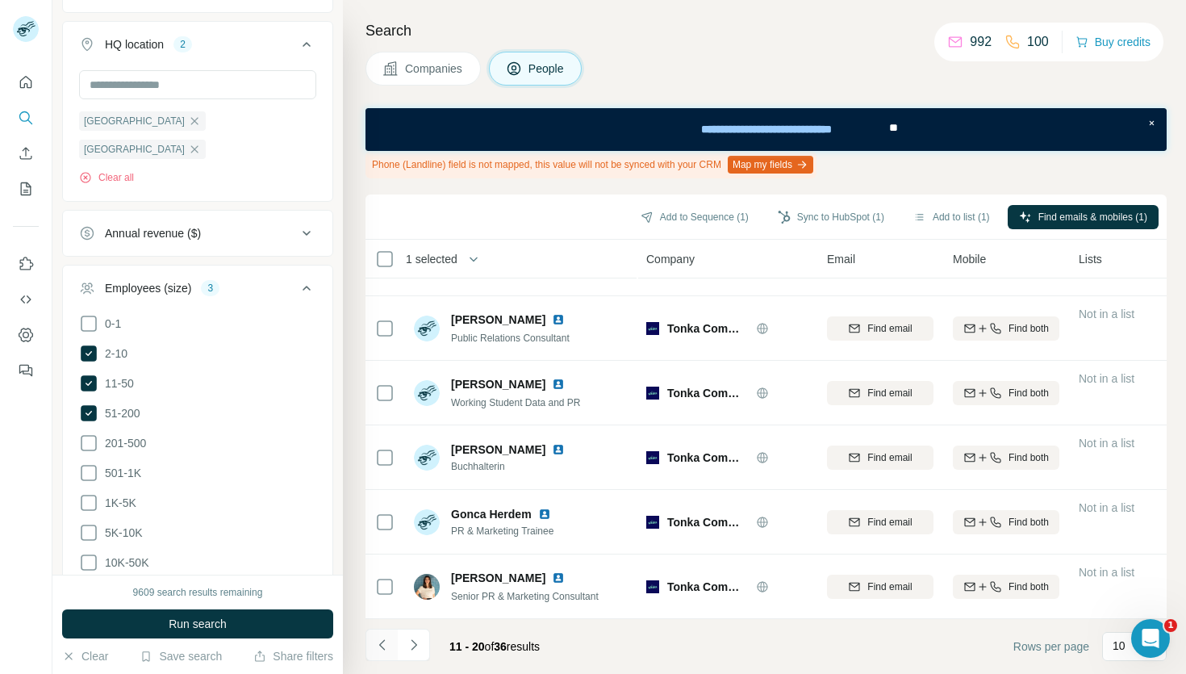
click at [383, 638] on icon "Navigate to previous page" at bounding box center [382, 645] width 16 height 16
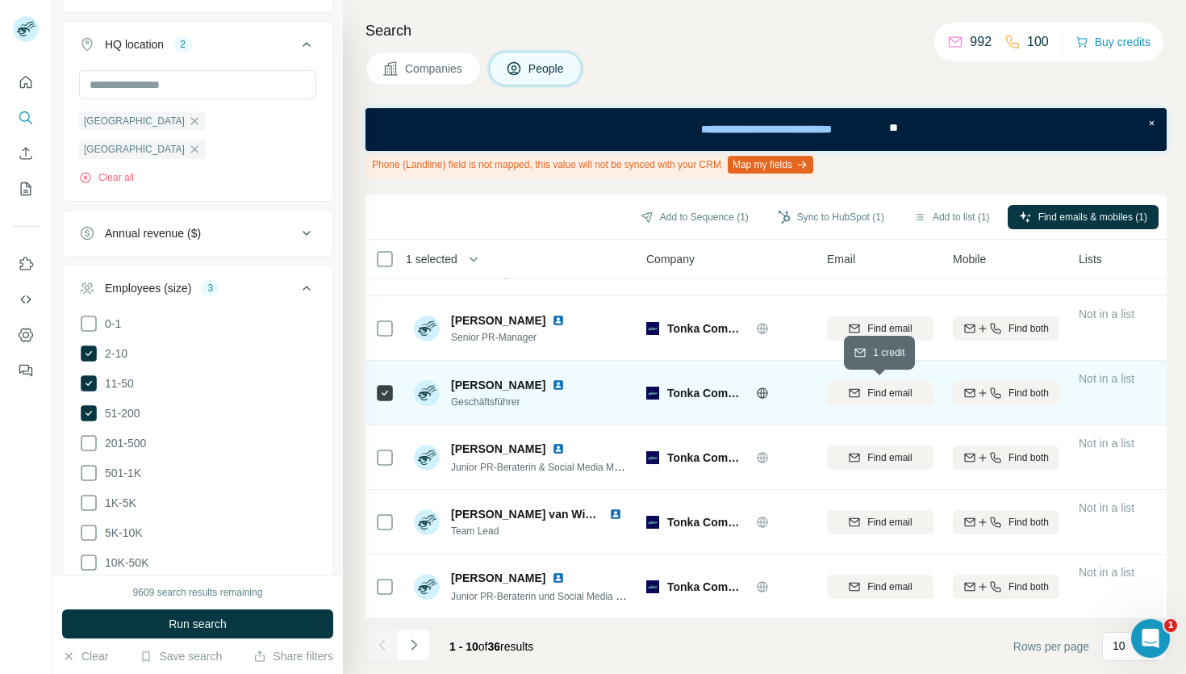
click at [892, 391] on span "Find email" at bounding box center [889, 393] width 44 height 15
click at [517, 214] on div "Add to Sequence (1) Sync to HubSpot (1) Add to list (1) Find emails & mobiles (…" at bounding box center [766, 217] width 785 height 28
click at [420, 67] on span "Companies" at bounding box center [434, 69] width 59 height 16
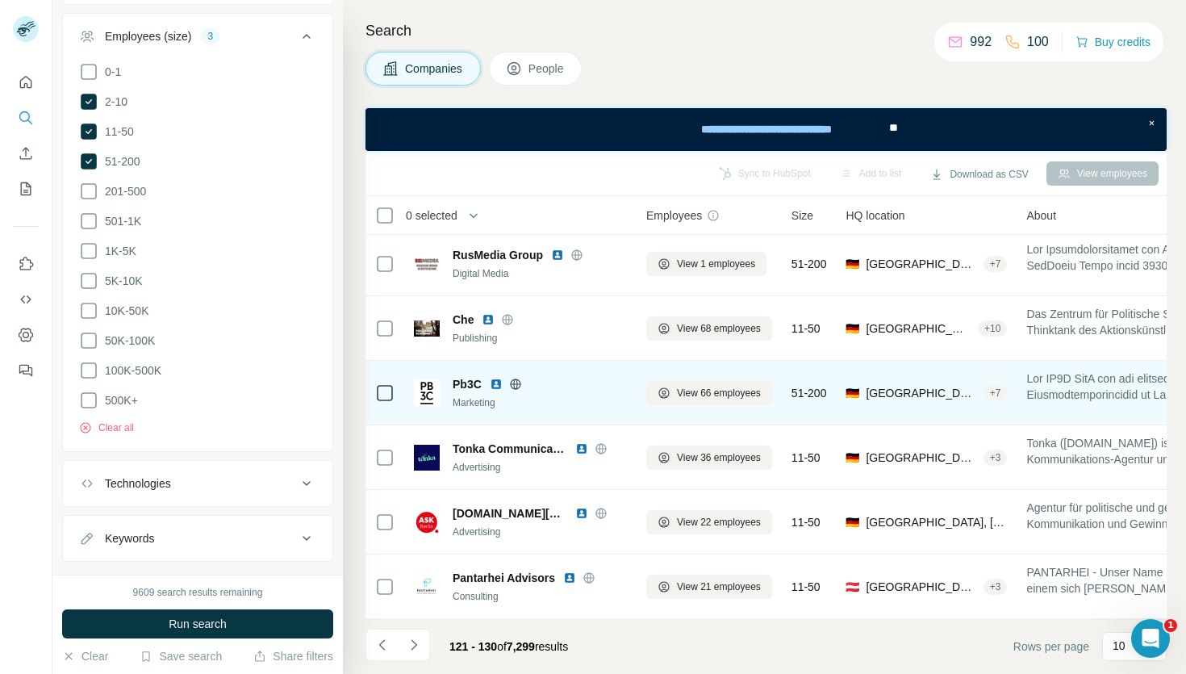
scroll to position [261, 0]
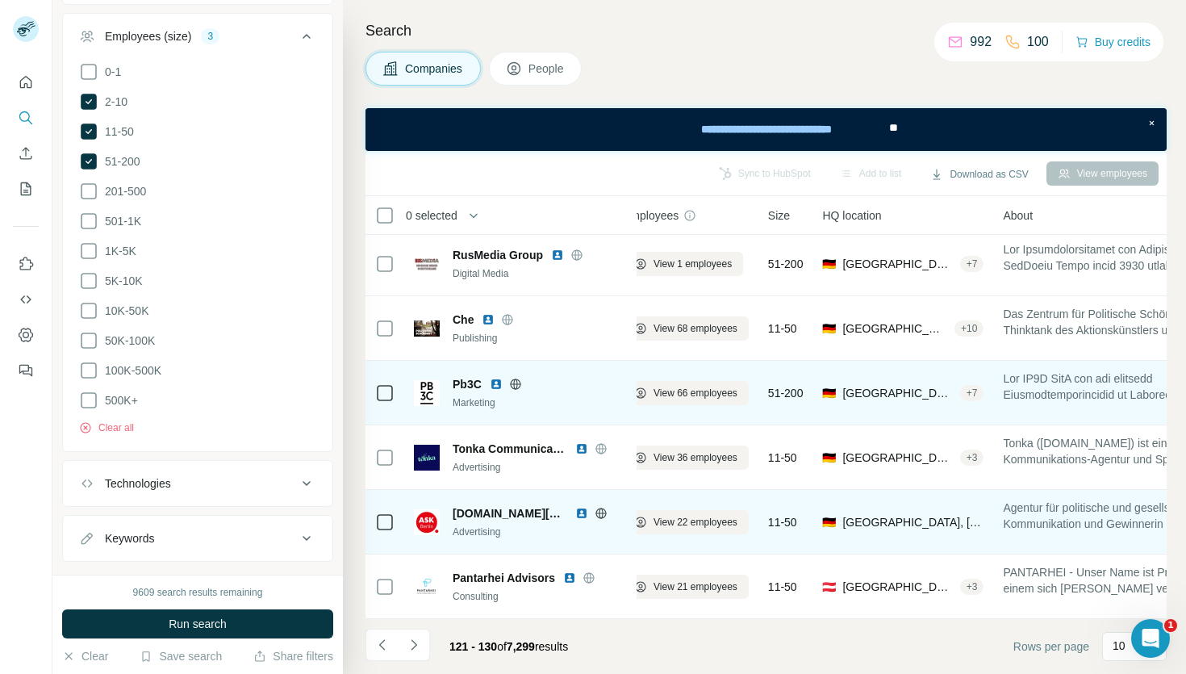
scroll to position [261, 0]
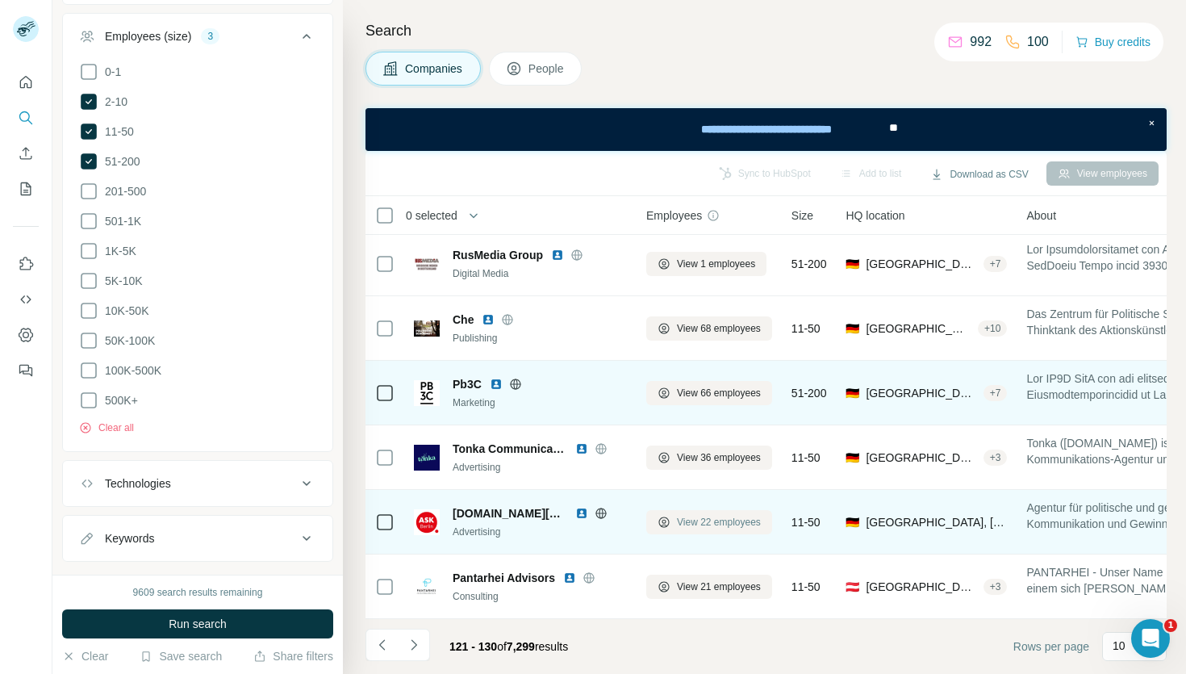
click at [697, 520] on span "View 22 employees" at bounding box center [719, 522] width 84 height 15
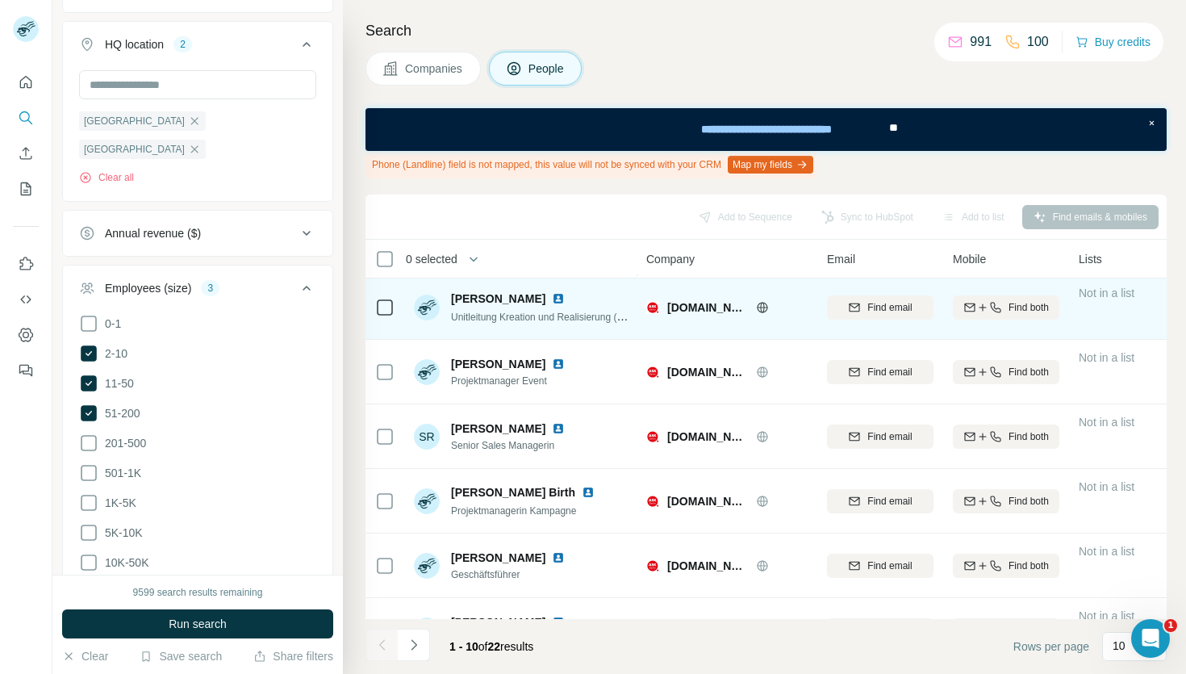
click at [756, 308] on icon at bounding box center [762, 307] width 13 height 13
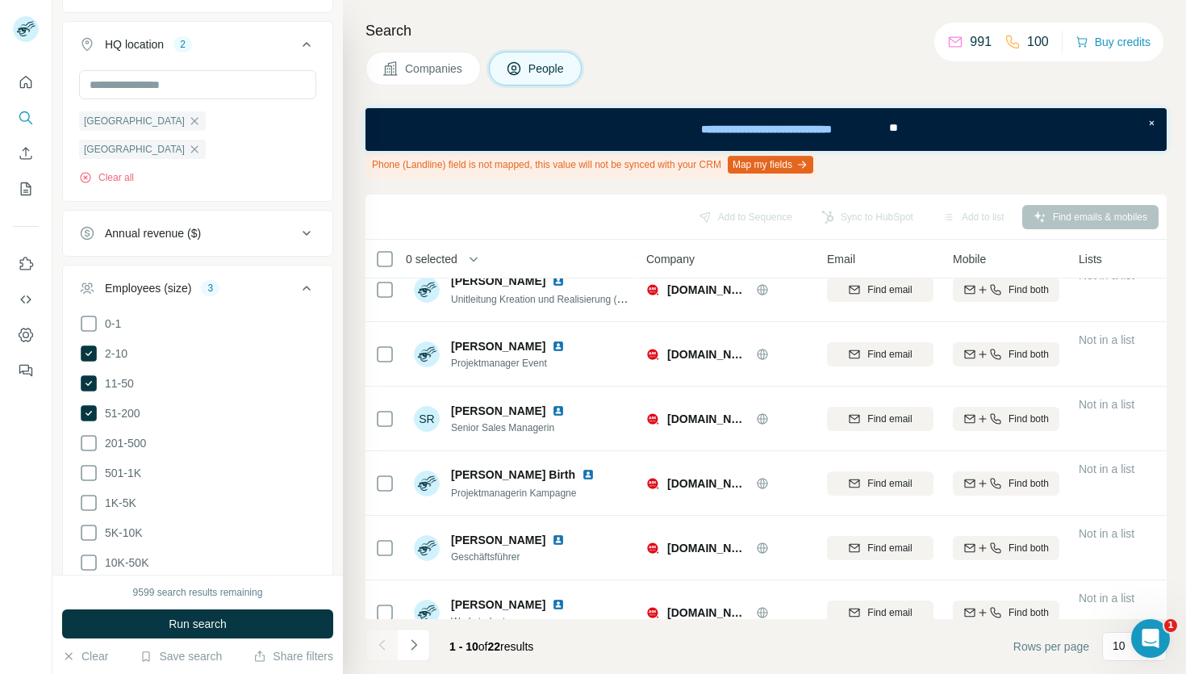
scroll to position [305, 0]
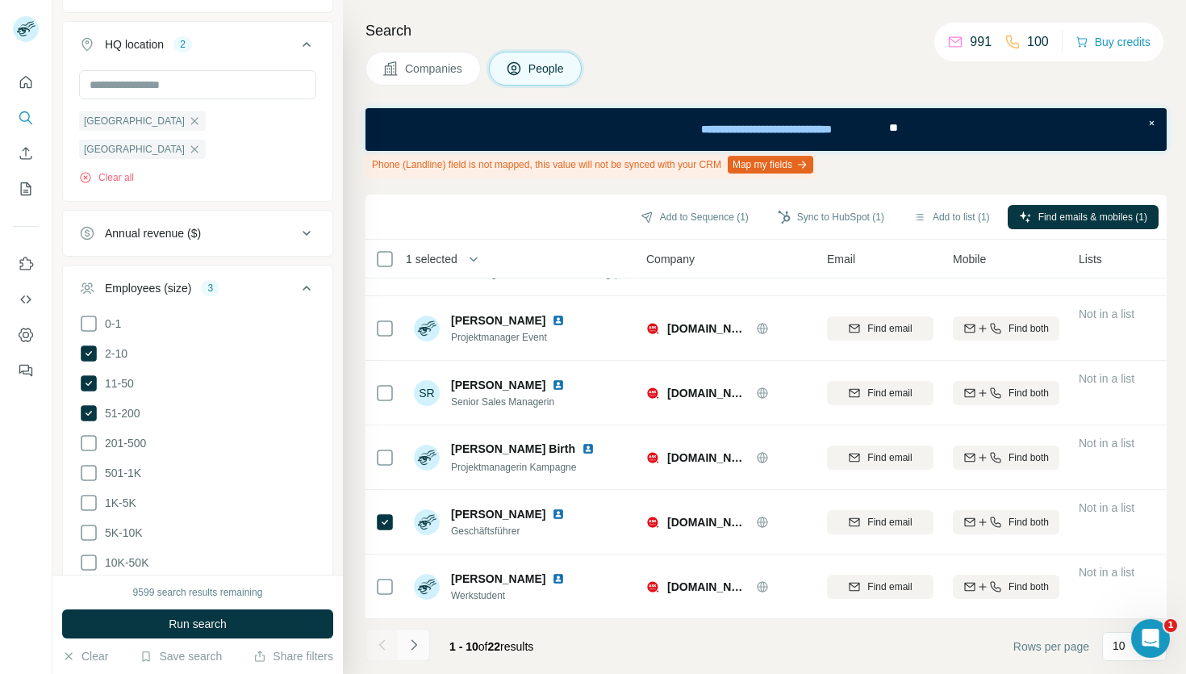
click at [422, 649] on button "Navigate to next page" at bounding box center [414, 645] width 32 height 32
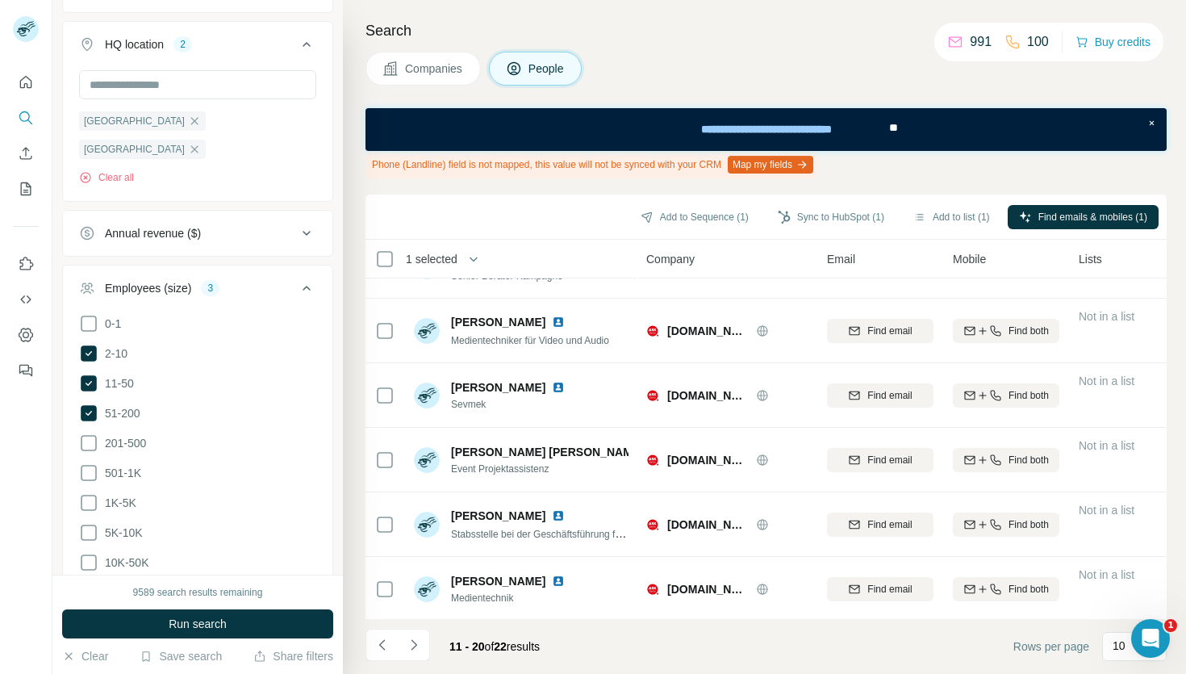
scroll to position [0, 0]
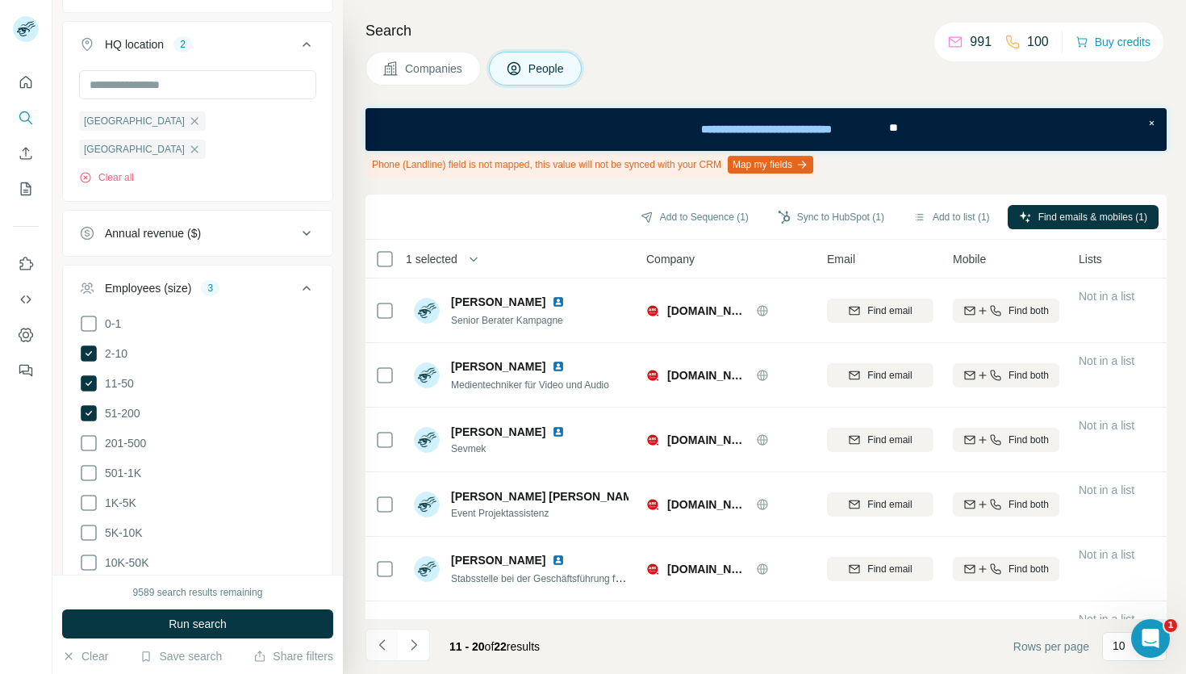
click at [379, 649] on icon "Navigate to previous page" at bounding box center [382, 645] width 16 height 16
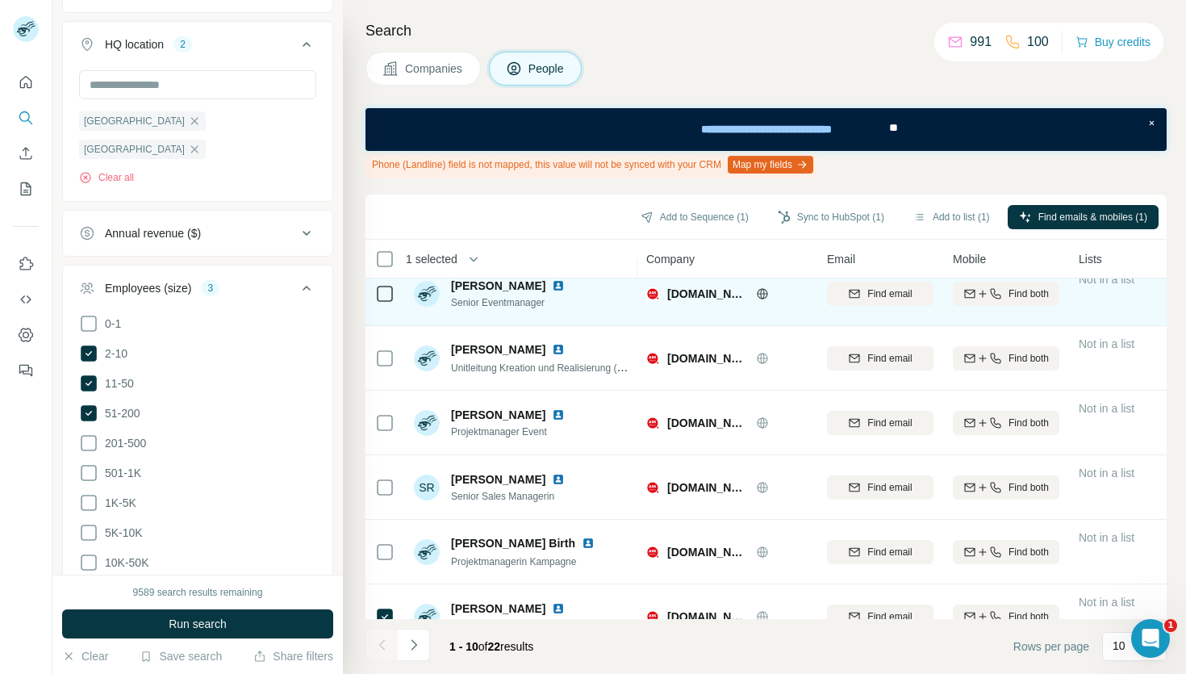
scroll to position [305, 0]
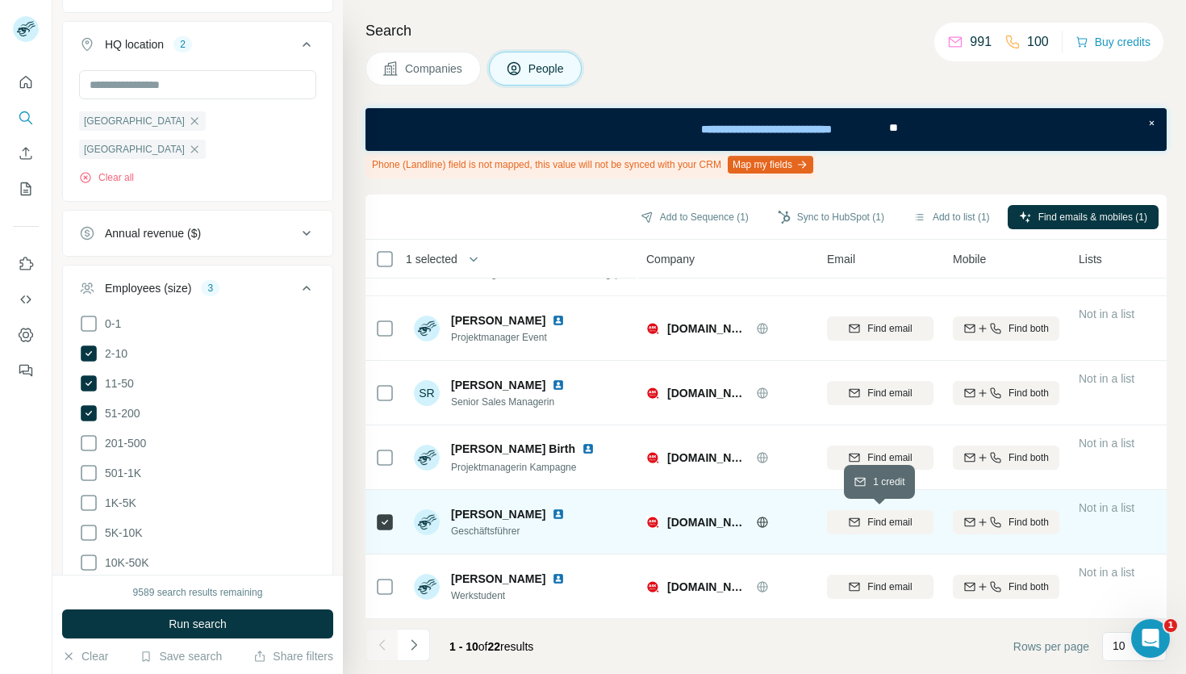
click at [880, 517] on span "Find email" at bounding box center [889, 522] width 44 height 15
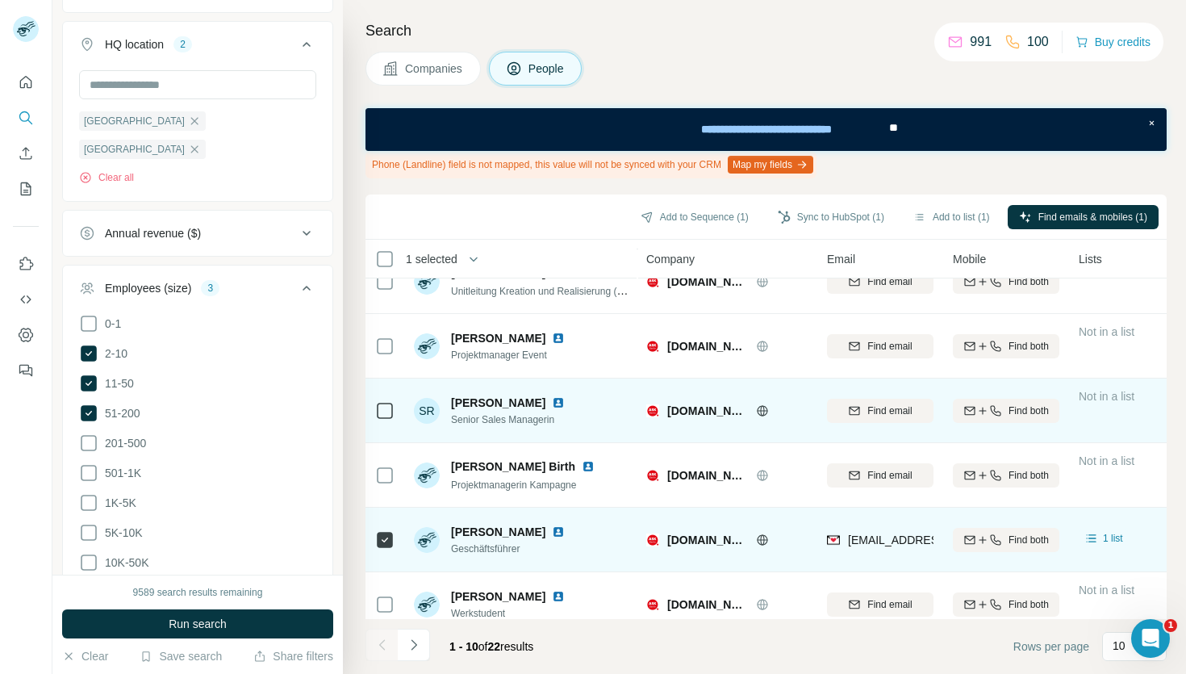
scroll to position [278, 0]
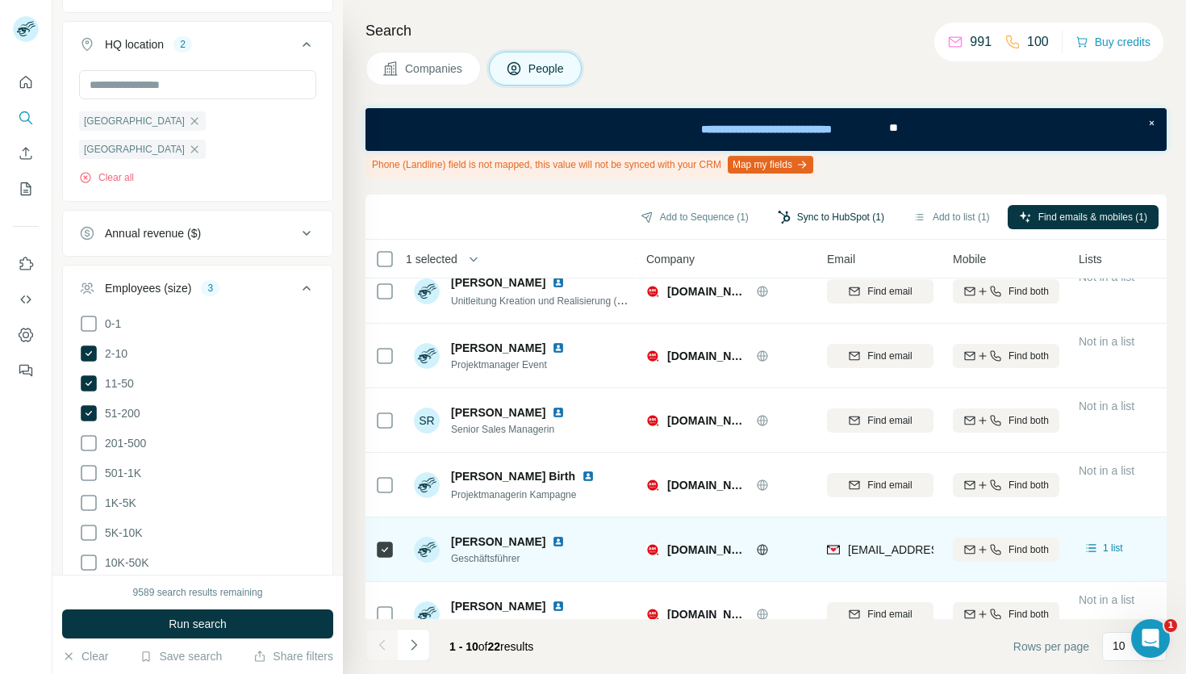
click at [818, 222] on button "Sync to HubSpot (1)" at bounding box center [831, 217] width 129 height 24
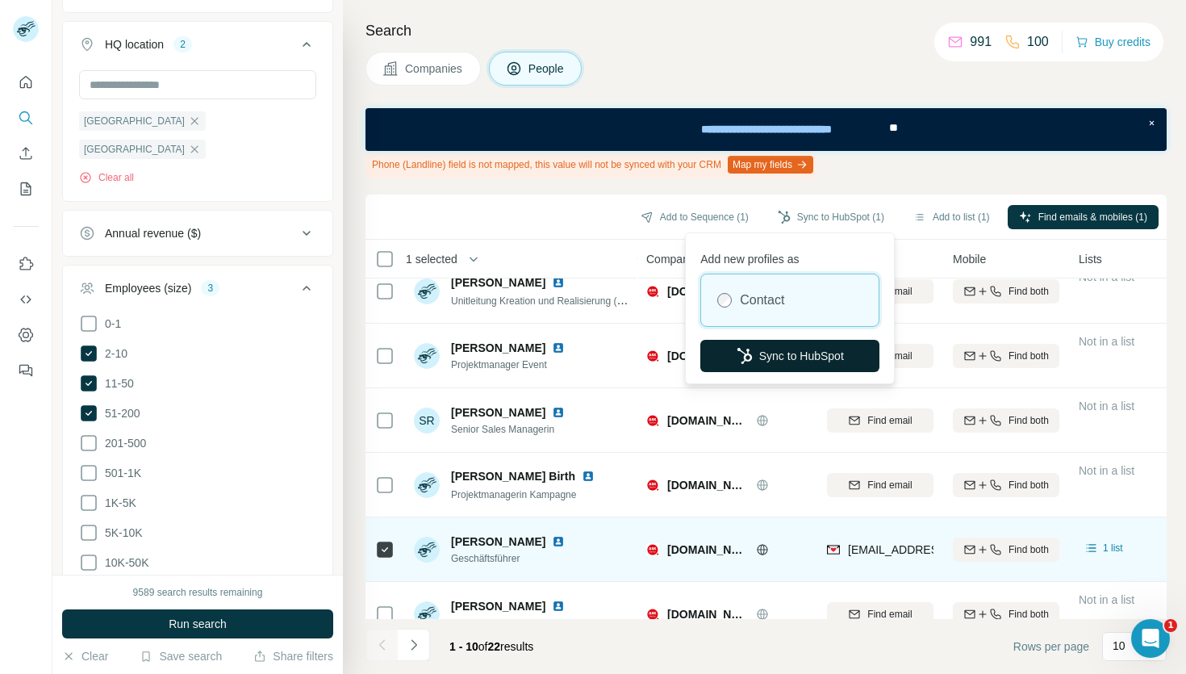
click at [772, 355] on button "Sync to HubSpot" at bounding box center [789, 356] width 179 height 32
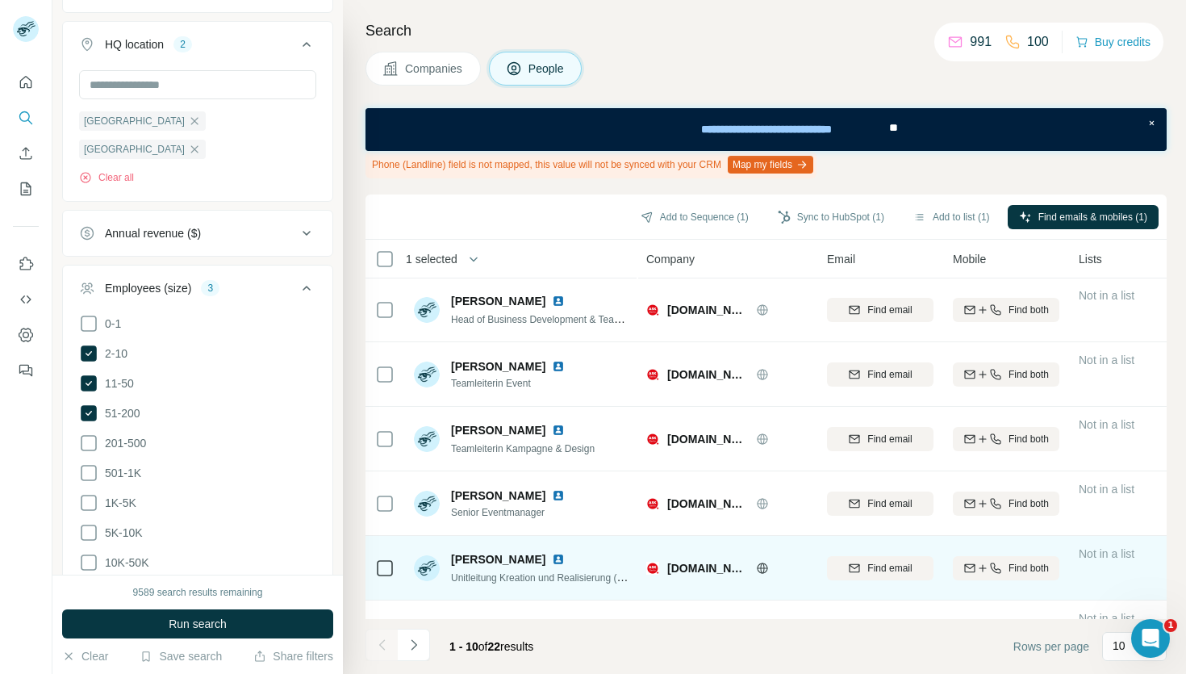
scroll to position [0, 0]
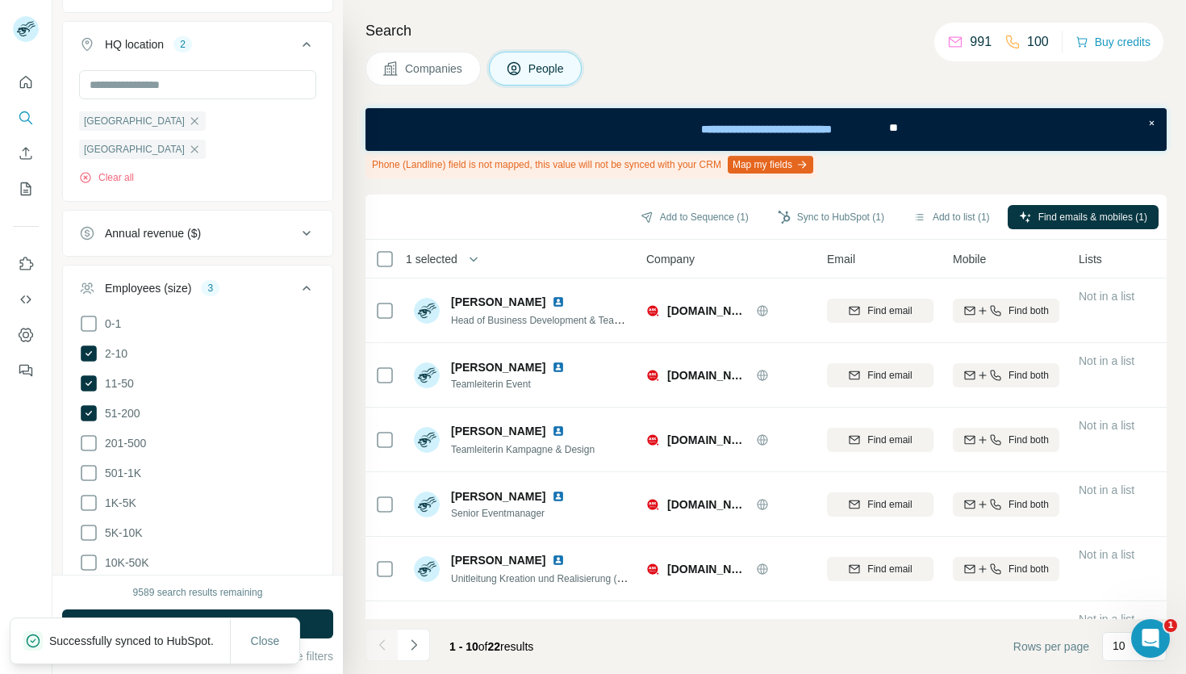
click at [445, 69] on span "Companies" at bounding box center [434, 69] width 59 height 16
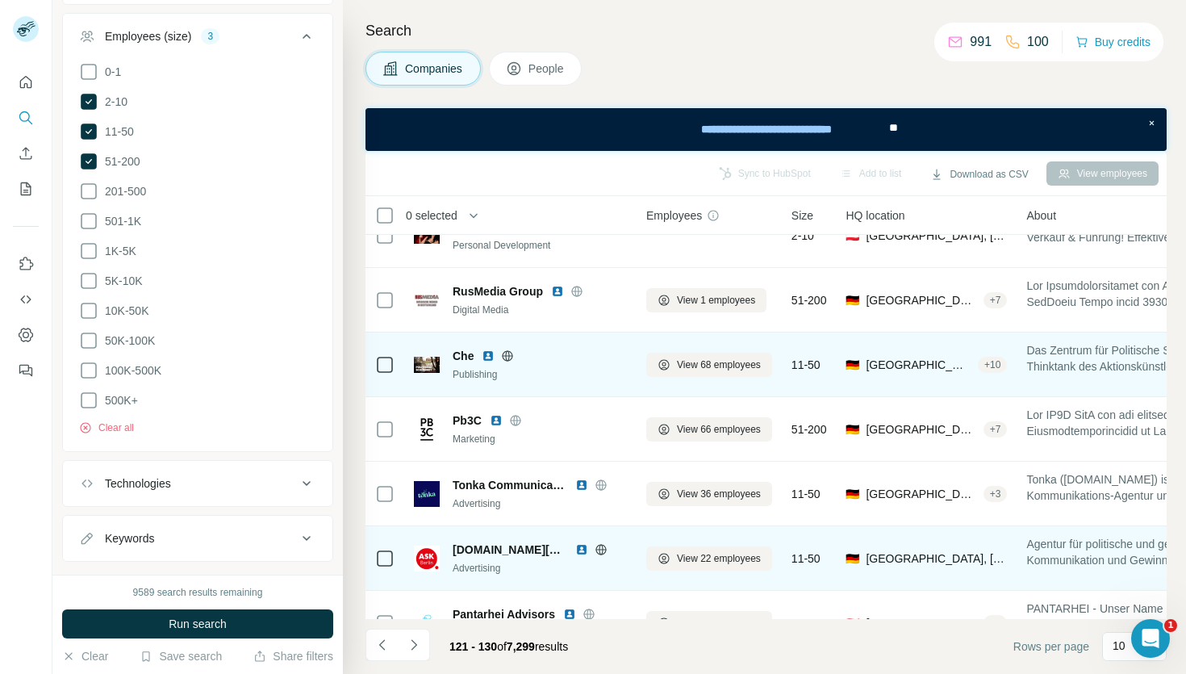
scroll to position [261, 0]
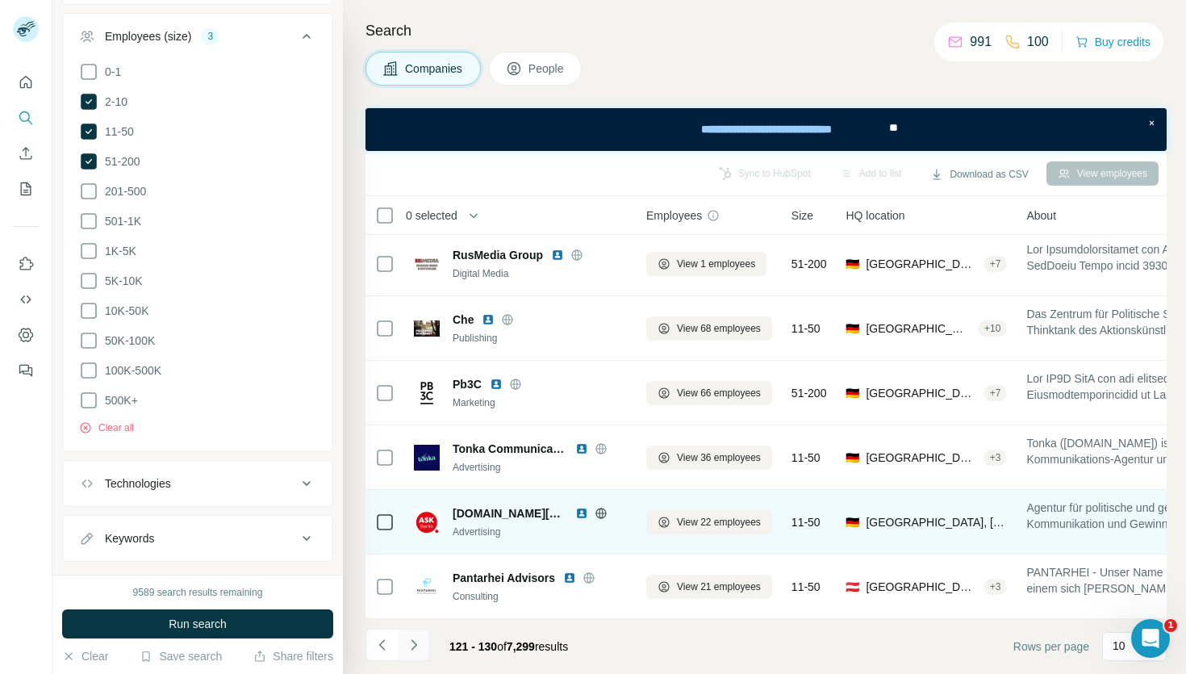
click at [420, 645] on icon "Navigate to next page" at bounding box center [414, 645] width 16 height 16
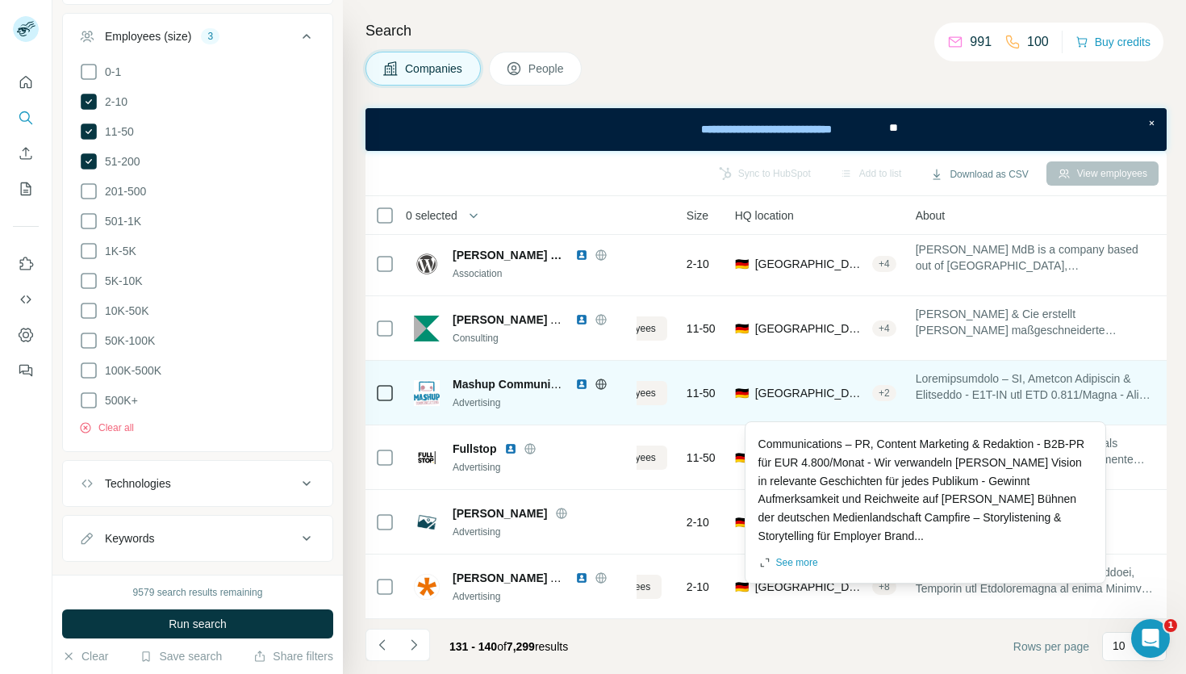
scroll to position [261, 86]
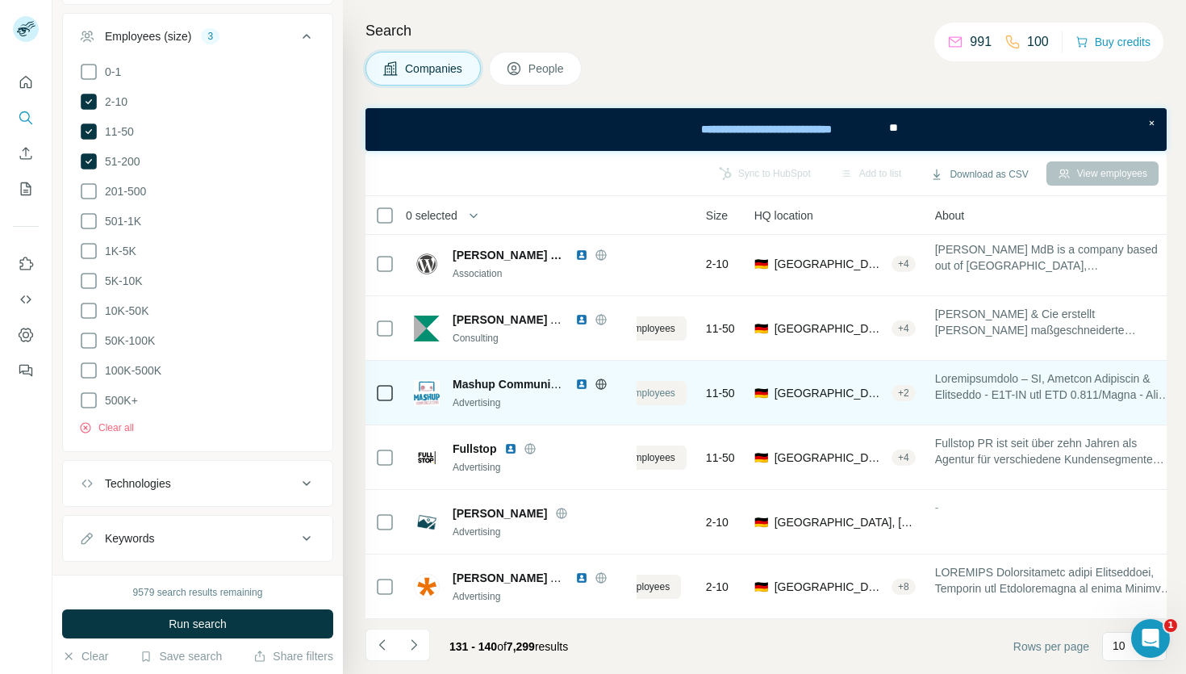
click at [656, 395] on span "View 16 employees" at bounding box center [633, 393] width 84 height 15
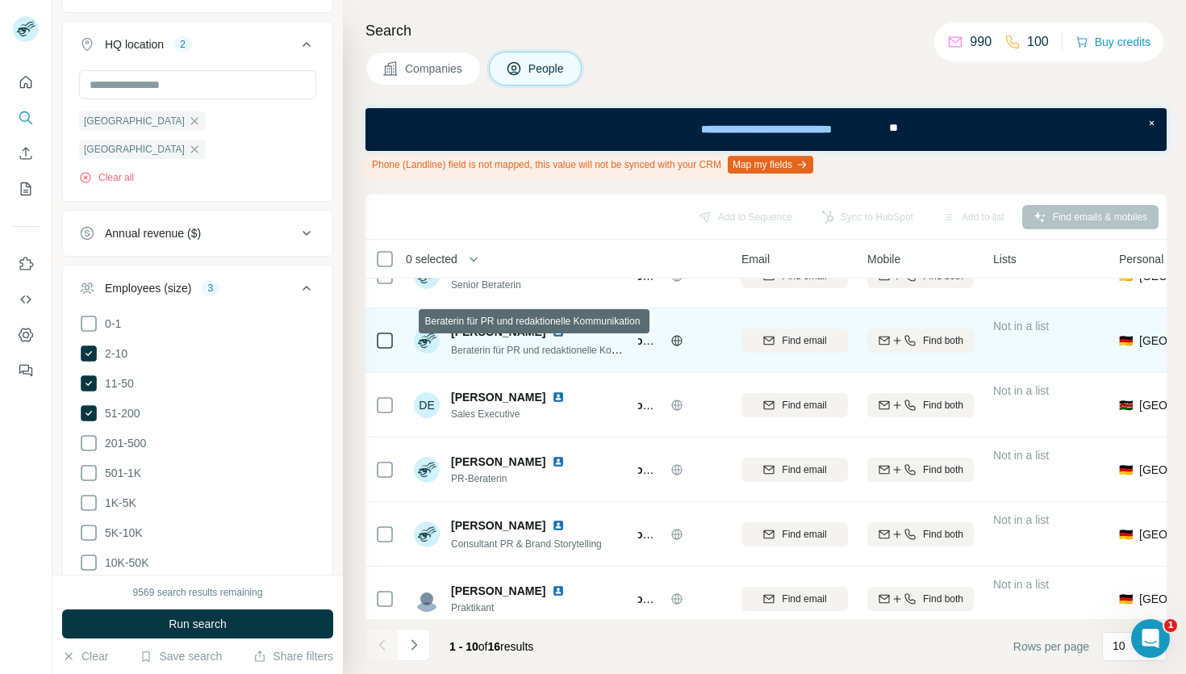
scroll to position [305, 86]
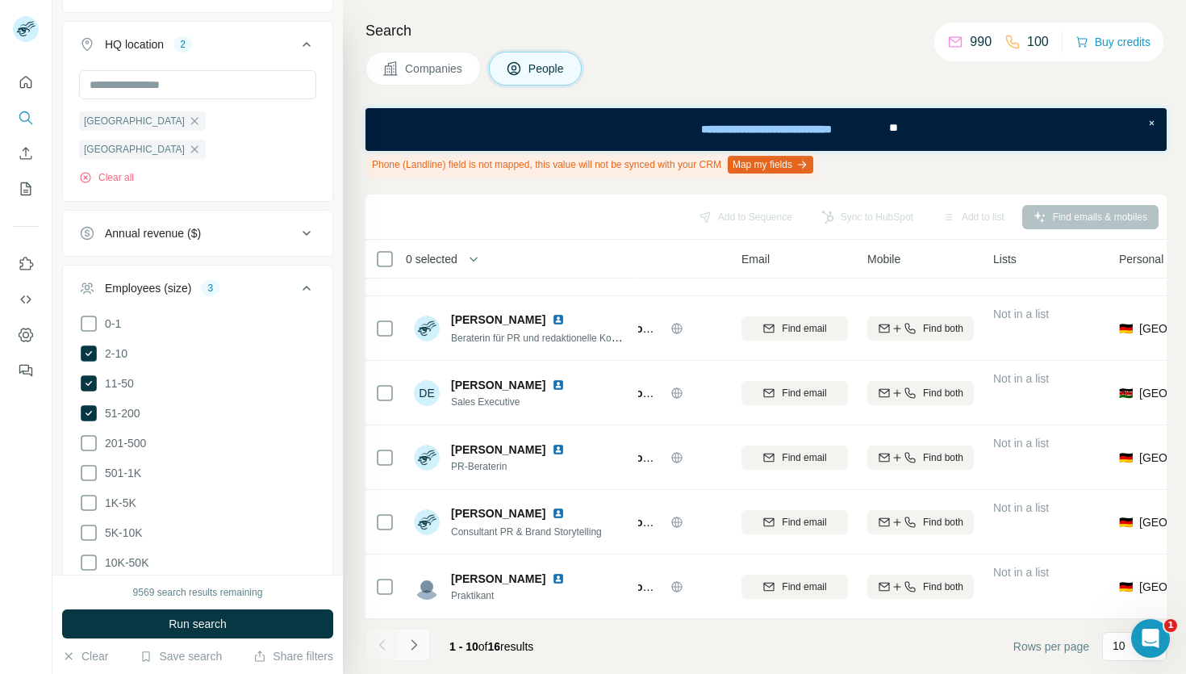
click at [409, 645] on icon "Navigate to next page" at bounding box center [414, 645] width 16 height 16
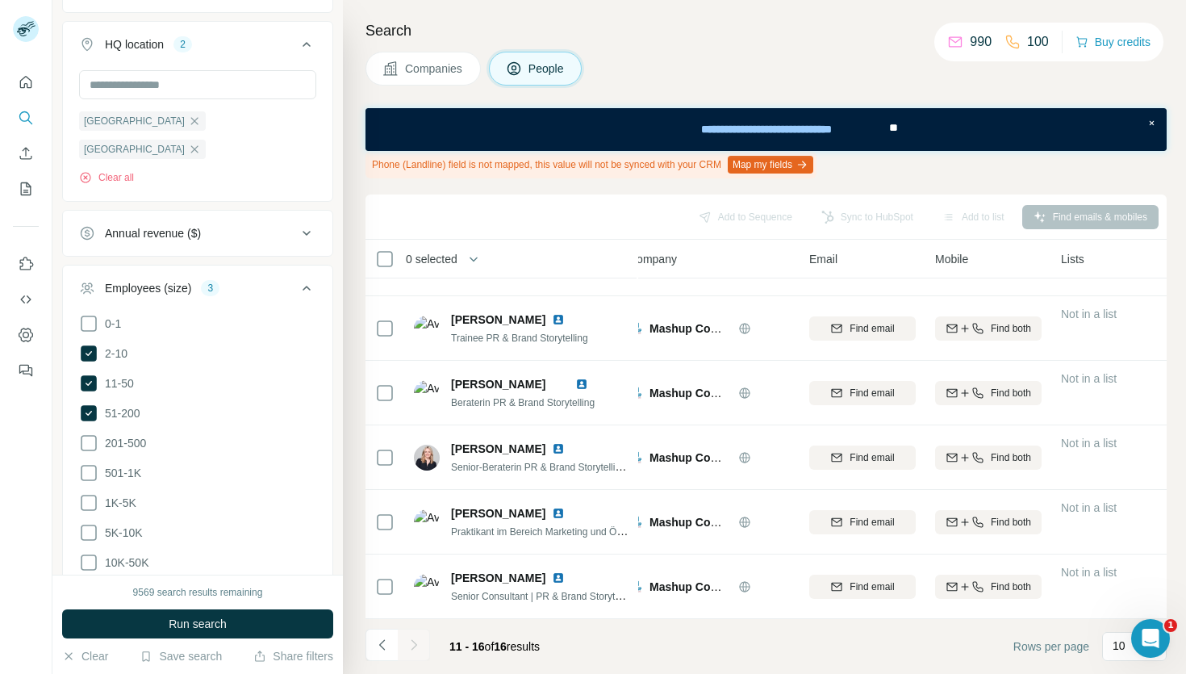
scroll to position [47, 18]
click at [389, 648] on icon "Navigate to previous page" at bounding box center [382, 645] width 16 height 16
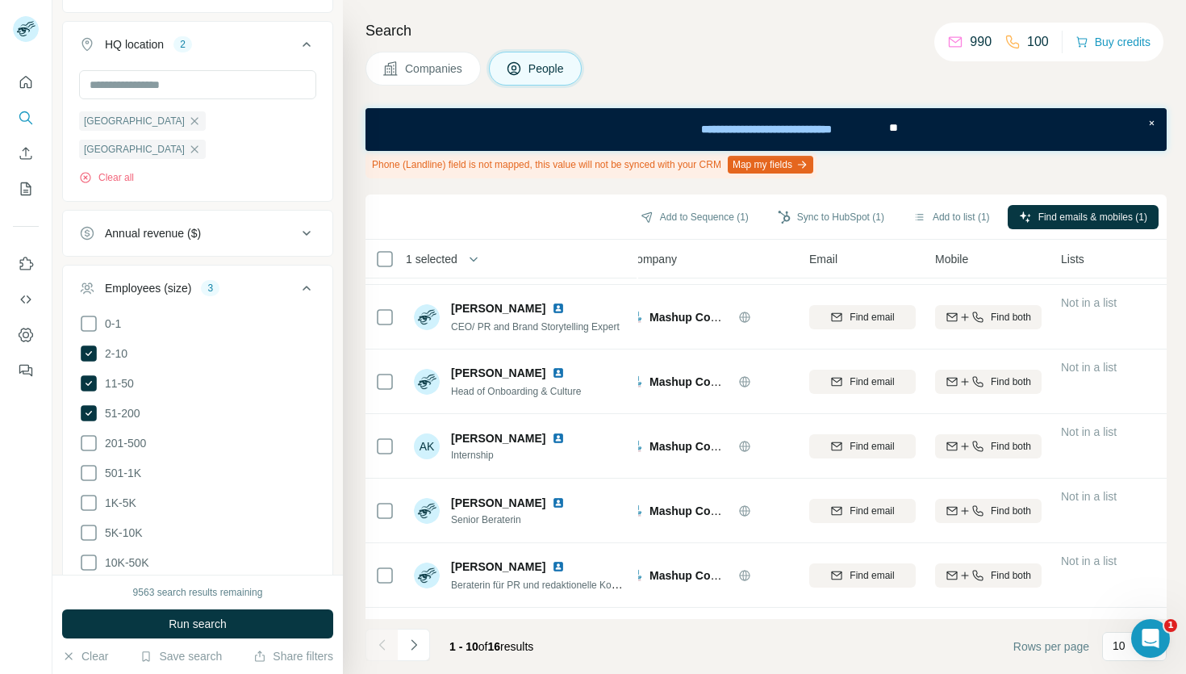
scroll to position [0, 18]
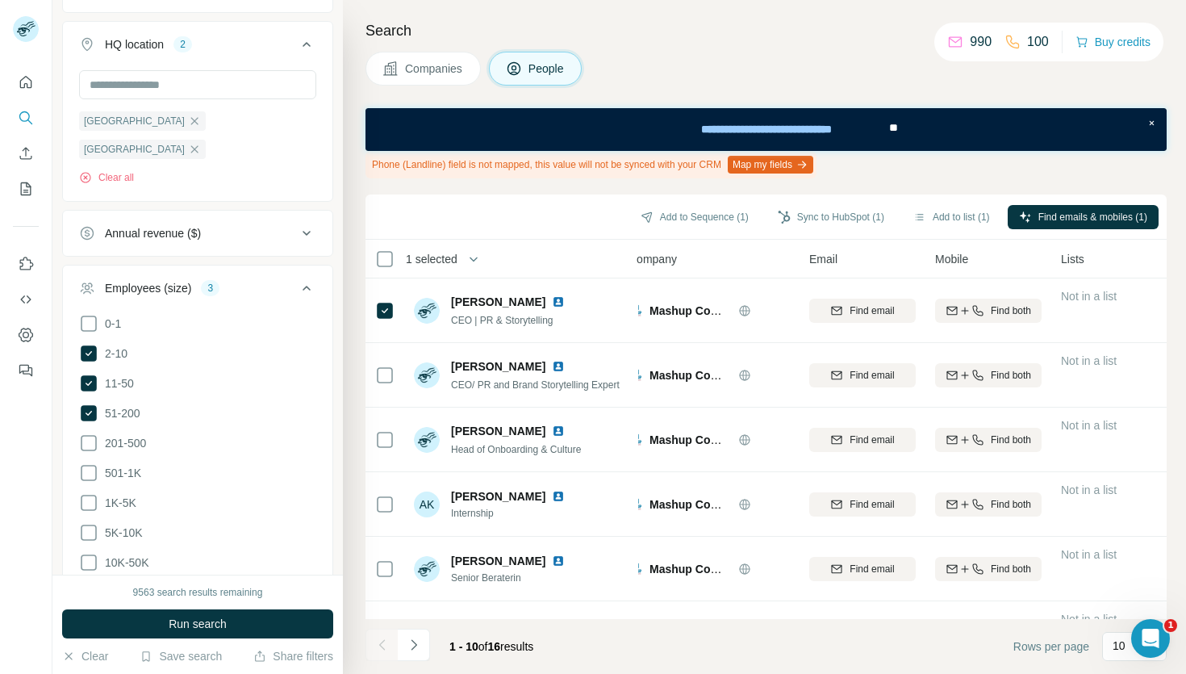
click at [785, 203] on div "Add to Sequence (1) Sync to HubSpot (1) Add to list (1) Find emails & mobiles (…" at bounding box center [766, 217] width 785 height 28
click at [787, 215] on button "Sync to HubSpot (1)" at bounding box center [831, 217] width 129 height 24
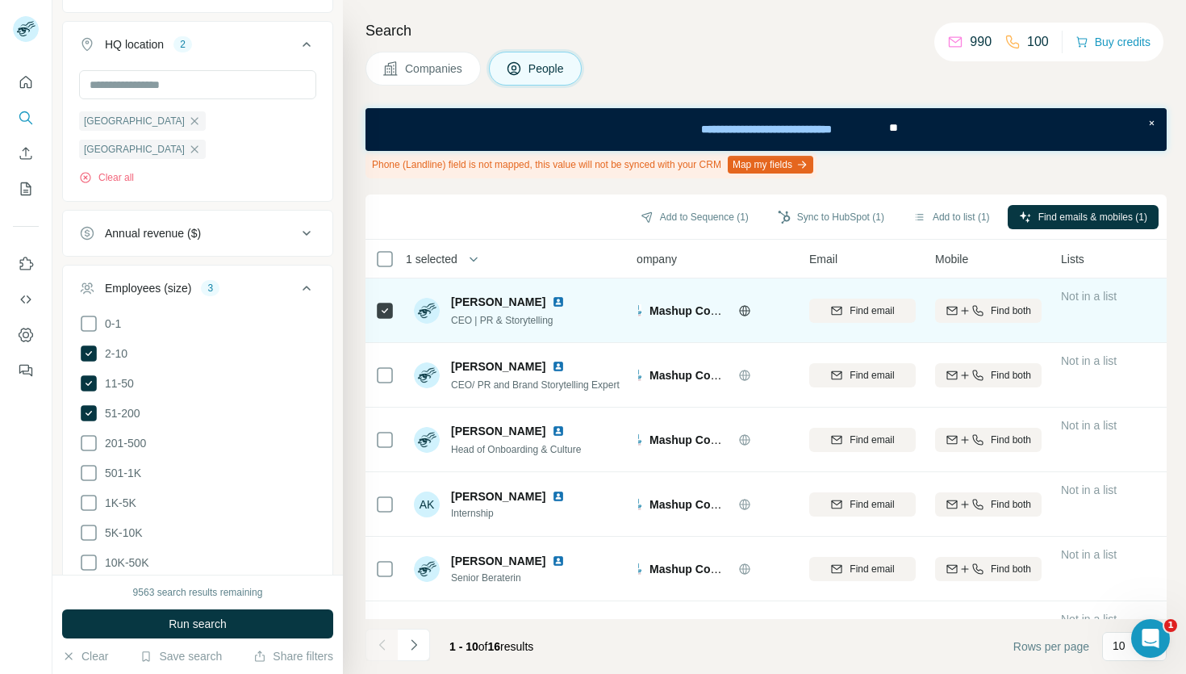
click at [571, 341] on td "[PERSON_NAME] CEO | PR & Storytelling" at bounding box center [521, 310] width 234 height 65
click at [854, 313] on span "Find email" at bounding box center [872, 310] width 44 height 15
click at [826, 220] on button "Sync to HubSpot (1)" at bounding box center [831, 217] width 129 height 24
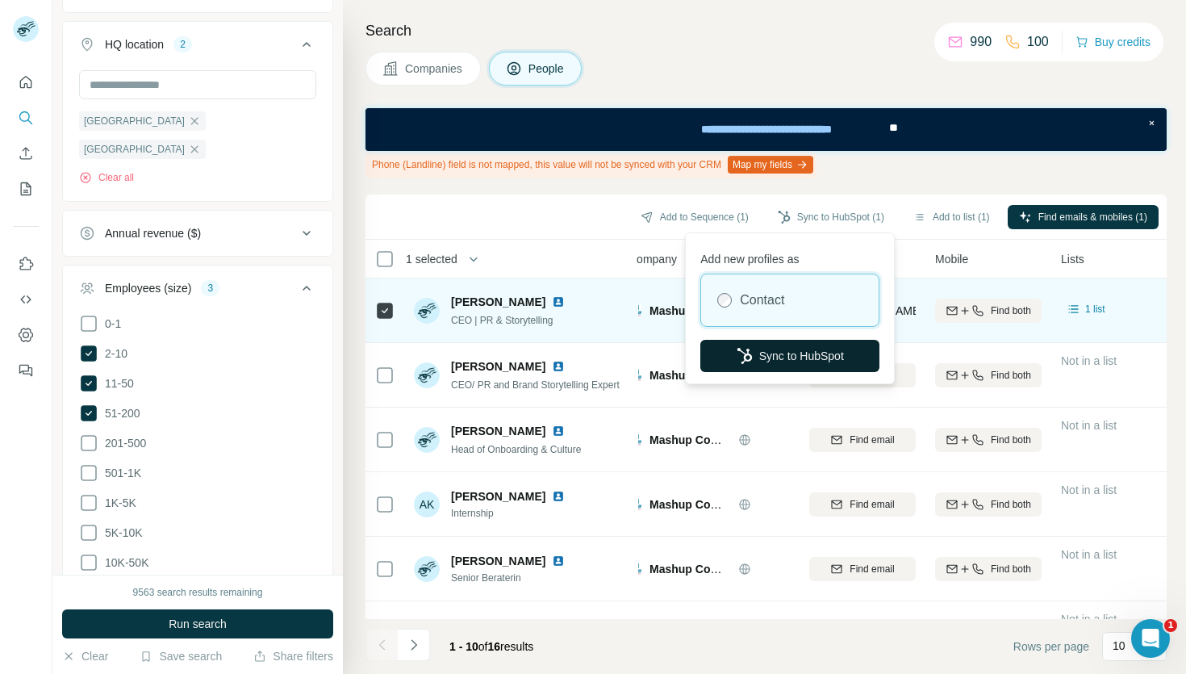
click at [777, 361] on button "Sync to HubSpot" at bounding box center [789, 356] width 179 height 32
